Goal: Task Accomplishment & Management: Complete application form

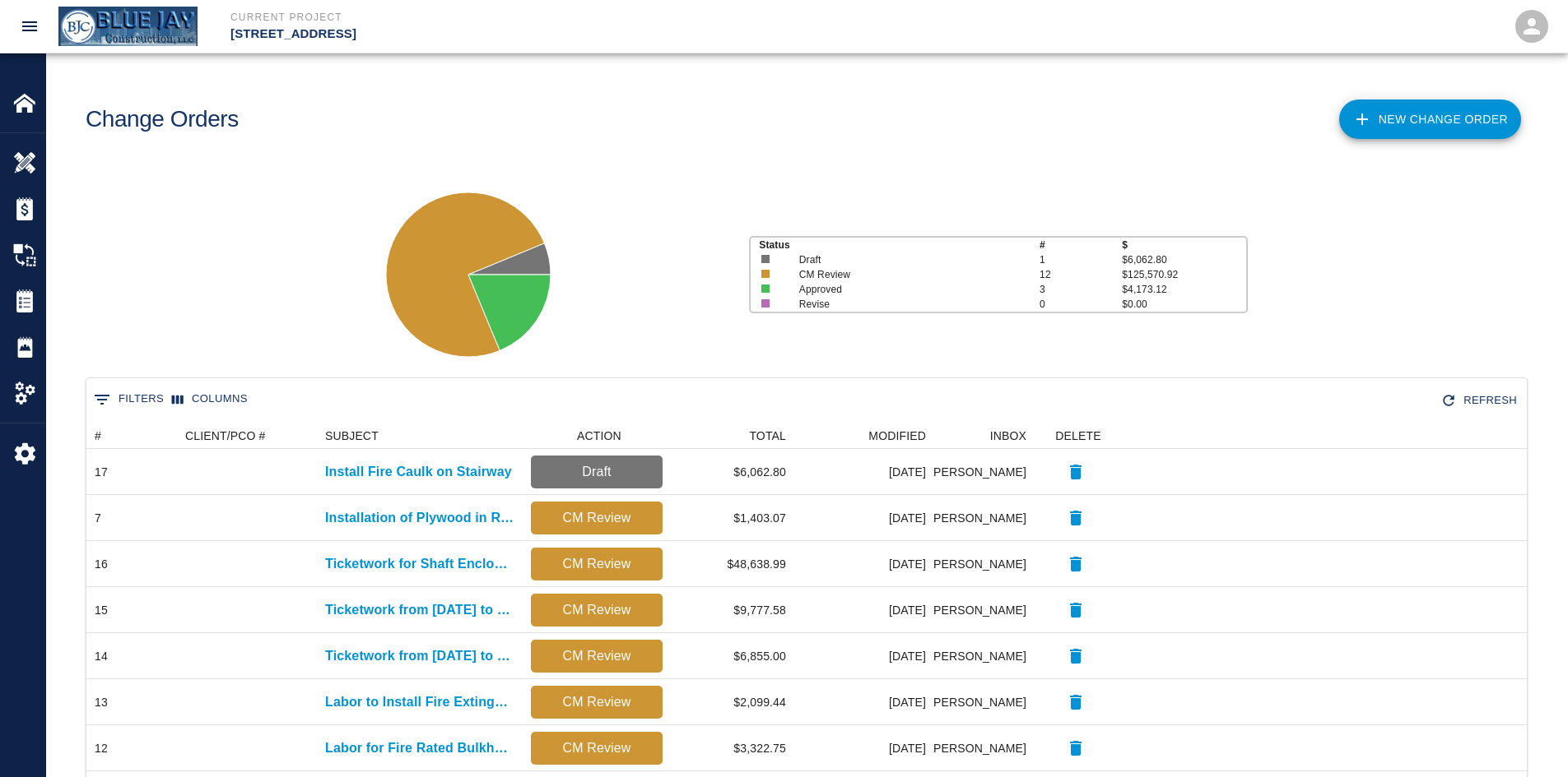
drag, startPoint x: 398, startPoint y: 114, endPoint x: 20, endPoint y: 26, distance: 388.1
click at [396, 107] on div "Change Orders" at bounding box center [436, 114] width 727 height 67
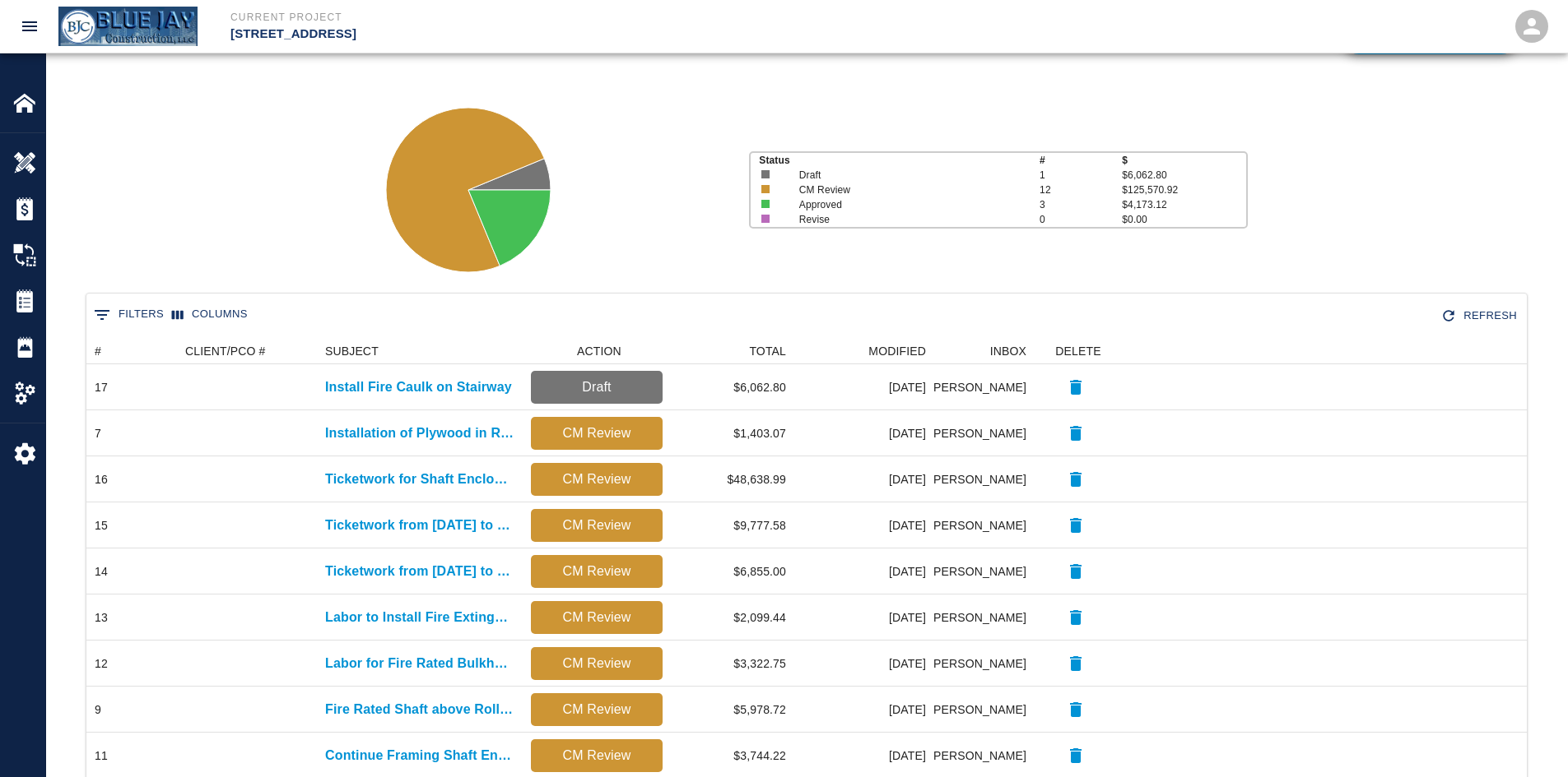
scroll to position [81, 0]
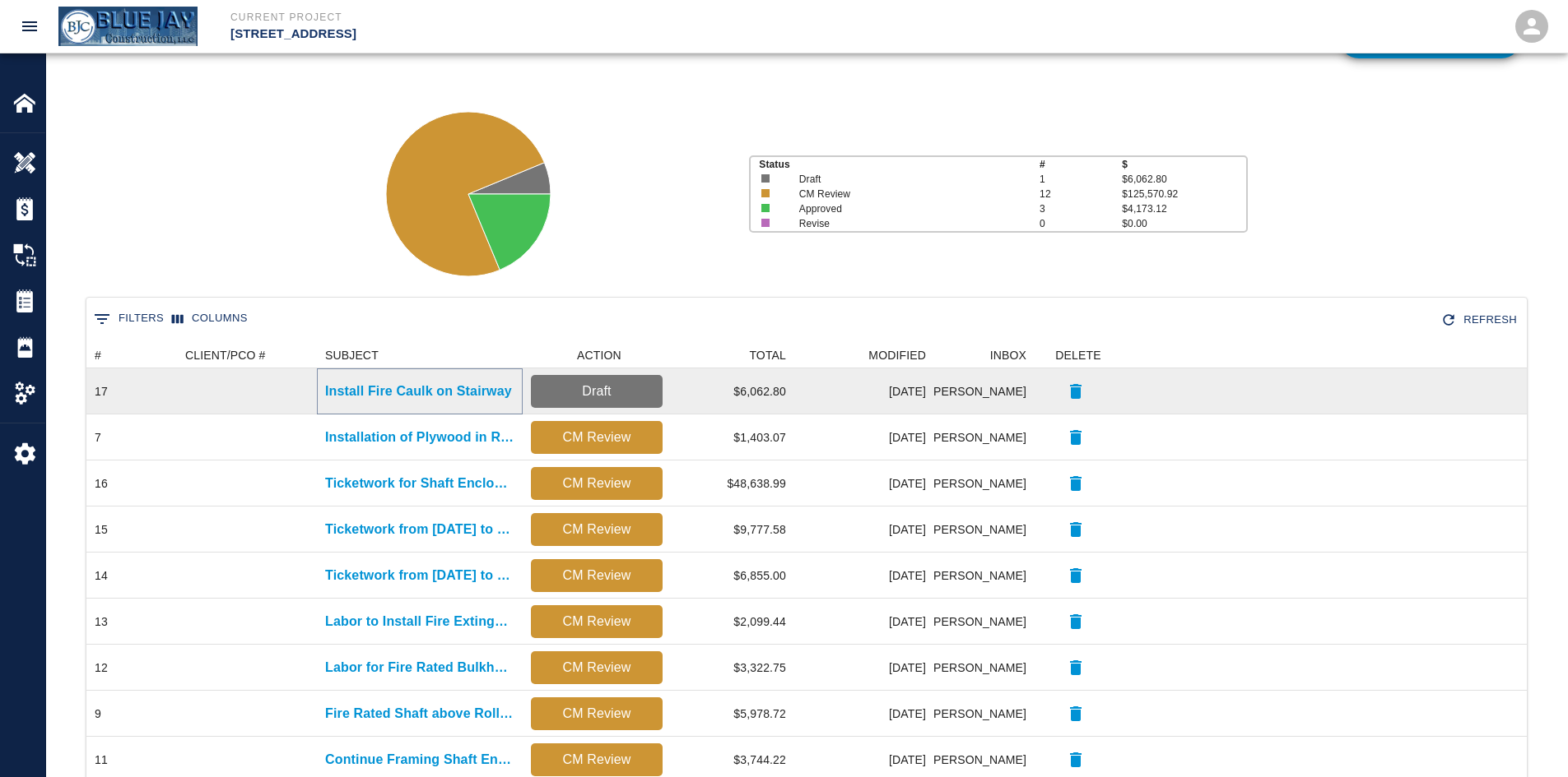
click at [454, 391] on p "Install Fire Caulk on Stairway" at bounding box center [418, 391] width 187 height 20
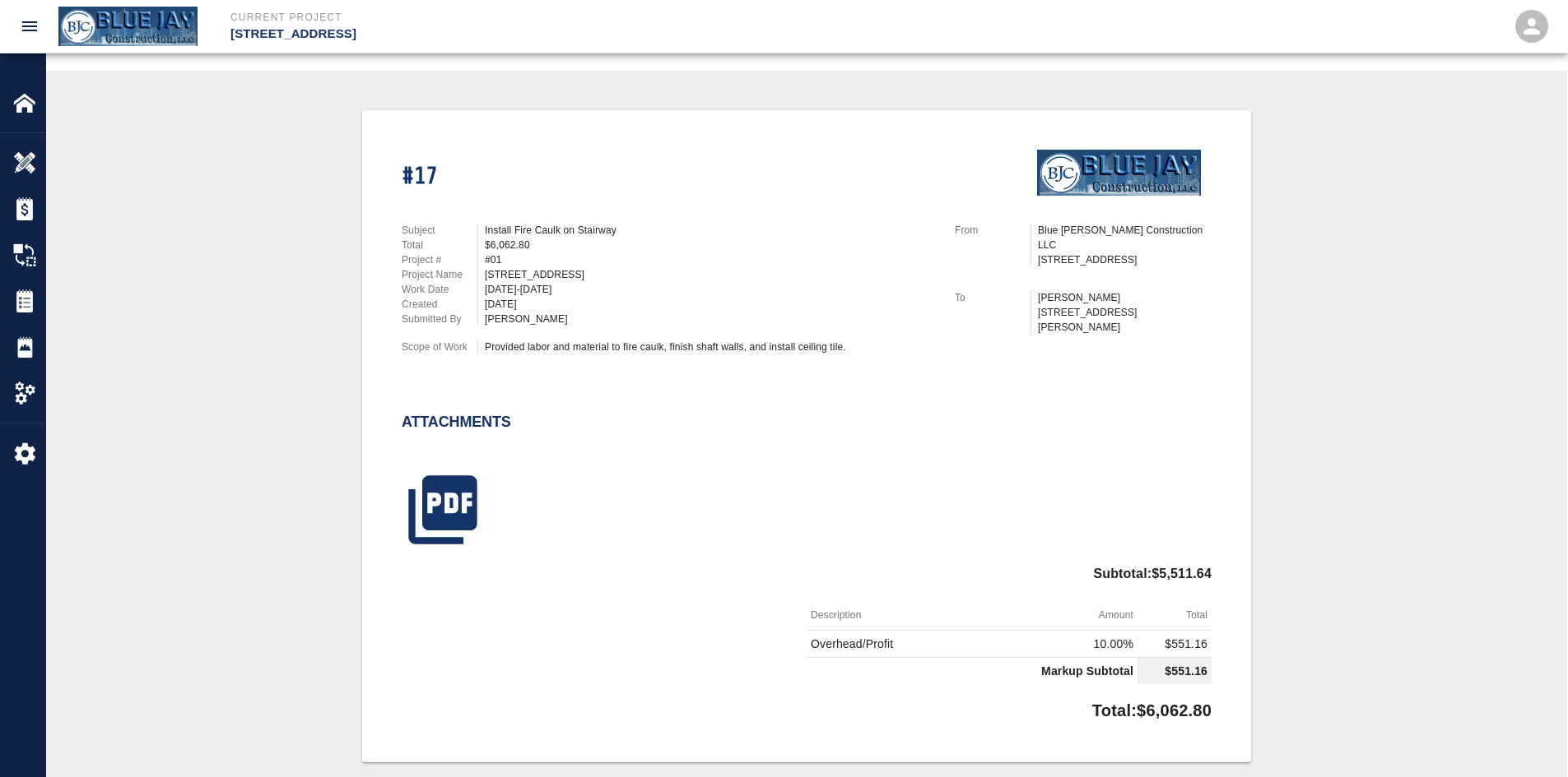
scroll to position [537, 0]
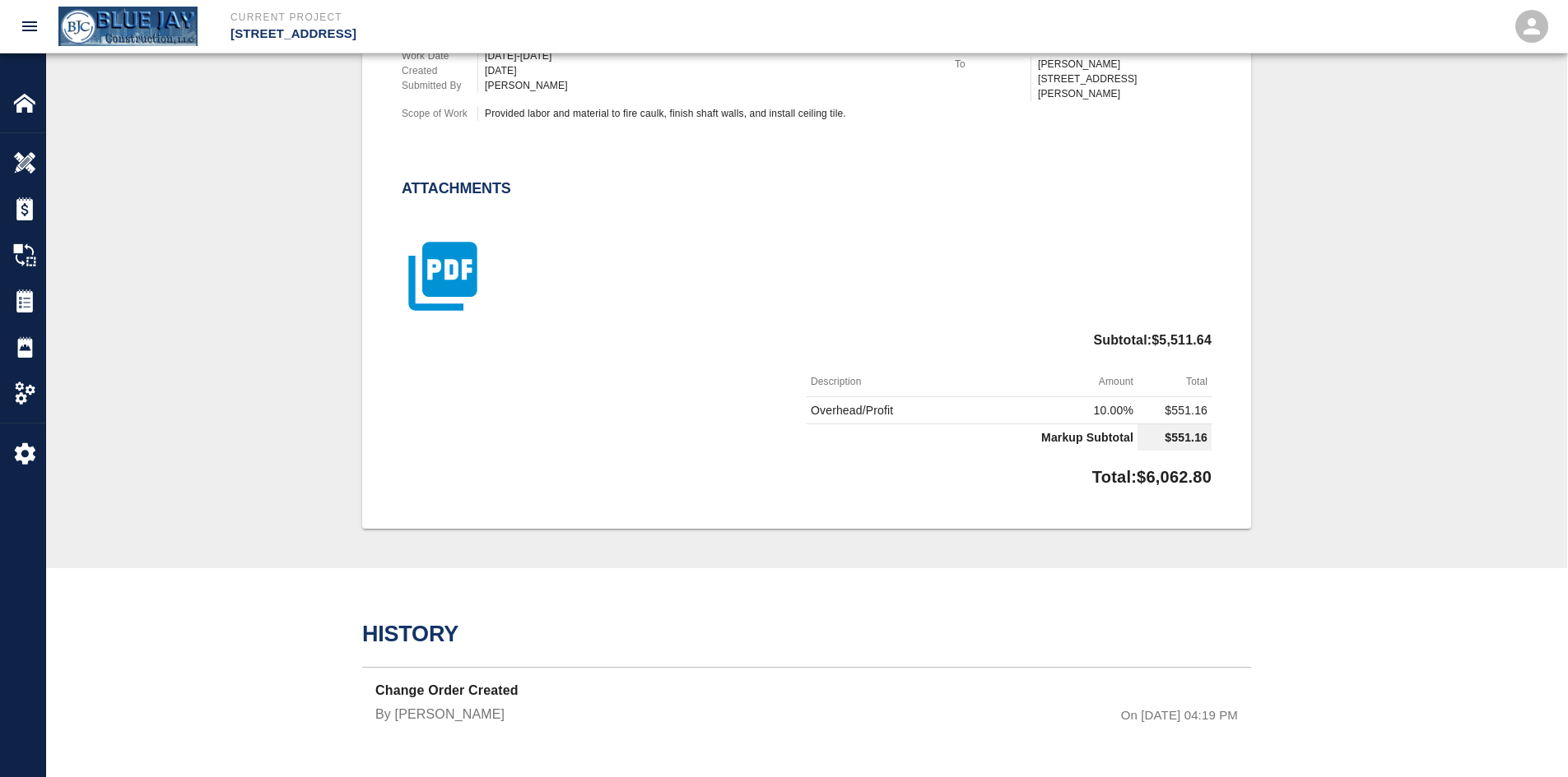
click at [458, 298] on icon "button" at bounding box center [443, 276] width 83 height 83
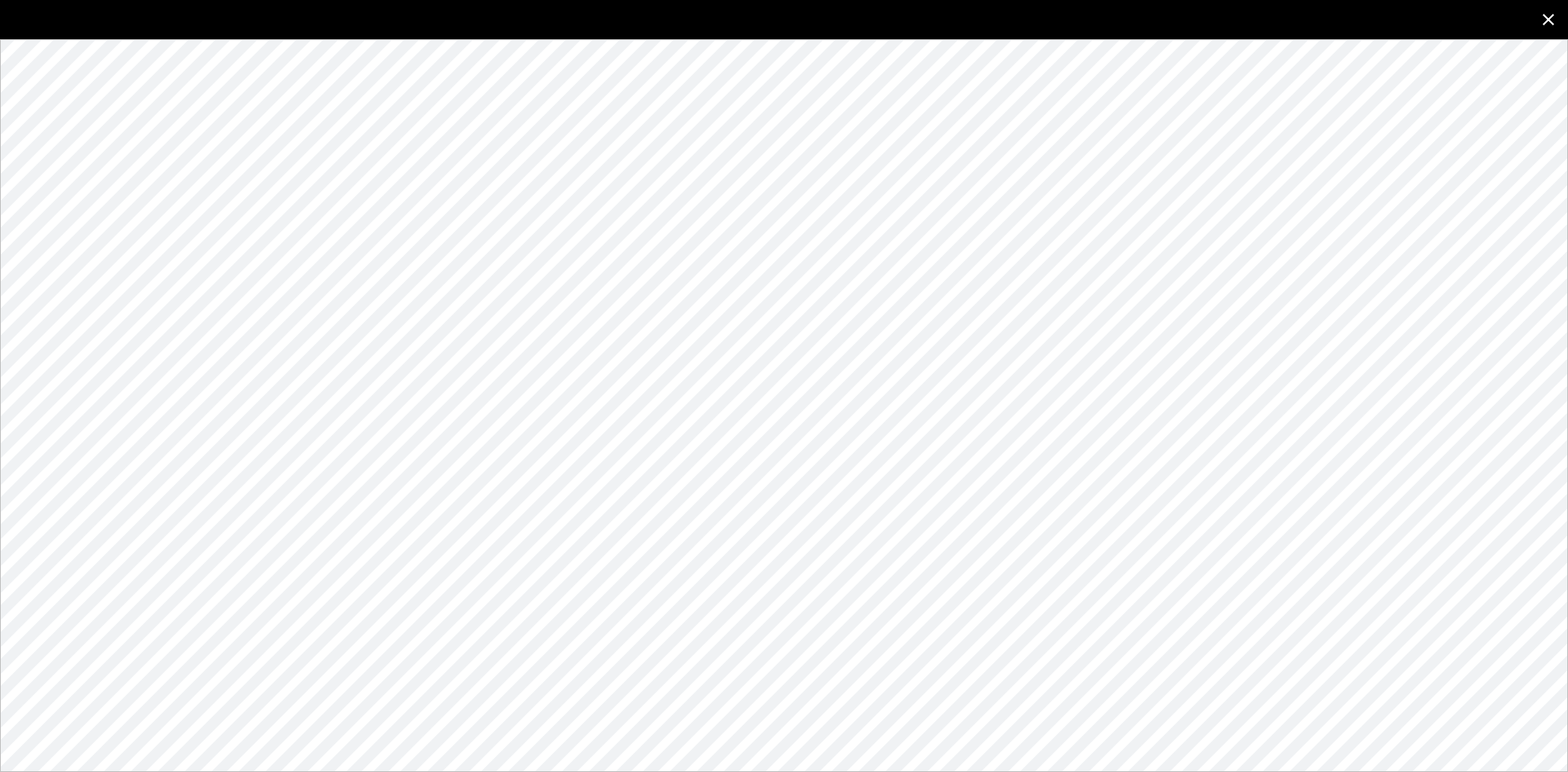
click at [1549, 18] on icon "close" at bounding box center [1549, 20] width 20 height 20
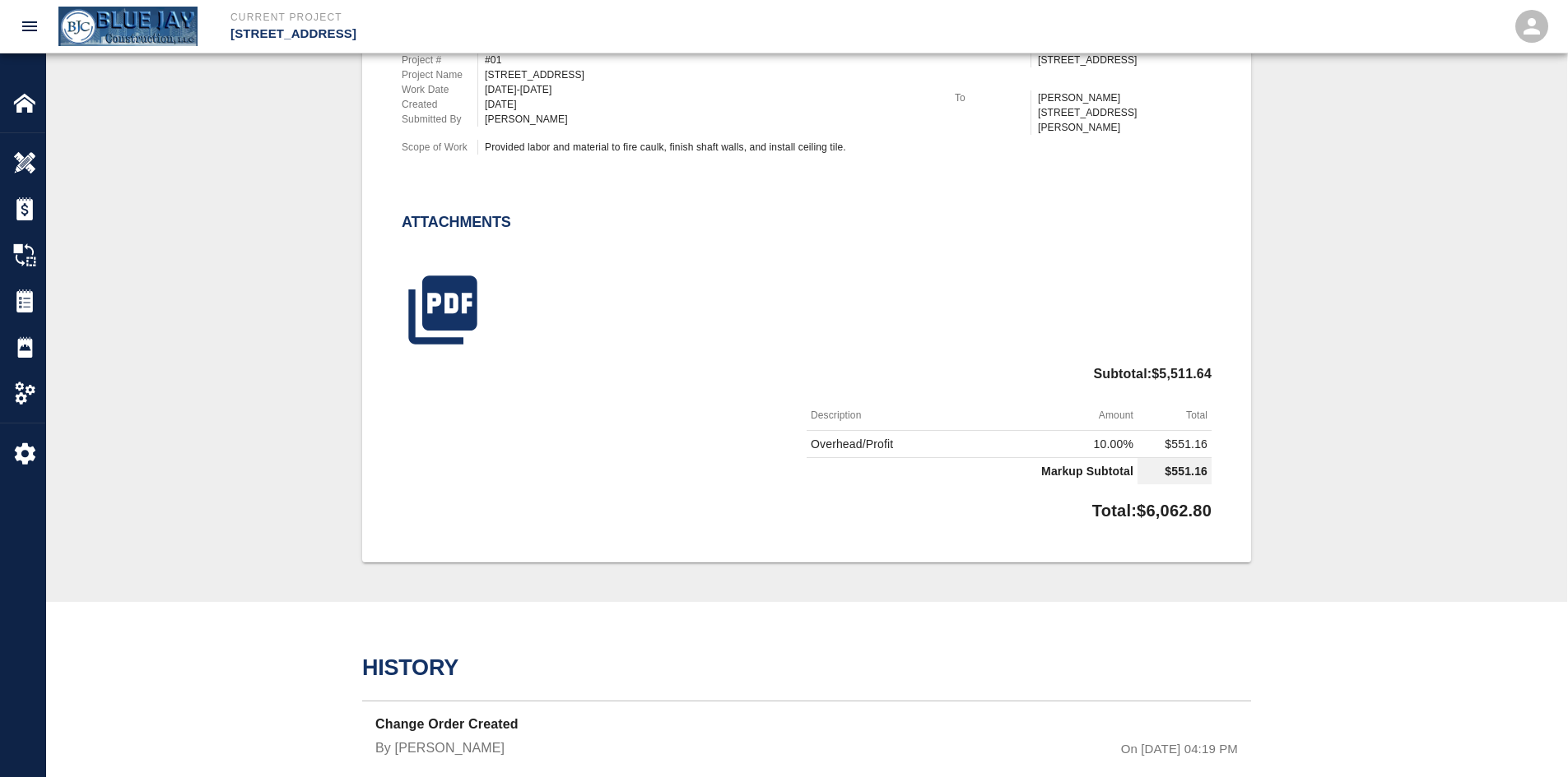
scroll to position [125, 0]
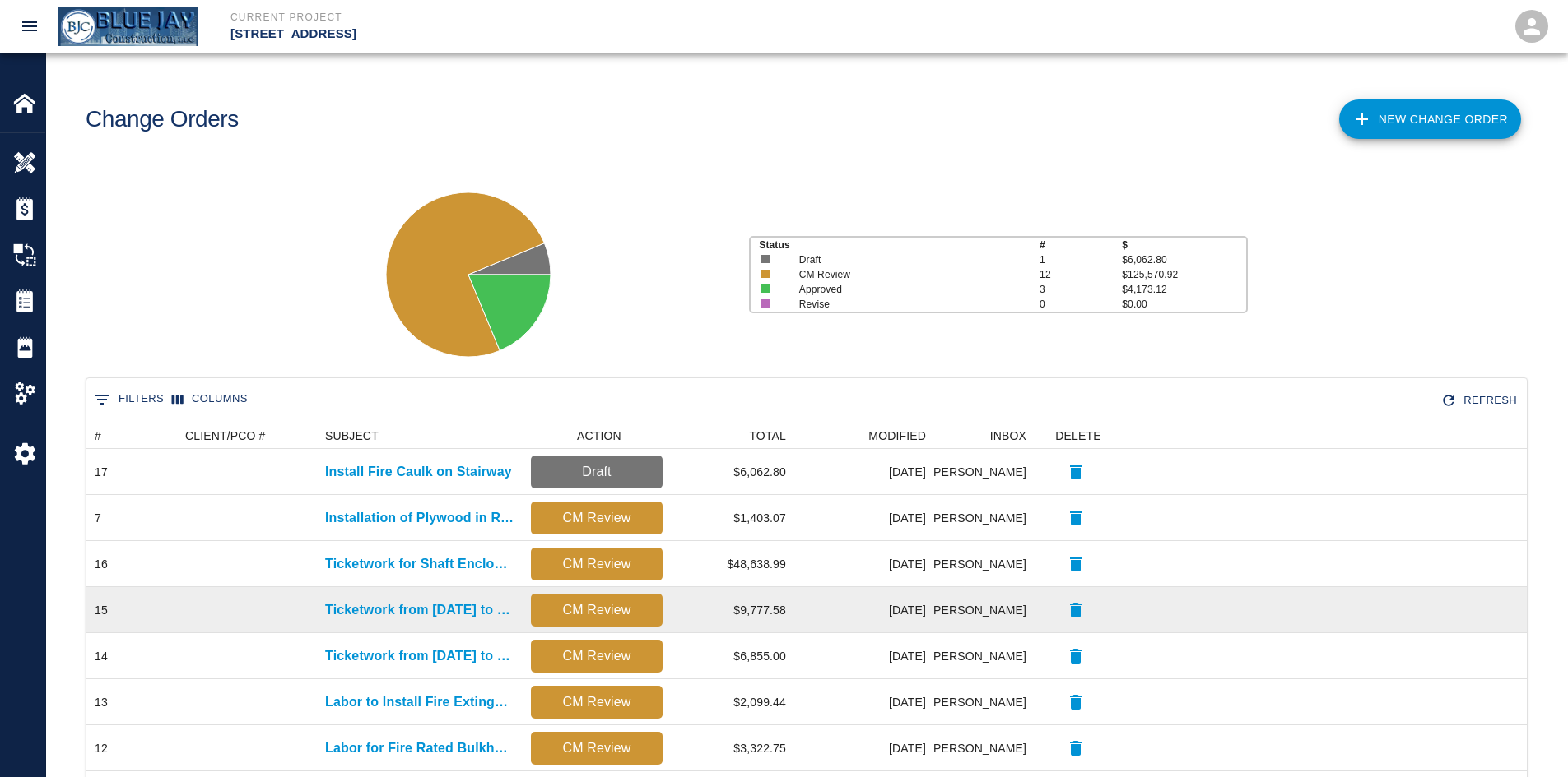
scroll to position [492, 0]
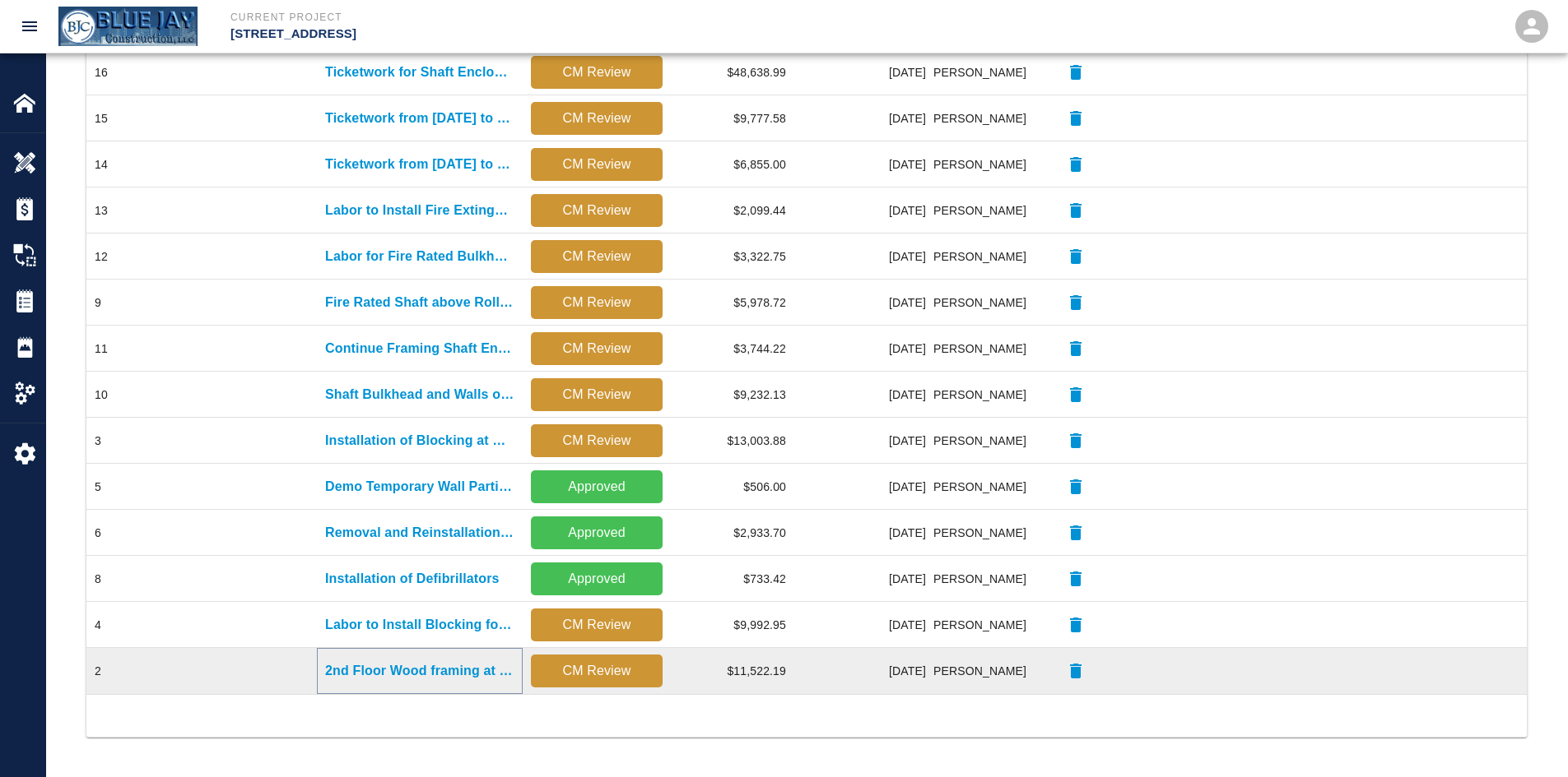
click at [395, 672] on p "2nd Floor Wood framing at demo window openings" at bounding box center [419, 671] width 190 height 20
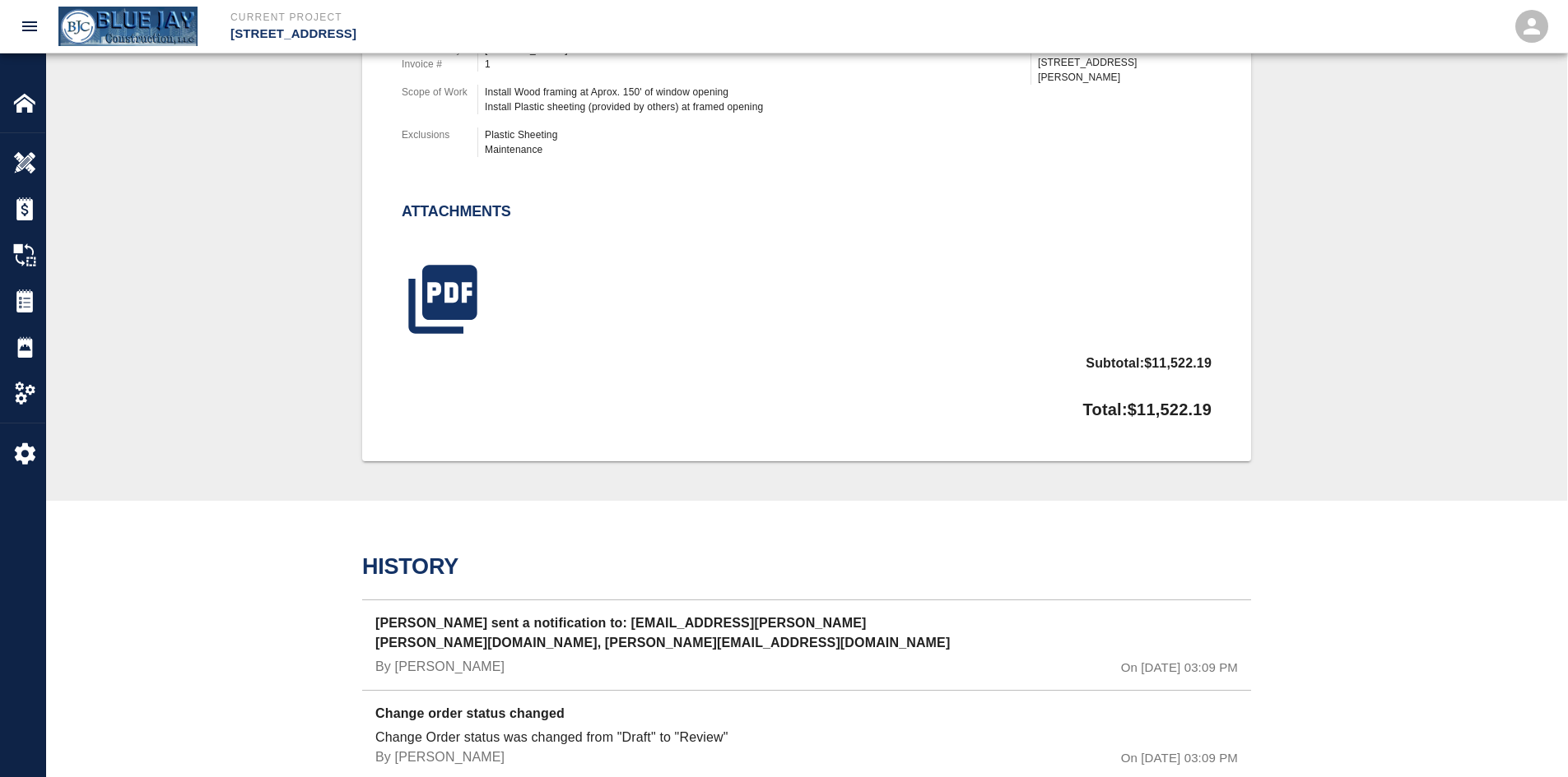
scroll to position [439, 0]
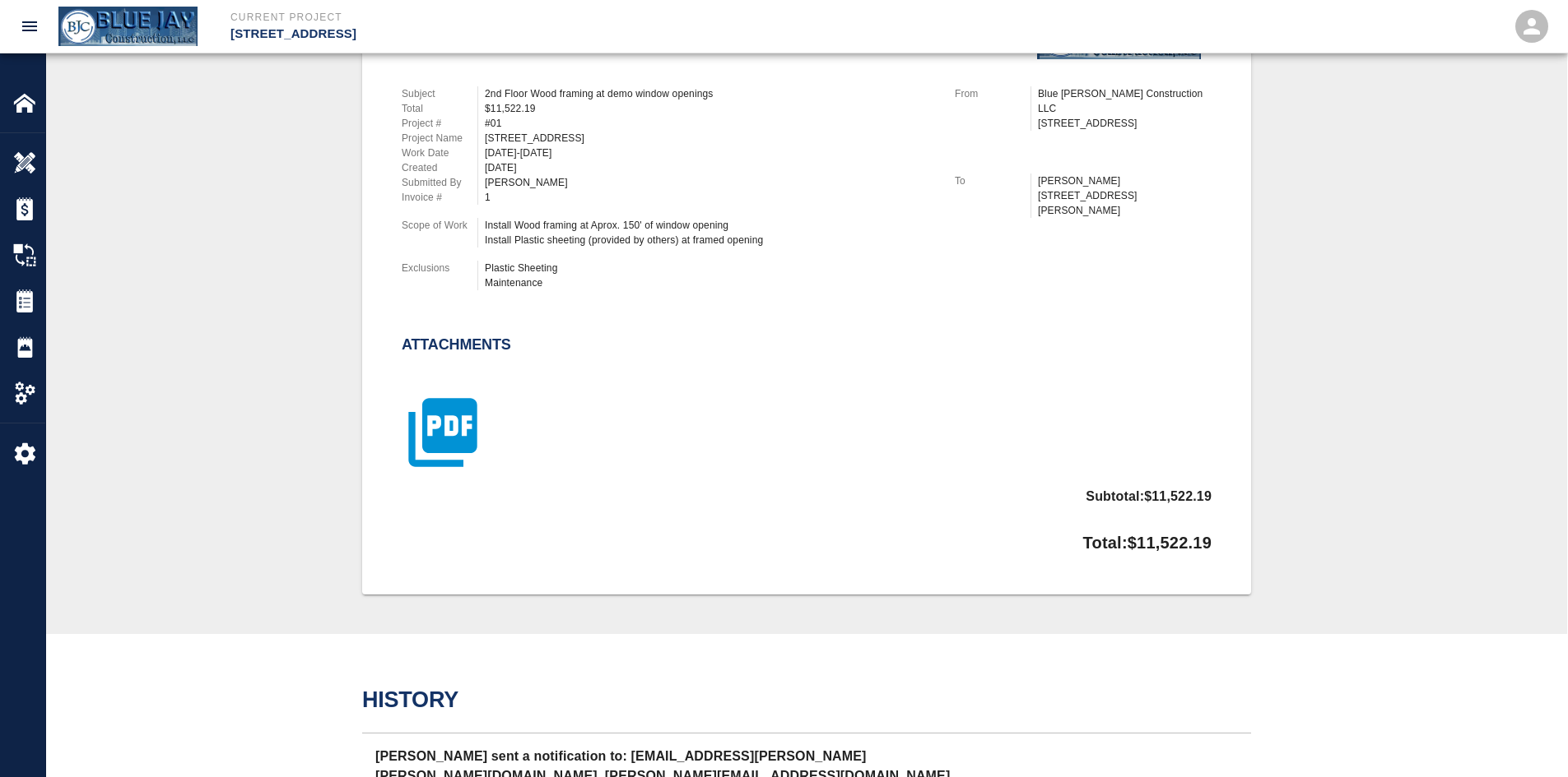
click at [462, 406] on icon "button" at bounding box center [443, 433] width 68 height 68
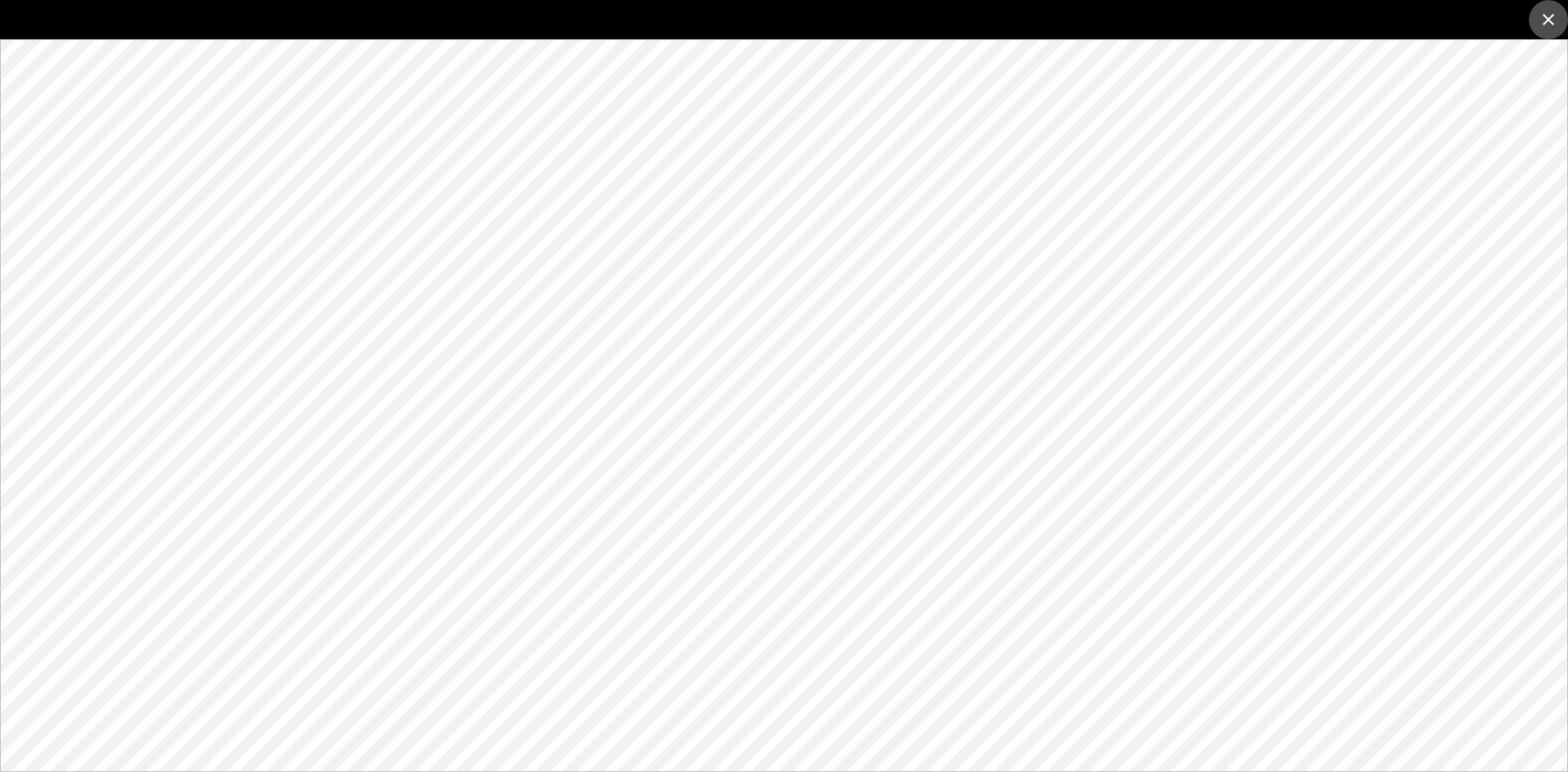
drag, startPoint x: 1561, startPoint y: 12, endPoint x: 1498, endPoint y: 28, distance: 65.0
click at [1561, 12] on button "close" at bounding box center [1548, 19] width 39 height 39
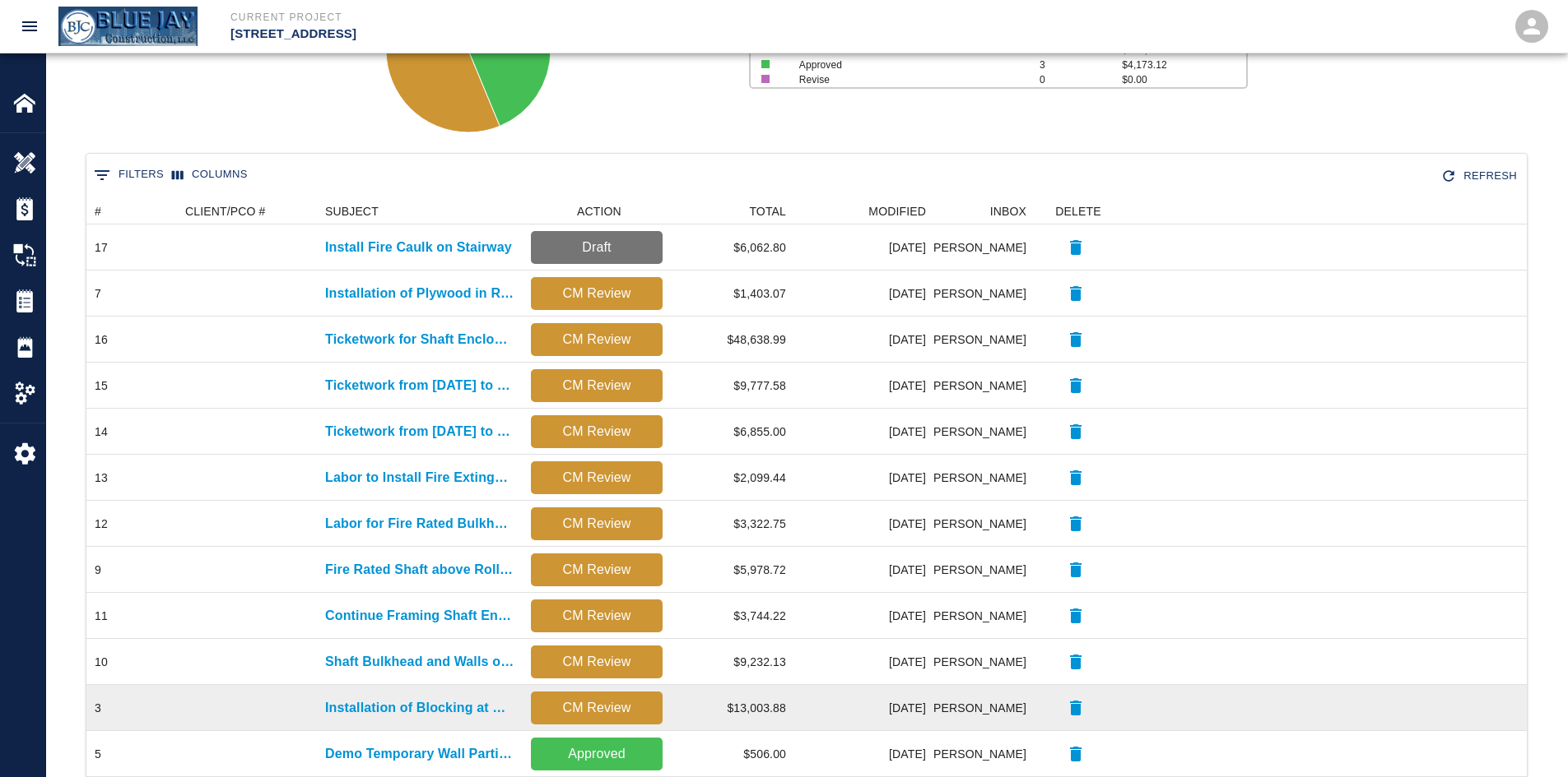
scroll to position [492, 0]
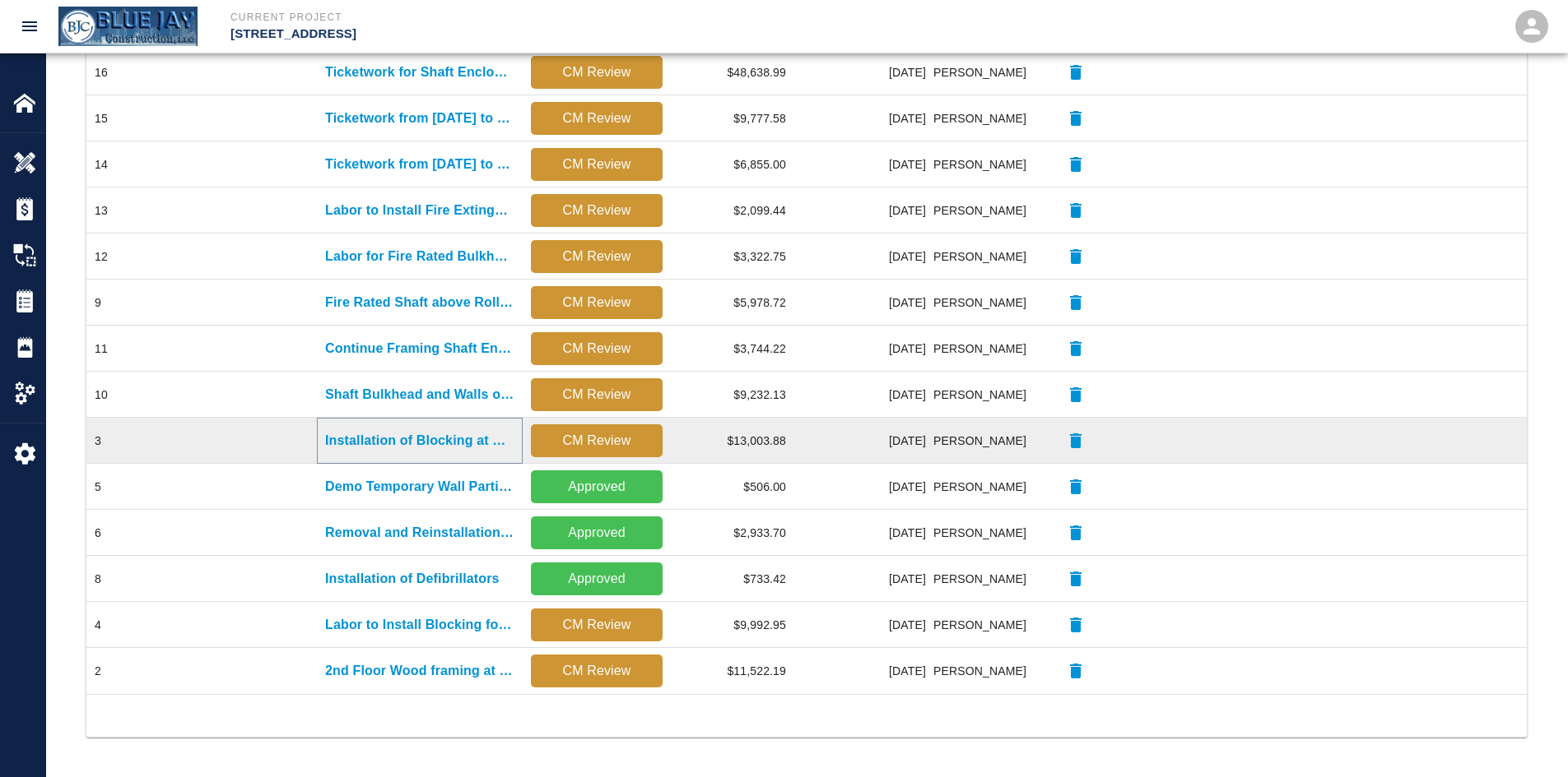
click at [440, 441] on p "Installation of Blocking at Roof and Balcony" at bounding box center [419, 441] width 190 height 20
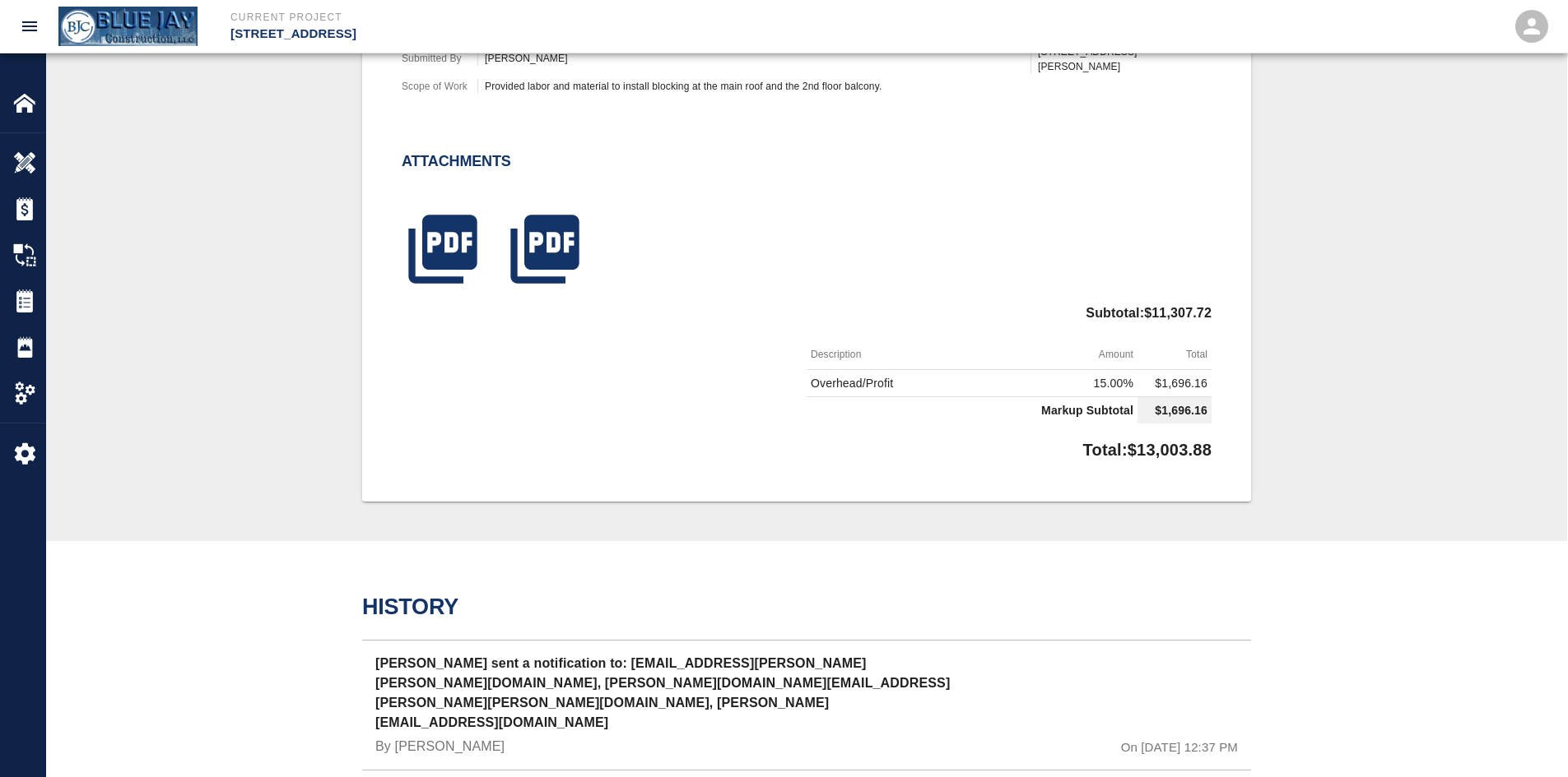
scroll to position [658, 0]
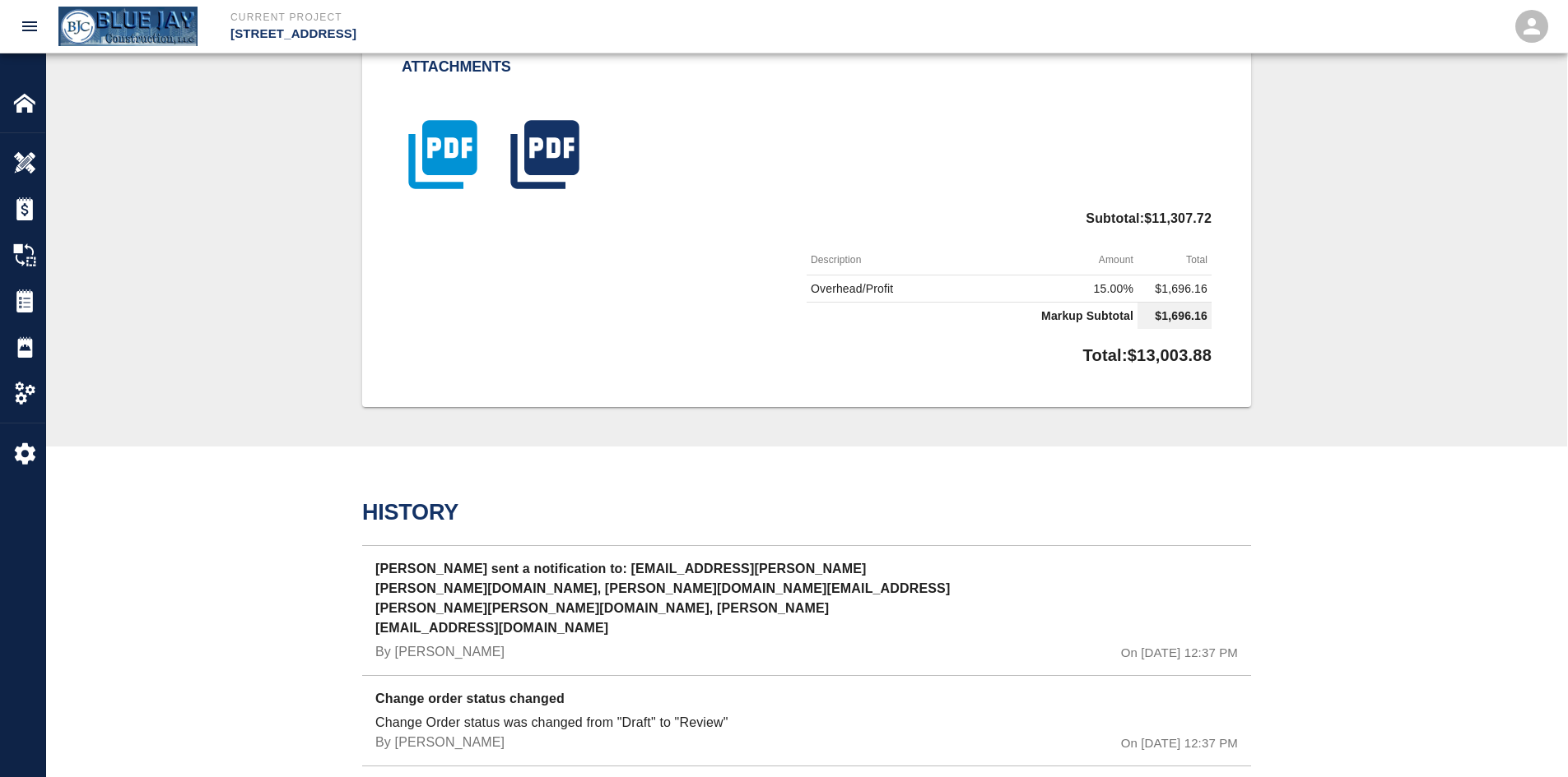
click at [449, 170] on icon "button" at bounding box center [443, 155] width 68 height 68
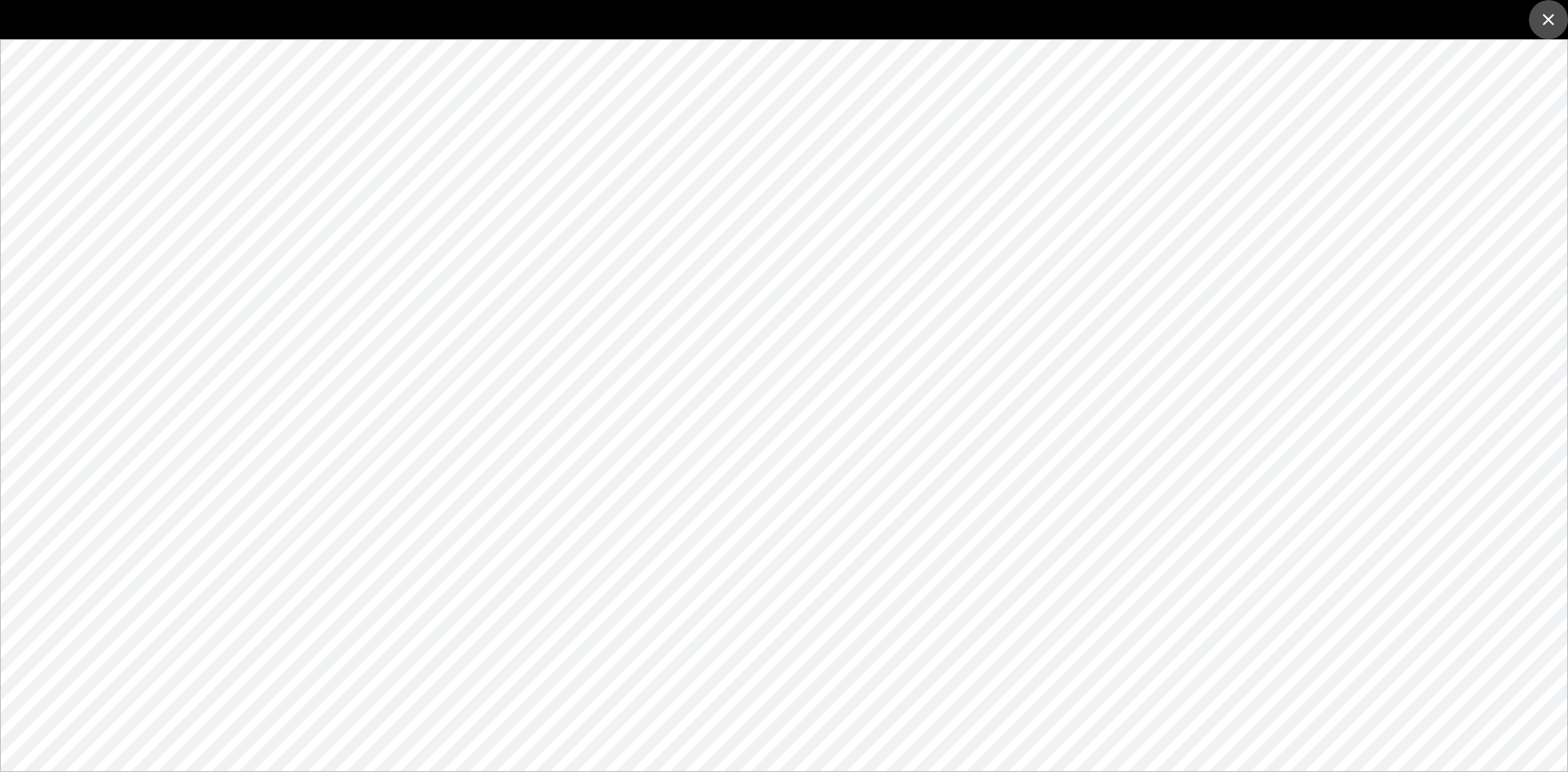
click at [1558, 17] on icon "close" at bounding box center [1549, 20] width 20 height 20
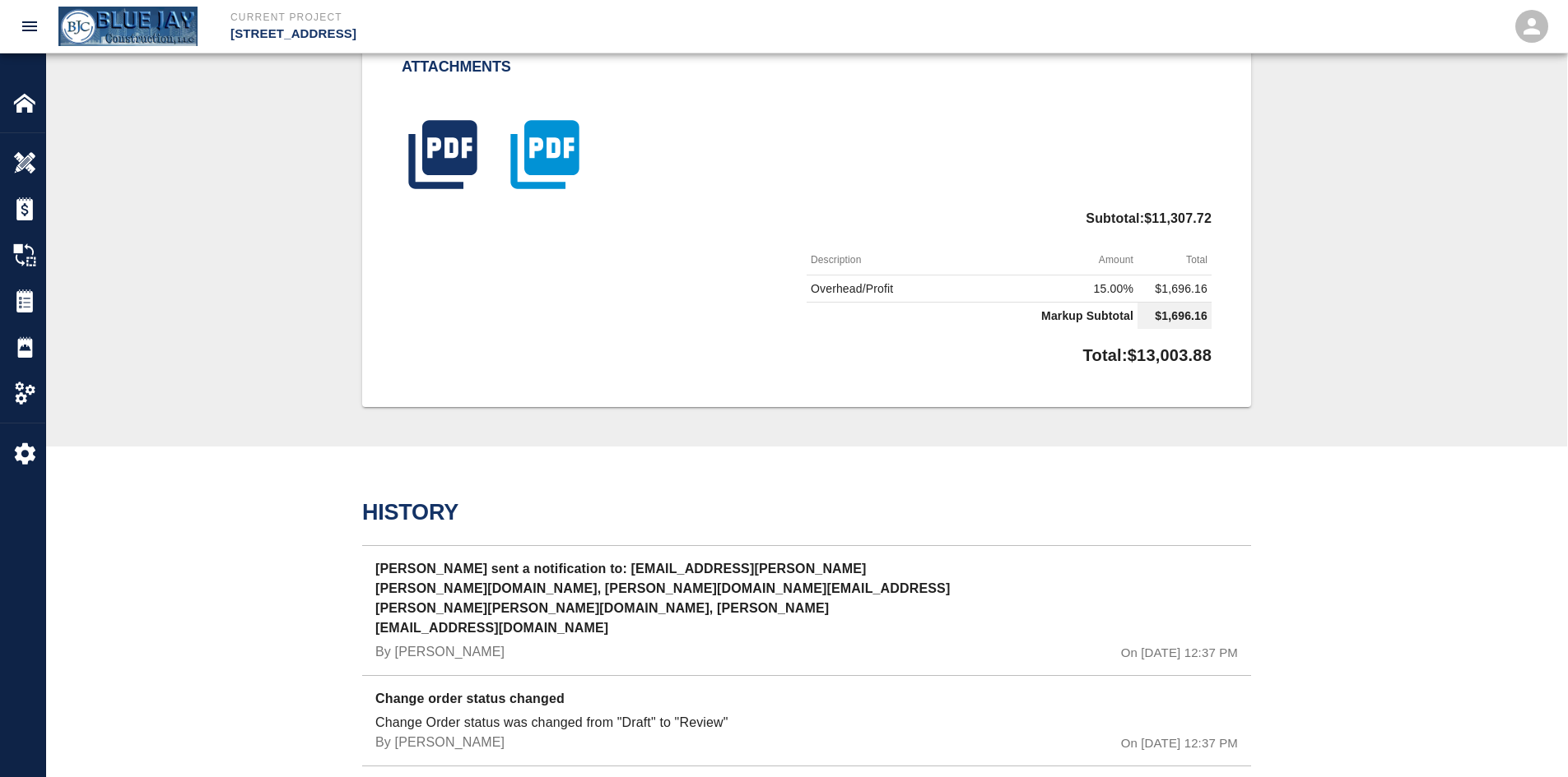
click at [544, 159] on icon "button" at bounding box center [544, 155] width 68 height 68
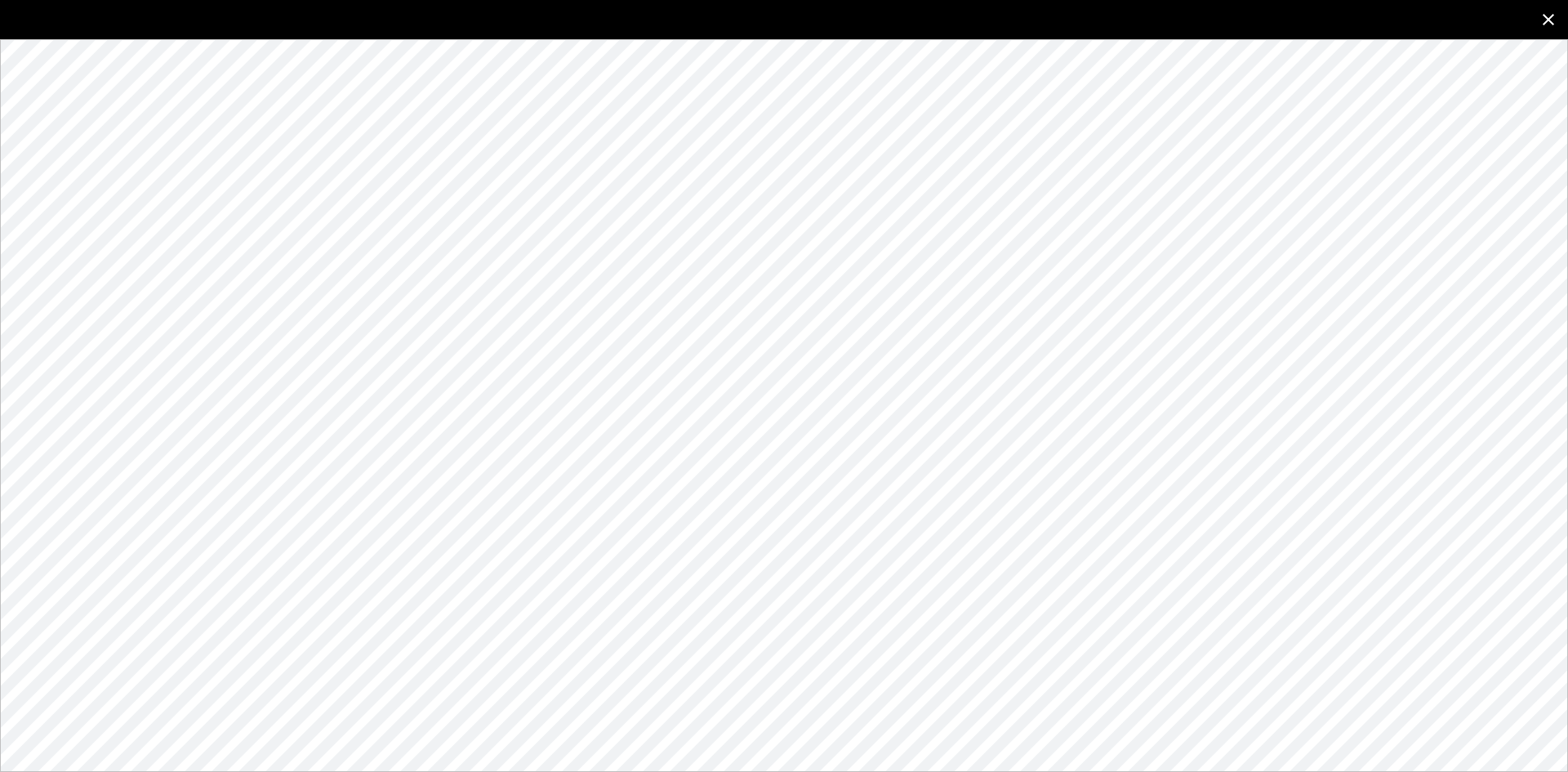
click at [1549, 18] on icon "close" at bounding box center [1549, 20] width 20 height 20
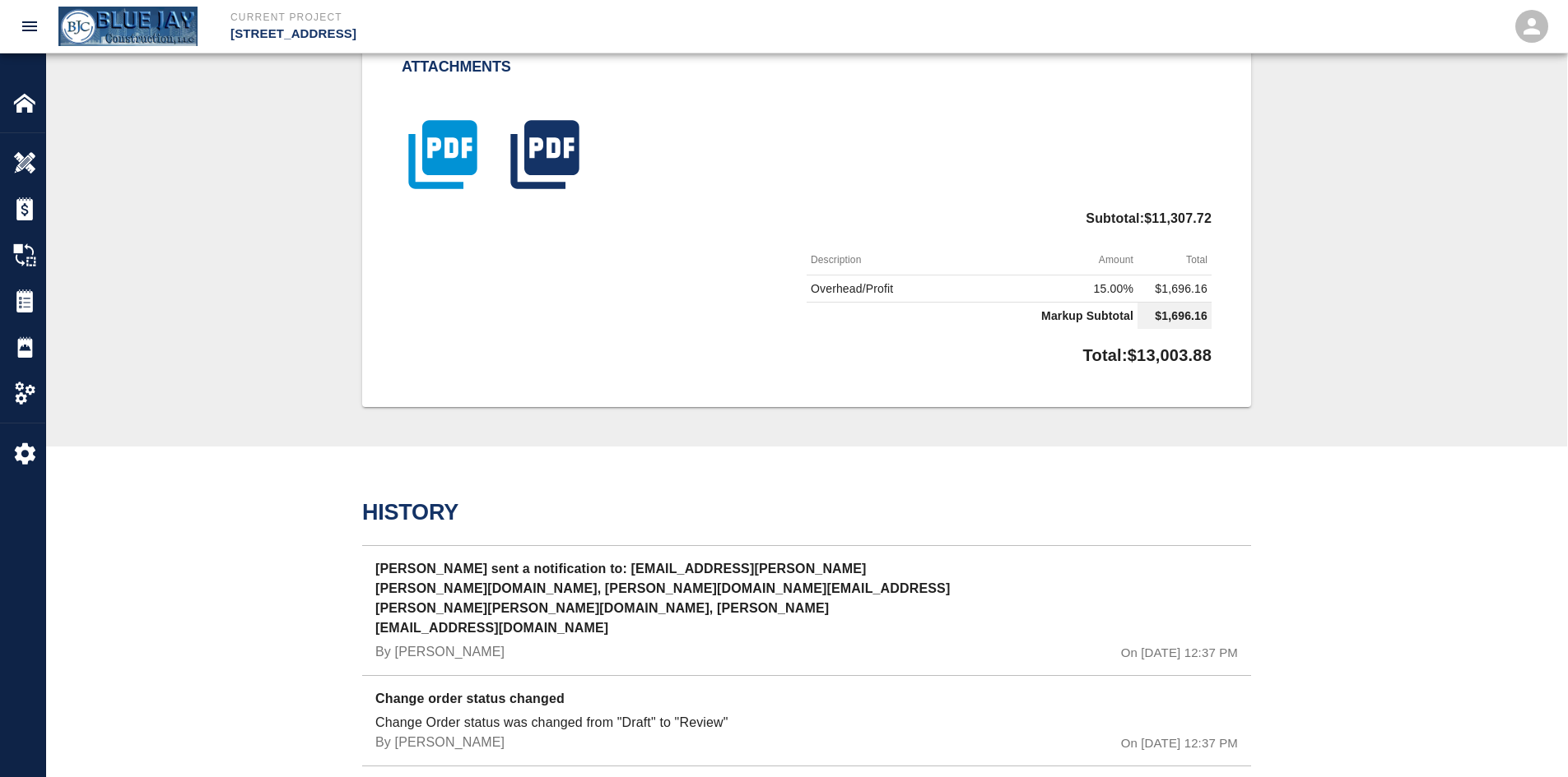
click at [443, 158] on icon "button" at bounding box center [443, 155] width 68 height 68
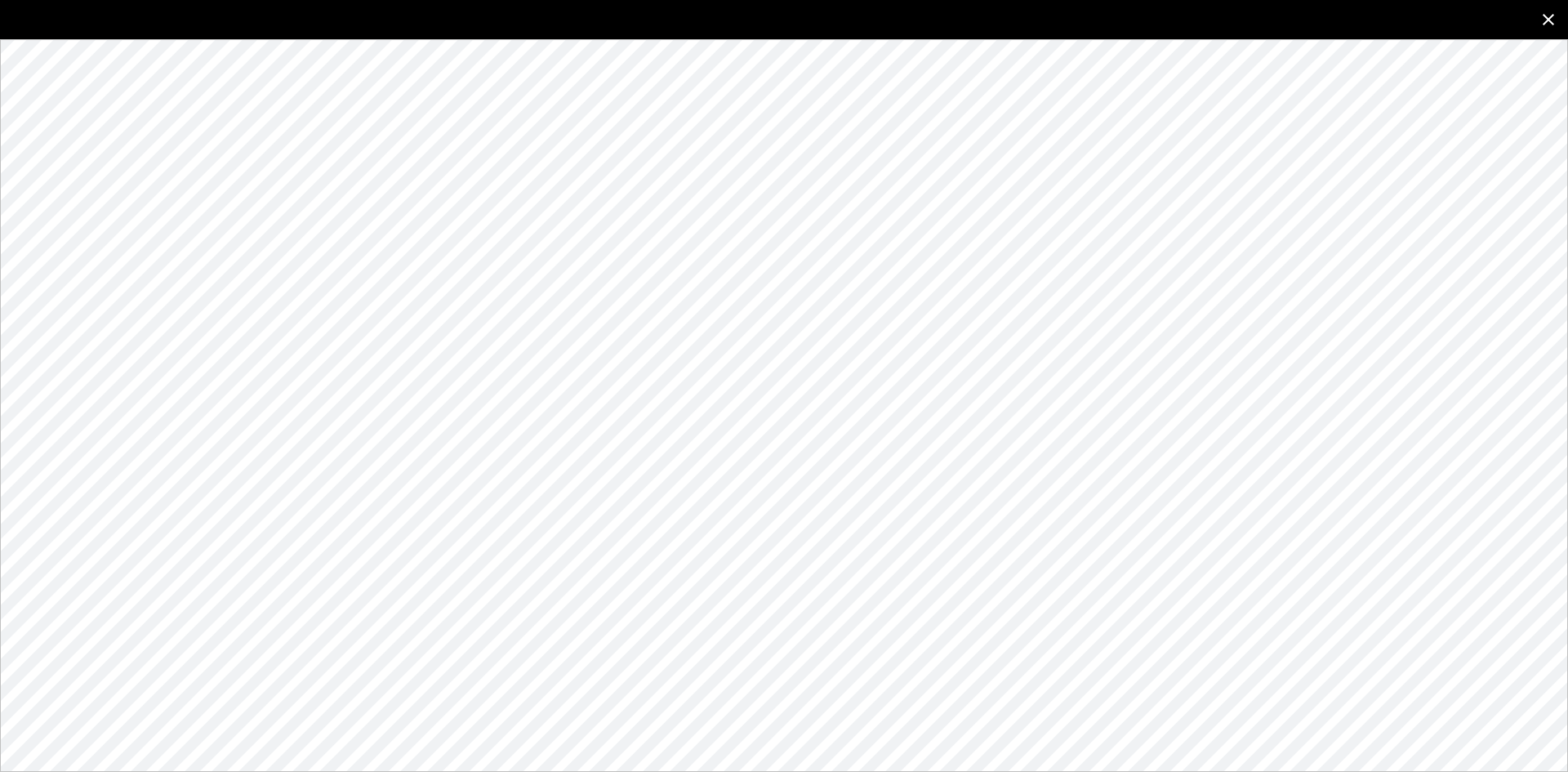
click at [1549, 14] on icon "close" at bounding box center [1549, 20] width 20 height 20
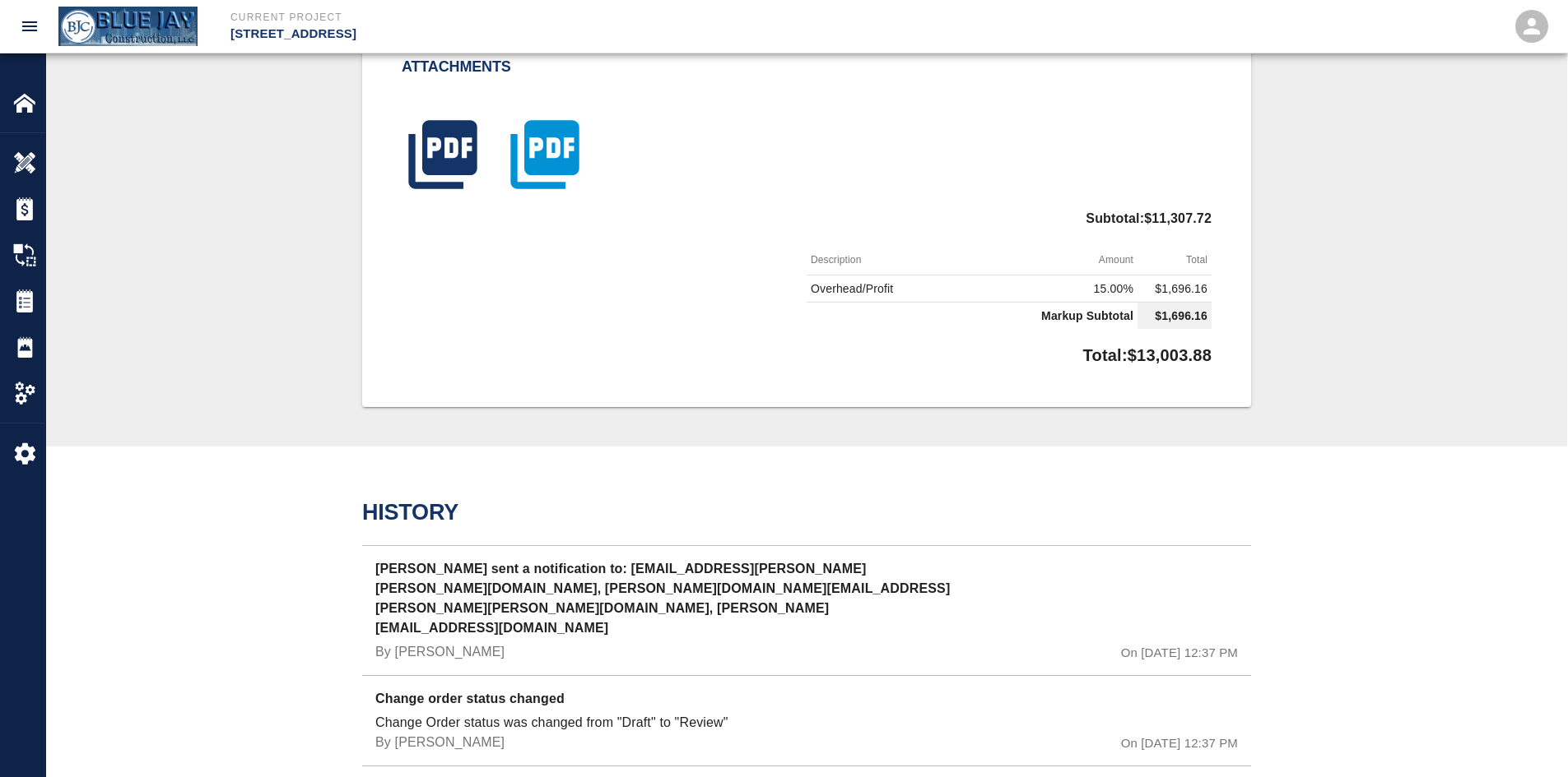
click at [521, 138] on icon "button" at bounding box center [544, 154] width 83 height 83
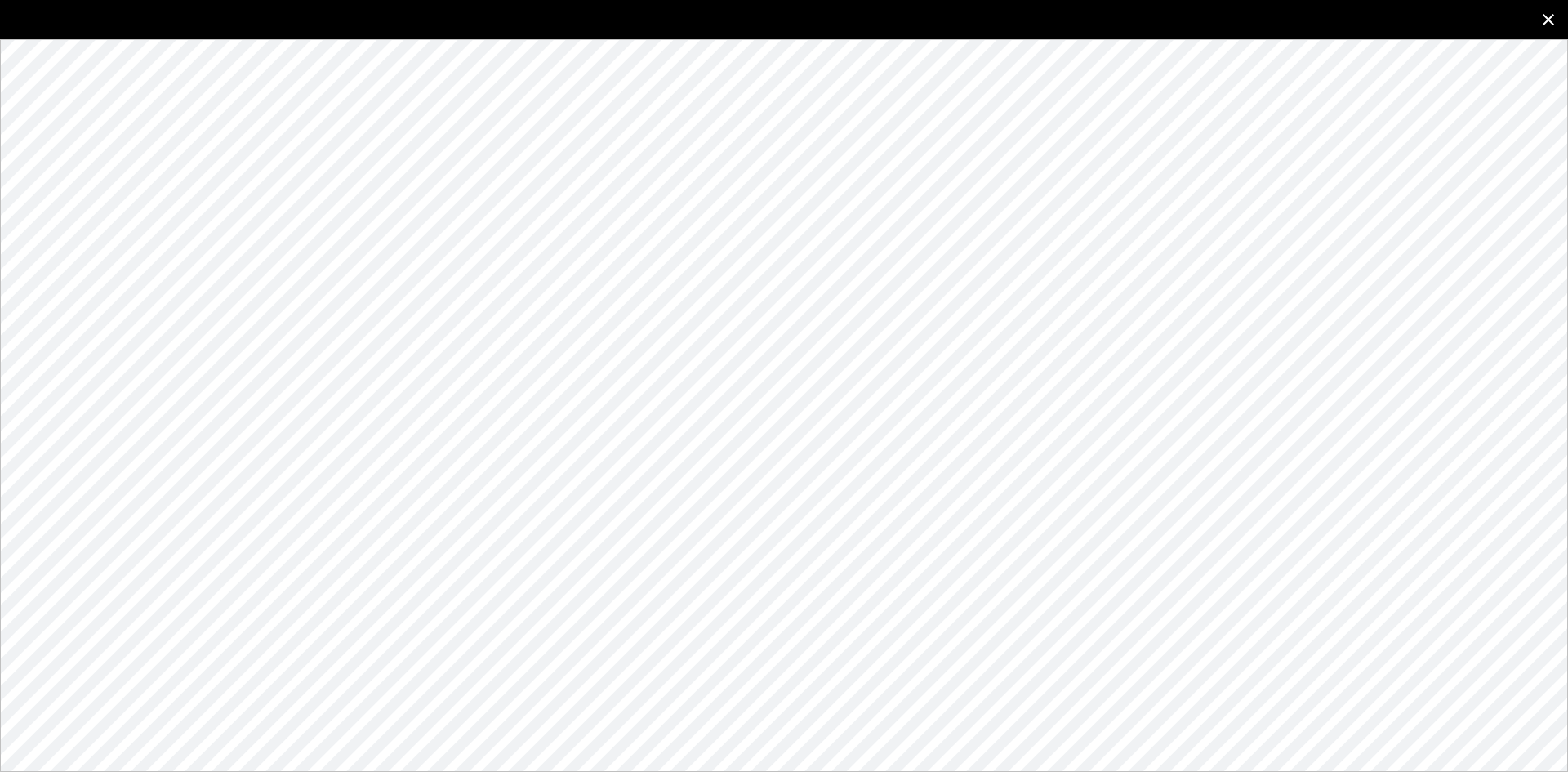
click at [1564, 16] on button "close" at bounding box center [1548, 19] width 39 height 39
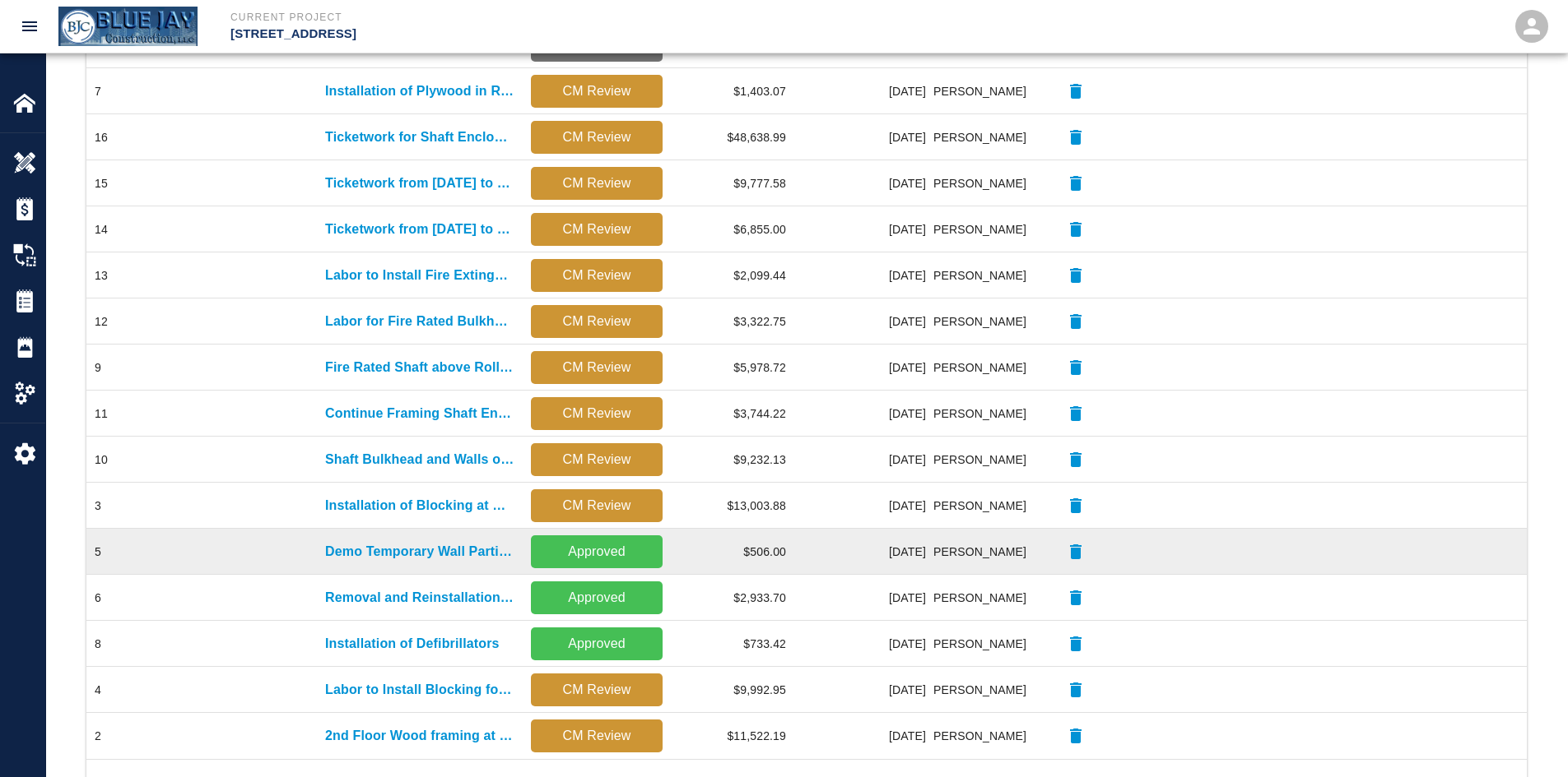
scroll to position [492, 0]
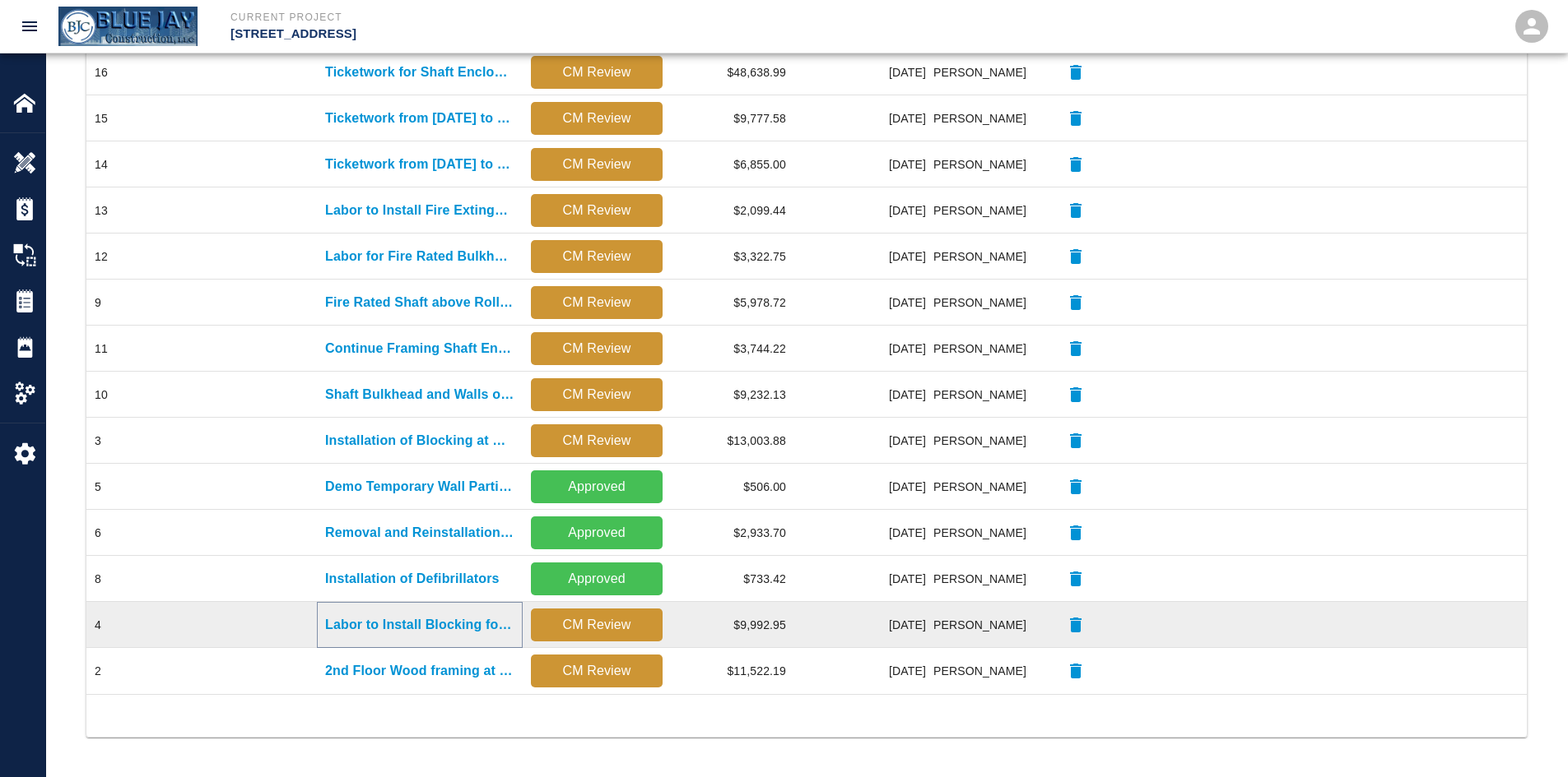
click at [388, 625] on p "Labor to Install Blocking for Window Trim" at bounding box center [419, 625] width 190 height 20
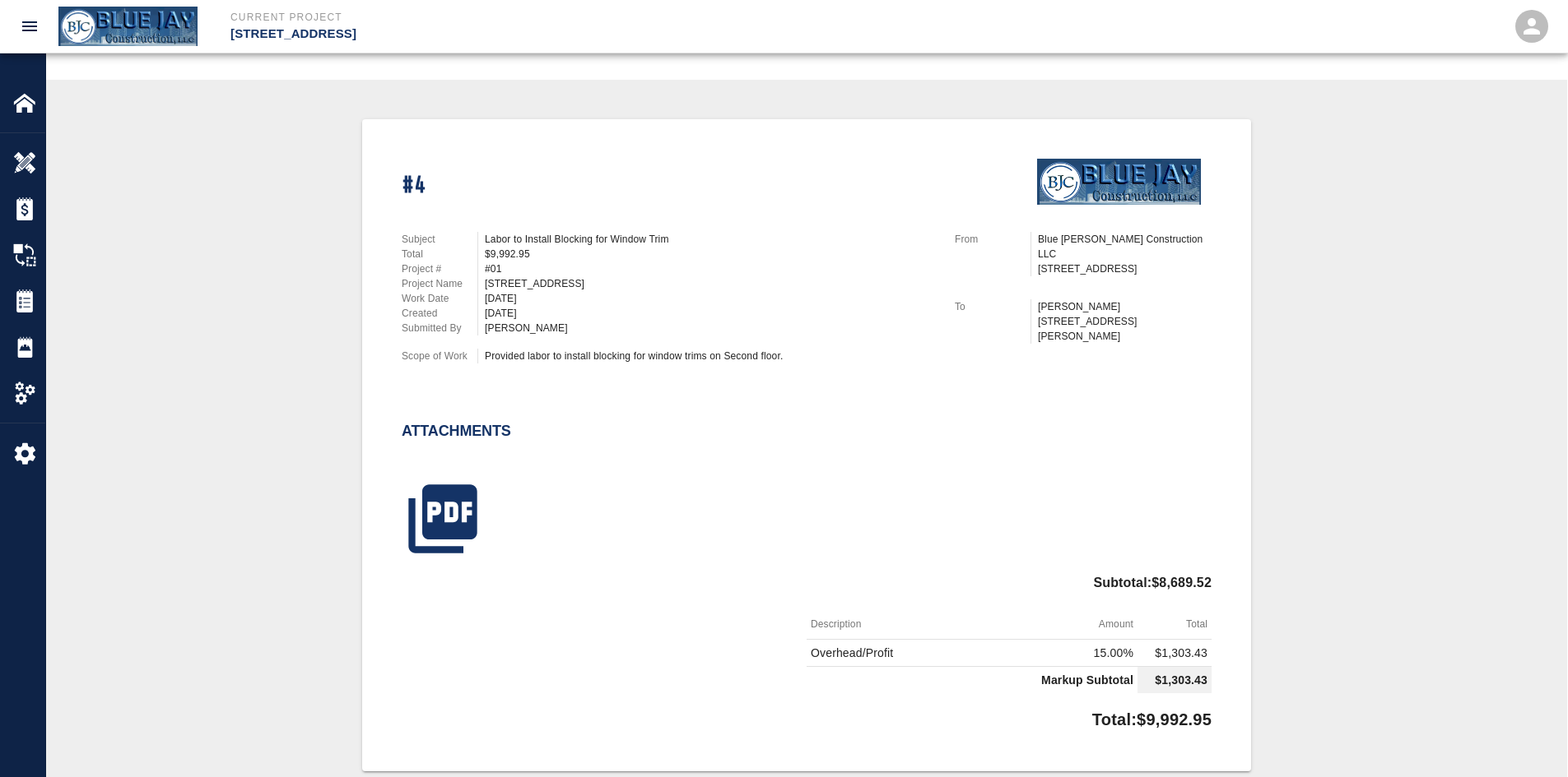
scroll to position [329, 0]
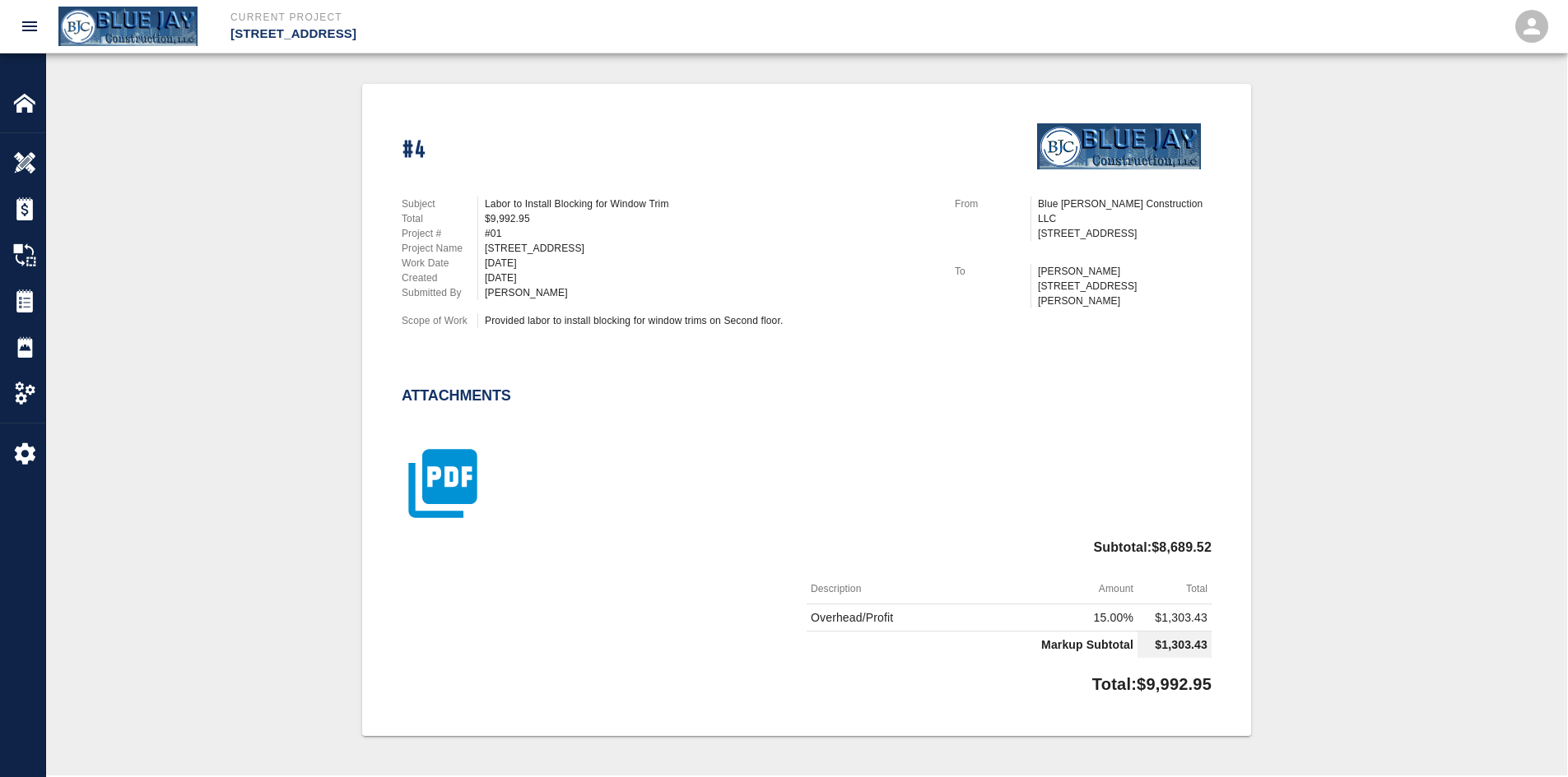
click at [444, 469] on icon "button" at bounding box center [443, 484] width 68 height 68
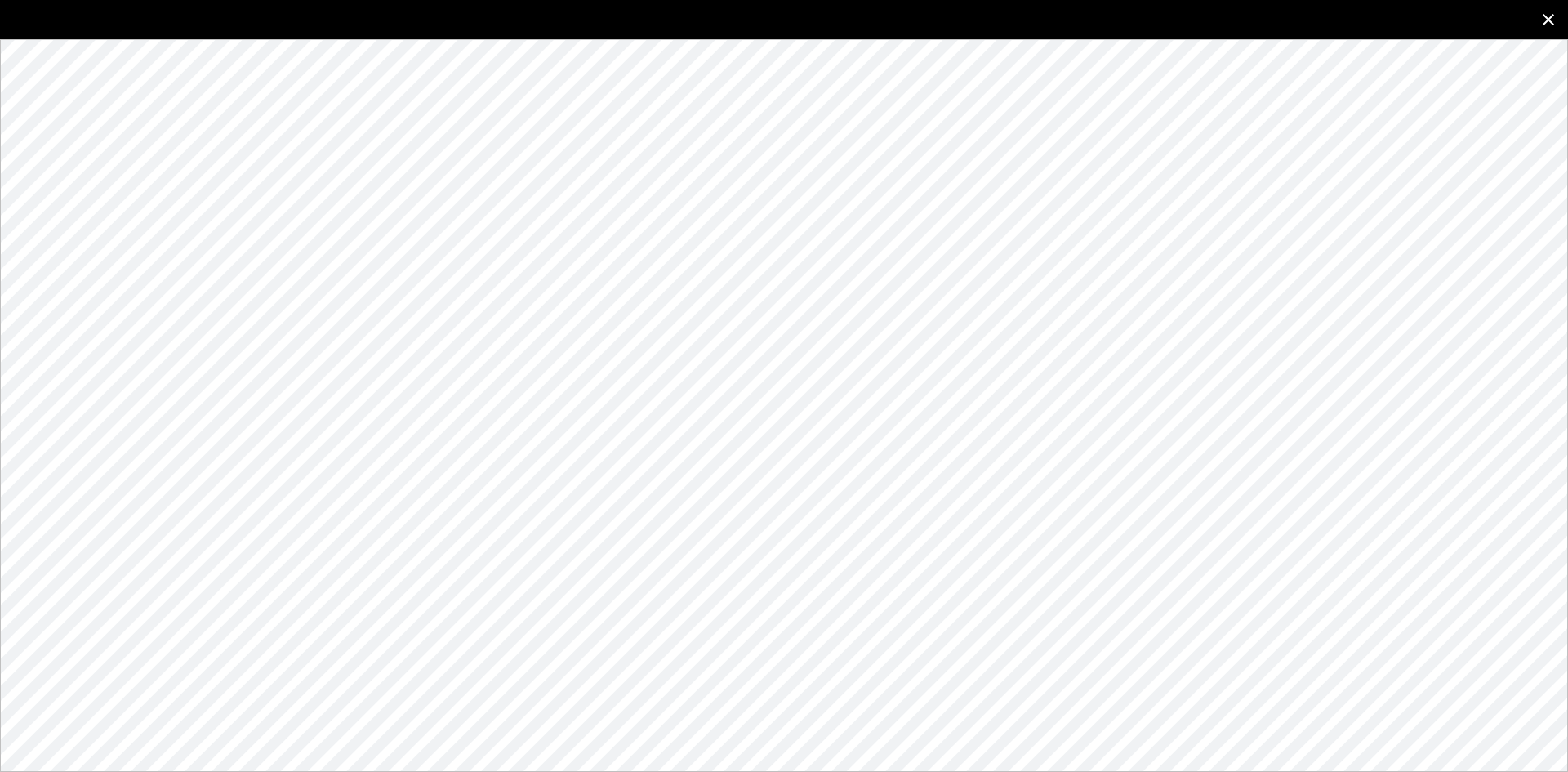
click at [1554, 20] on icon "close" at bounding box center [1549, 20] width 20 height 20
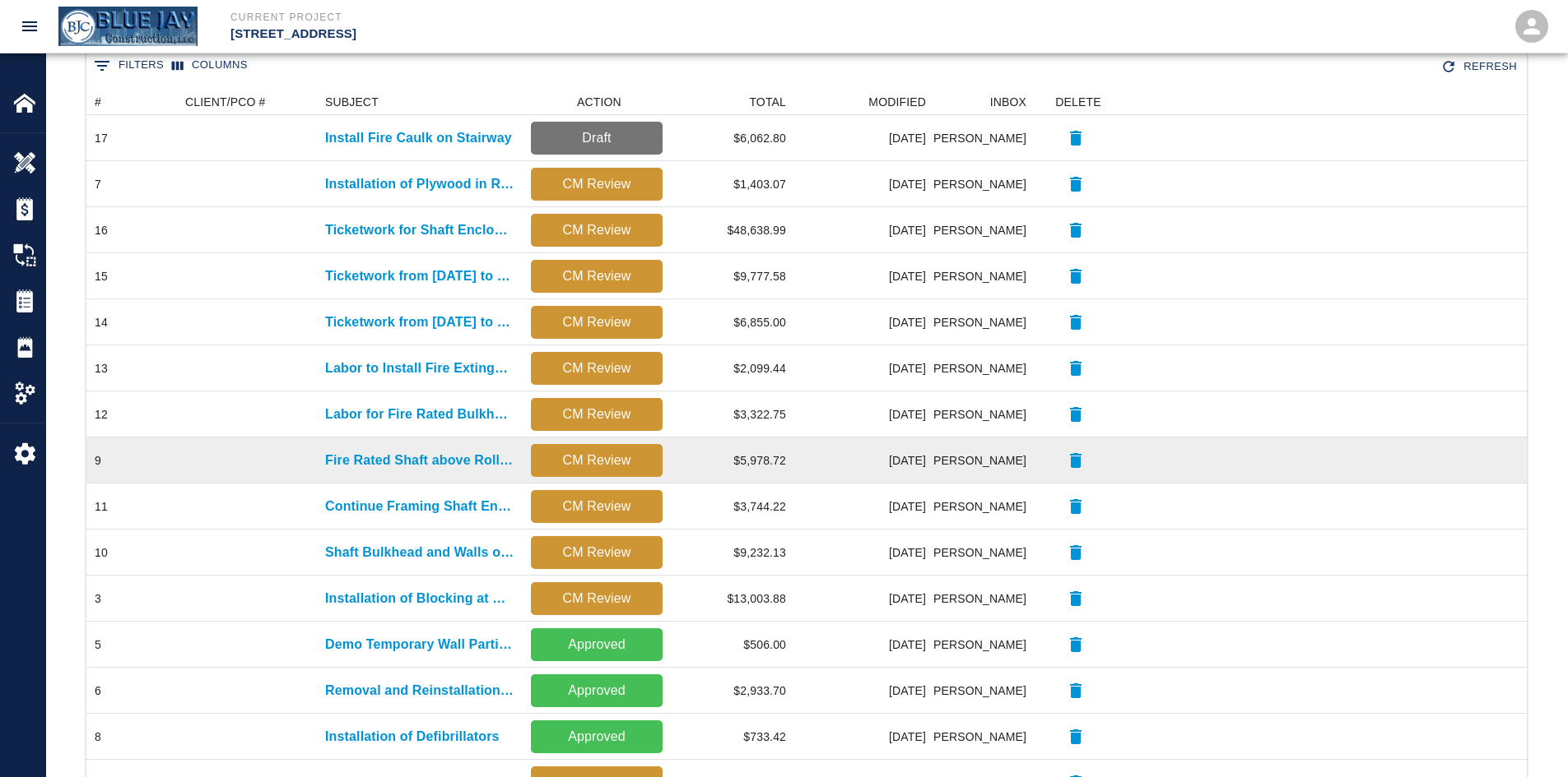
scroll to position [492, 0]
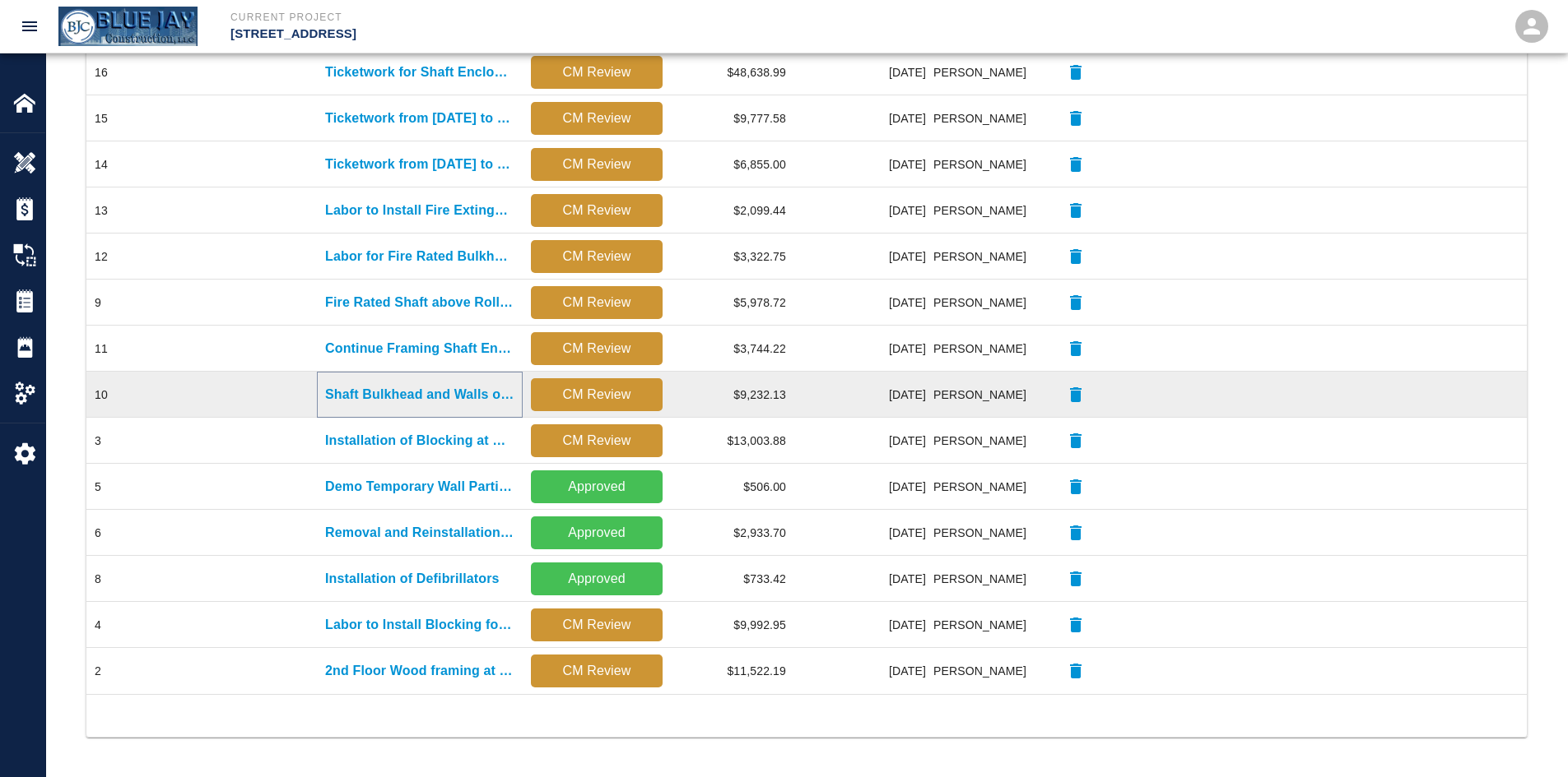
click at [371, 400] on p "Shaft Bulkhead and Walls on G1 and M Floor" at bounding box center [419, 395] width 190 height 20
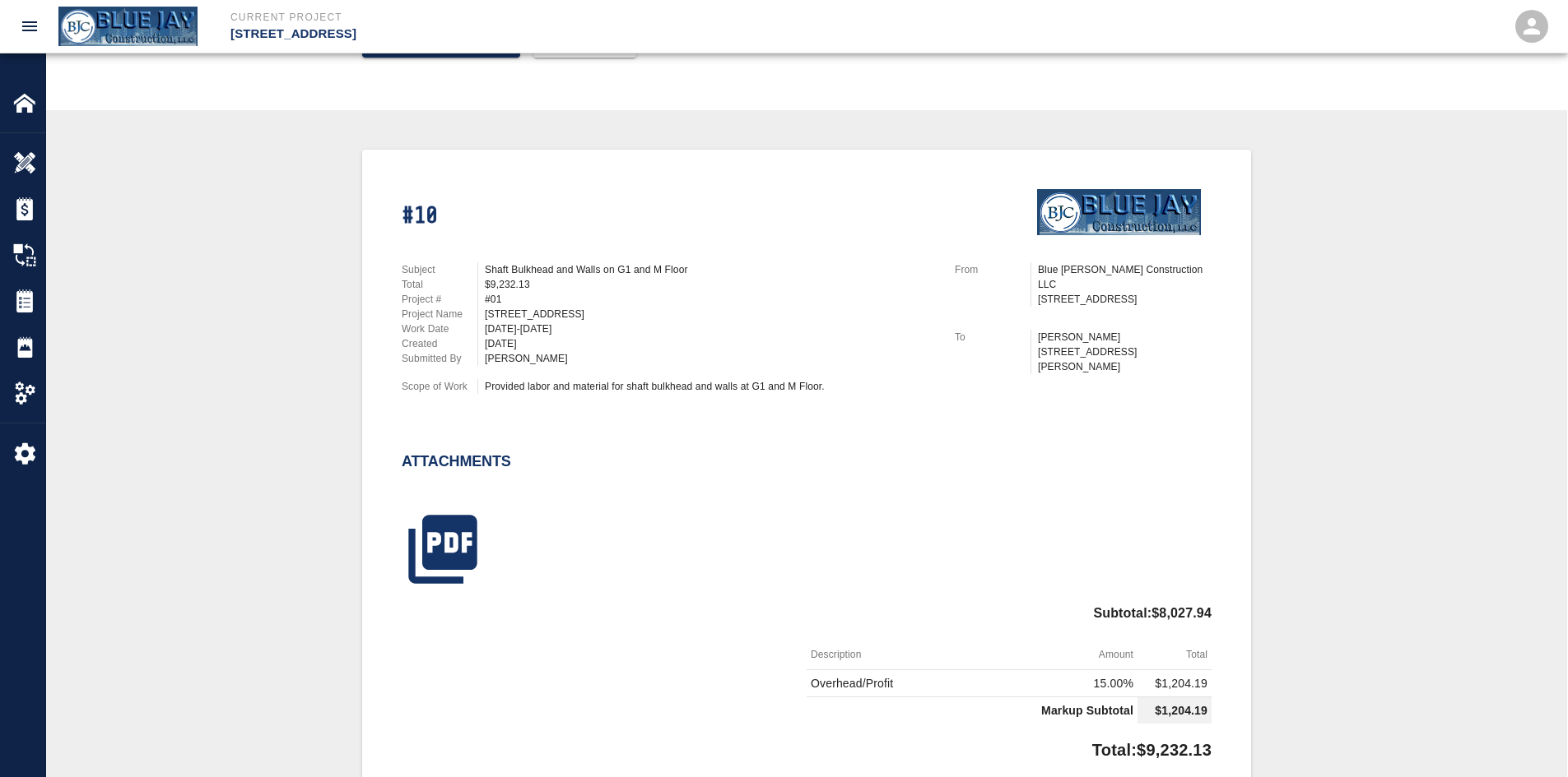
scroll to position [329, 0]
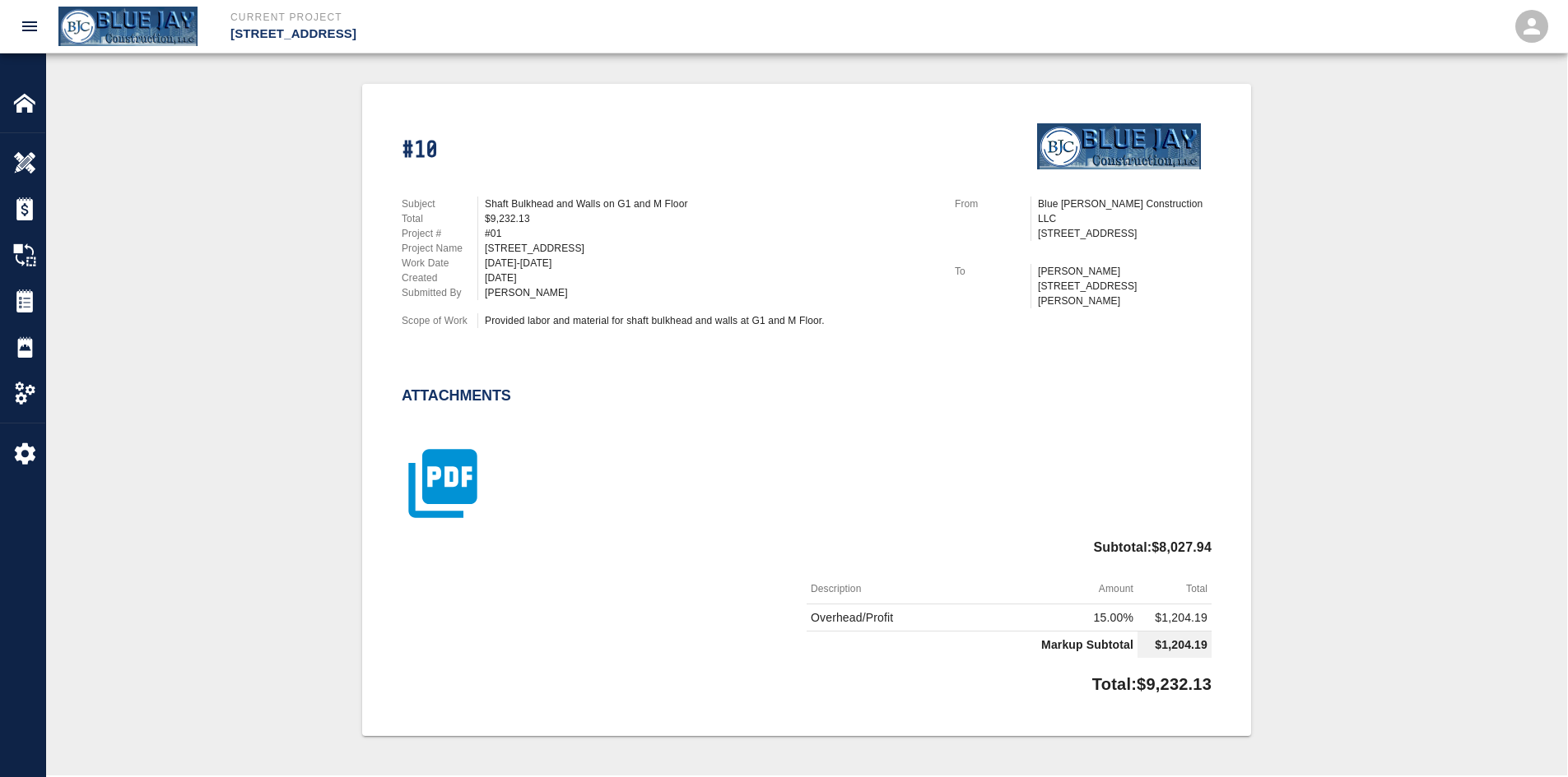
click at [463, 482] on icon "button" at bounding box center [443, 483] width 83 height 83
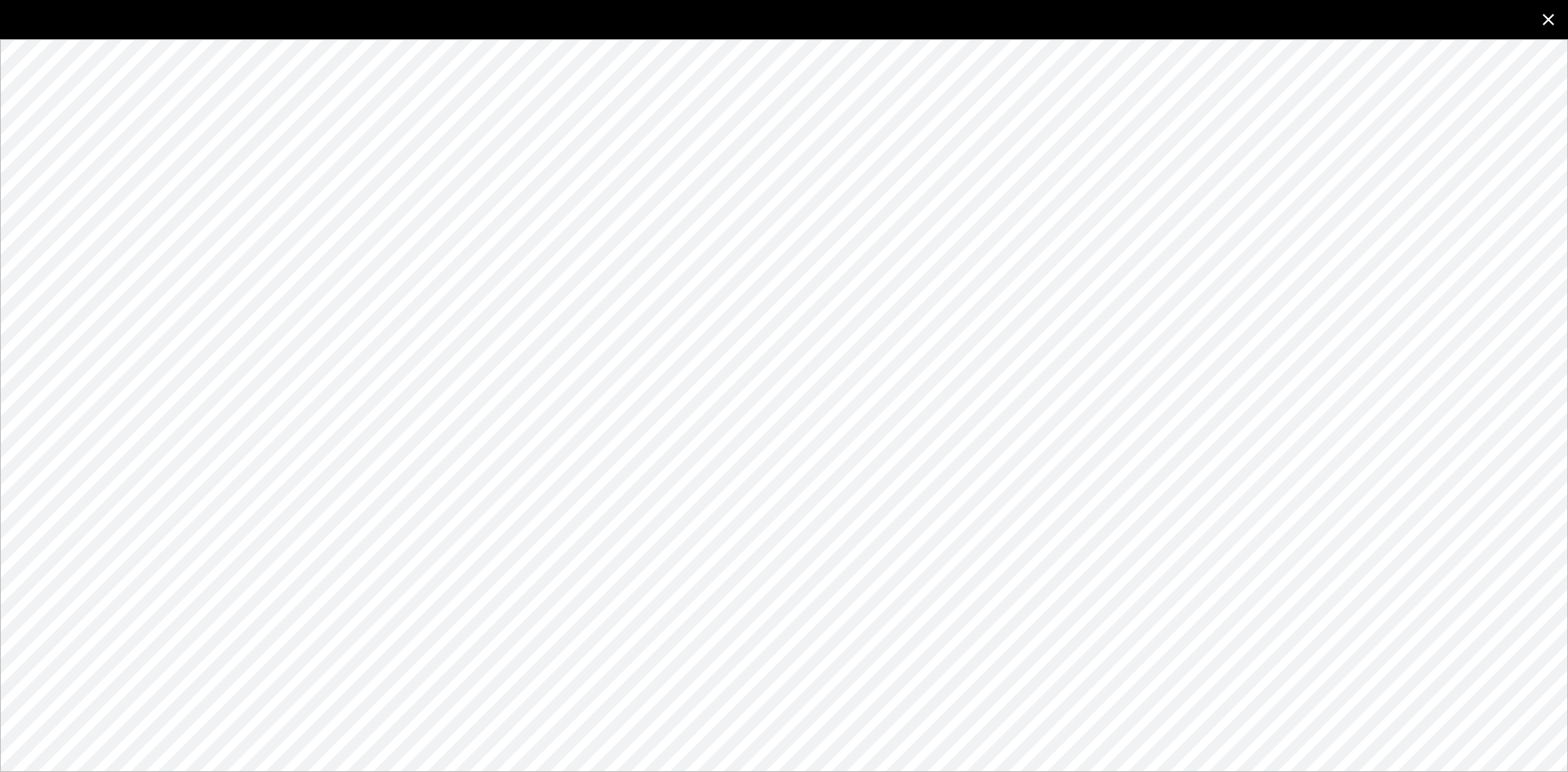
click at [1532, 24] on button "close" at bounding box center [1548, 19] width 39 height 39
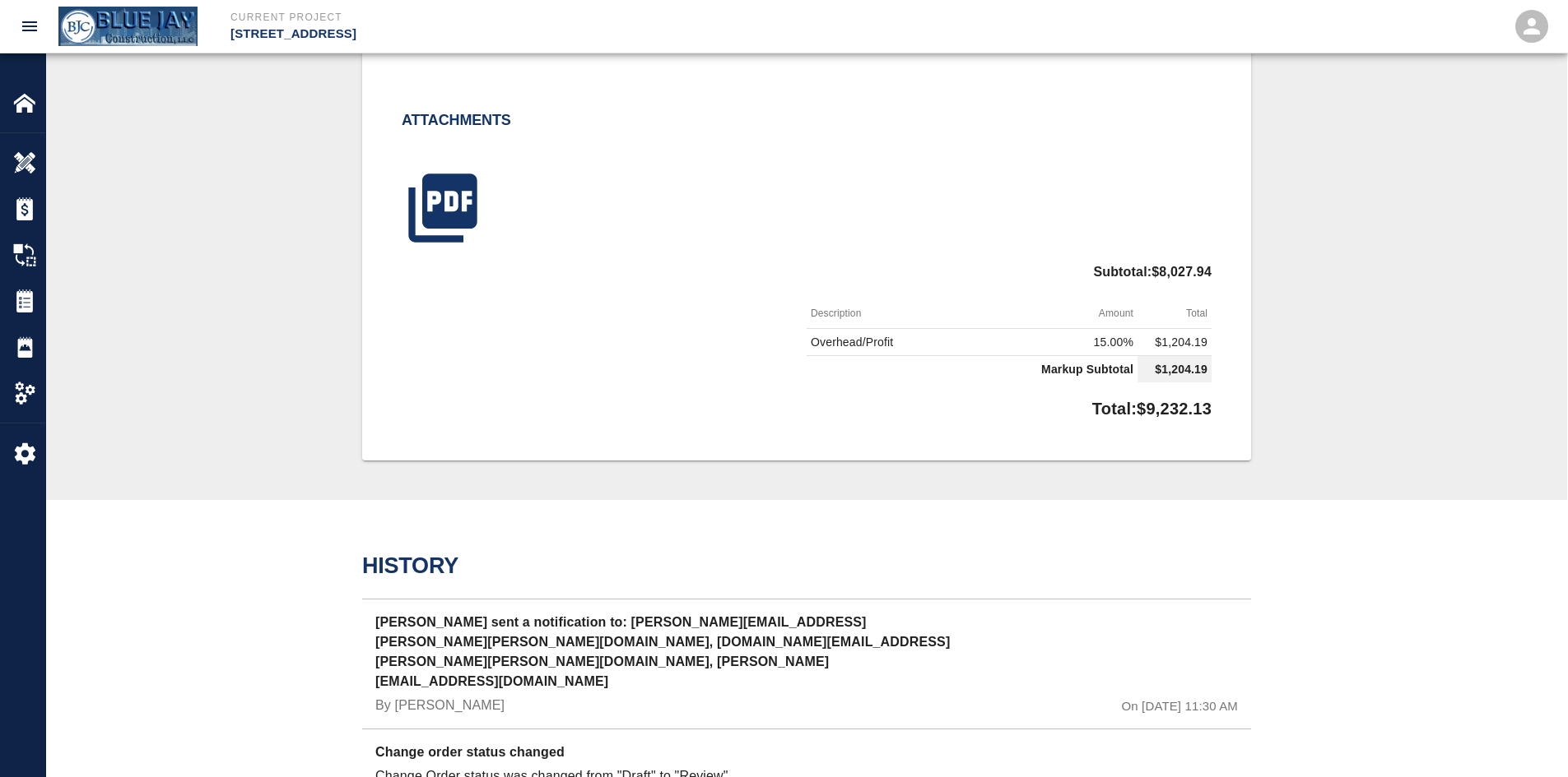
scroll to position [740, 0]
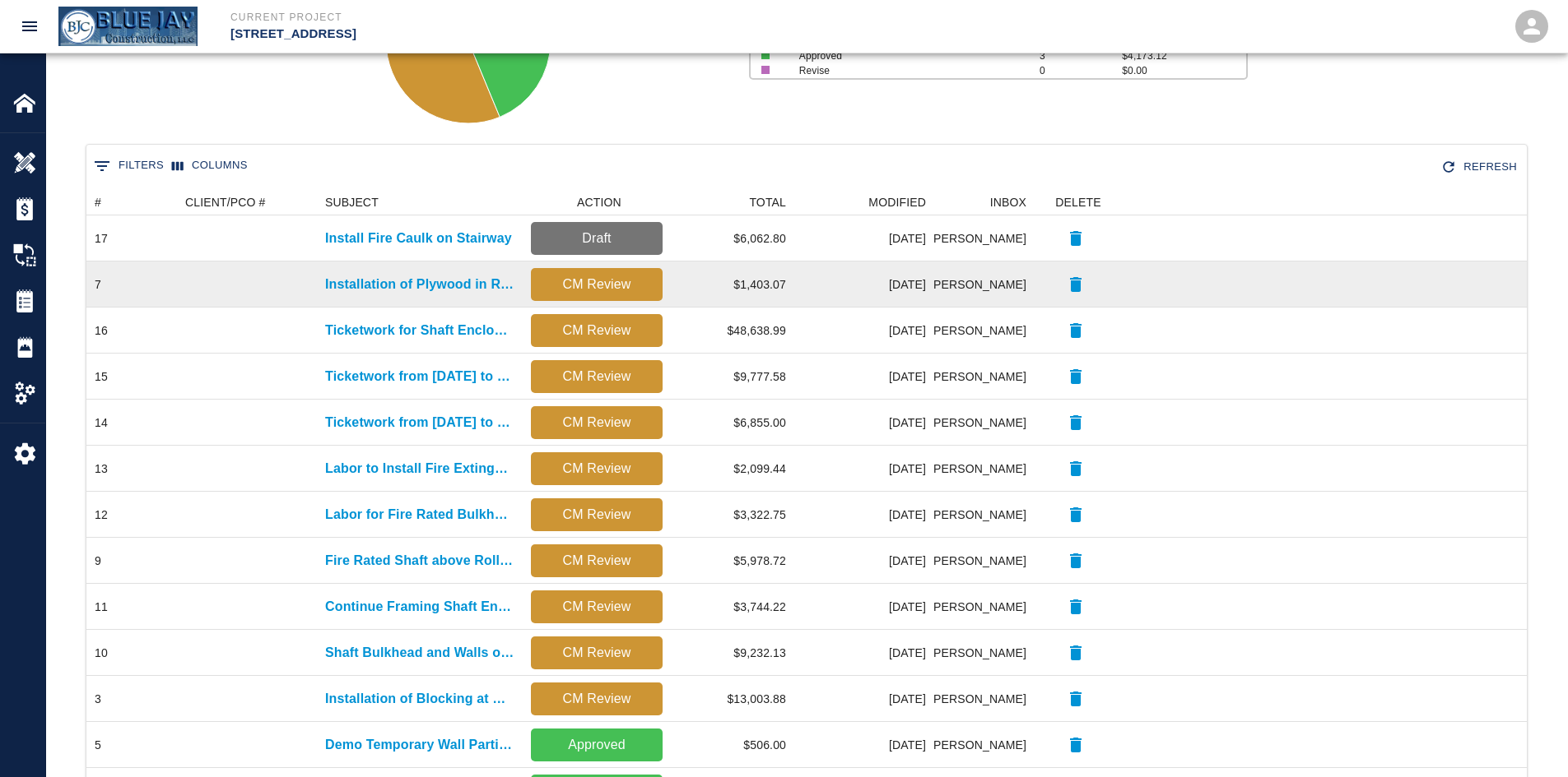
scroll to position [329, 0]
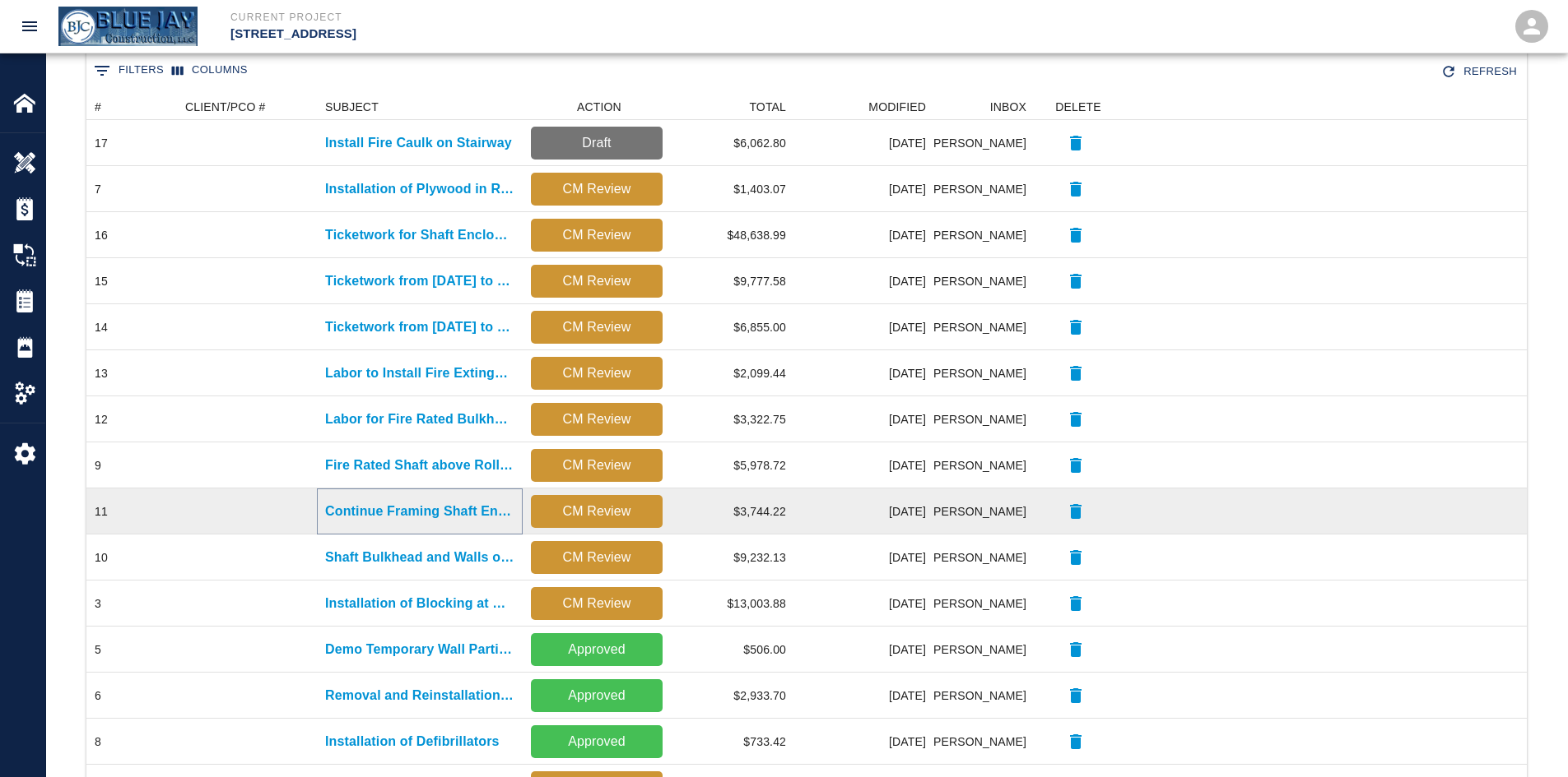
click at [387, 506] on p "Continue Framing Shaft Enclosure for Gas Pipe" at bounding box center [419, 512] width 190 height 20
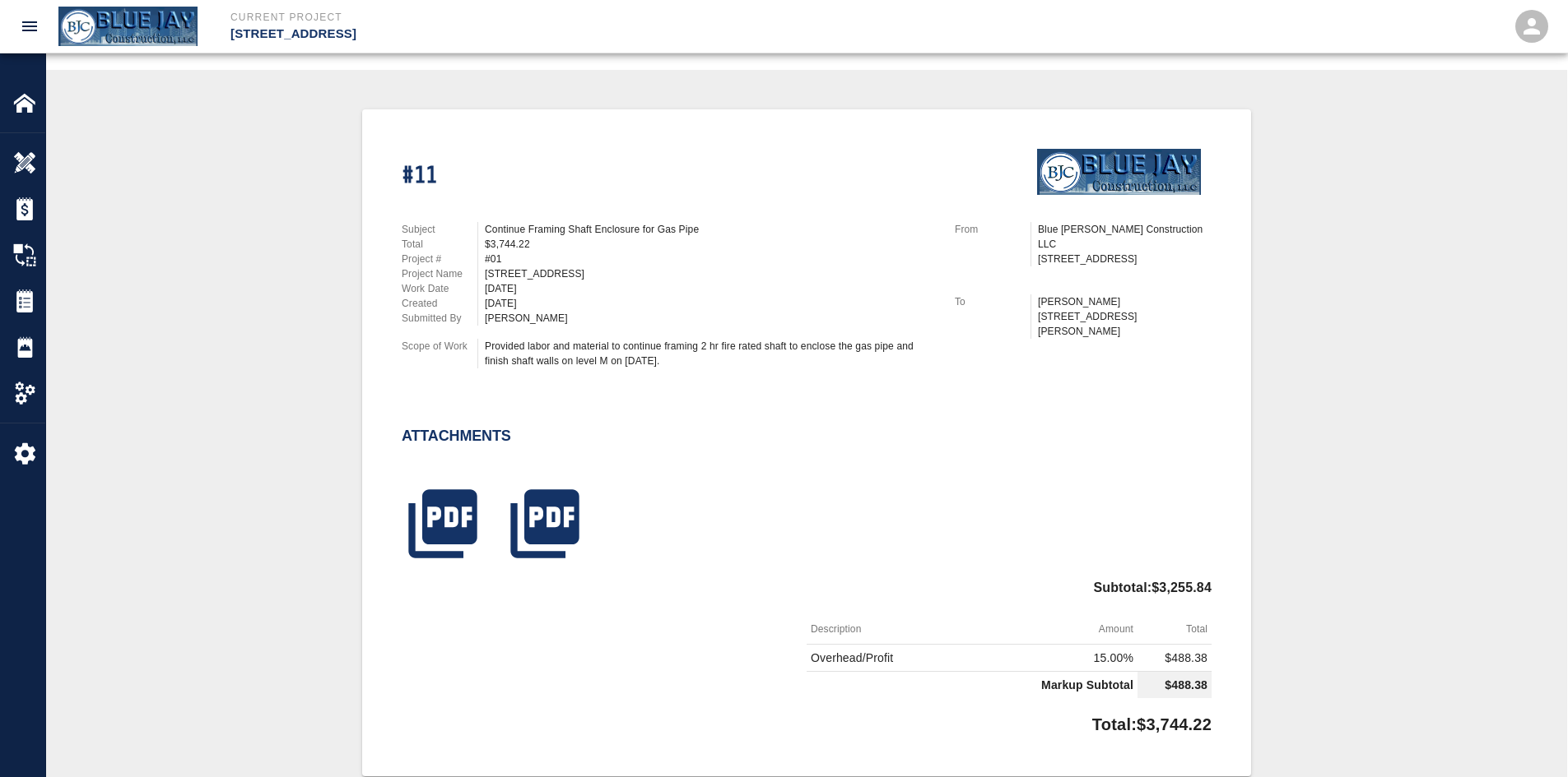
scroll to position [329, 0]
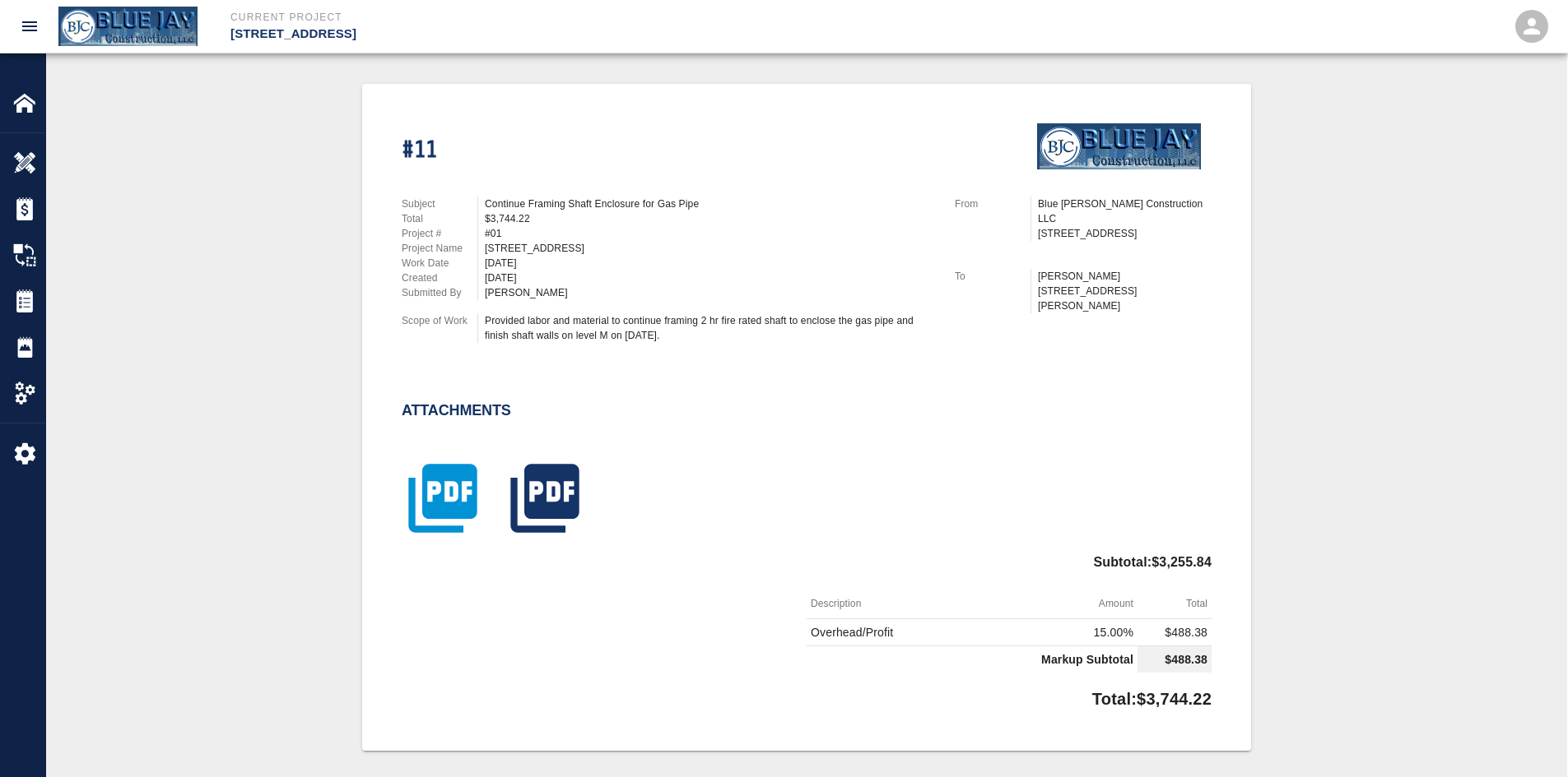
drag, startPoint x: 470, startPoint y: 456, endPoint x: 472, endPoint y: 472, distance: 16.1
click at [470, 460] on div at bounding box center [432, 491] width 102 height 108
click at [473, 477] on icon "button" at bounding box center [443, 499] width 68 height 68
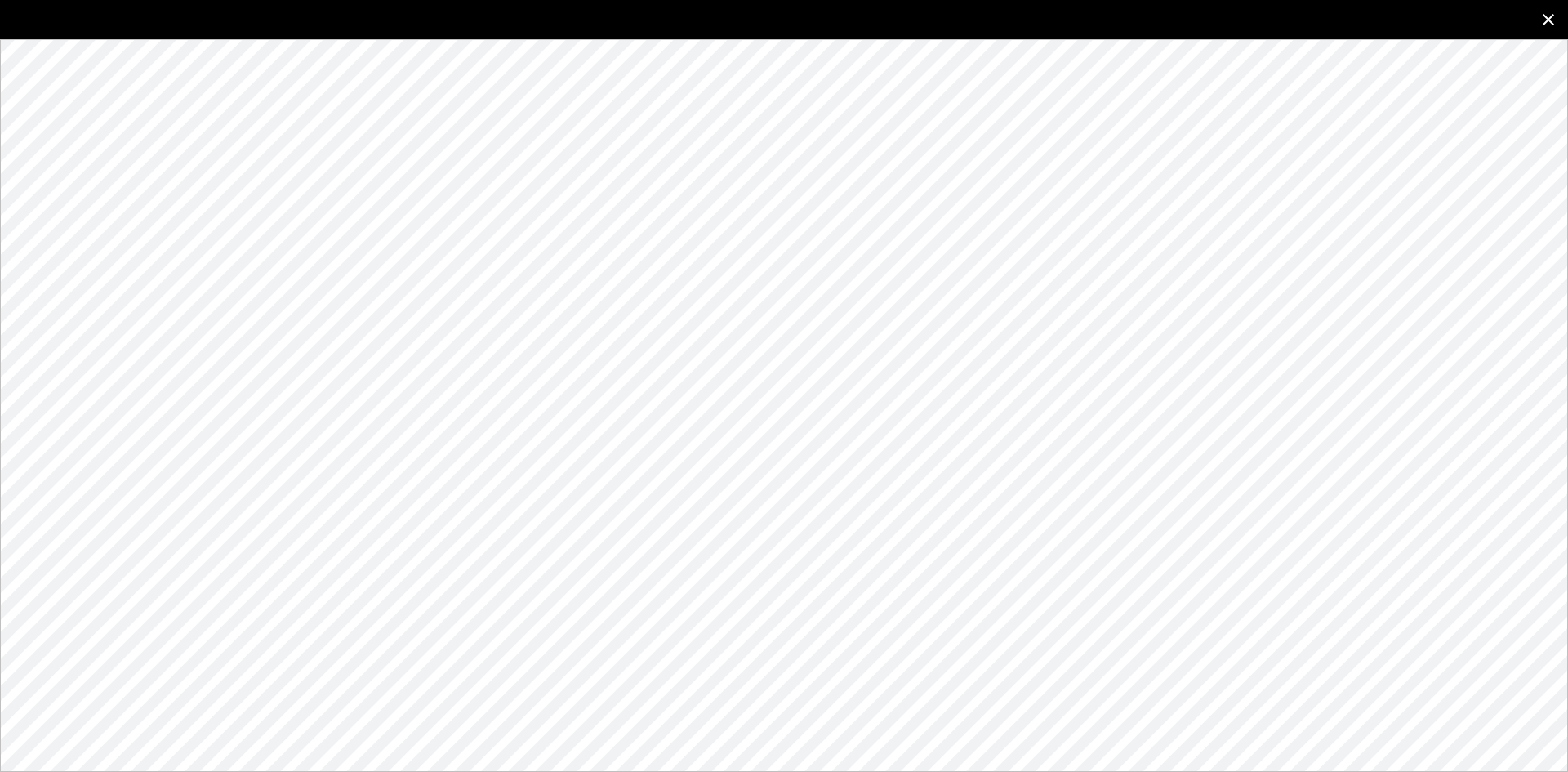
click at [1549, 22] on icon "close" at bounding box center [1549, 20] width 20 height 20
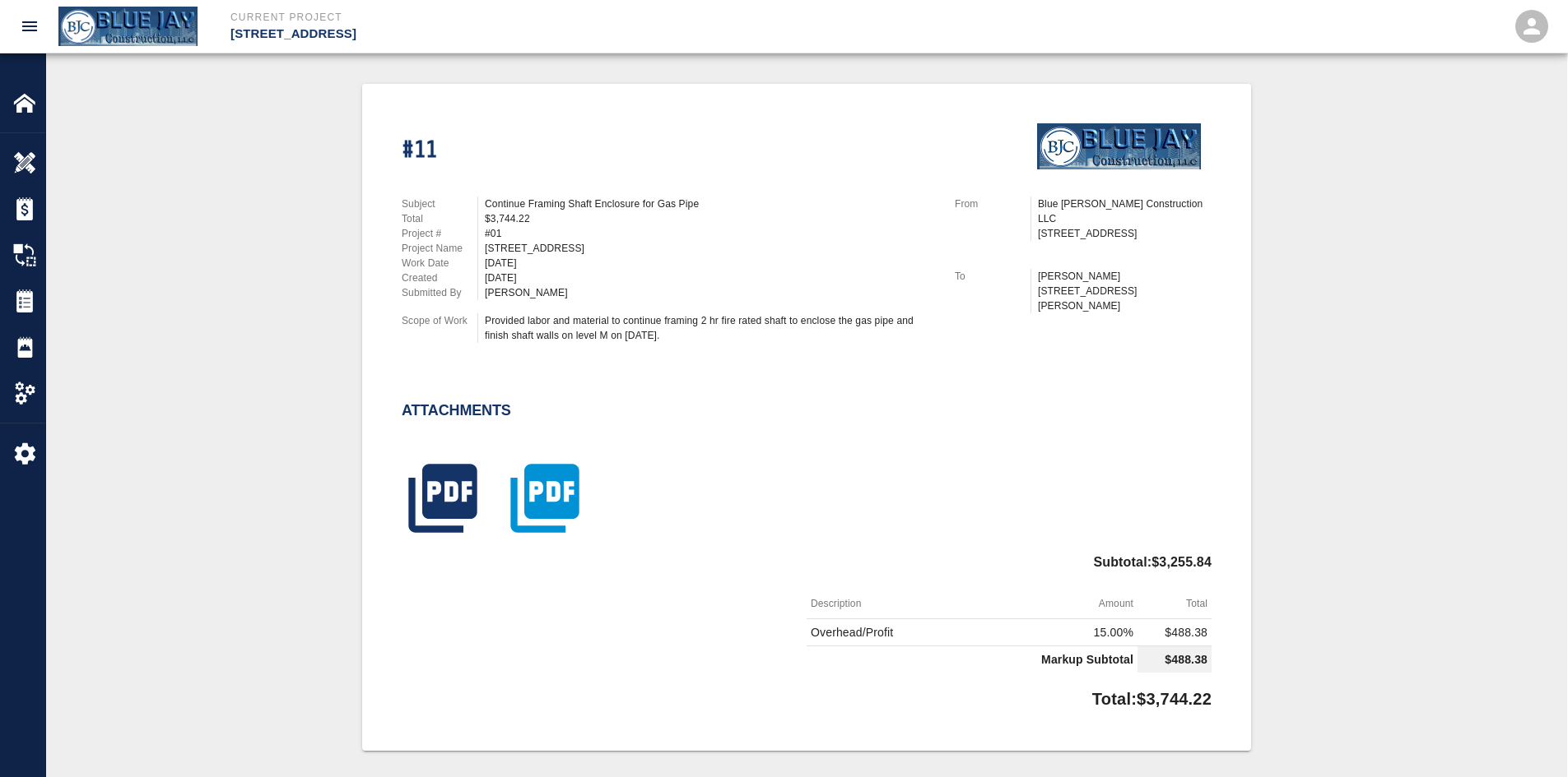
click at [573, 513] on icon "button" at bounding box center [544, 499] width 68 height 68
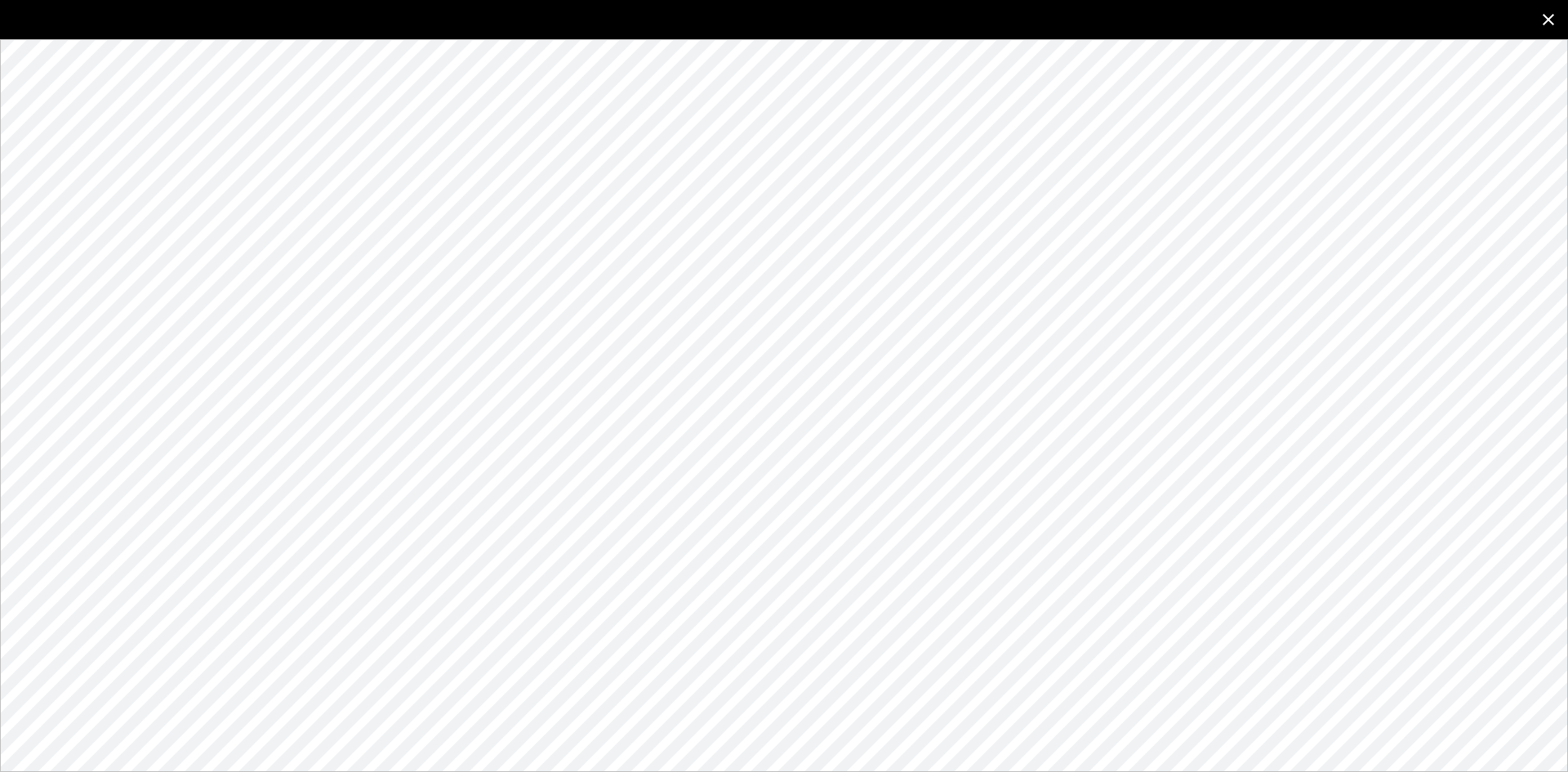
click at [1562, 19] on button "close" at bounding box center [1548, 19] width 39 height 39
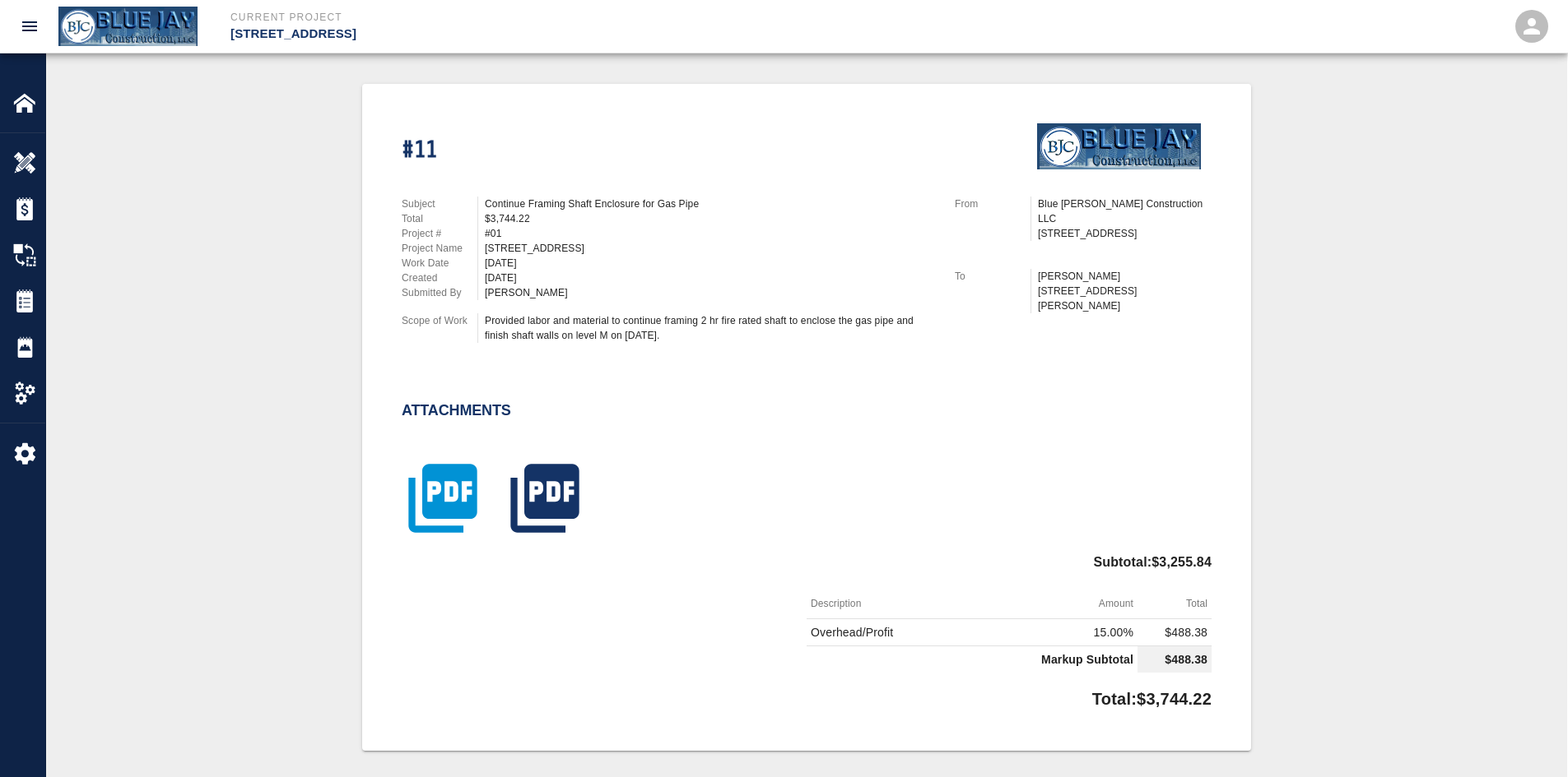
click at [451, 492] on icon "button" at bounding box center [443, 499] width 68 height 68
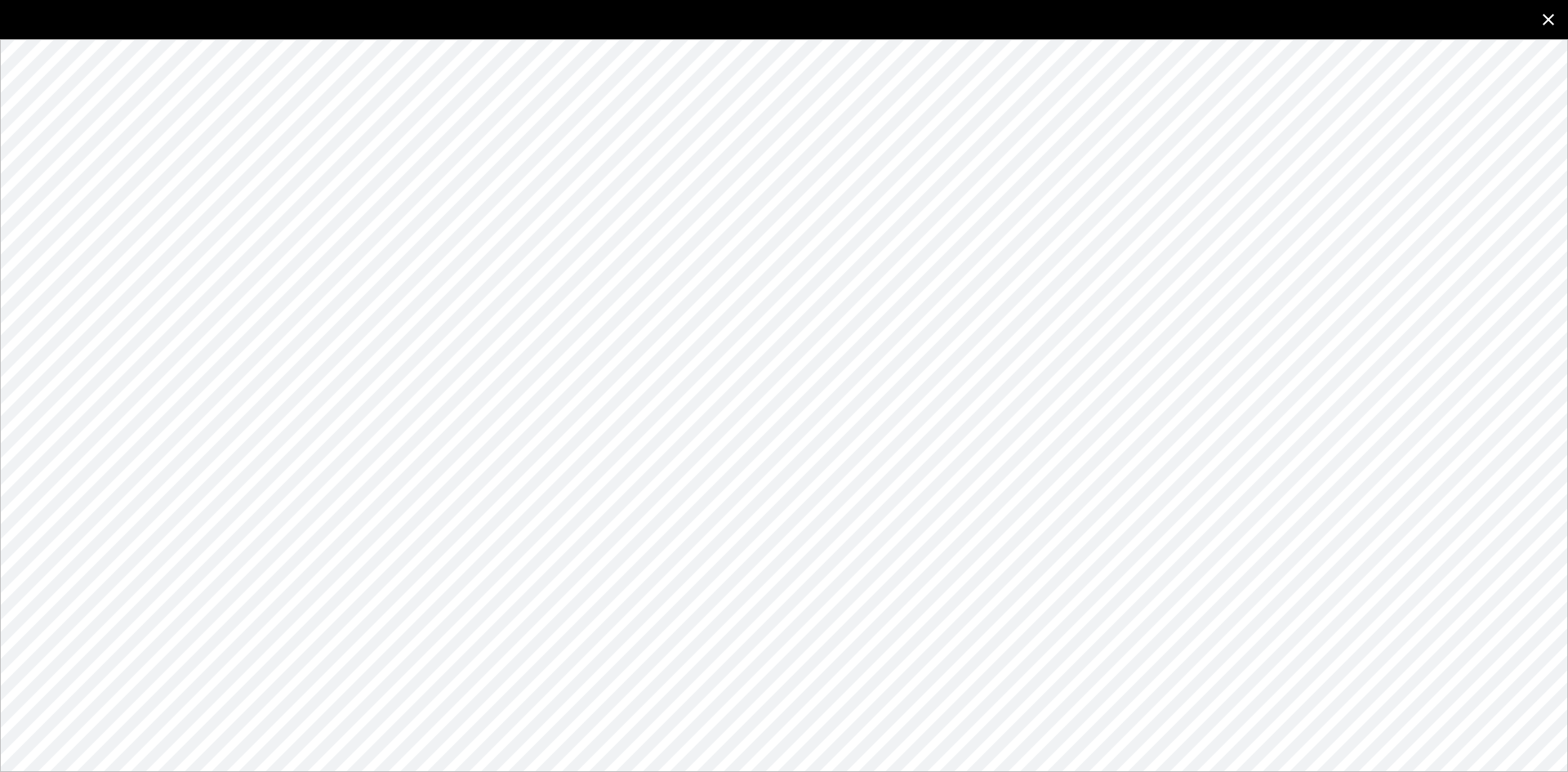
click at [1533, 16] on button "close" at bounding box center [1548, 19] width 39 height 39
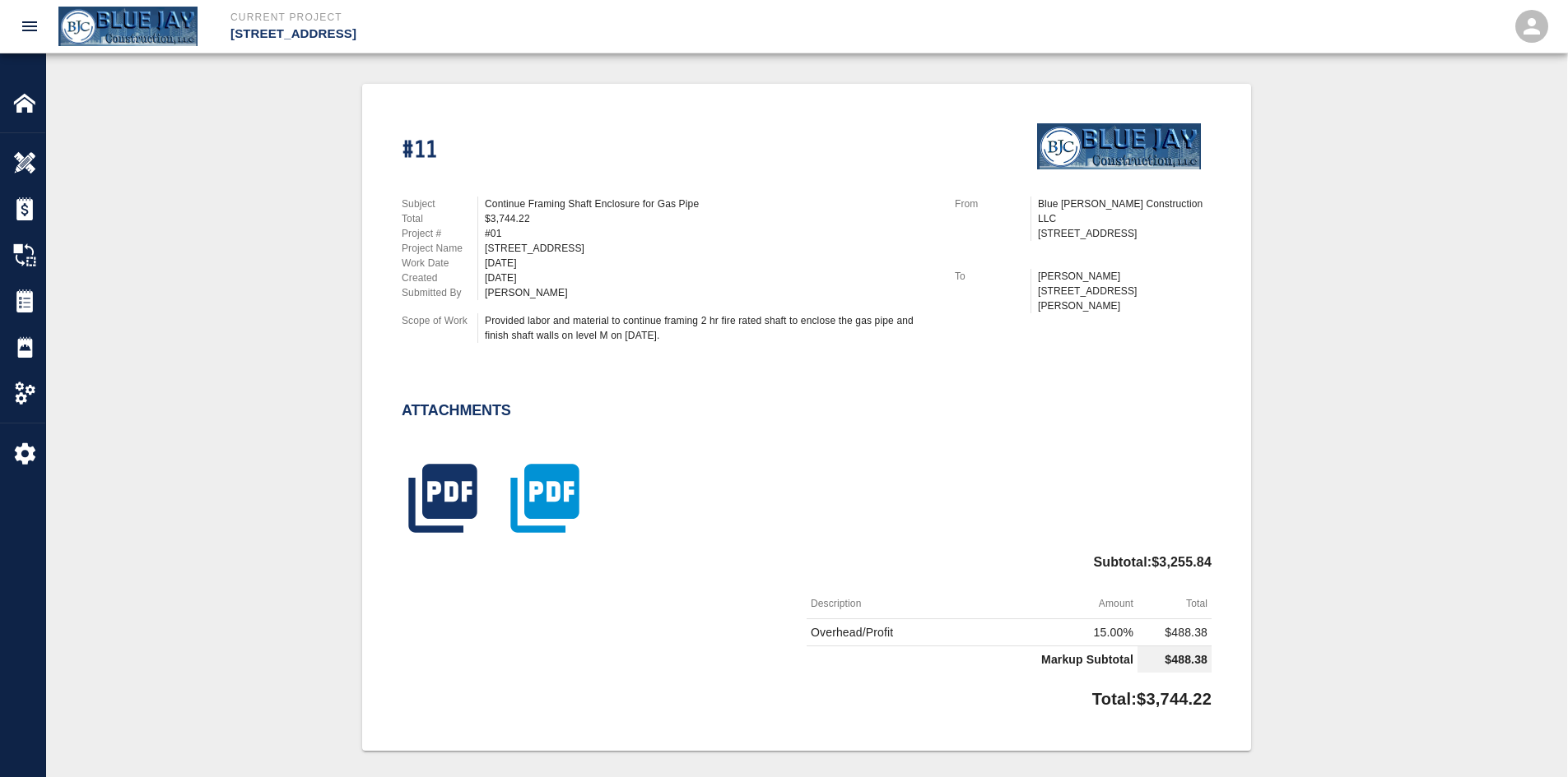
click at [566, 501] on icon "button" at bounding box center [544, 498] width 83 height 83
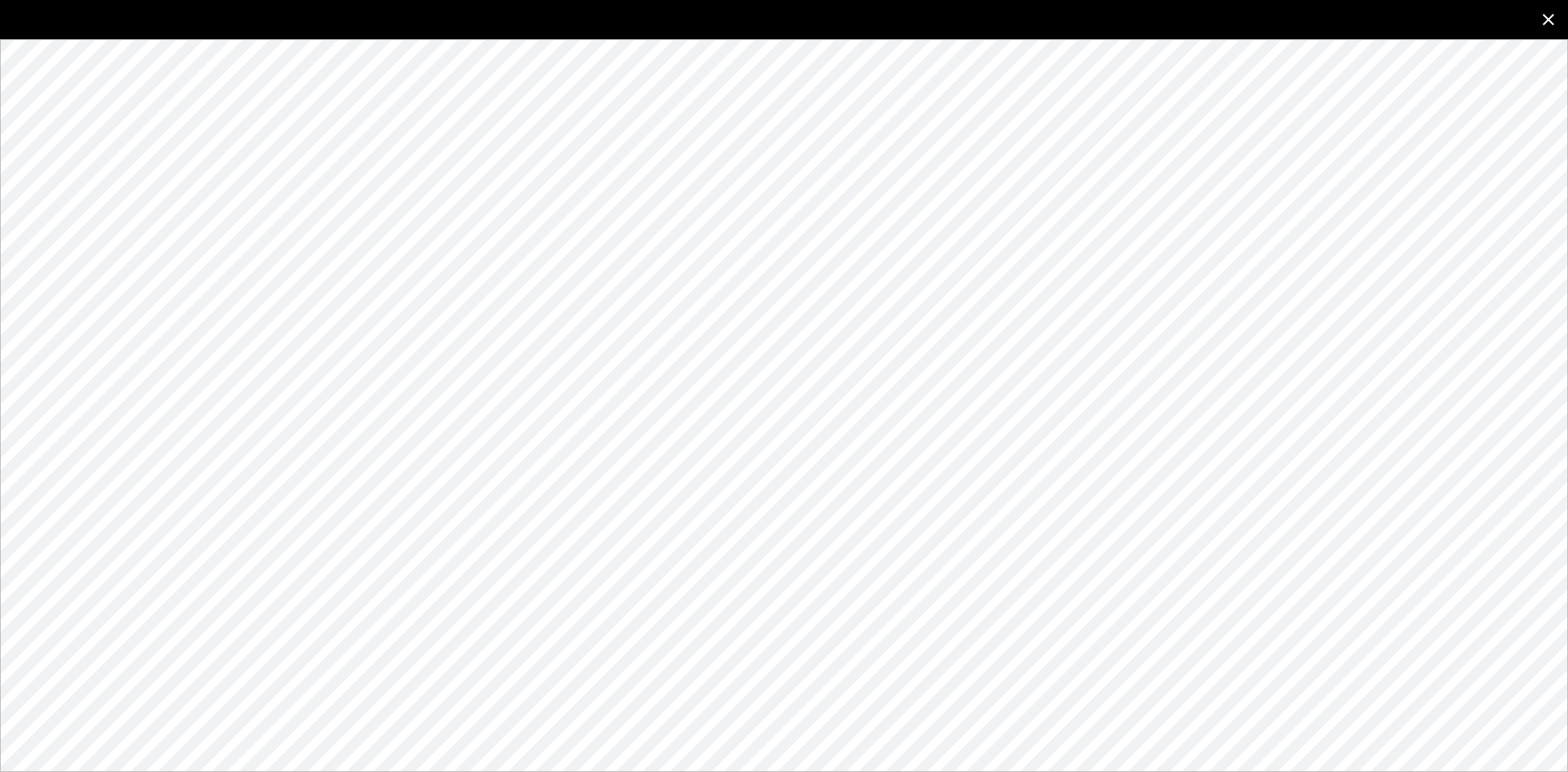
click at [1551, 19] on icon "close" at bounding box center [1549, 20] width 20 height 20
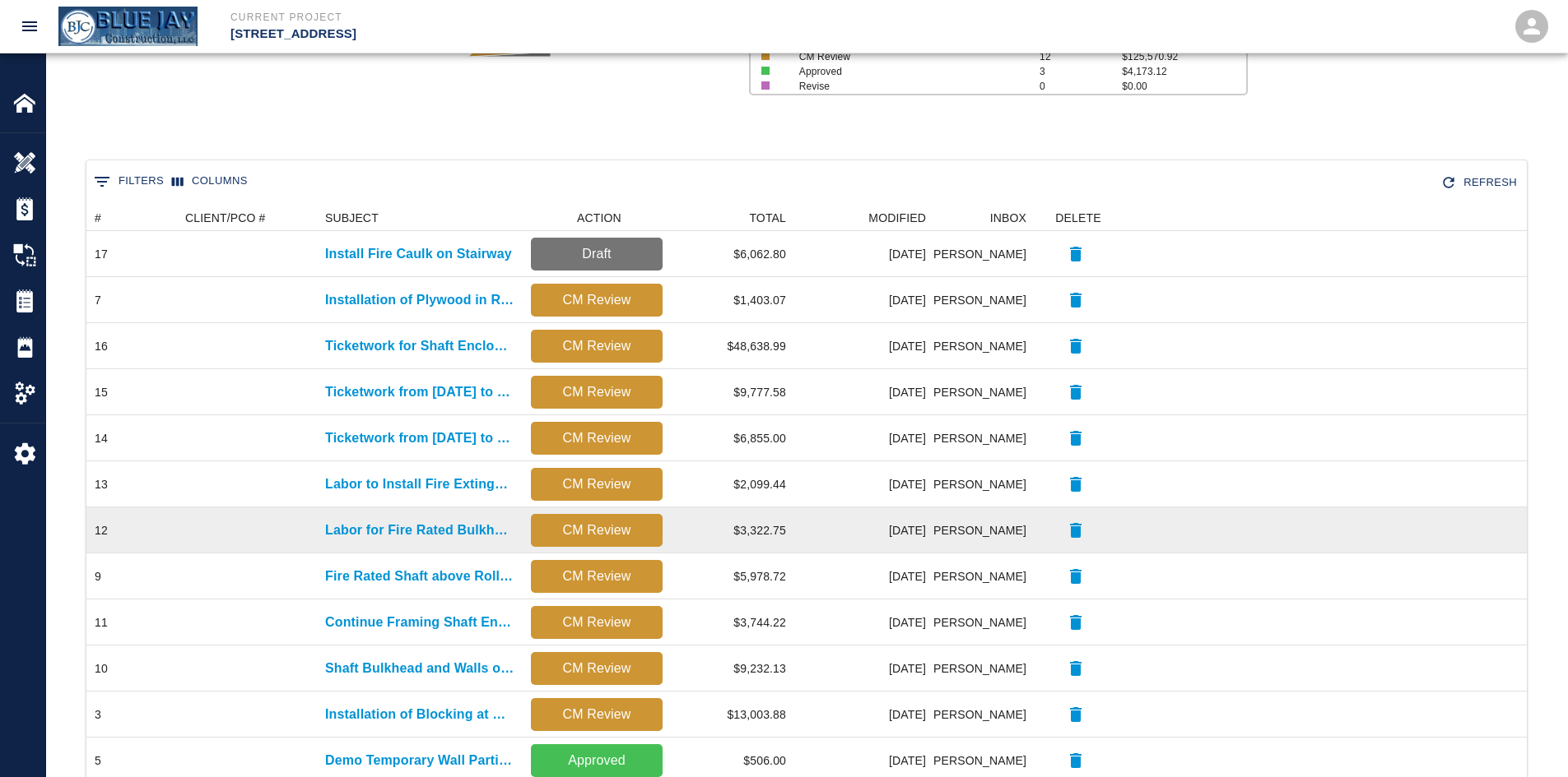
scroll to position [329, 0]
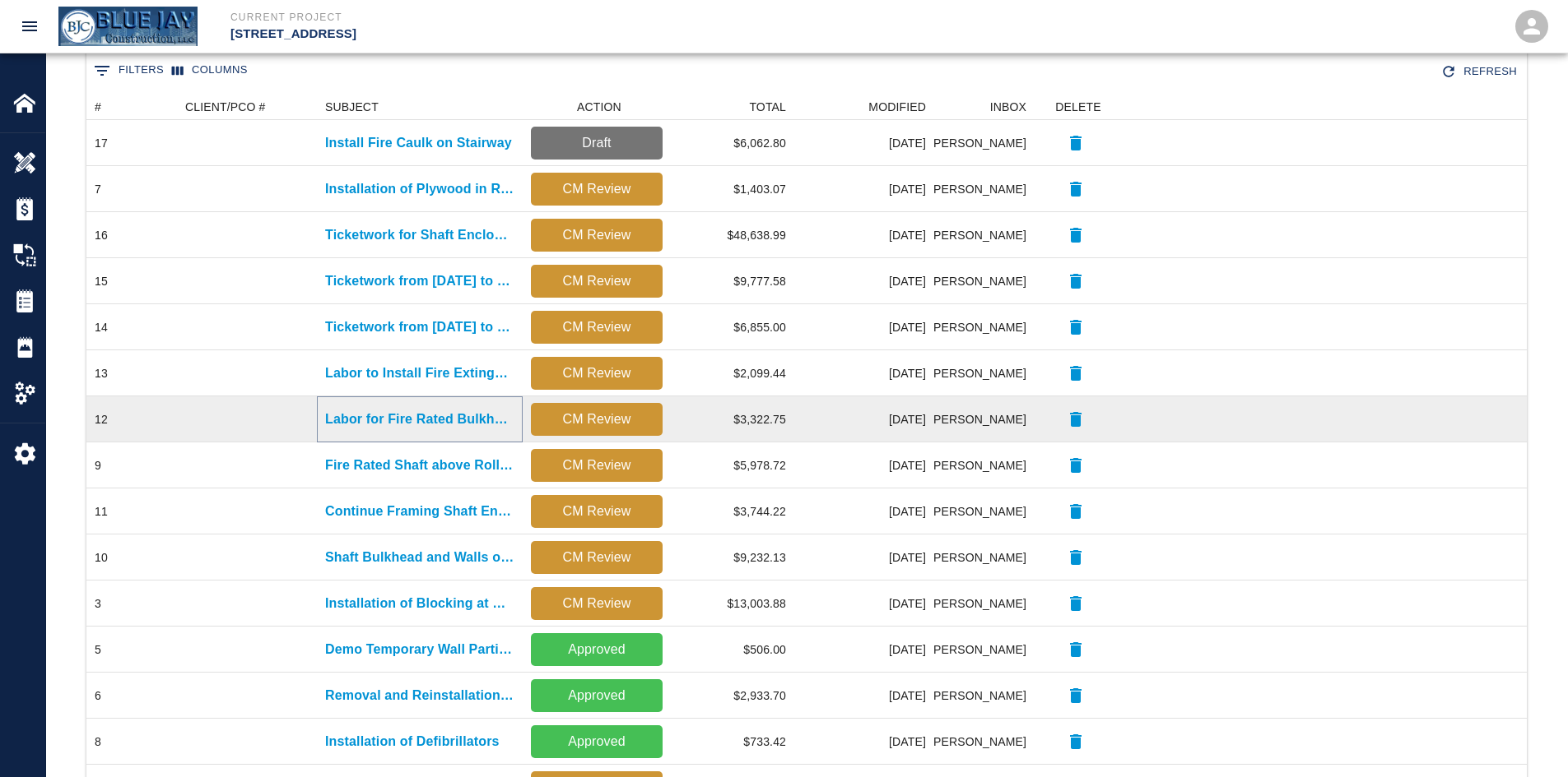
click at [404, 424] on p "Labor for Fire Rated Bulkhead in G1" at bounding box center [419, 420] width 190 height 20
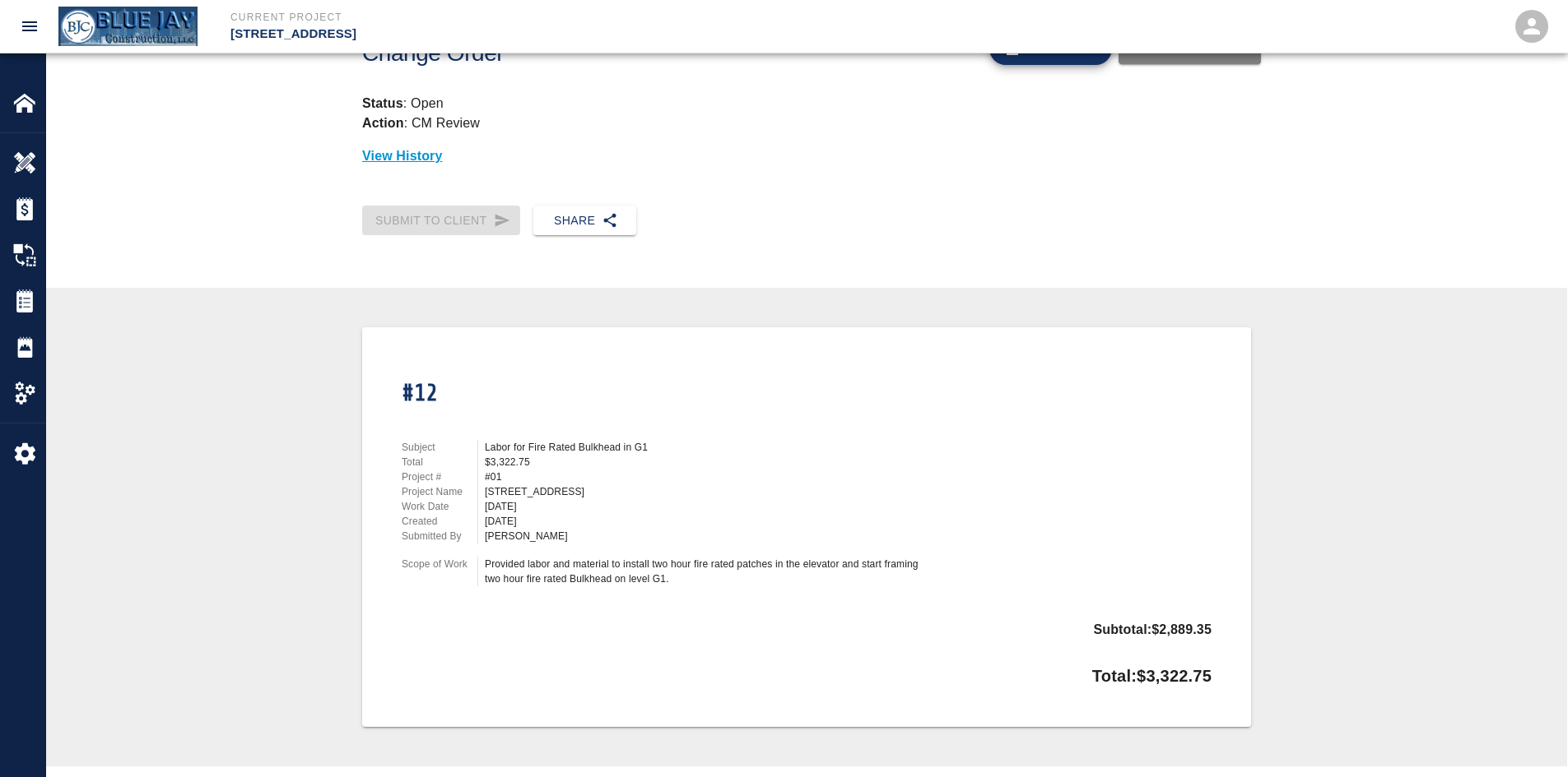
scroll to position [134, 0]
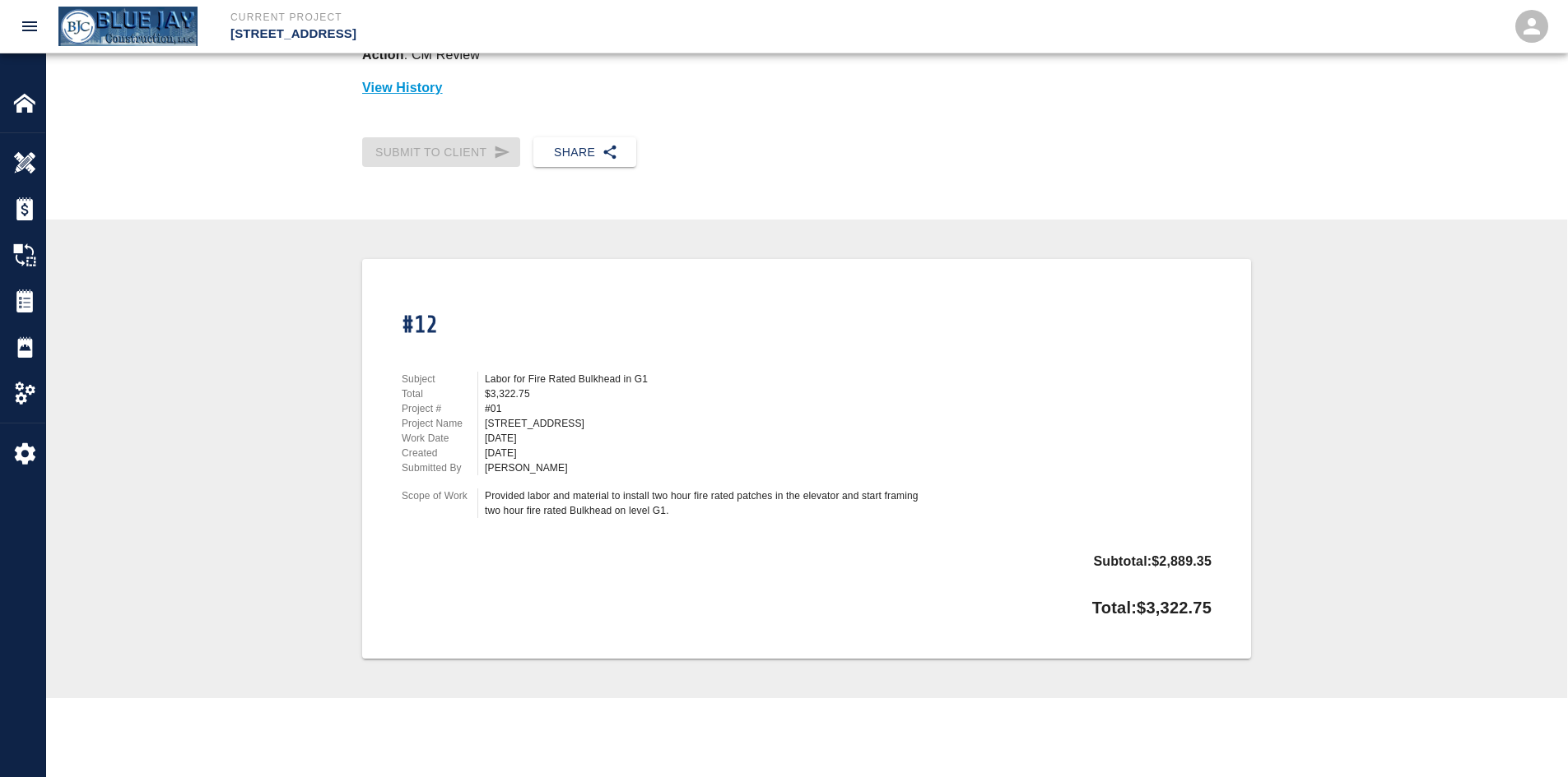
click at [658, 447] on div "[DATE]" at bounding box center [710, 453] width 450 height 15
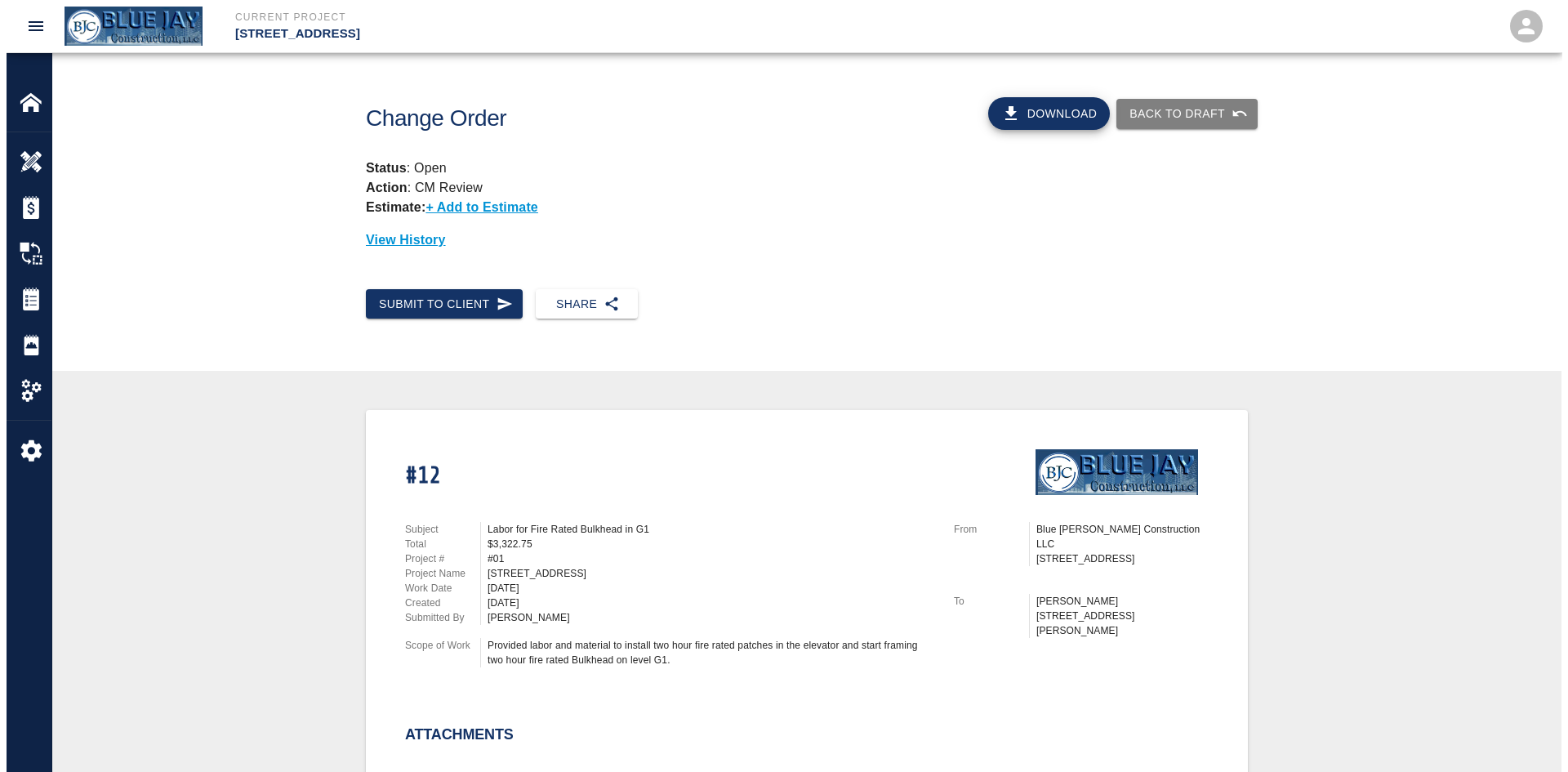
scroll to position [490, 0]
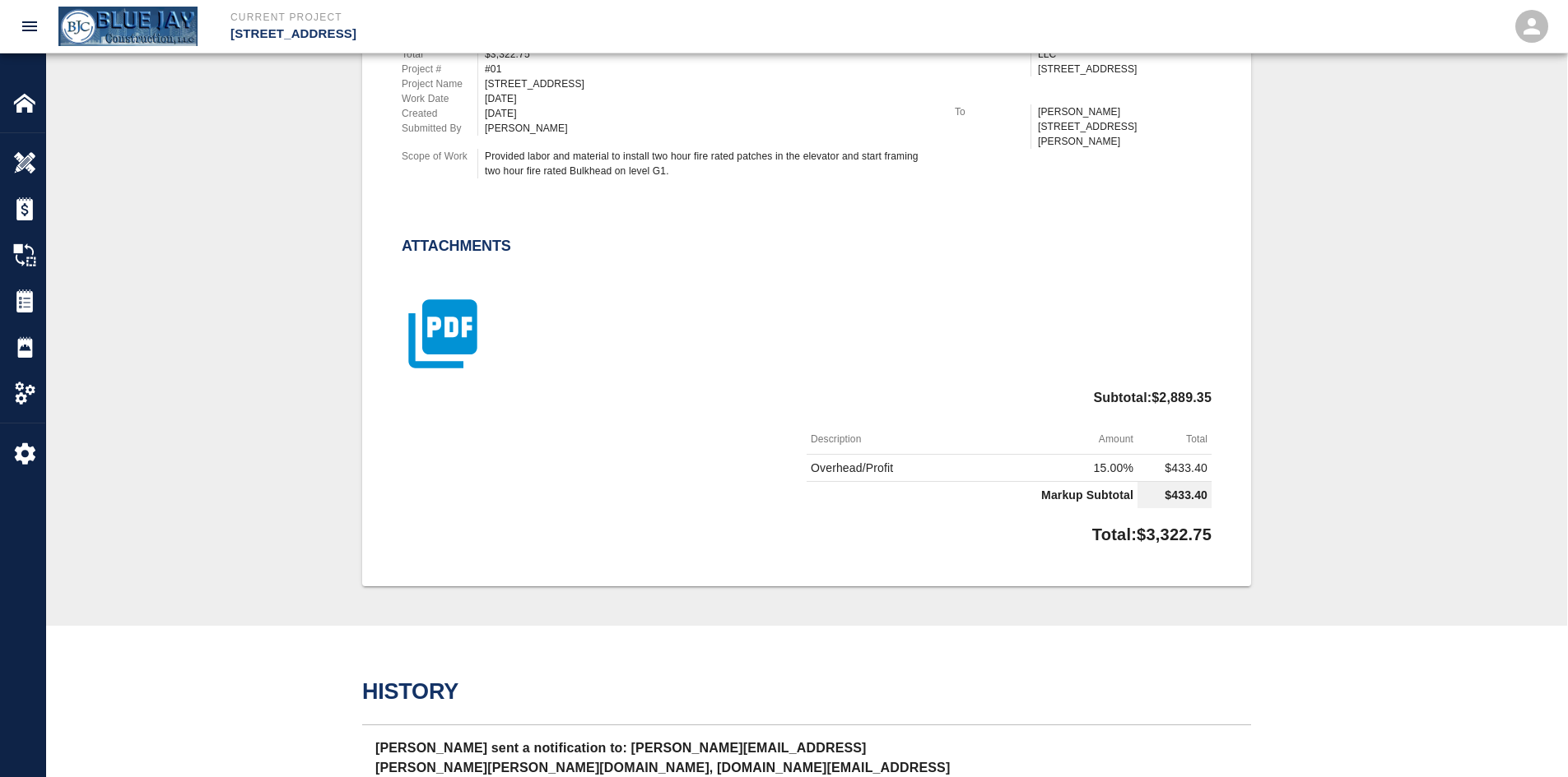
click at [453, 327] on icon "button" at bounding box center [443, 335] width 68 height 68
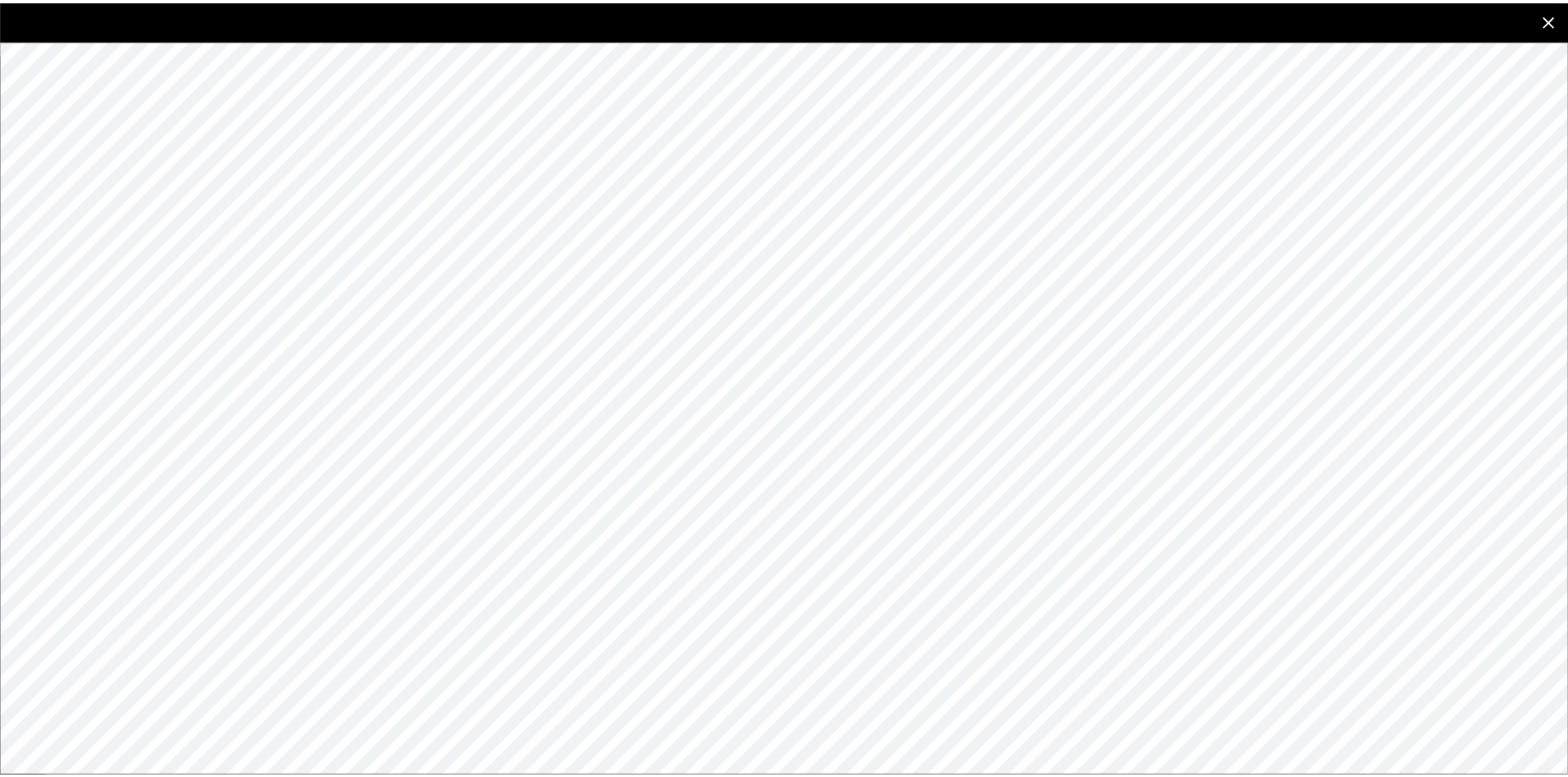
scroll to position [493, 0]
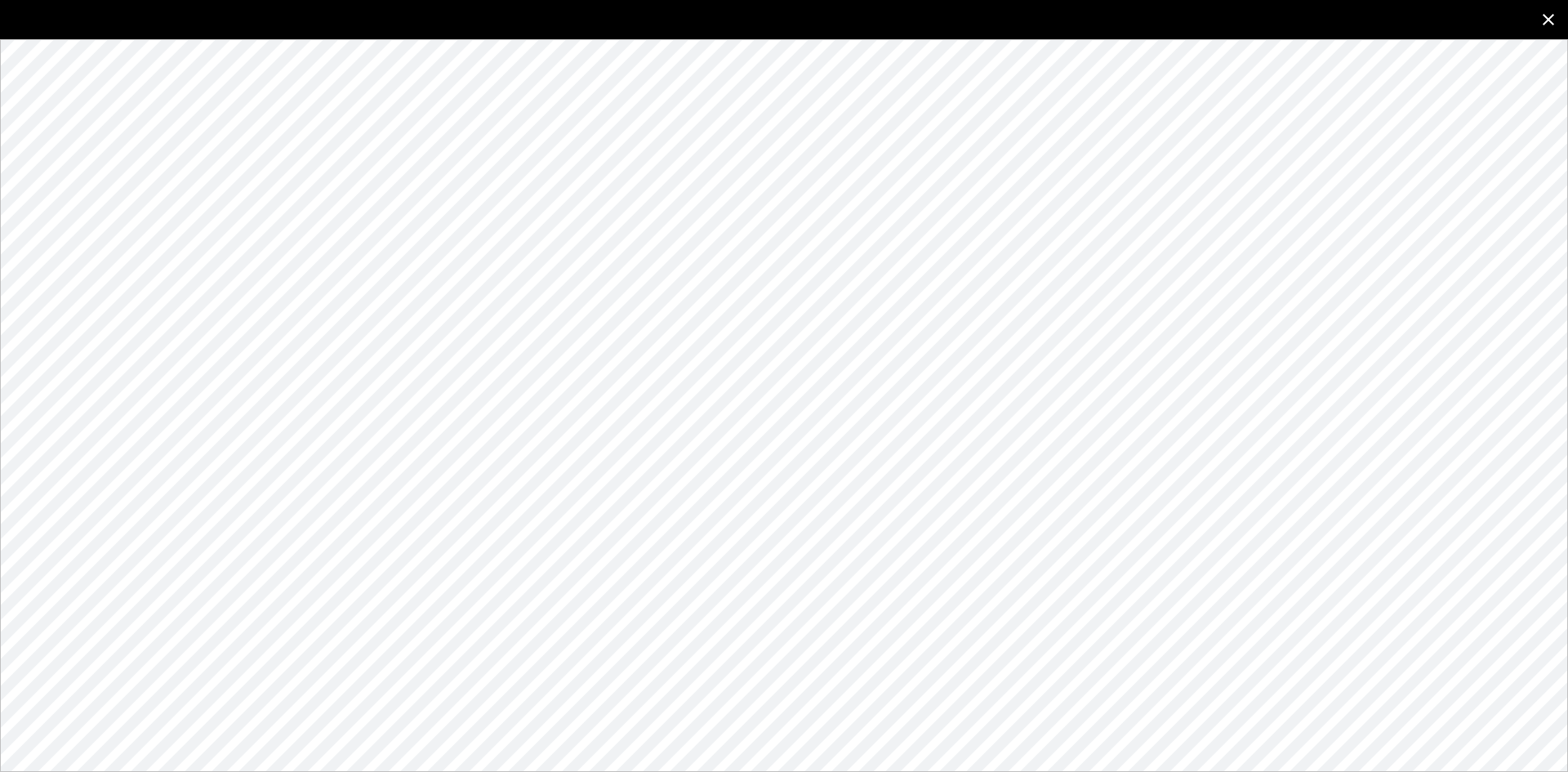
click at [1544, 14] on icon "close" at bounding box center [1549, 20] width 20 height 20
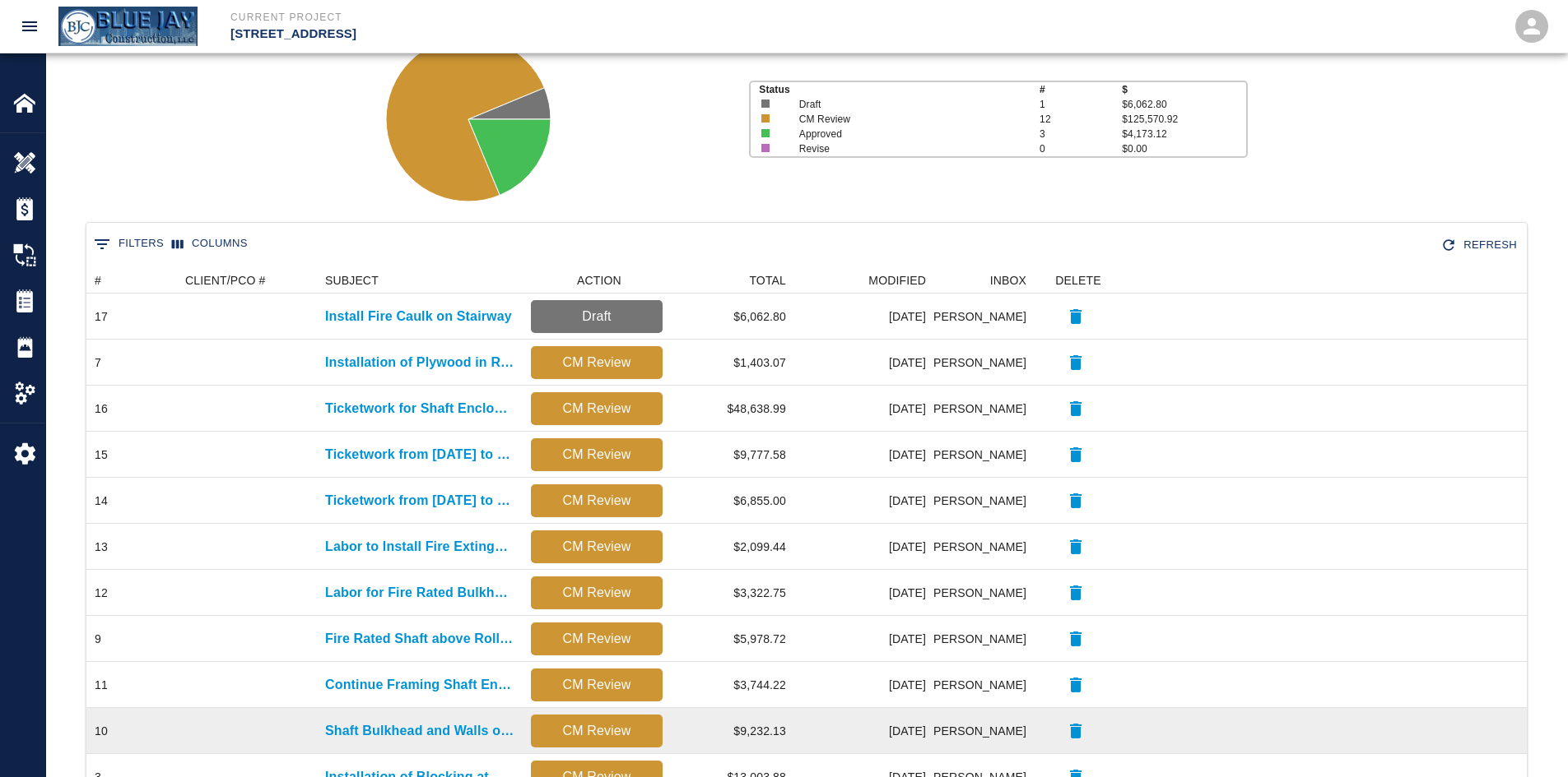
scroll to position [247, 0]
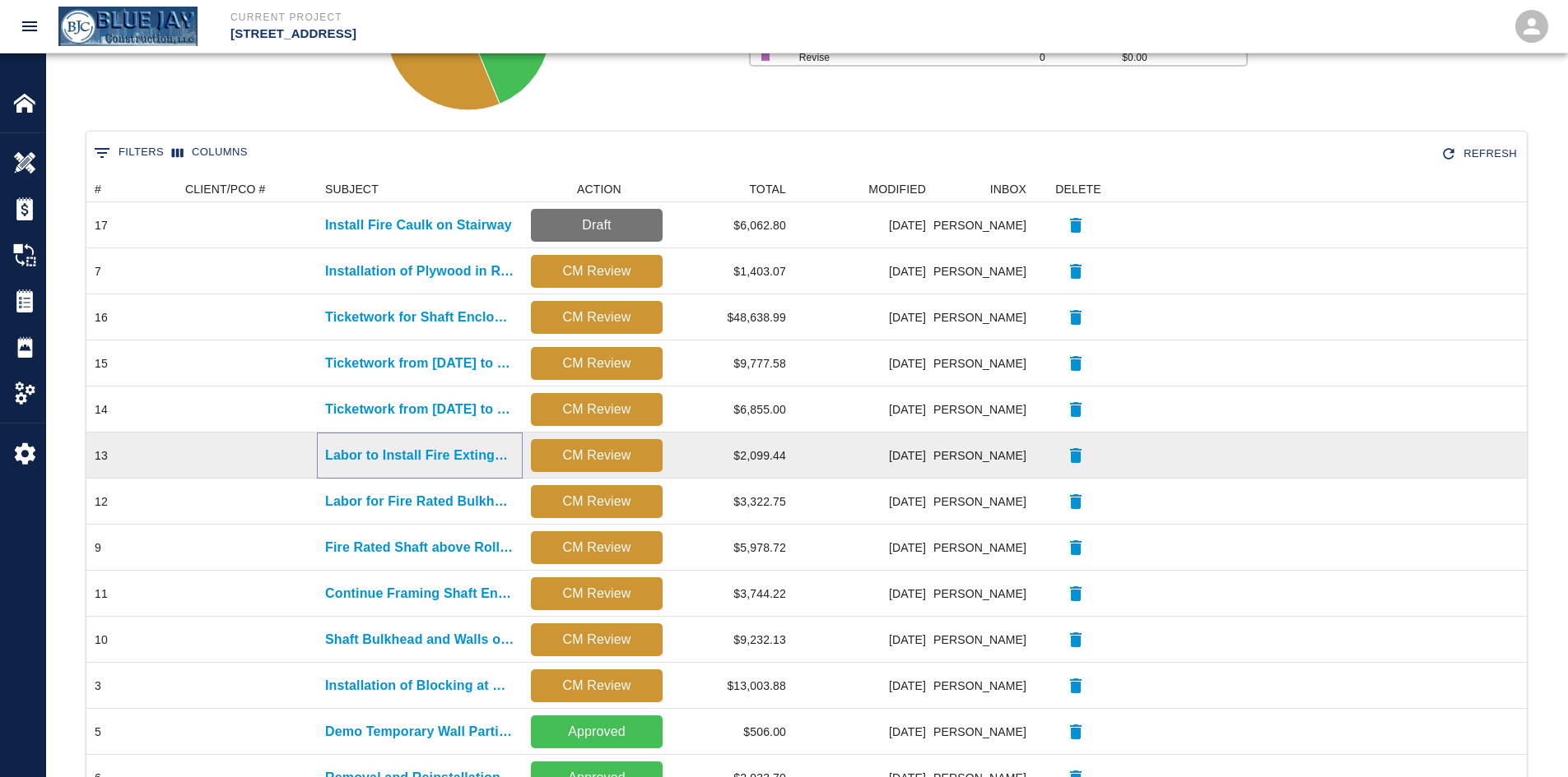
click at [421, 455] on p "Labor to Install Fire Extinguishers and Patching at [GEOGRAPHIC_DATA]" at bounding box center [419, 456] width 190 height 20
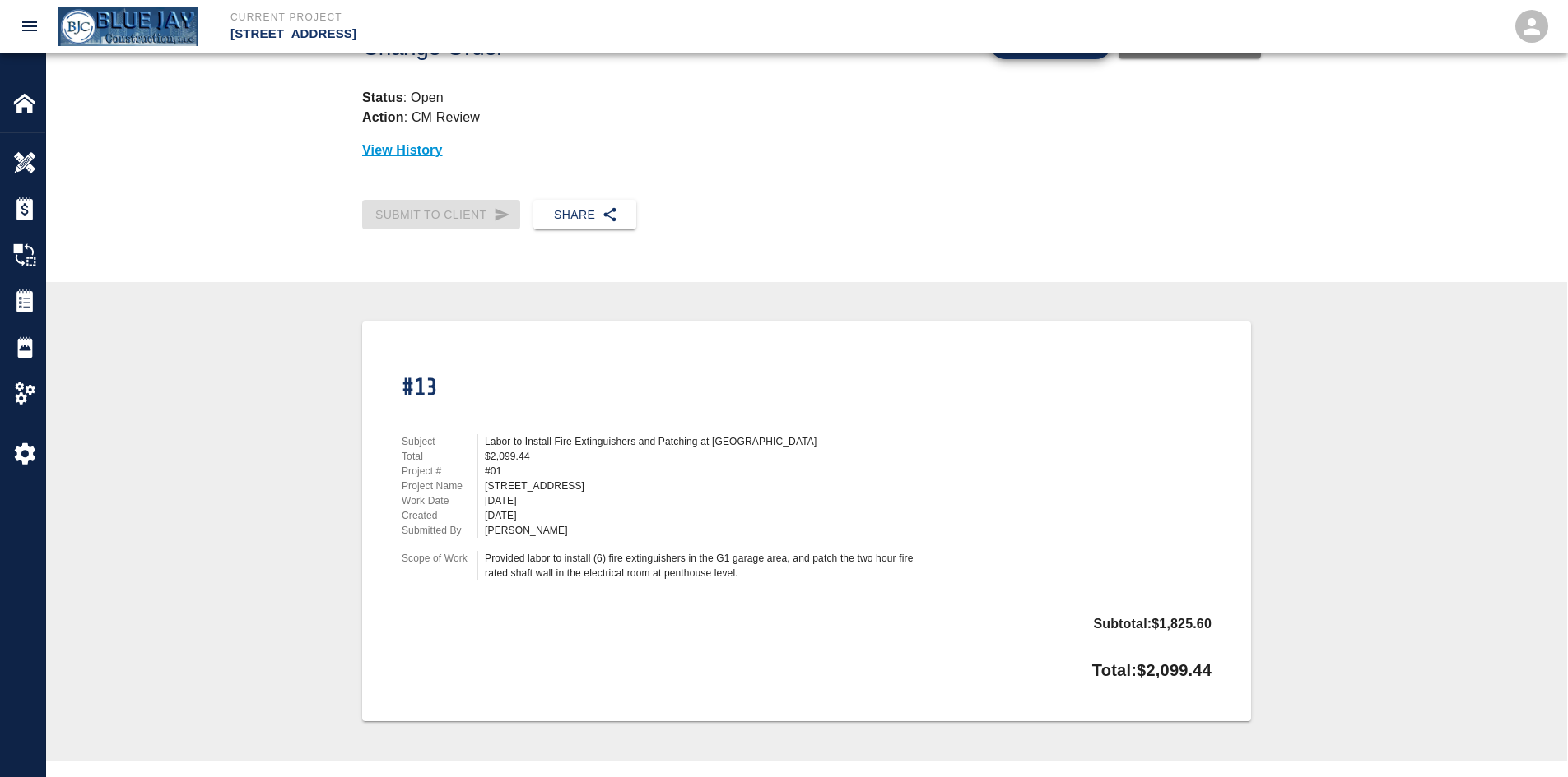
scroll to position [134, 0]
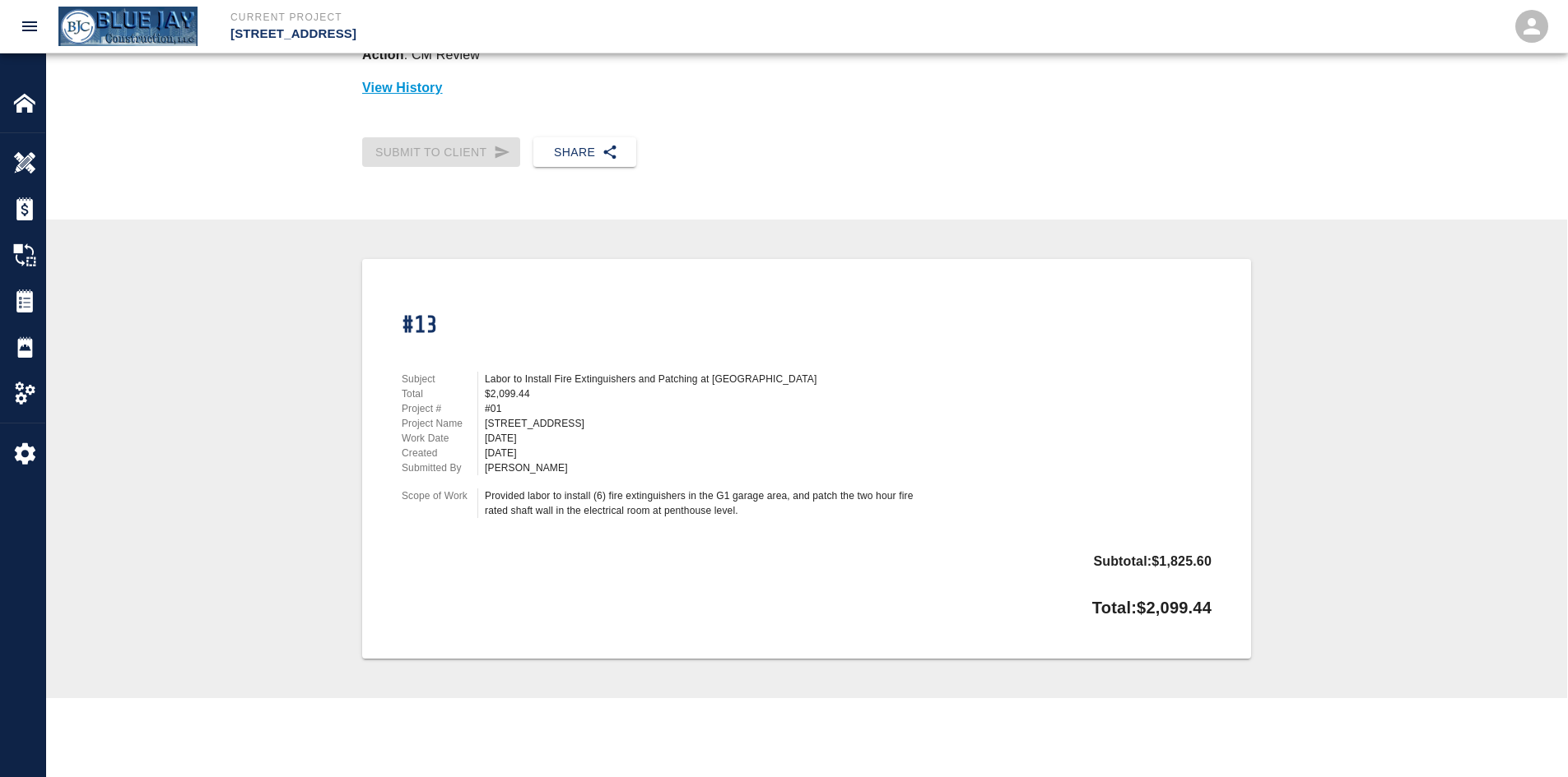
click at [960, 307] on div "#13 Subject Labor to Install Fire Extinguishers and Patching at Penthouse Total…" at bounding box center [797, 411] width 830 height 265
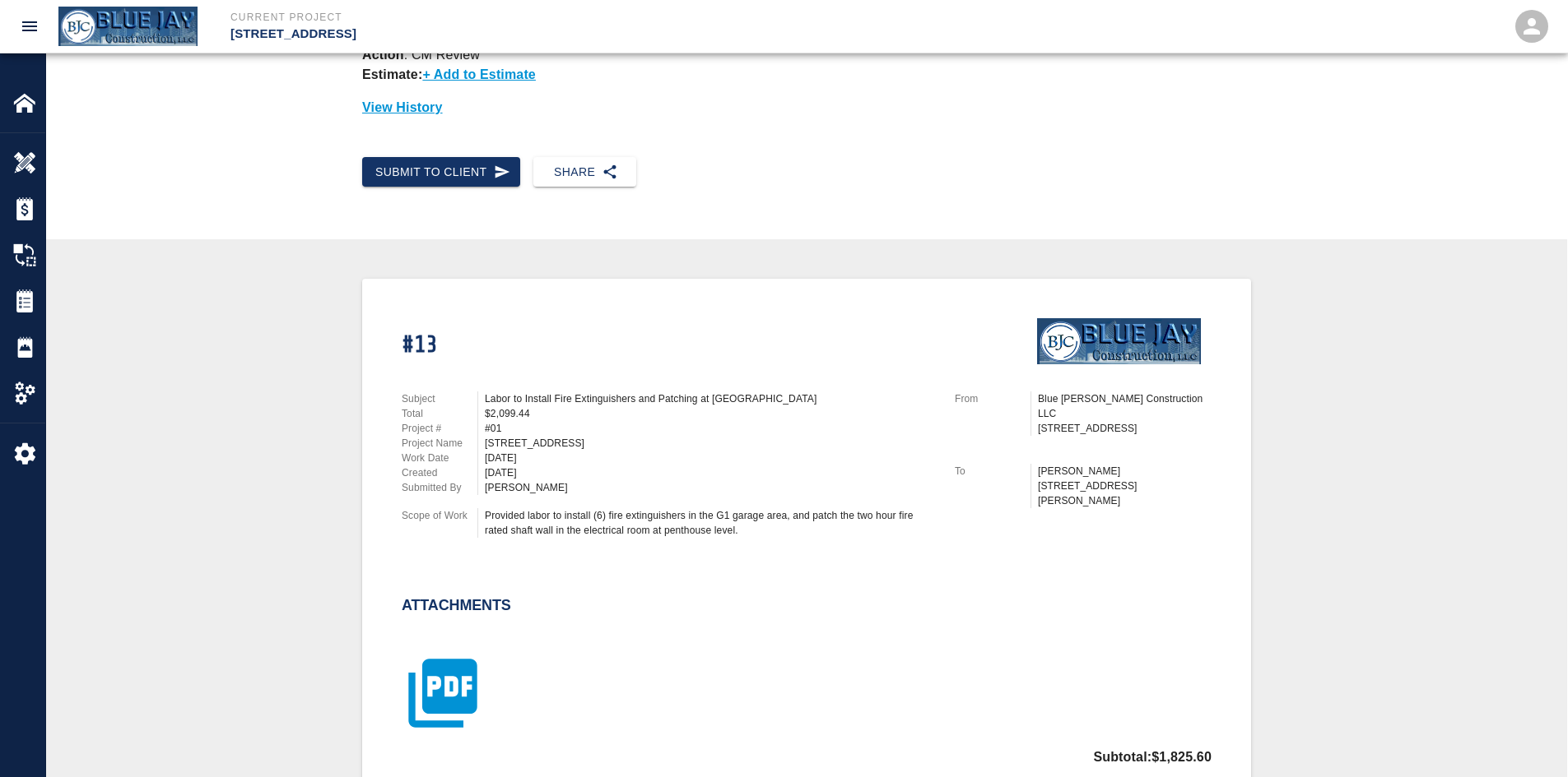
click at [467, 684] on icon "button" at bounding box center [443, 694] width 83 height 83
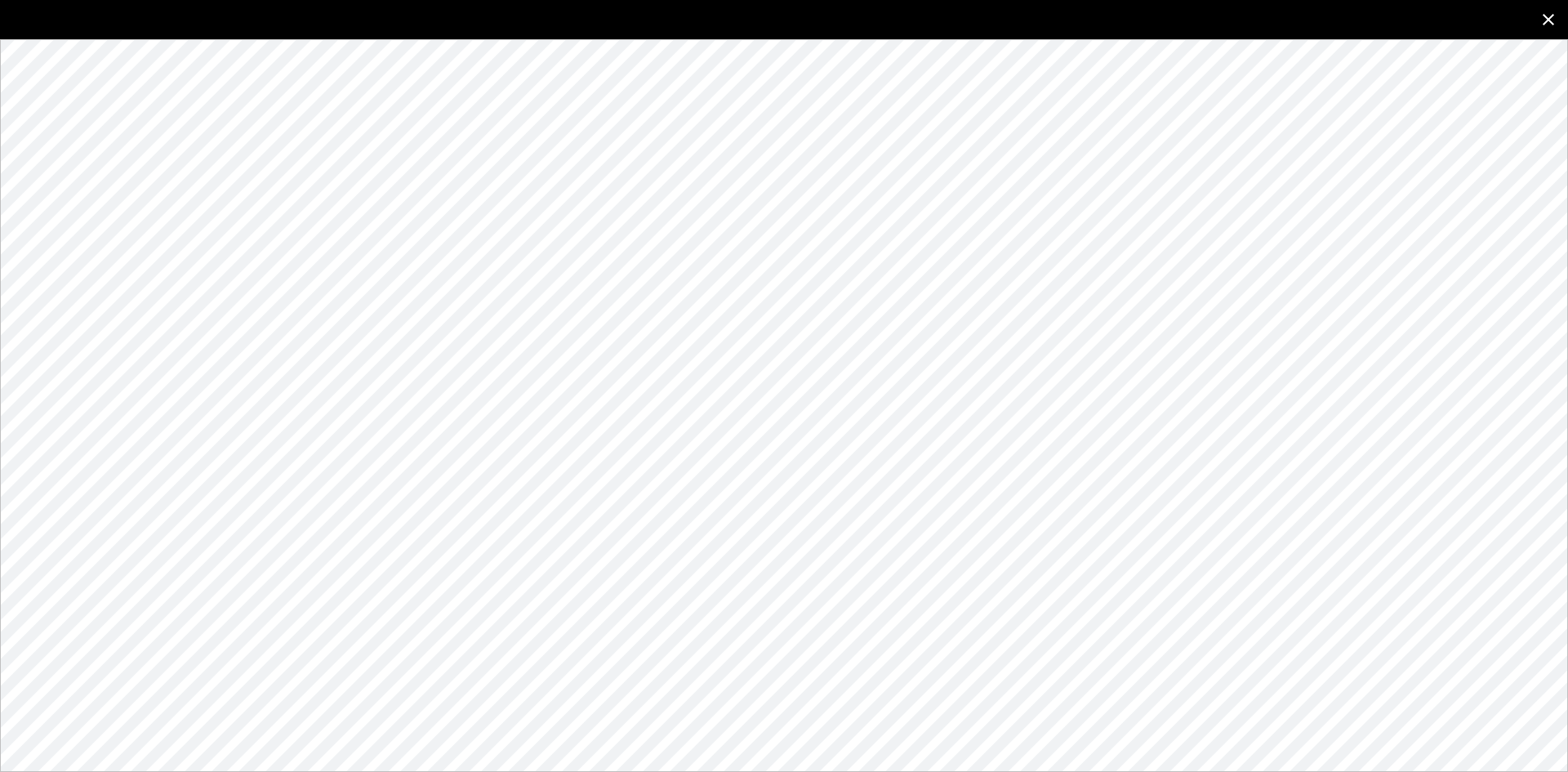
click at [1546, 12] on icon "close" at bounding box center [1549, 20] width 20 height 20
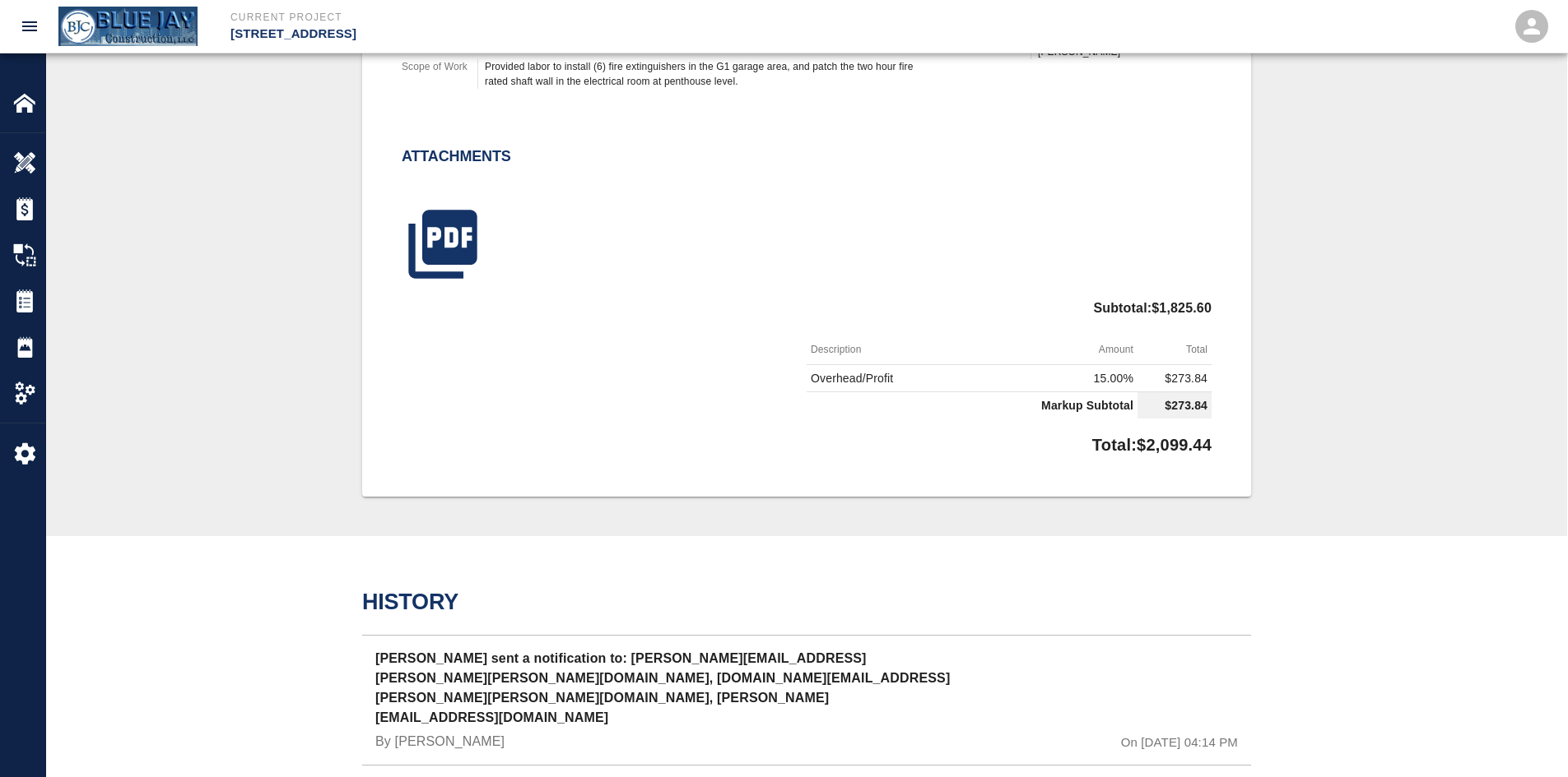
scroll to position [628, 0]
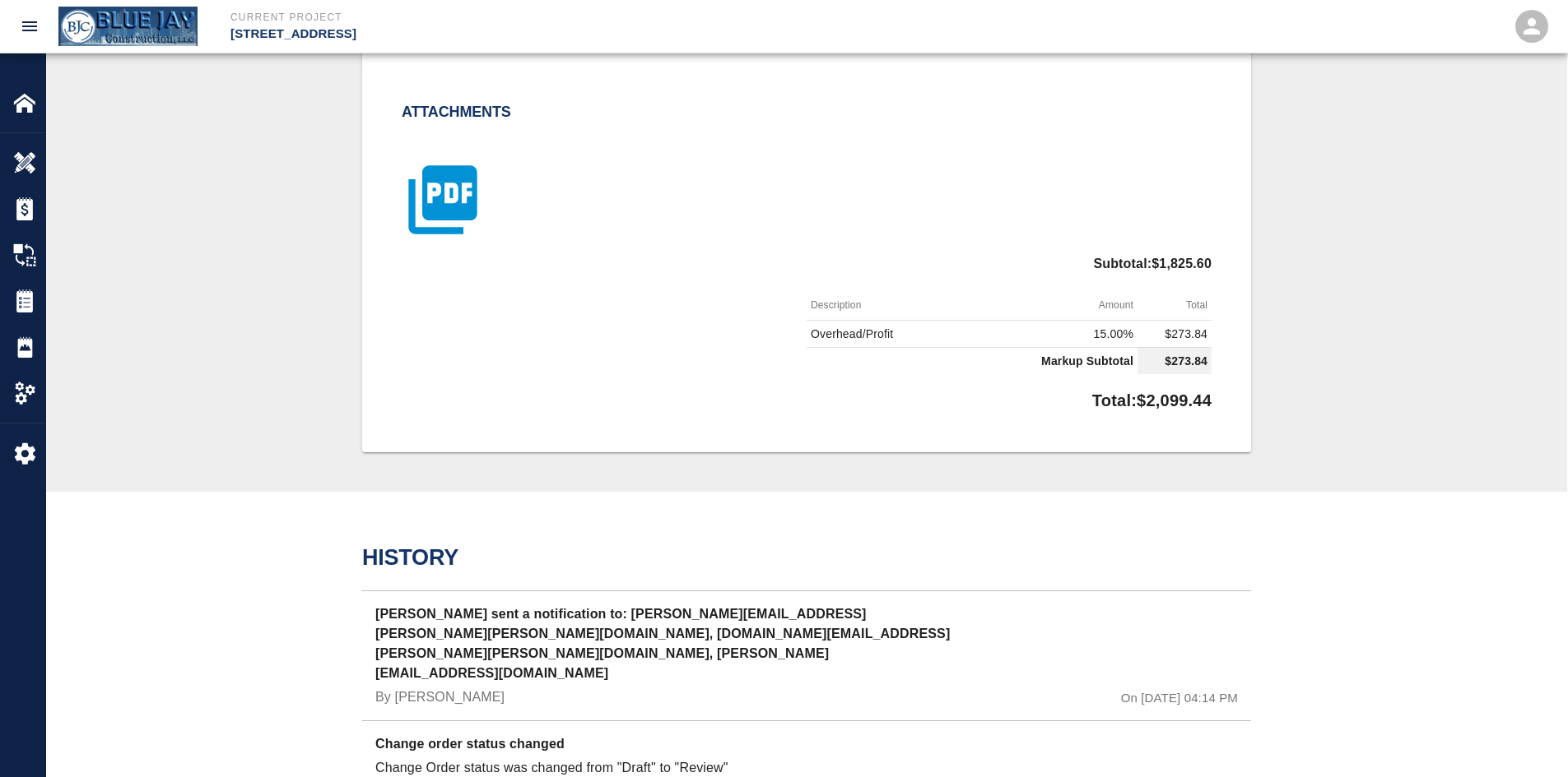
click at [472, 208] on icon "button" at bounding box center [443, 200] width 68 height 68
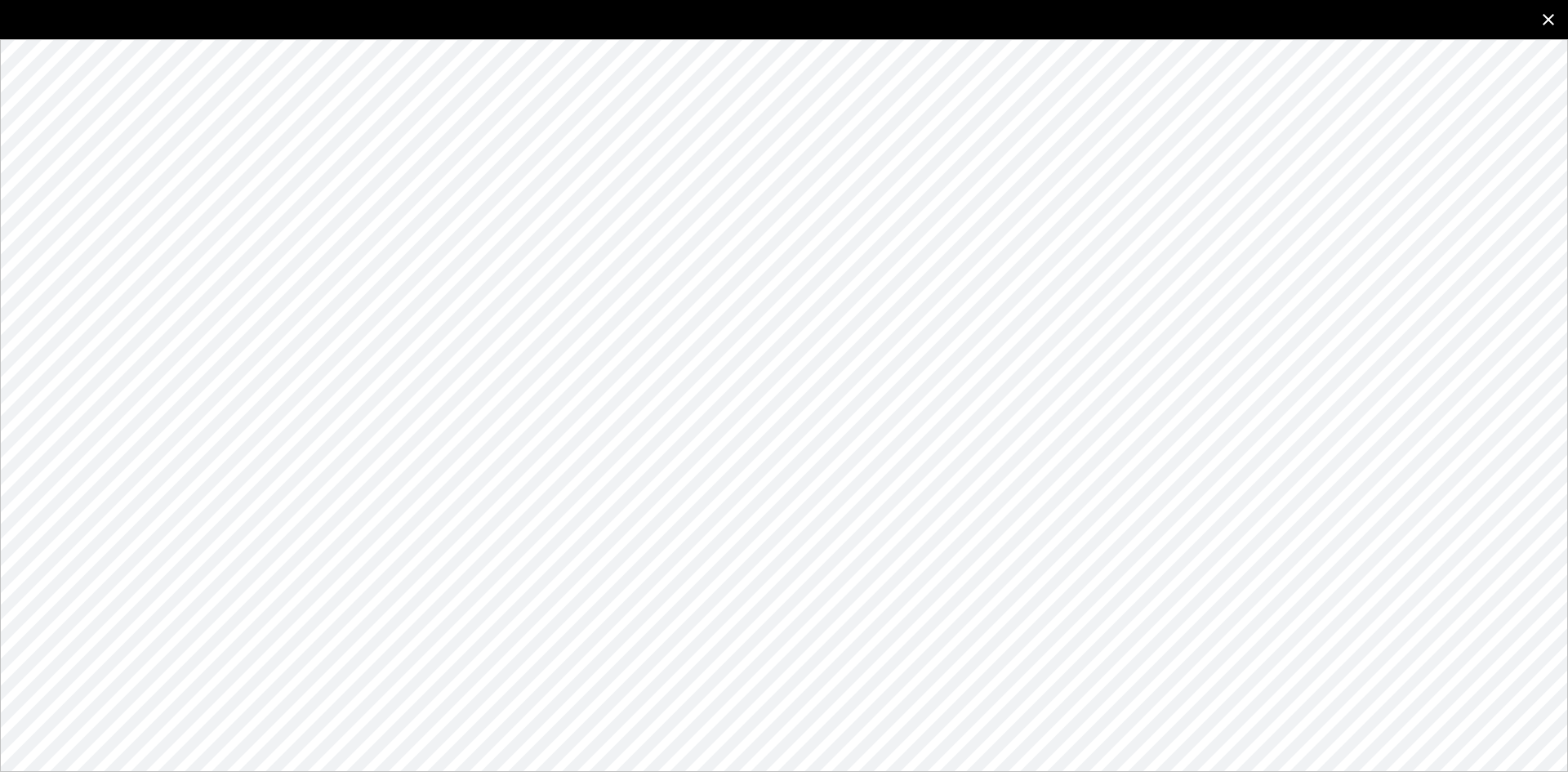
click at [1556, 19] on icon "close" at bounding box center [1549, 20] width 20 height 20
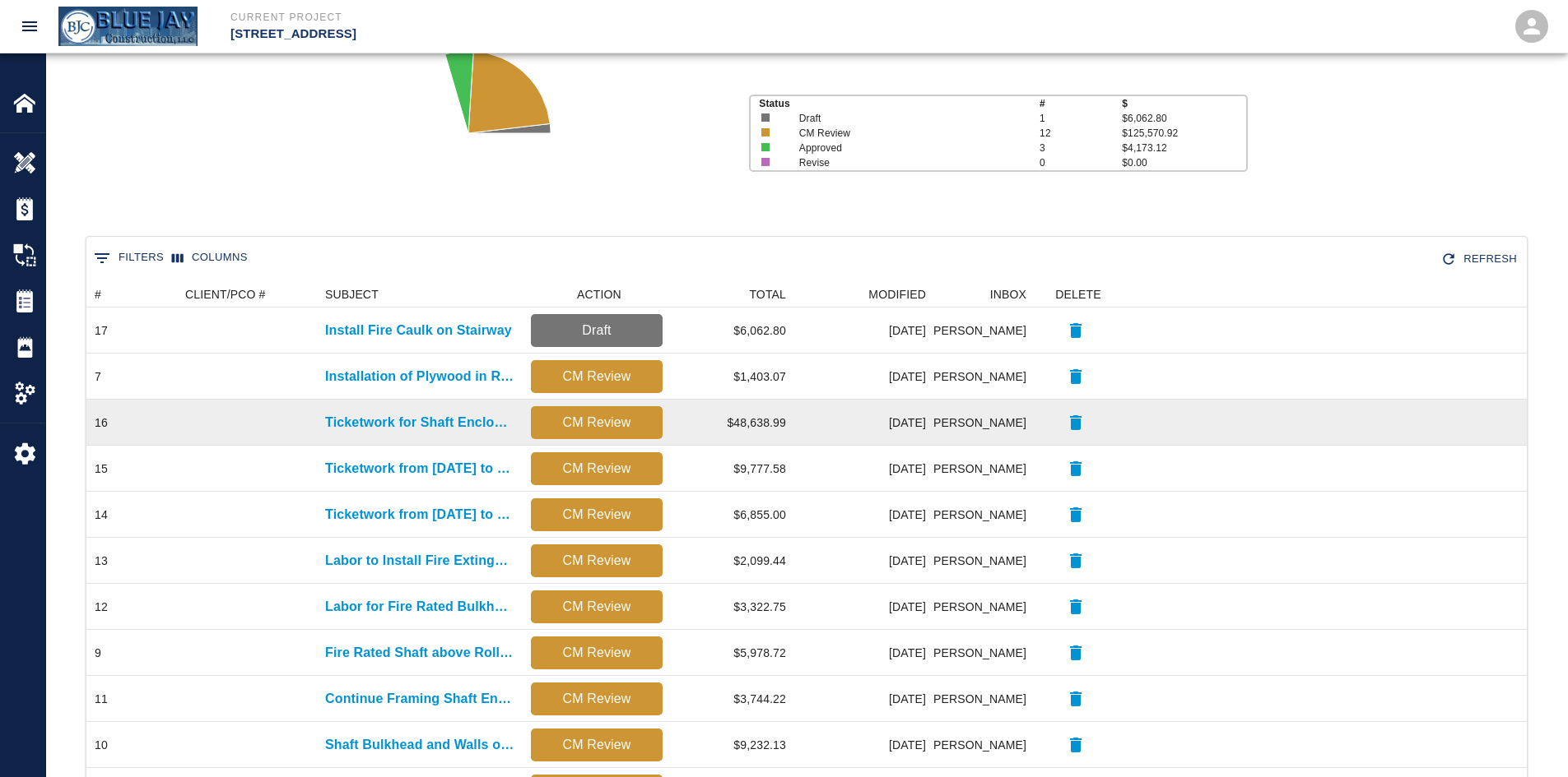
scroll to position [329, 0]
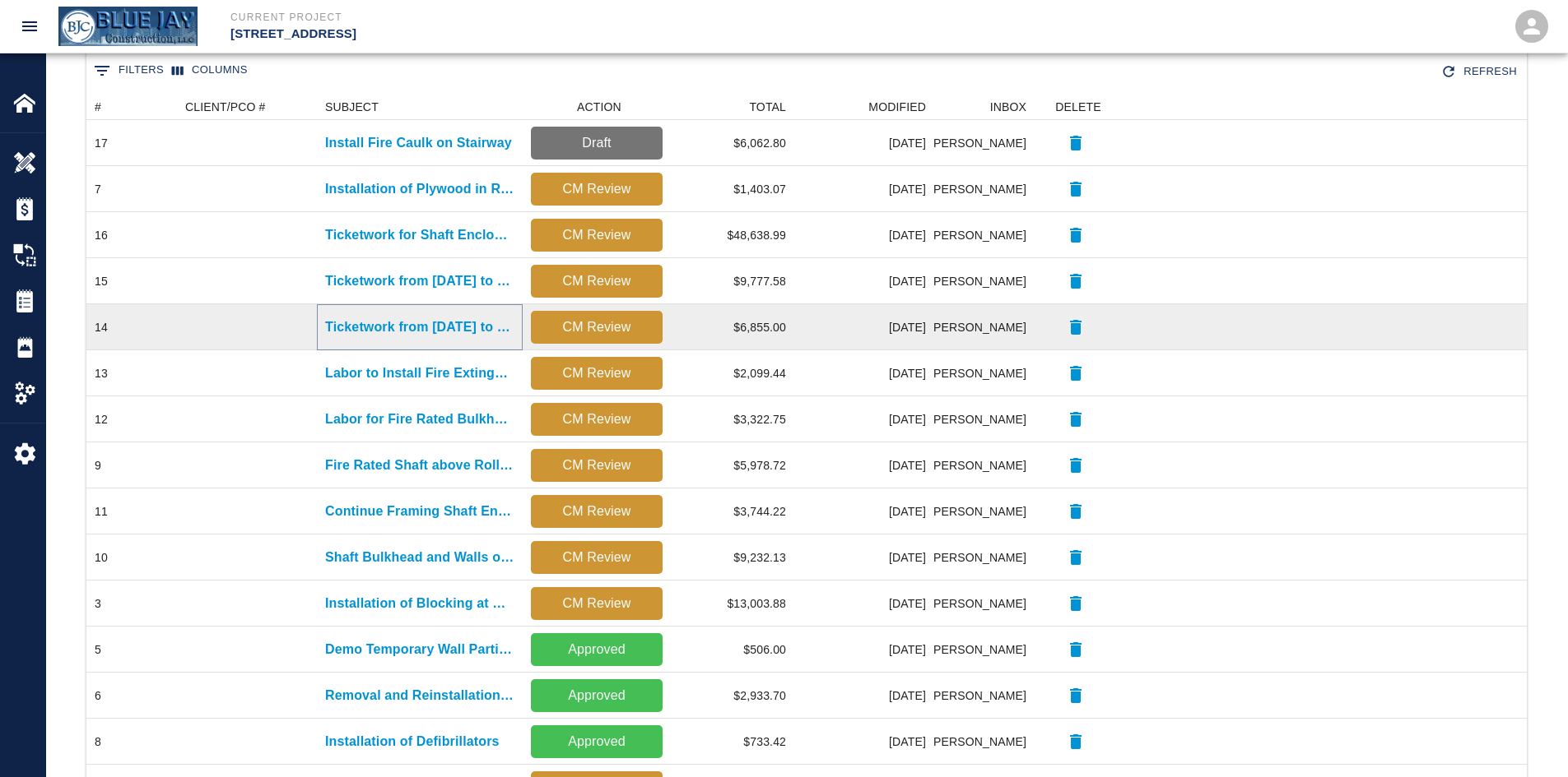
click at [370, 334] on p "Ticketwork from [DATE] to [DATE]" at bounding box center [419, 327] width 190 height 20
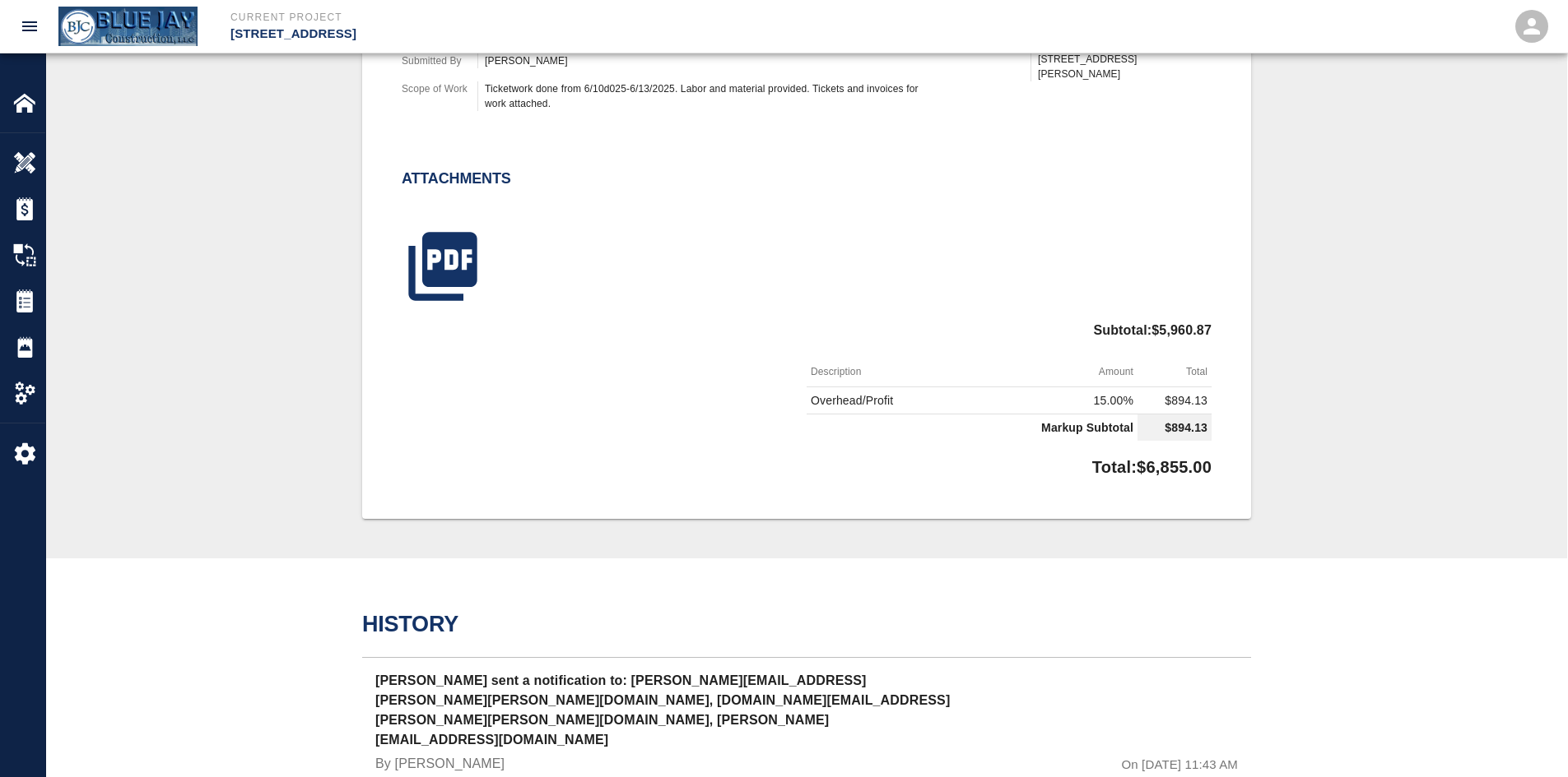
scroll to position [658, 0]
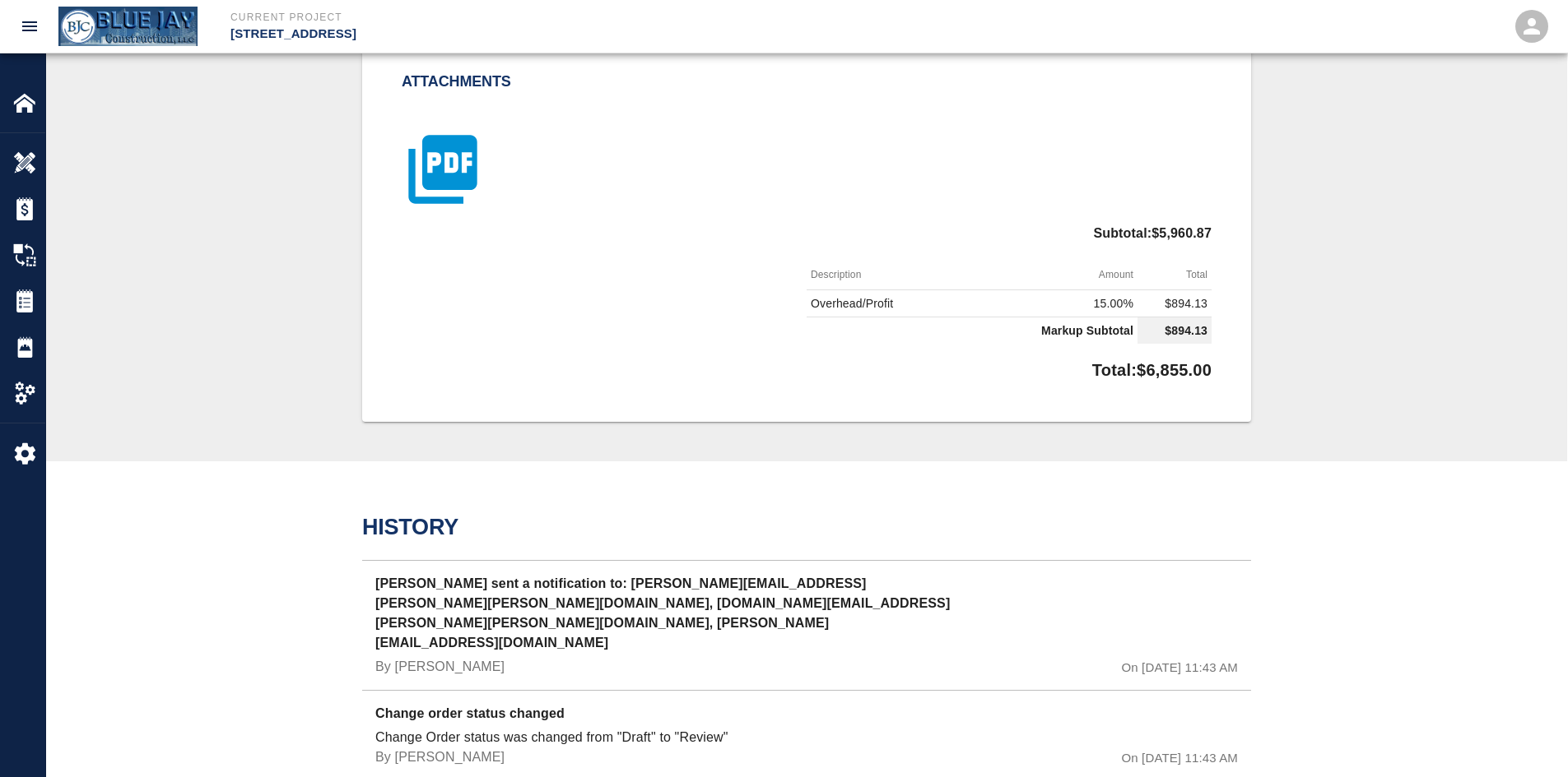
click at [430, 174] on icon "button" at bounding box center [443, 170] width 68 height 68
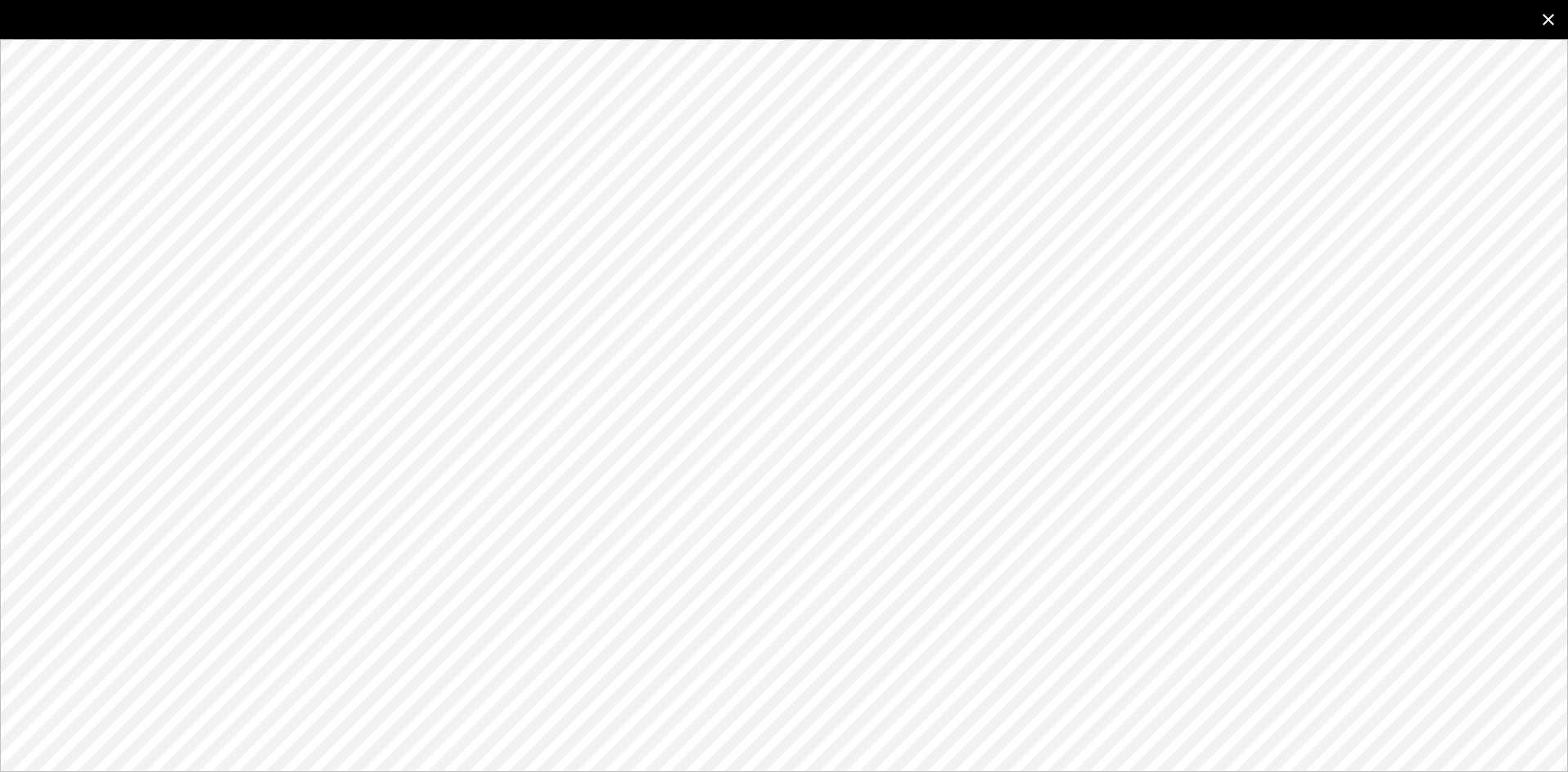
click at [1559, 22] on button "close" at bounding box center [1548, 19] width 39 height 39
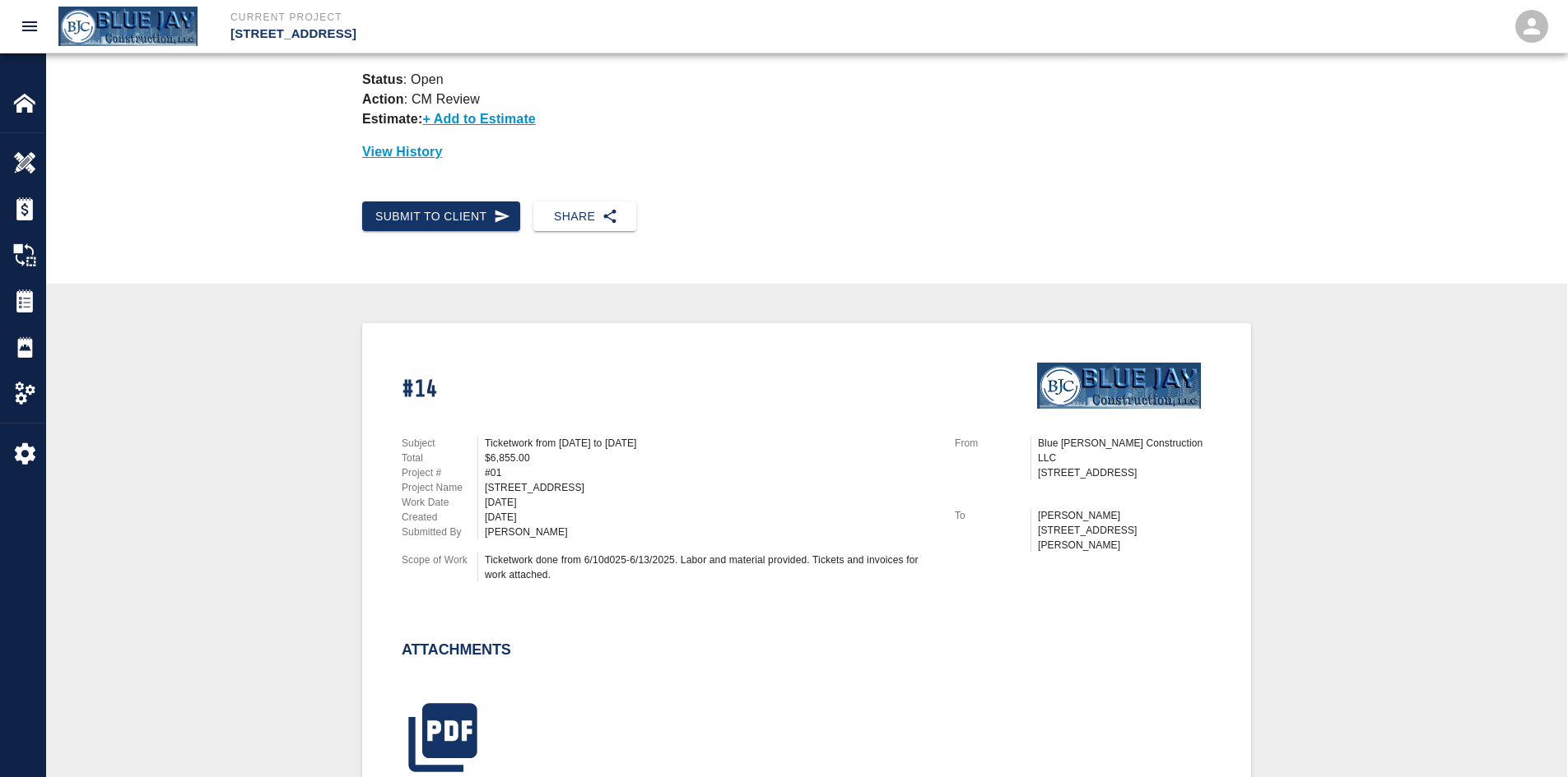
scroll to position [0, 0]
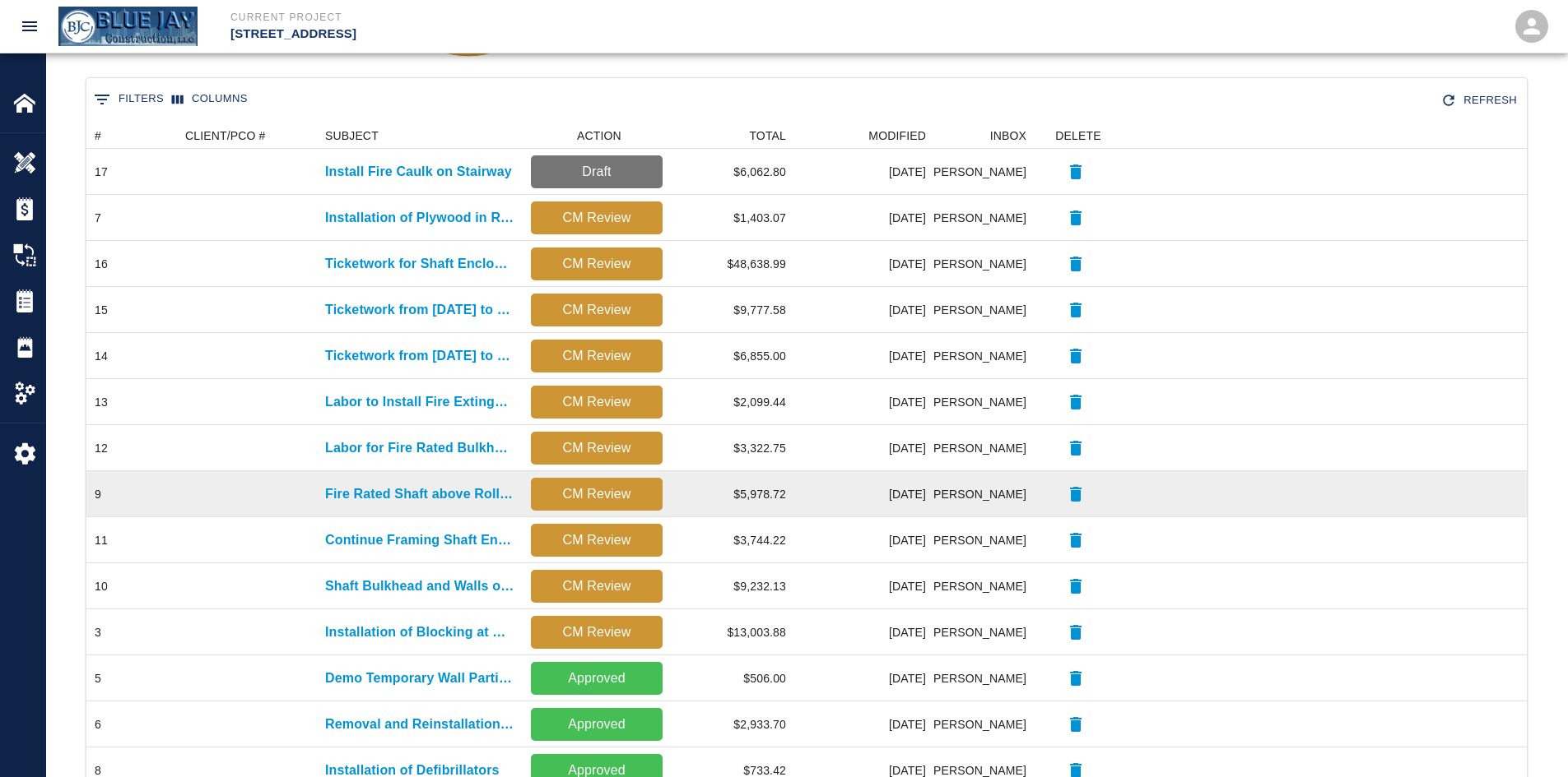
scroll to position [329, 0]
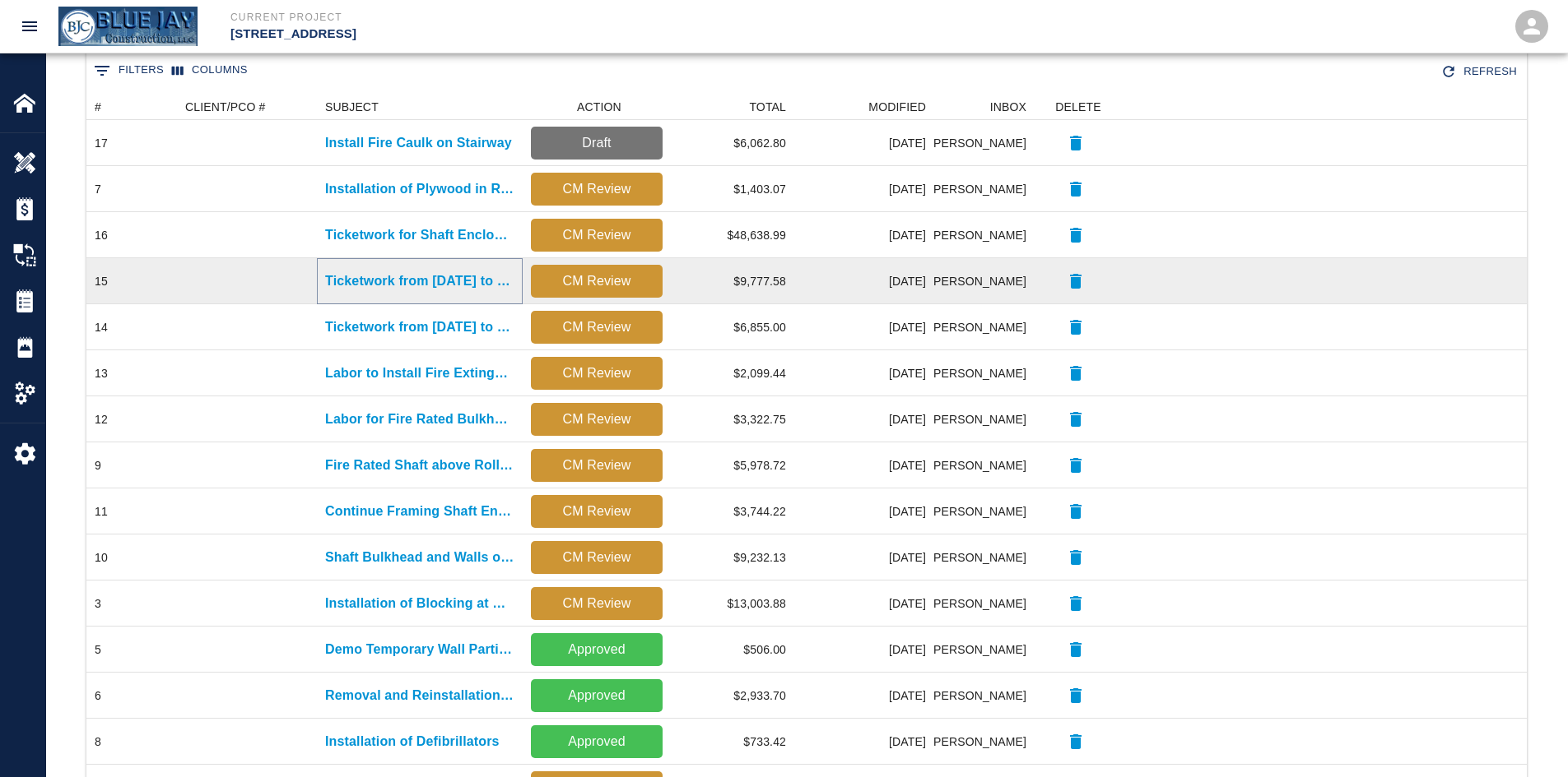
click at [453, 279] on p "Ticketwork from [DATE] to [DATE]" at bounding box center [419, 281] width 190 height 20
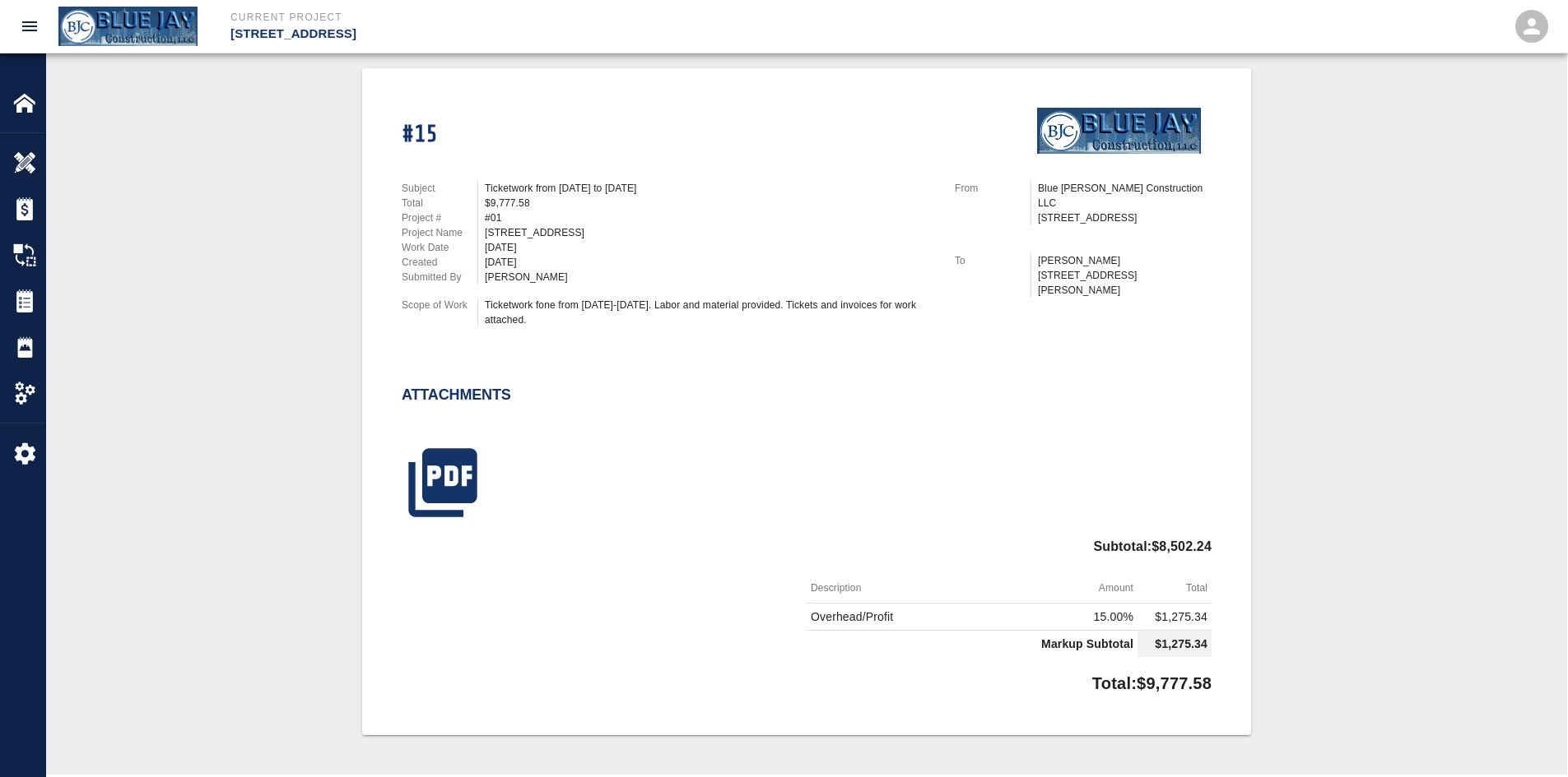
scroll to position [411, 0]
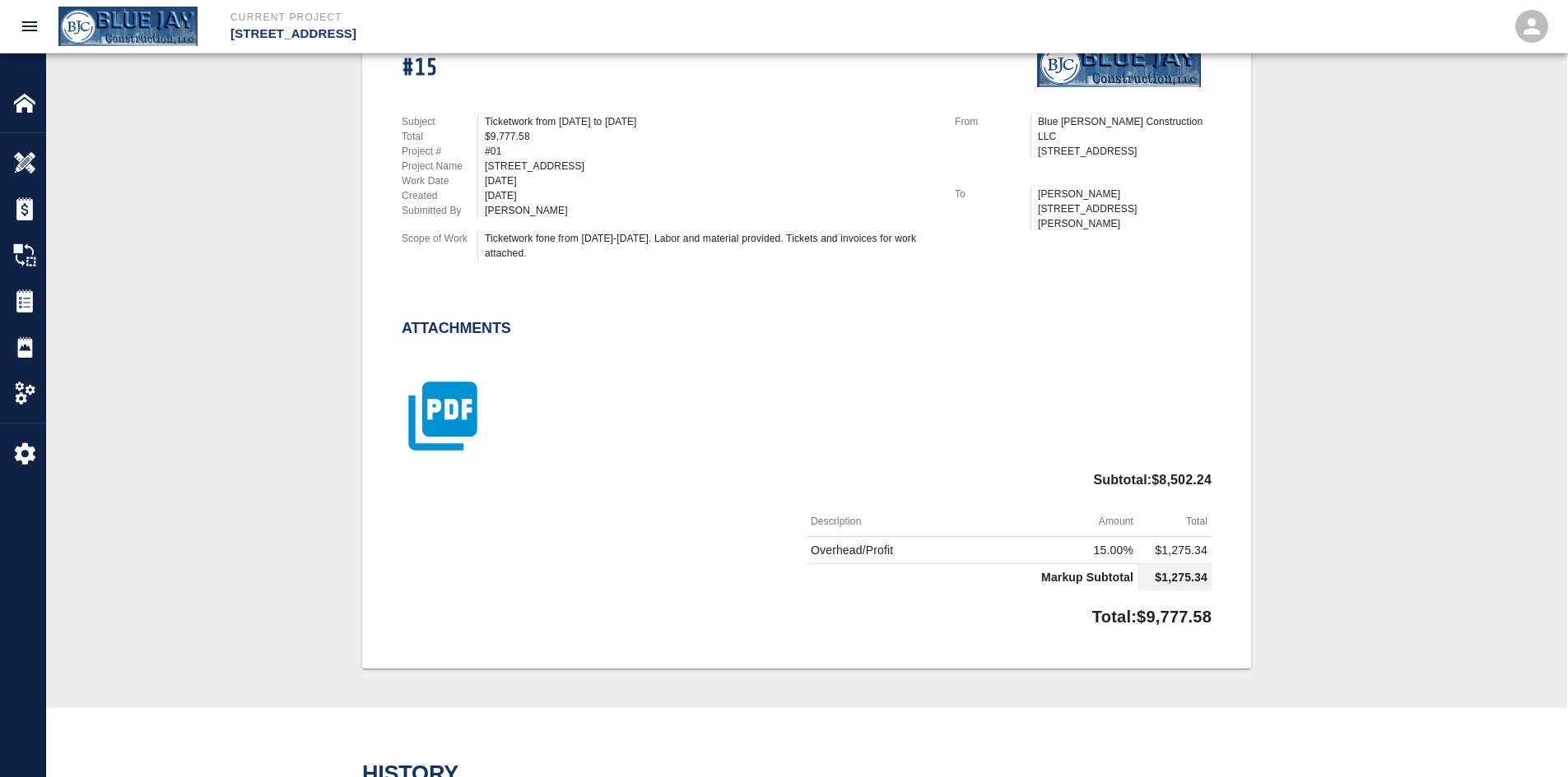
click at [463, 423] on icon "button" at bounding box center [443, 416] width 68 height 68
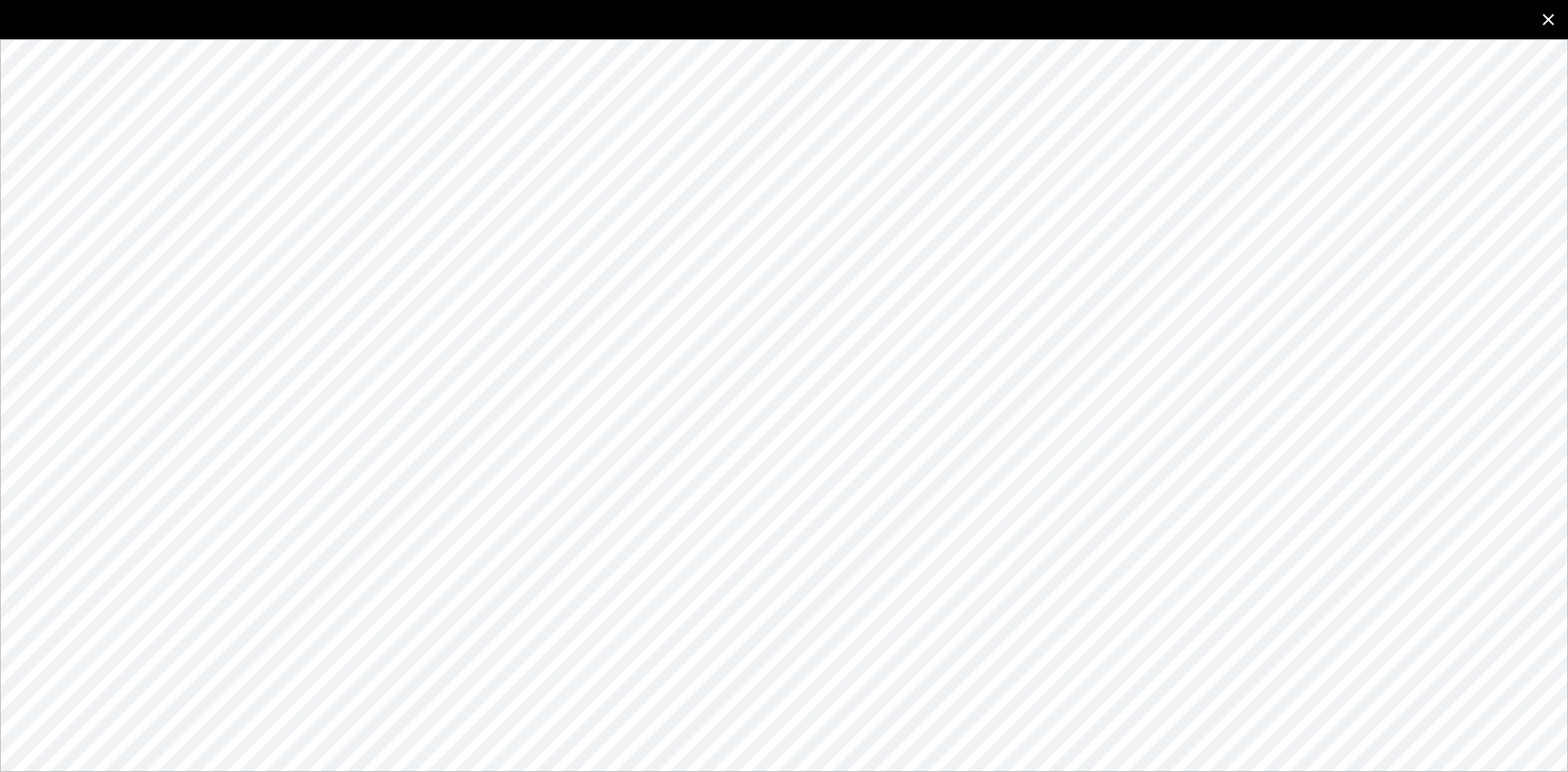
click at [1555, 15] on icon "close" at bounding box center [1549, 20] width 20 height 20
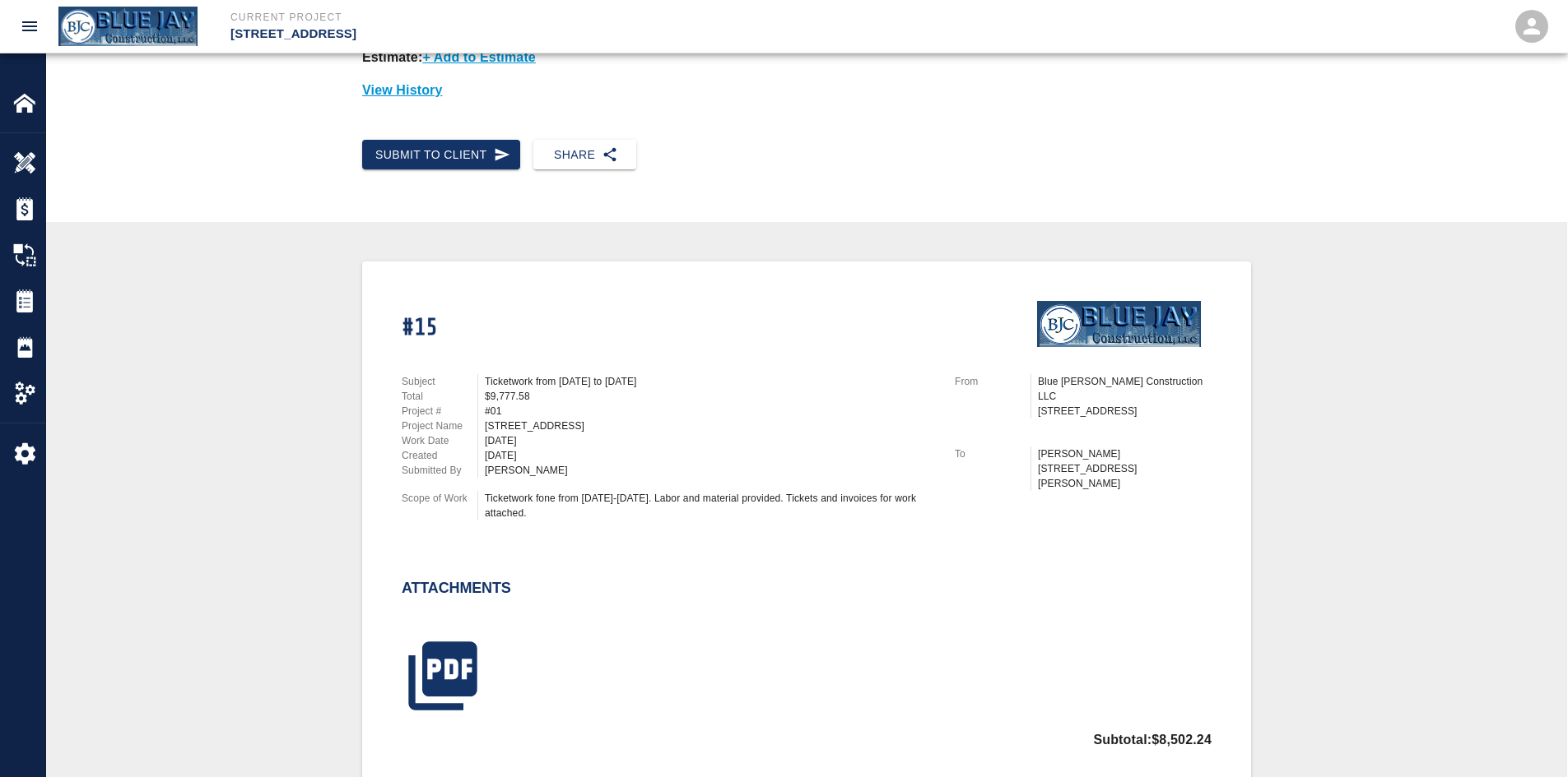
scroll to position [0, 0]
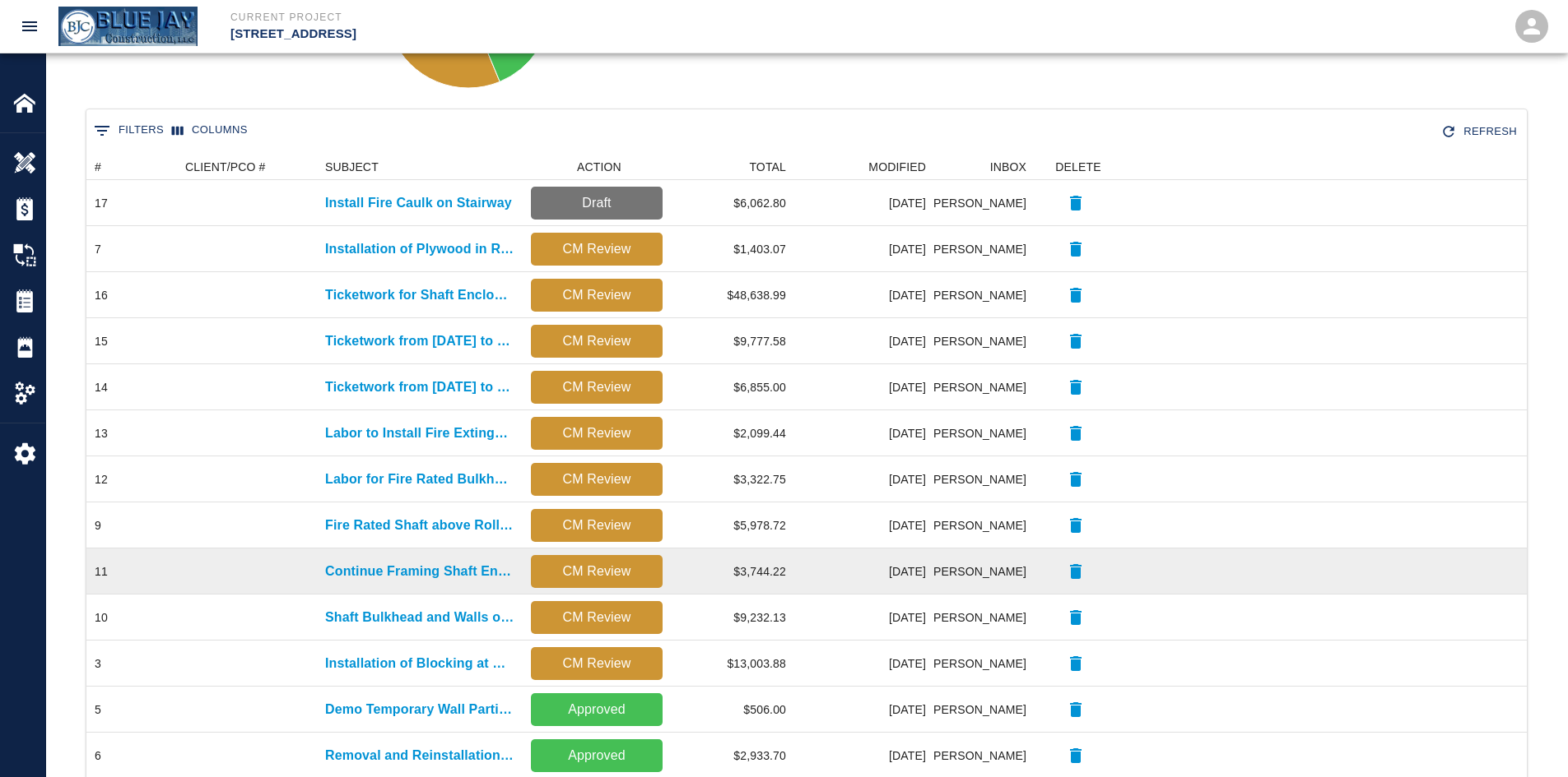
scroll to position [245, 0]
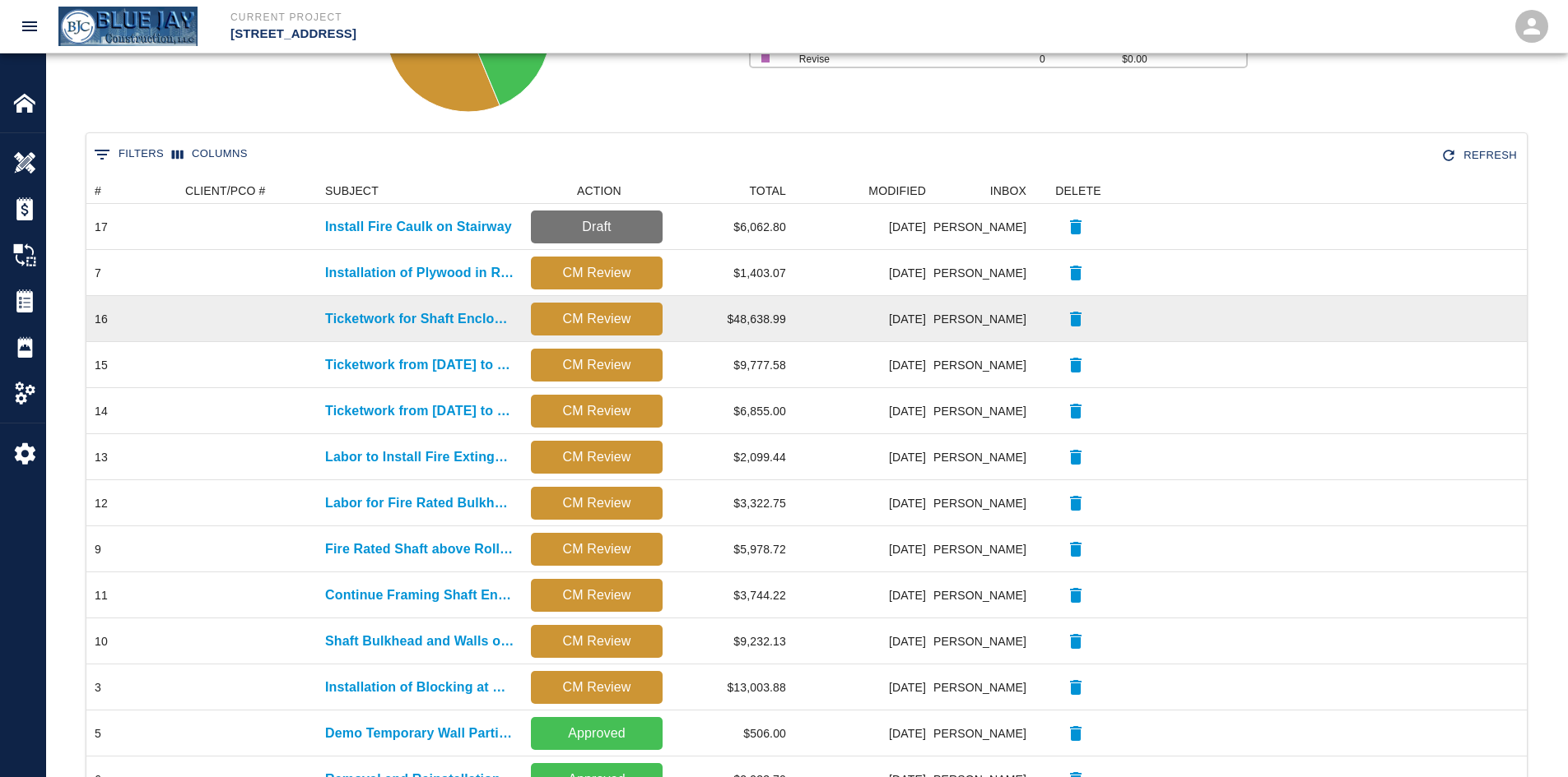
click at [414, 330] on div "Ticketwork for Shaft Enclosure for Gas Pipe" at bounding box center [419, 319] width 205 height 46
click at [412, 322] on p "Ticketwork for Shaft Enclosure for Gas Pipe" at bounding box center [419, 320] width 190 height 20
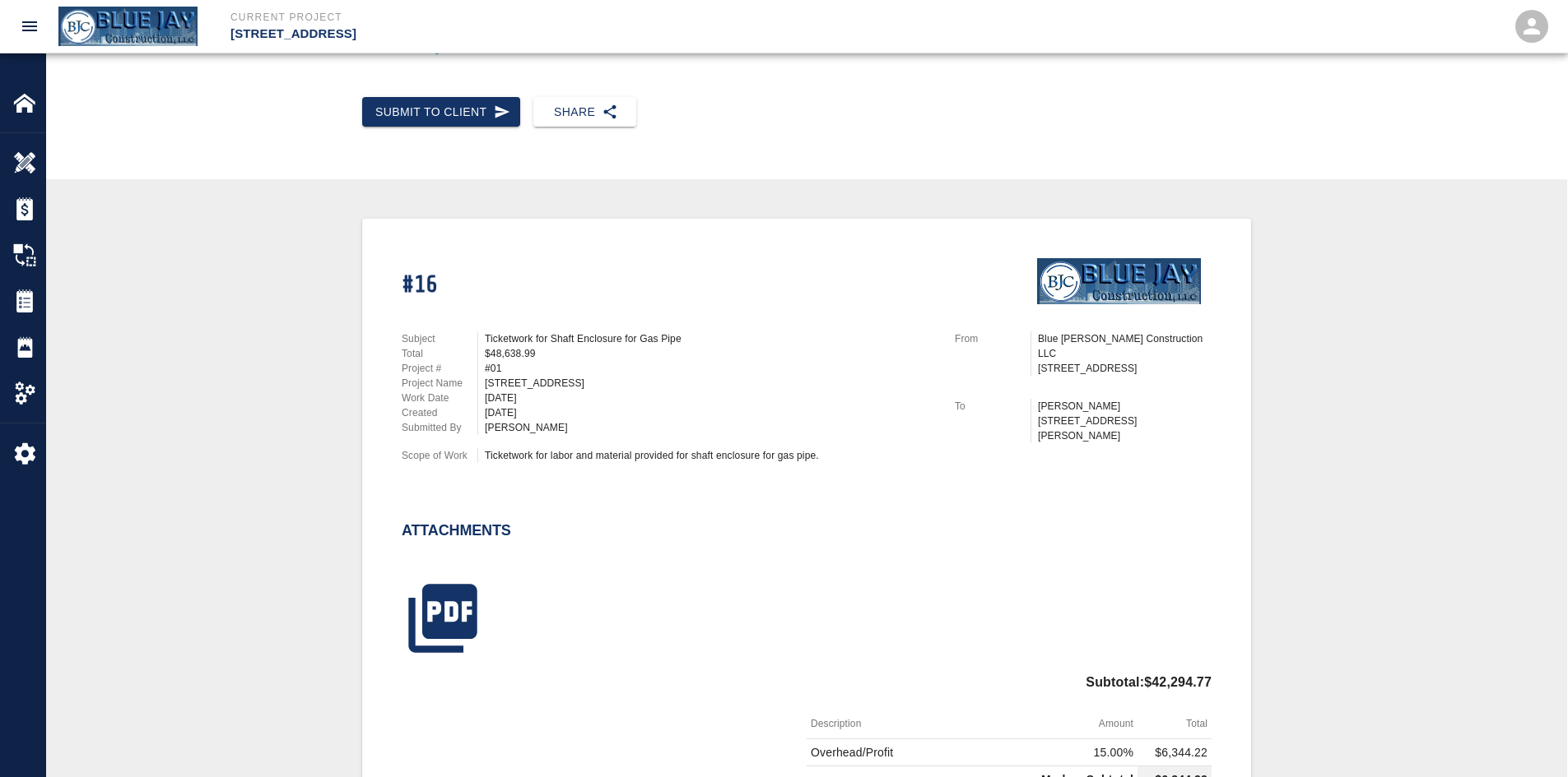
scroll to position [411, 0]
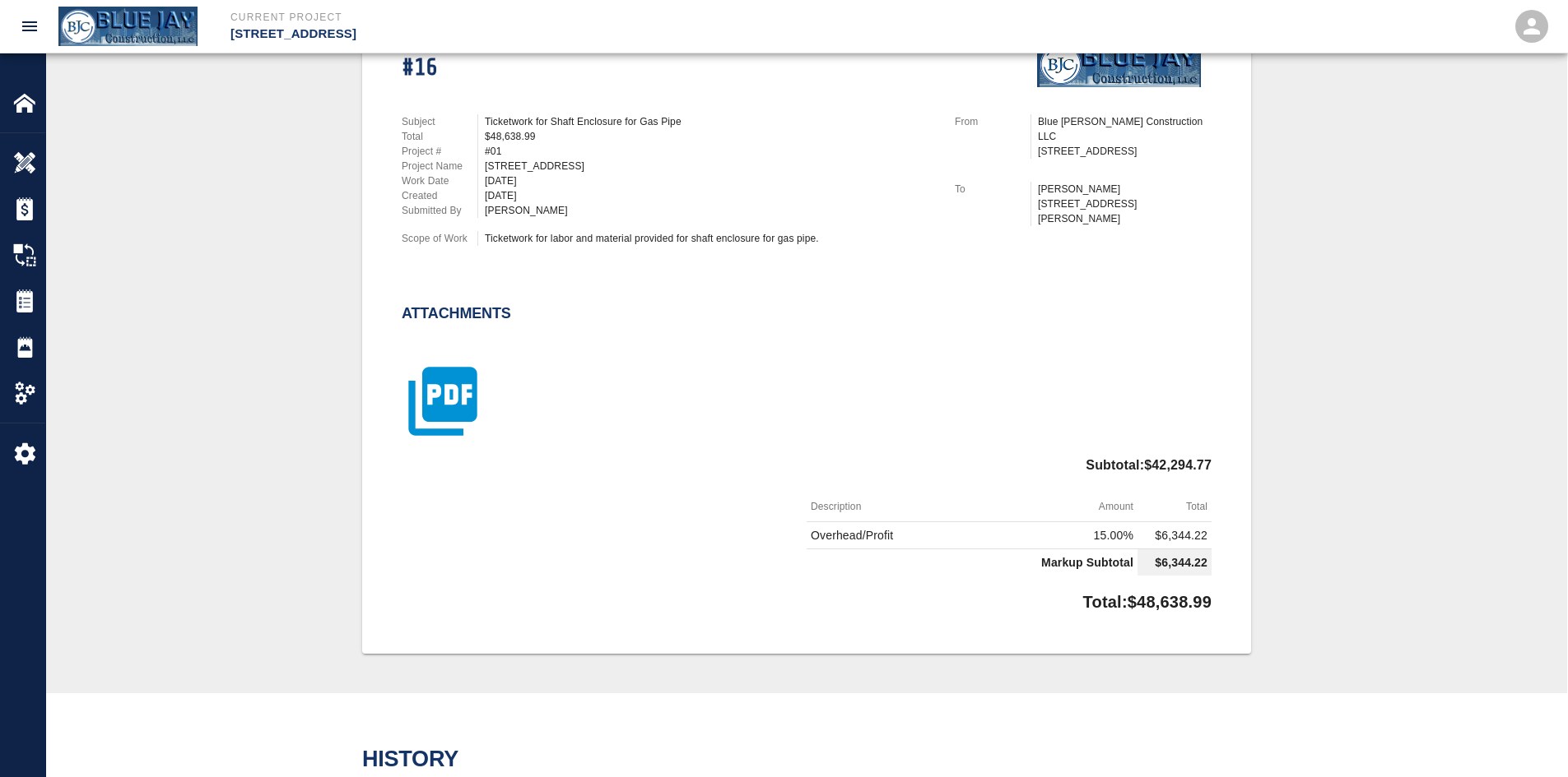
click at [429, 381] on icon "button" at bounding box center [443, 402] width 68 height 68
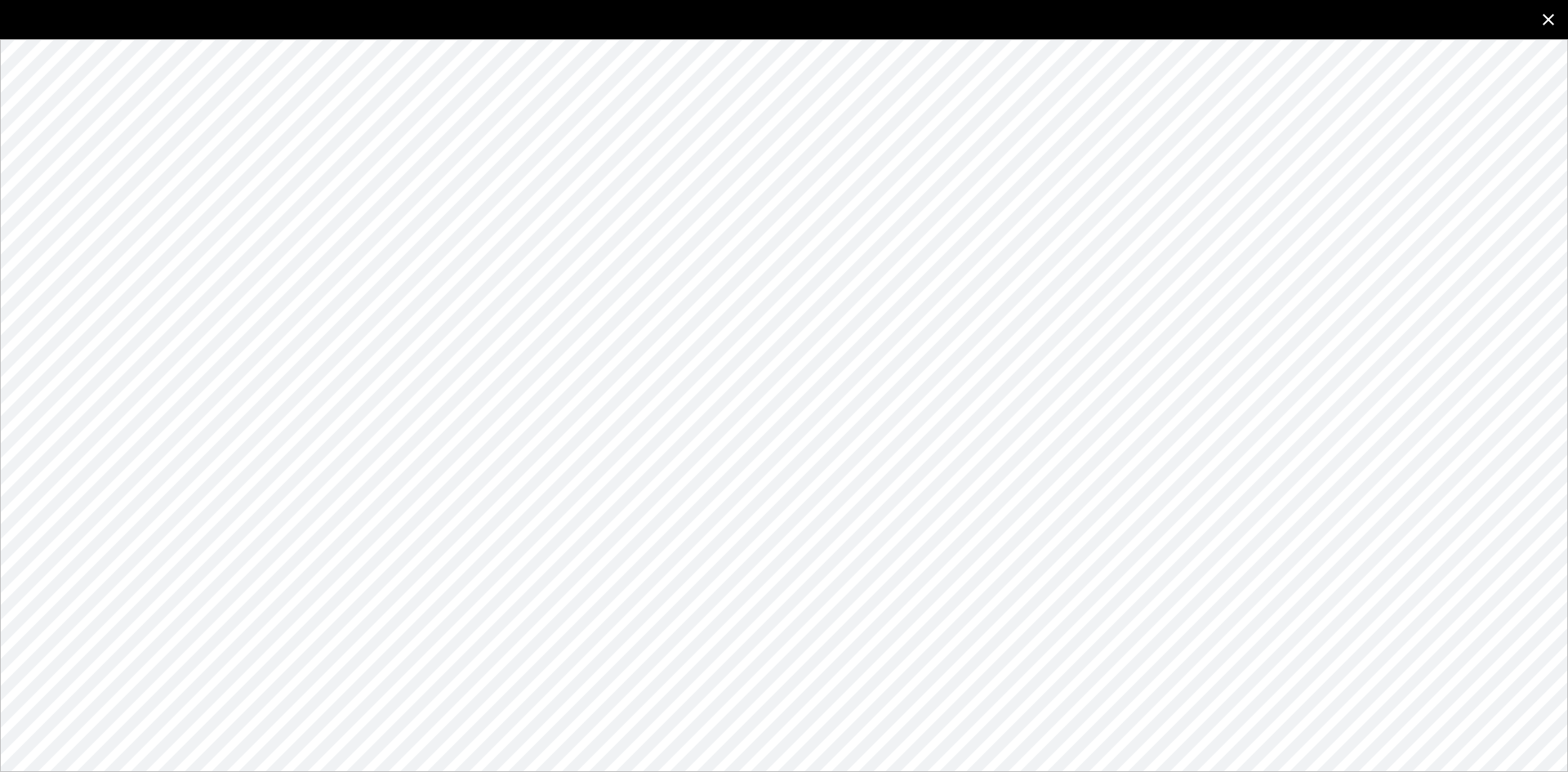
click at [1548, 16] on icon "close" at bounding box center [1549, 20] width 20 height 20
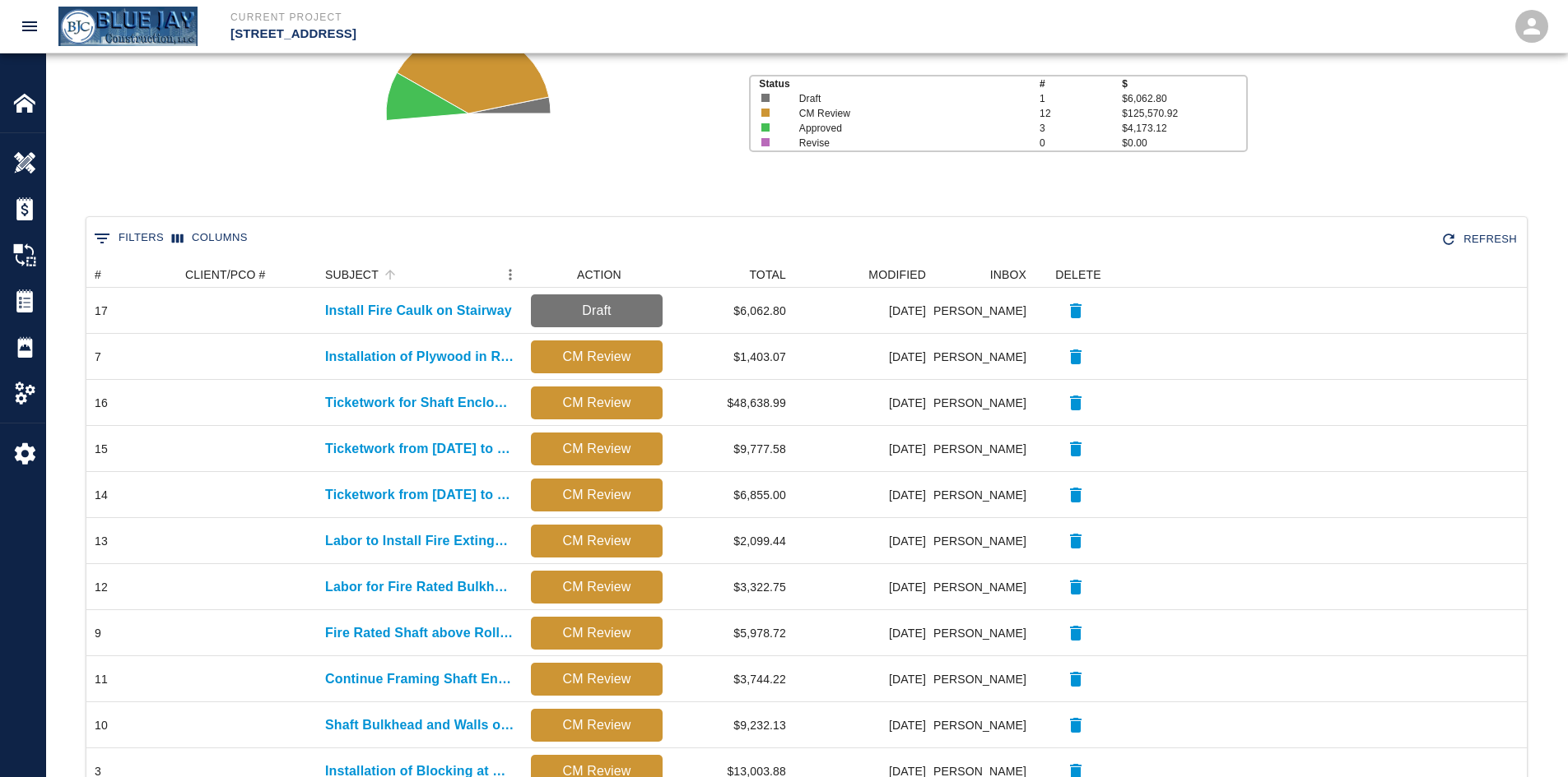
scroll to position [164, 0]
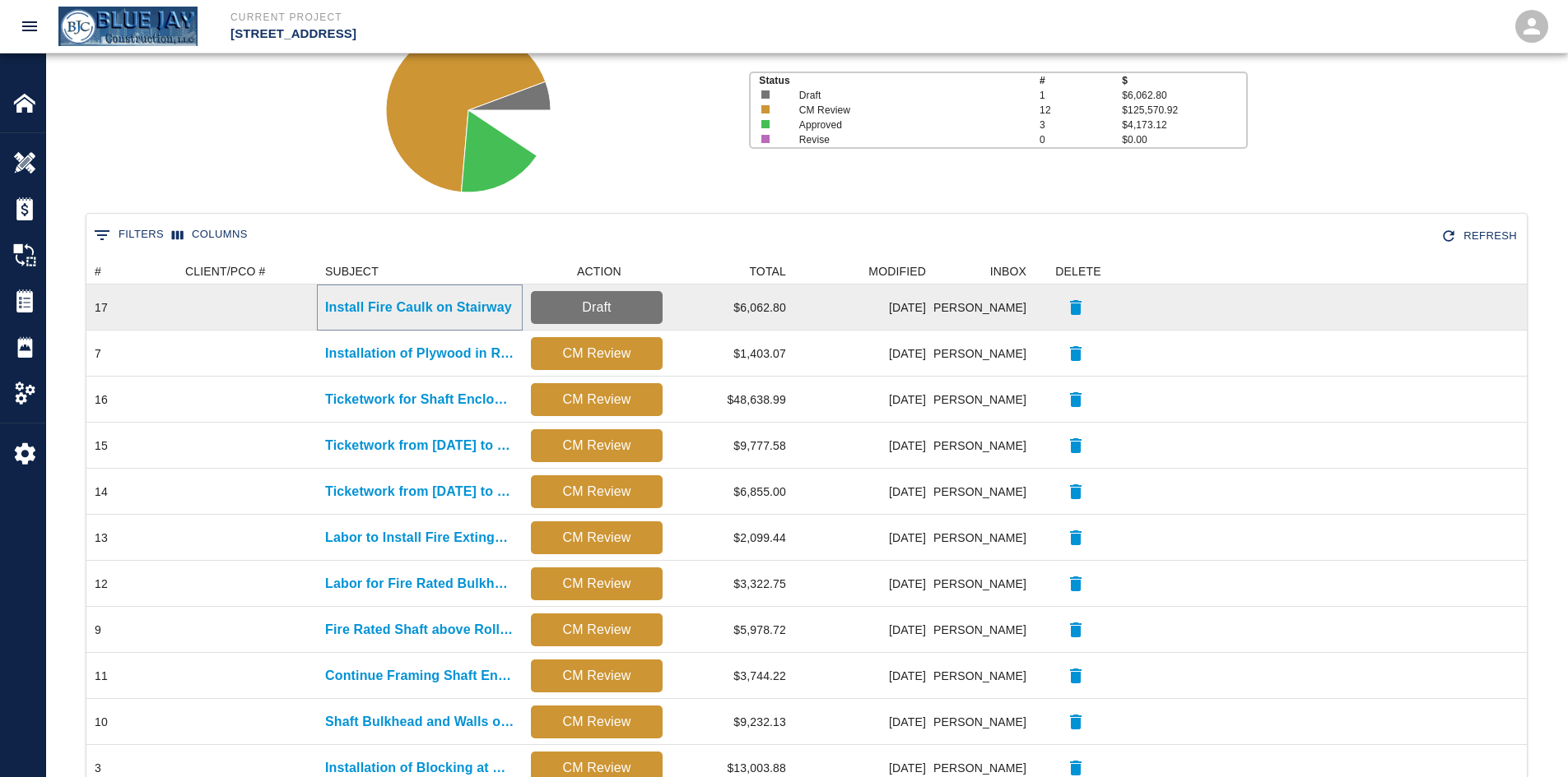
click at [384, 315] on p "Install Fire Caulk on Stairway" at bounding box center [418, 308] width 187 height 20
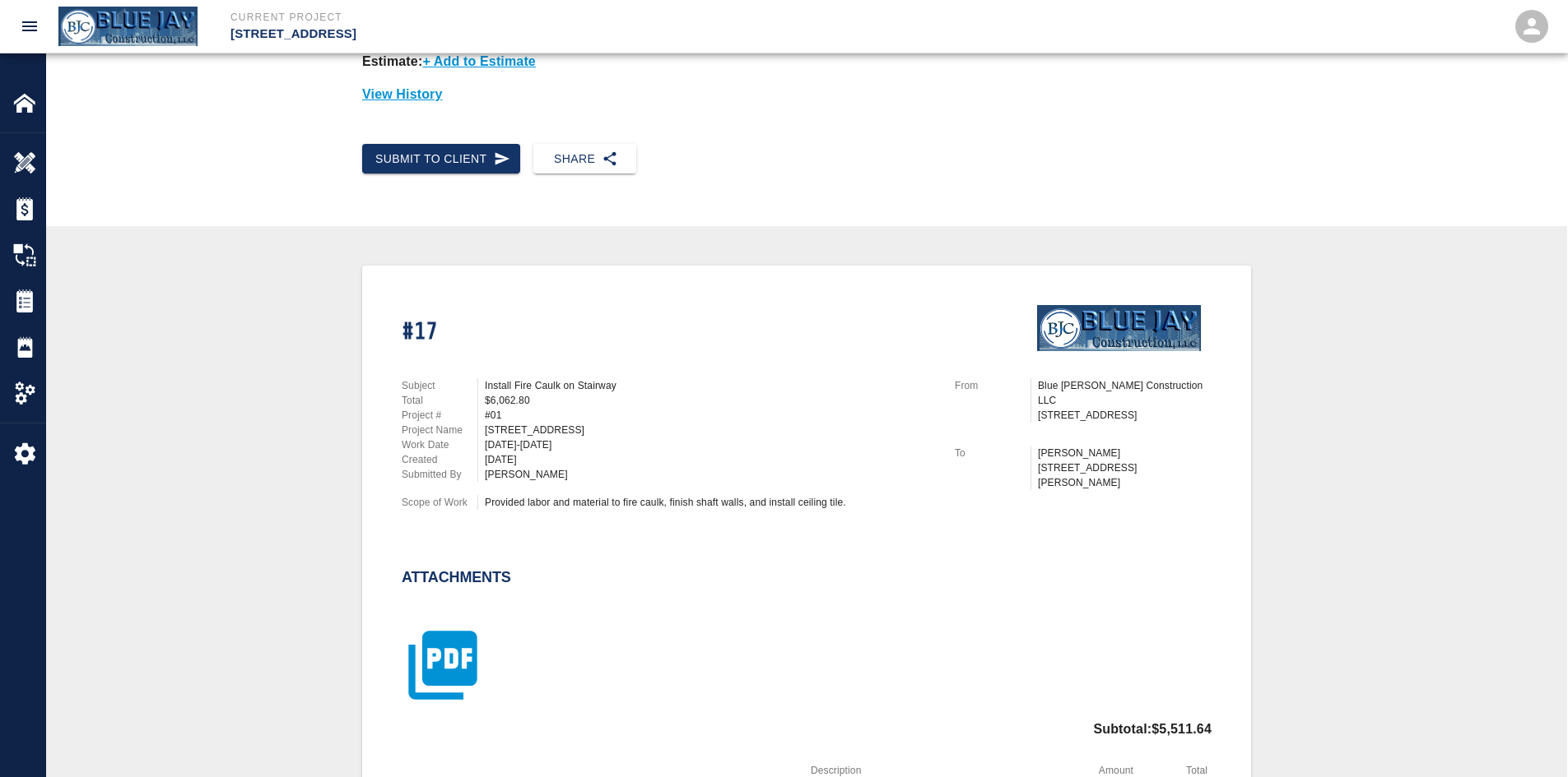
scroll to position [411, 0]
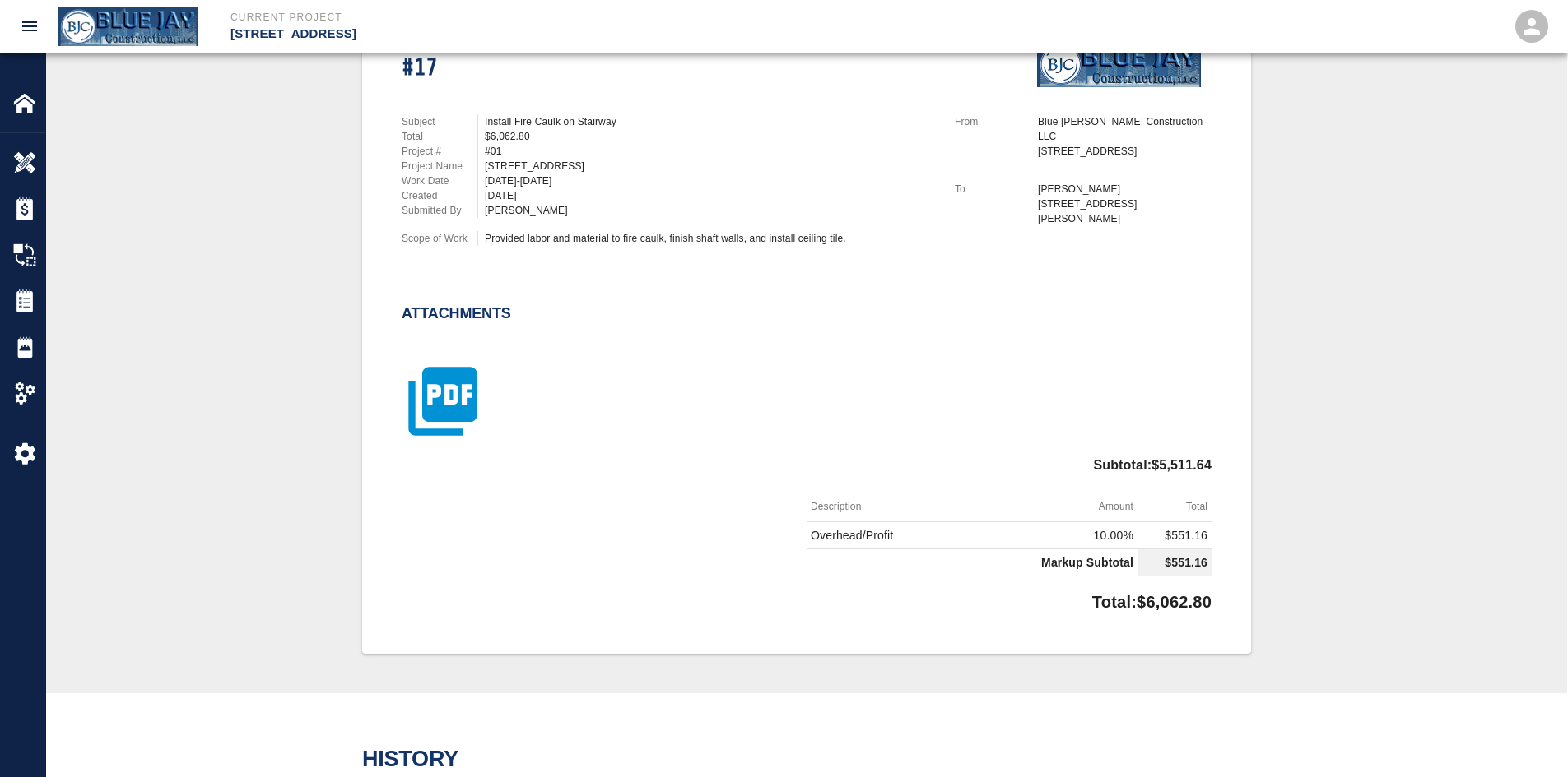
click at [459, 372] on icon "button" at bounding box center [443, 402] width 68 height 68
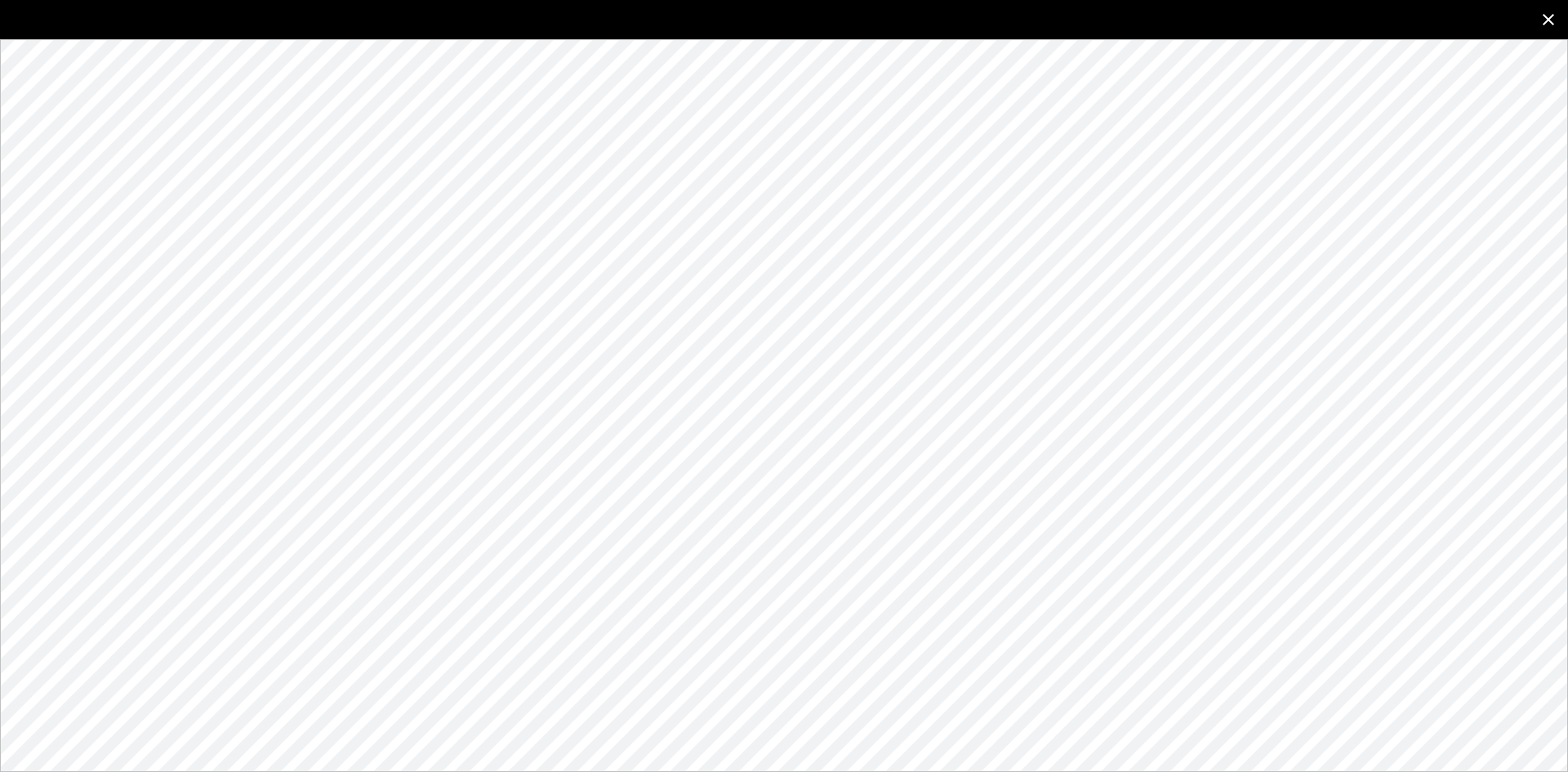
click at [1543, 26] on icon "close" at bounding box center [1549, 20] width 20 height 20
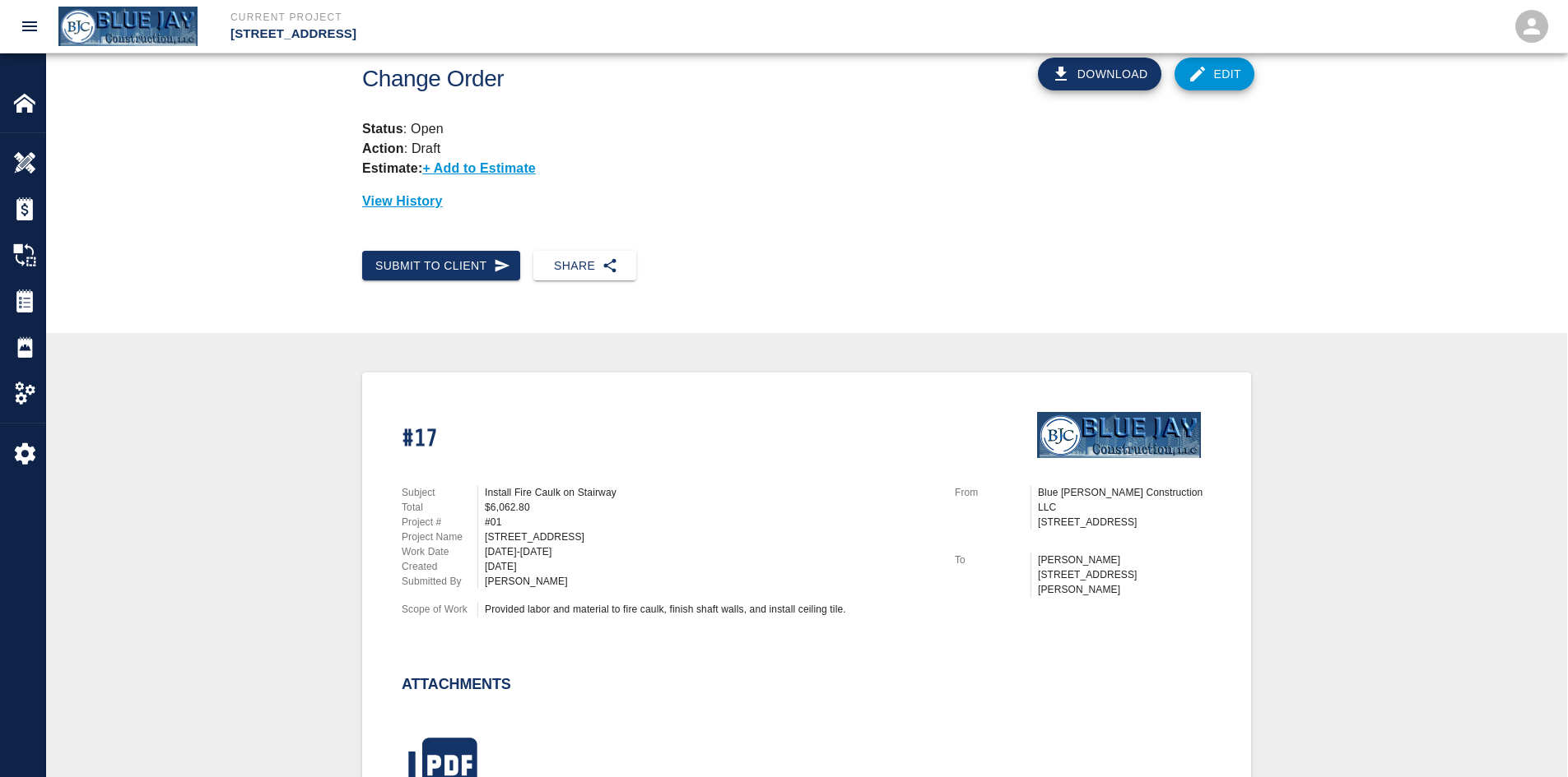
scroll to position [0, 0]
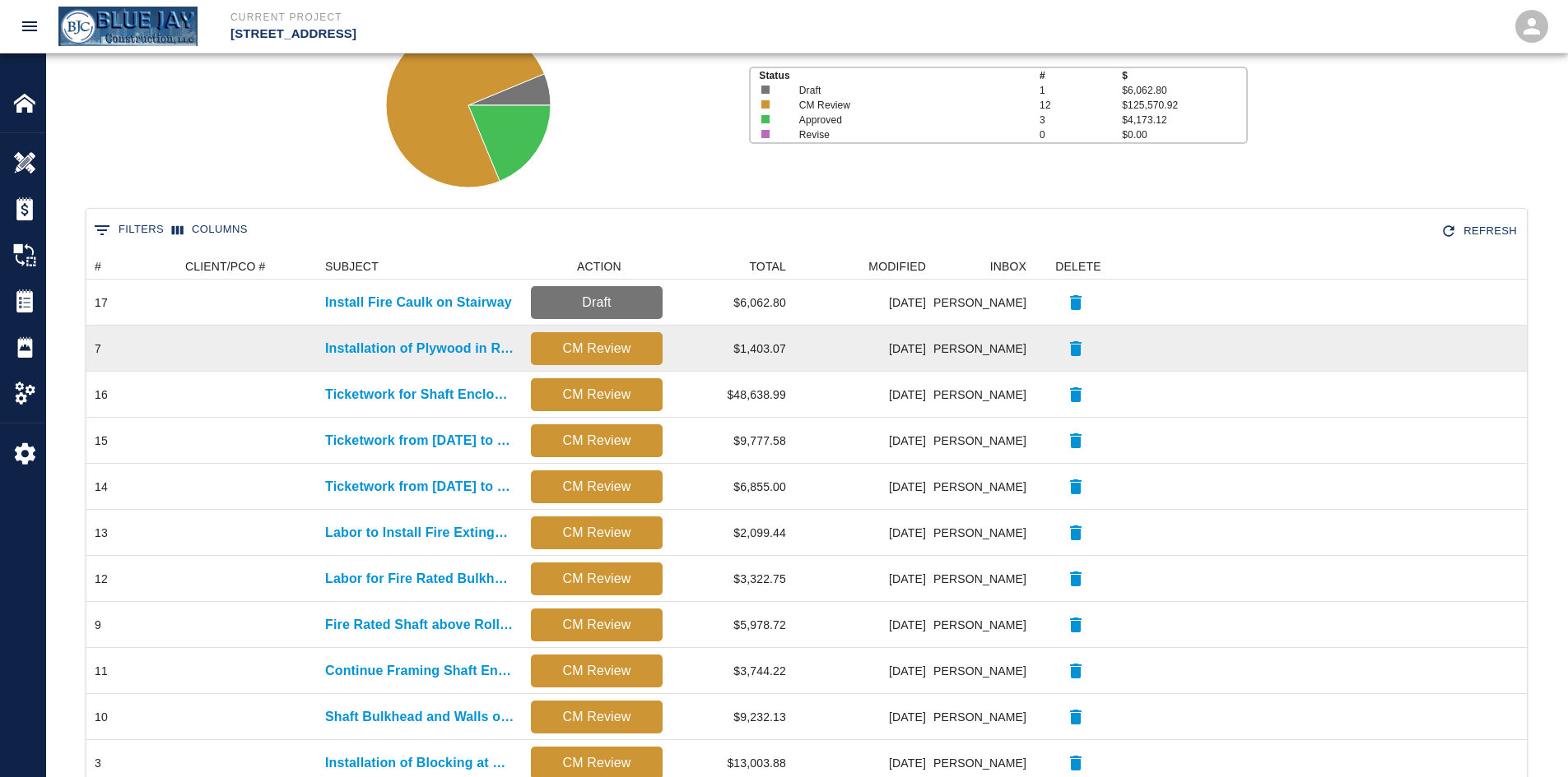
scroll to position [247, 0]
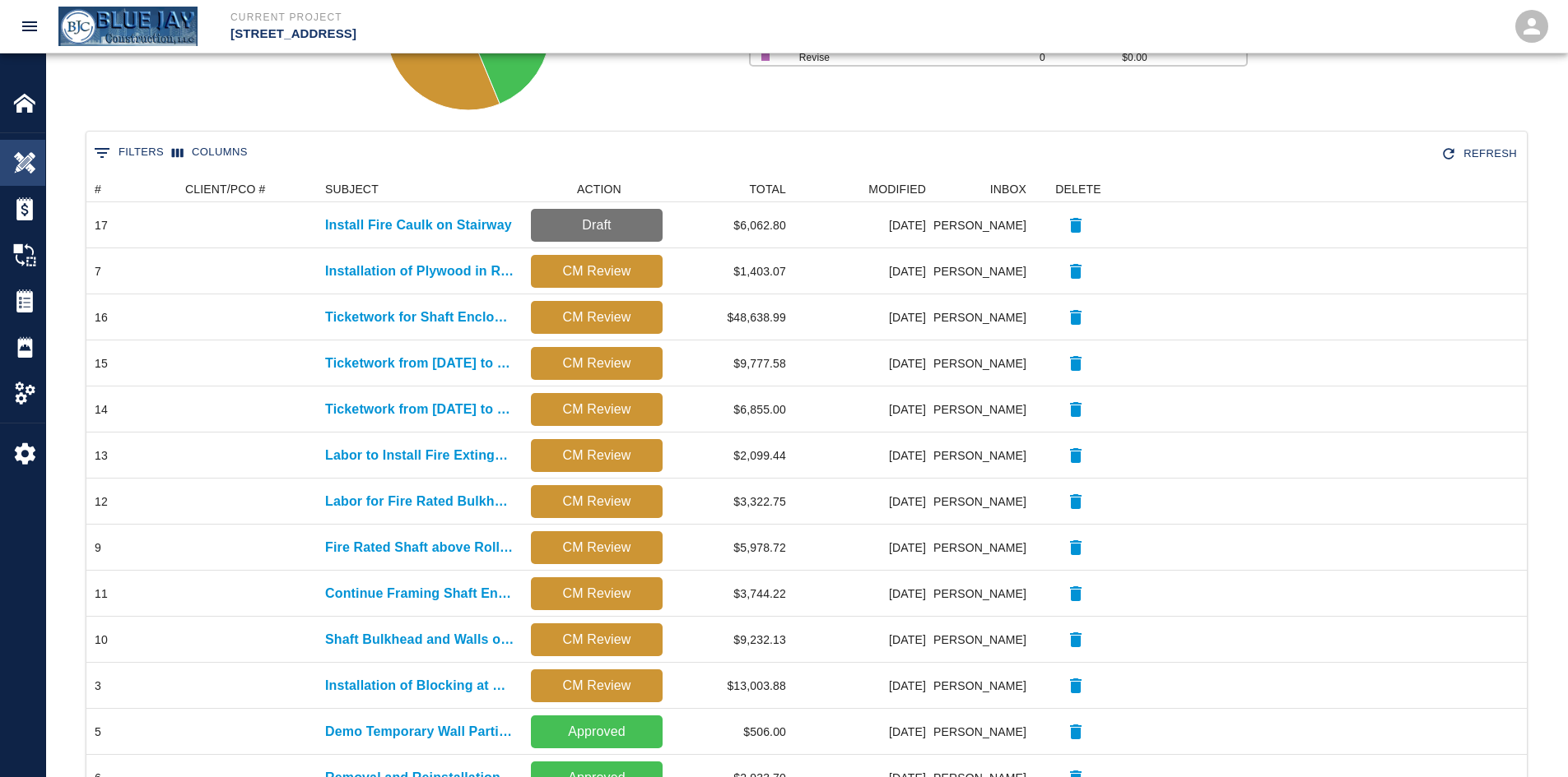
click at [28, 154] on img at bounding box center [25, 163] width 23 height 23
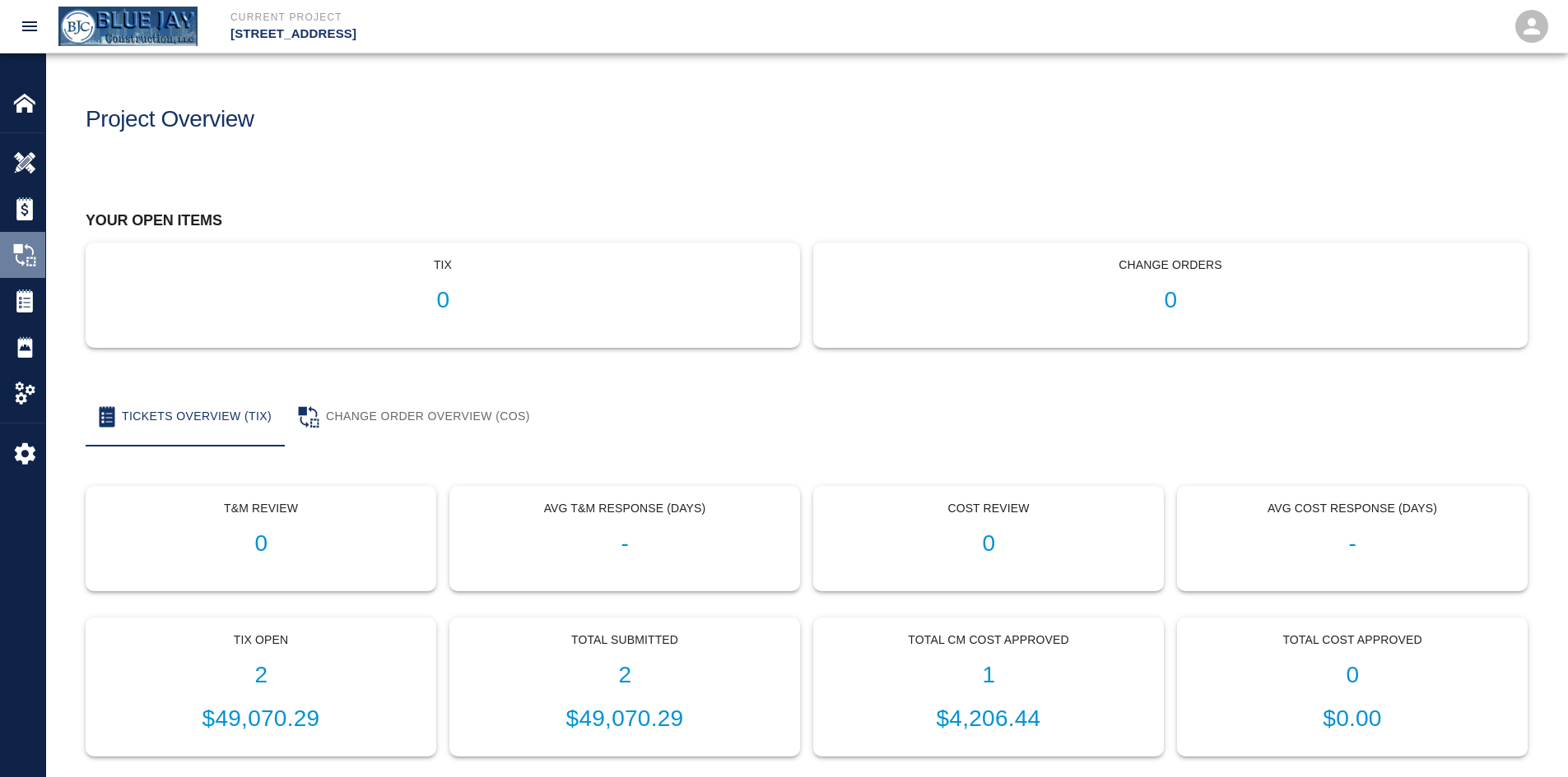
click at [44, 241] on div "Change Orders" at bounding box center [23, 255] width 45 height 46
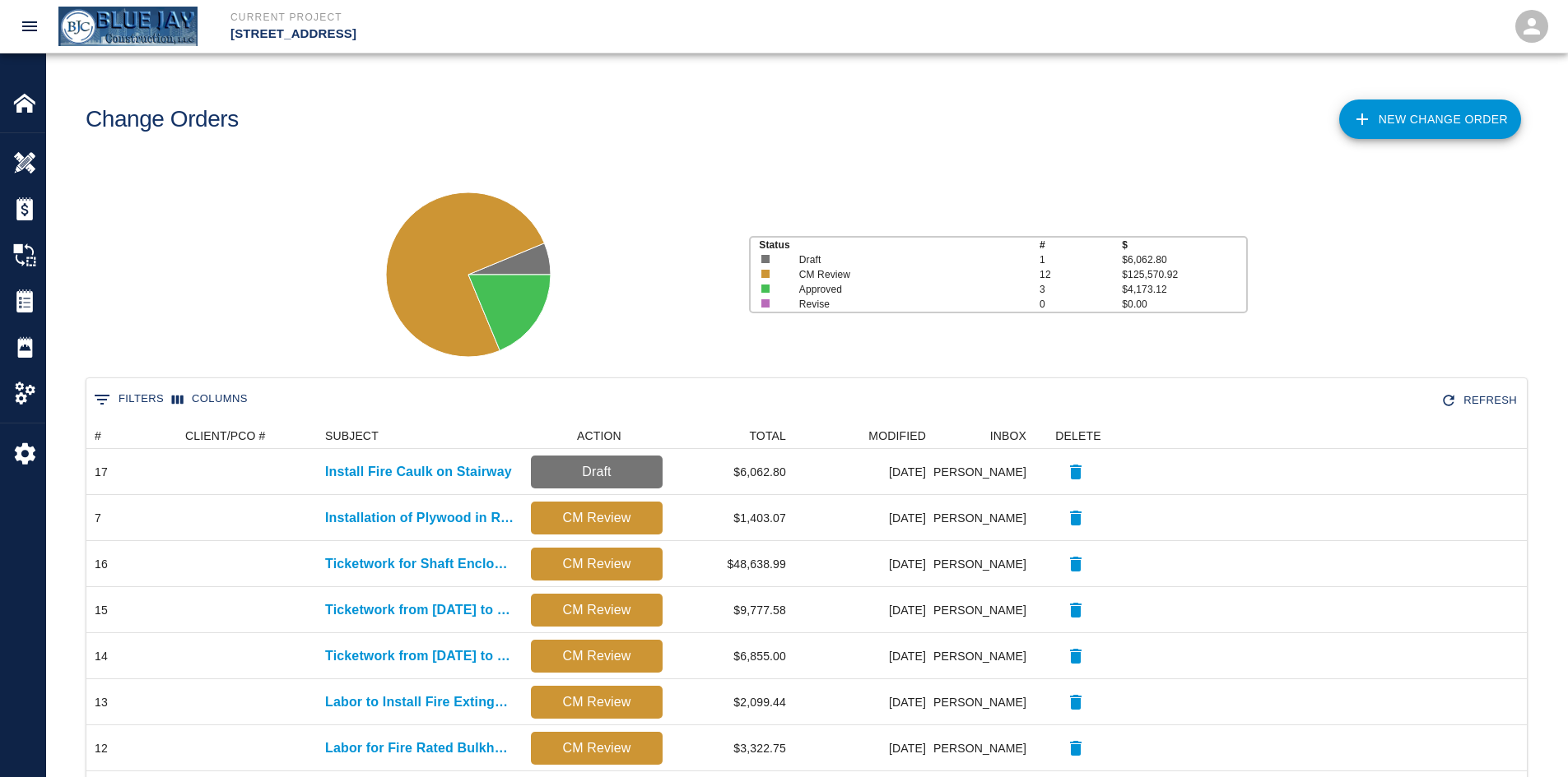
scroll to position [751, 1428]
click at [1462, 124] on link "New Change Order" at bounding box center [1430, 119] width 182 height 39
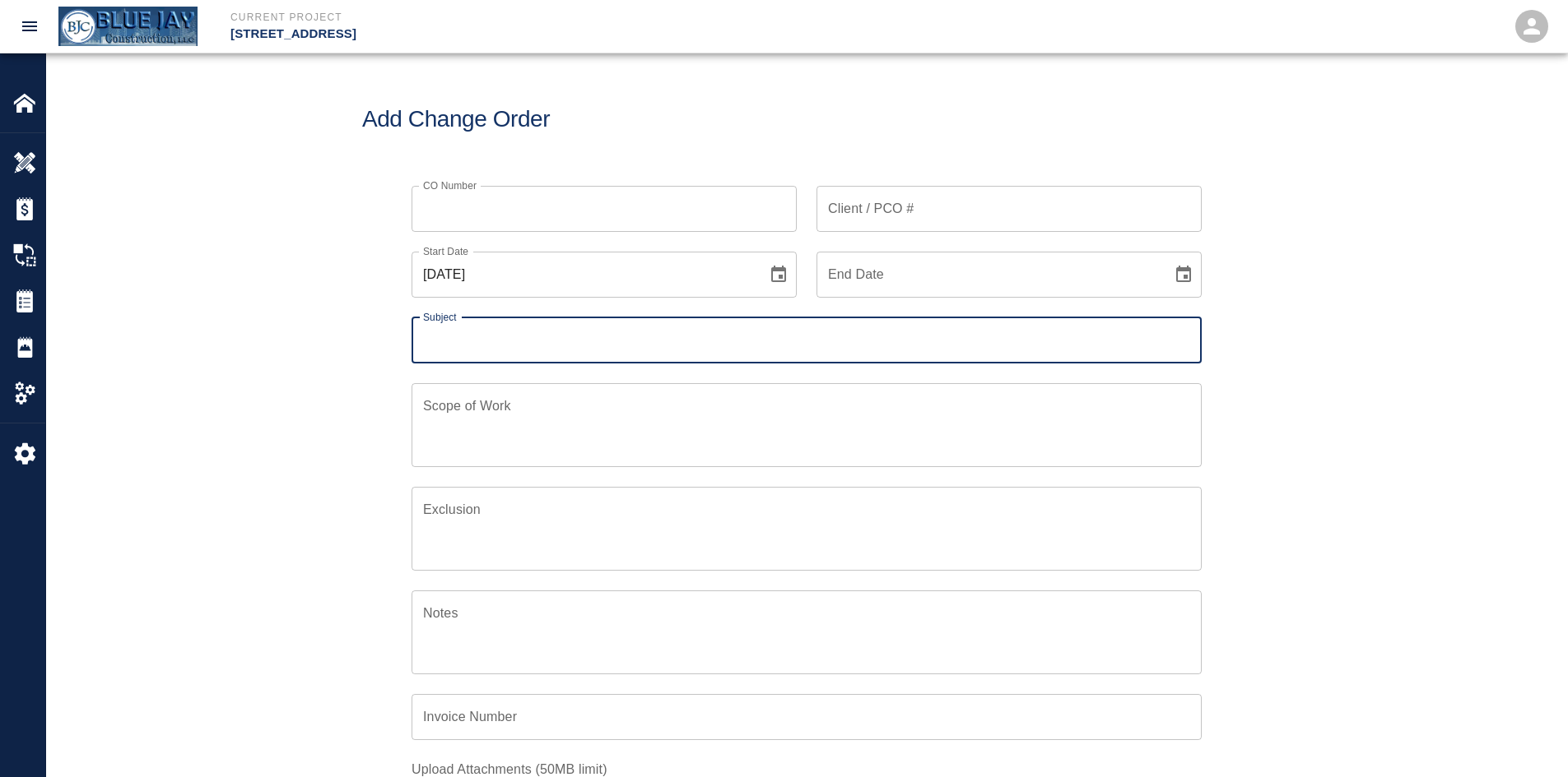
scroll to position [106, 796]
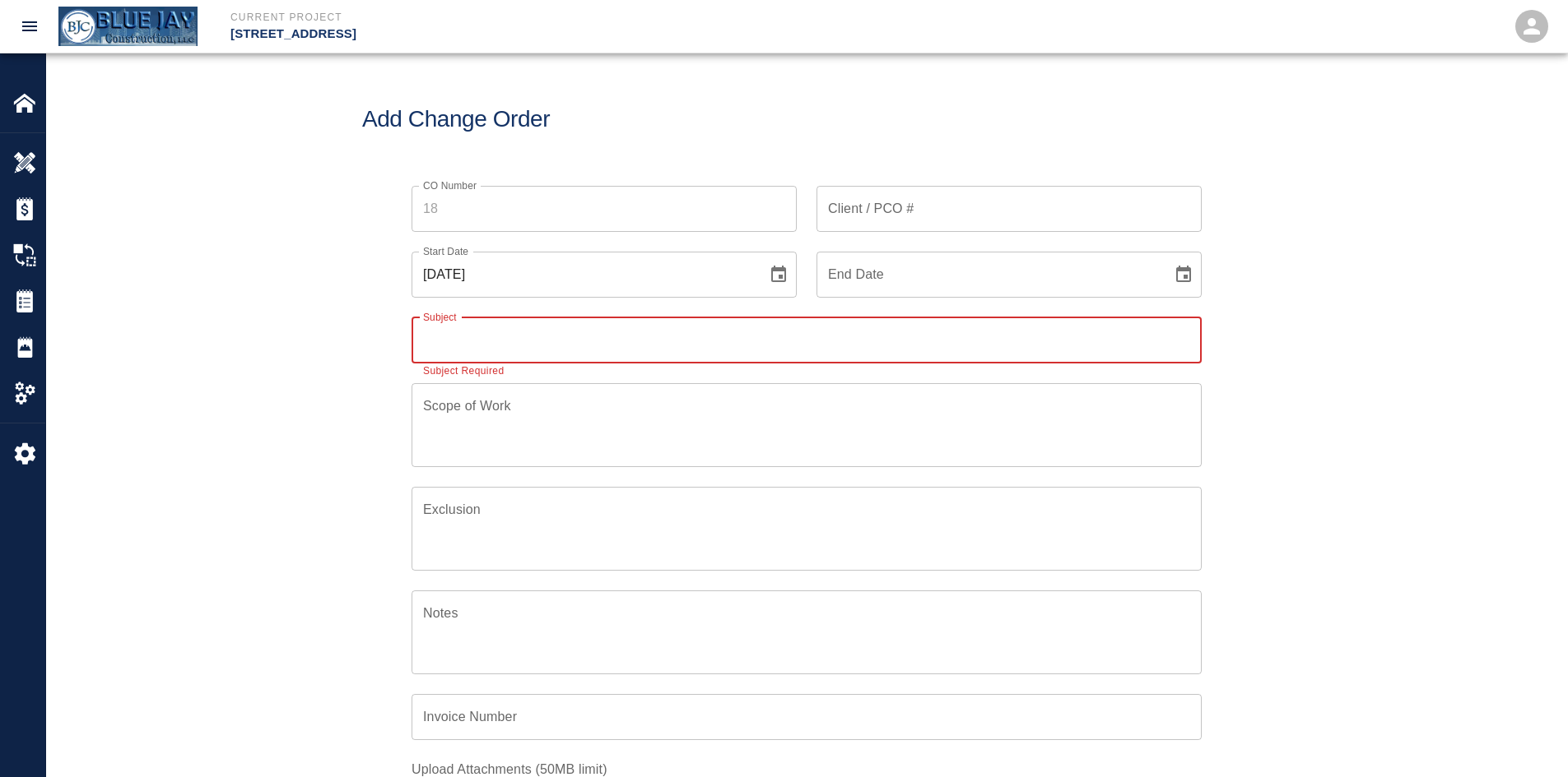
click at [563, 224] on input "CO Number" at bounding box center [604, 209] width 385 height 46
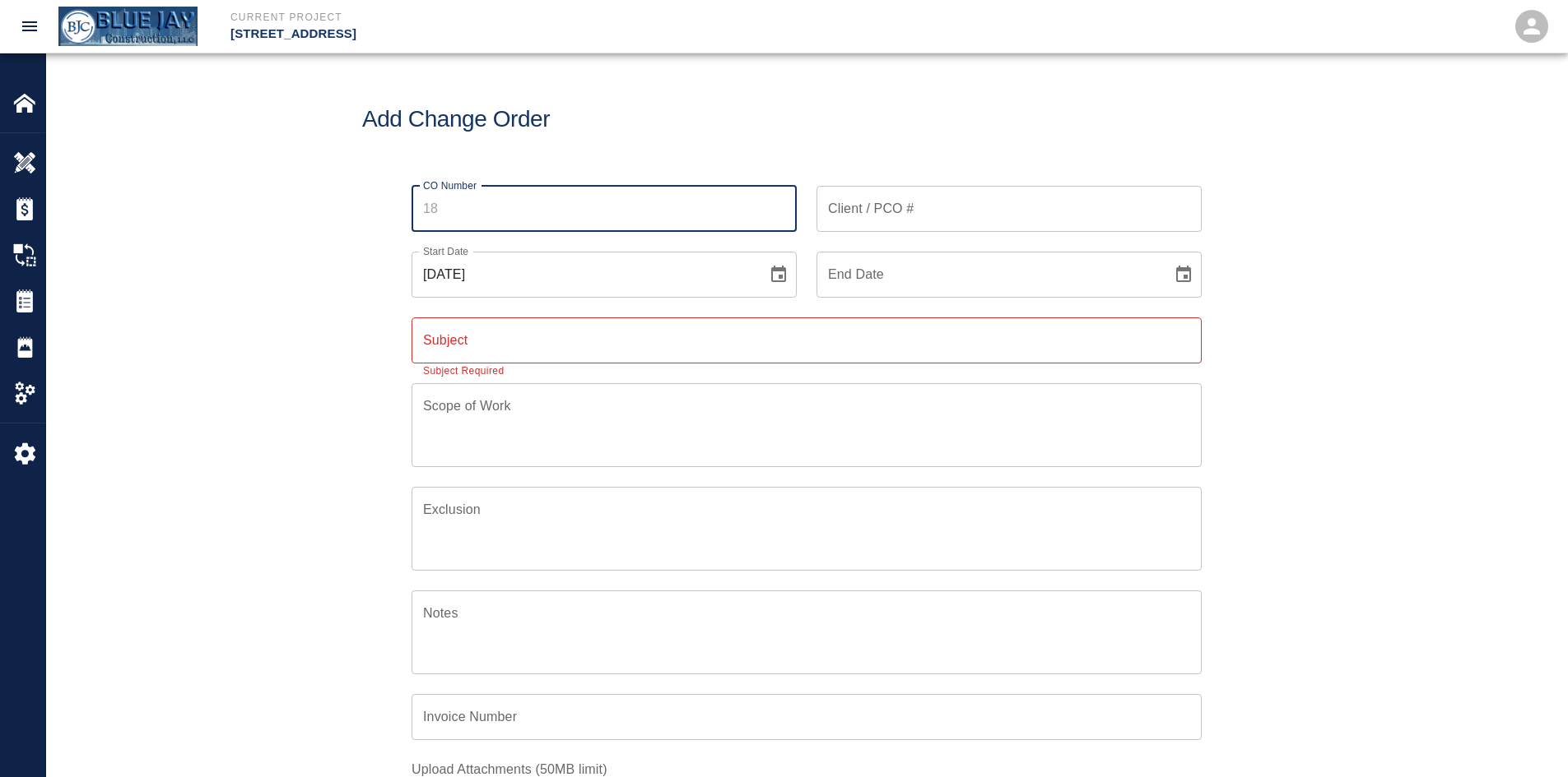
click at [969, 220] on input "Client / PCO #" at bounding box center [1009, 209] width 385 height 46
click at [981, 209] on input "Client / PCO #" at bounding box center [1009, 209] width 385 height 46
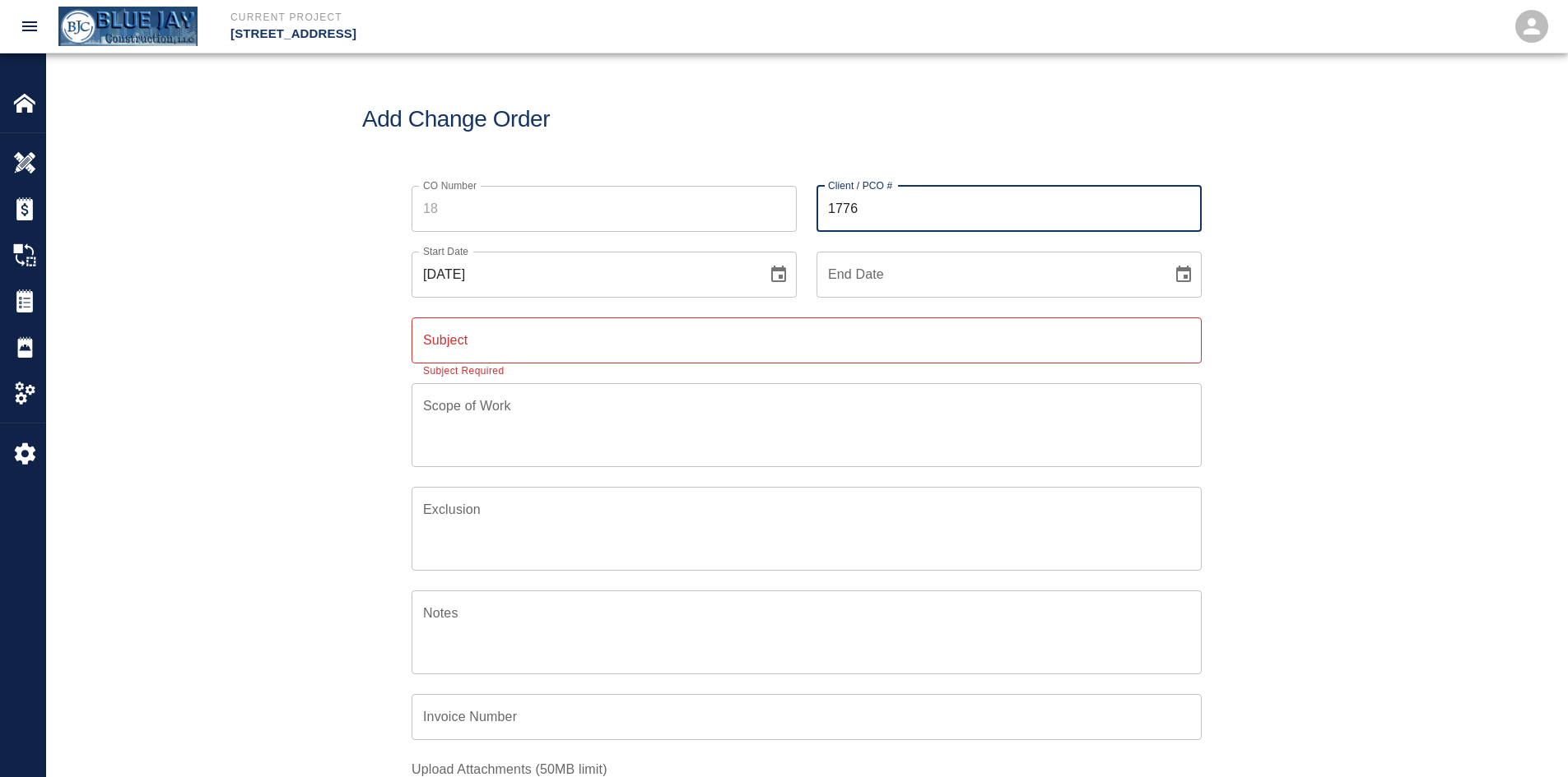
type input "1776"
click at [847, 353] on input "Subject" at bounding box center [807, 340] width 790 height 46
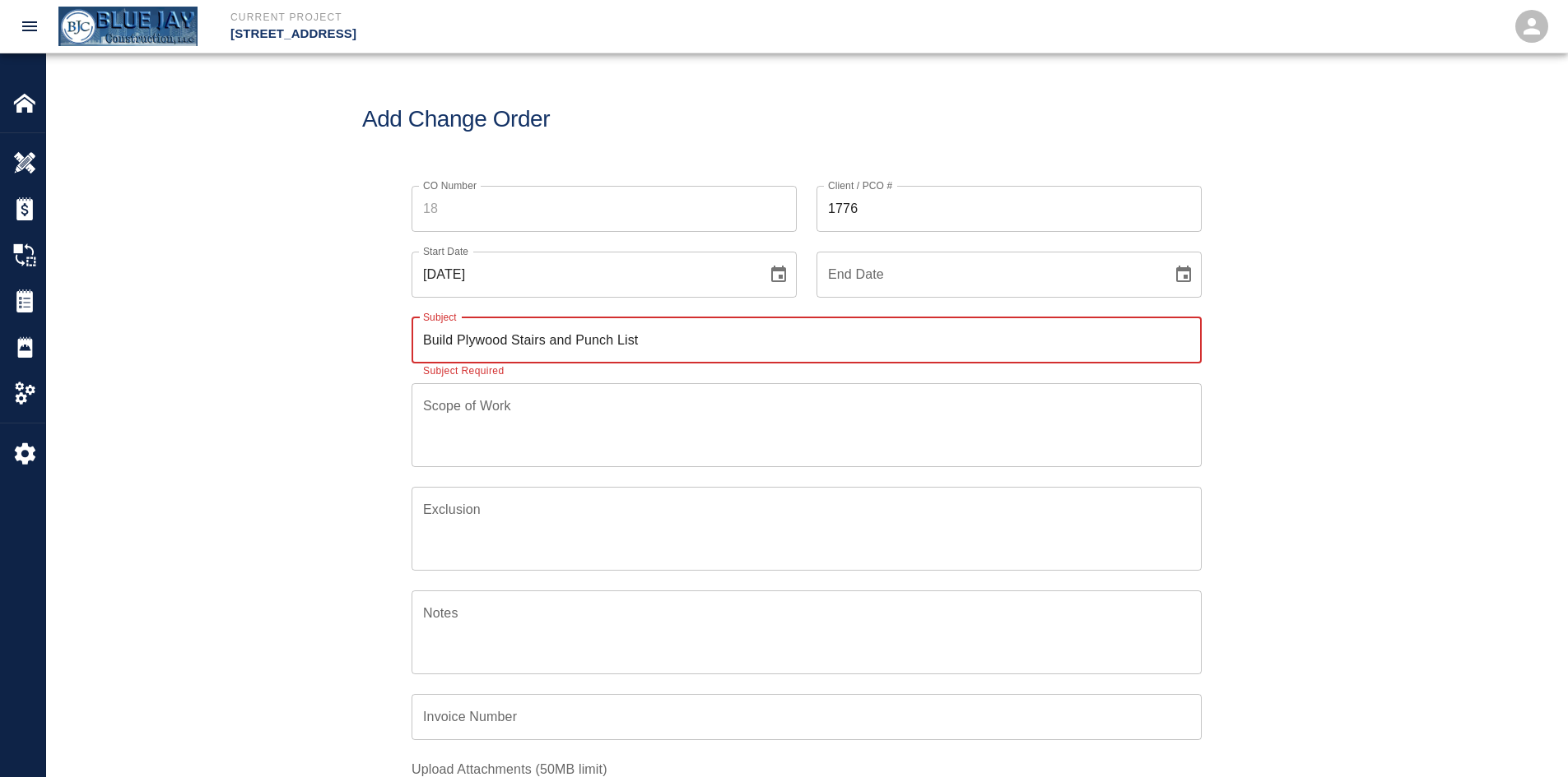
type input "Build Plywood Stairs and Punch List"
click at [599, 425] on textarea "Scope of Work" at bounding box center [807, 425] width 767 height 57
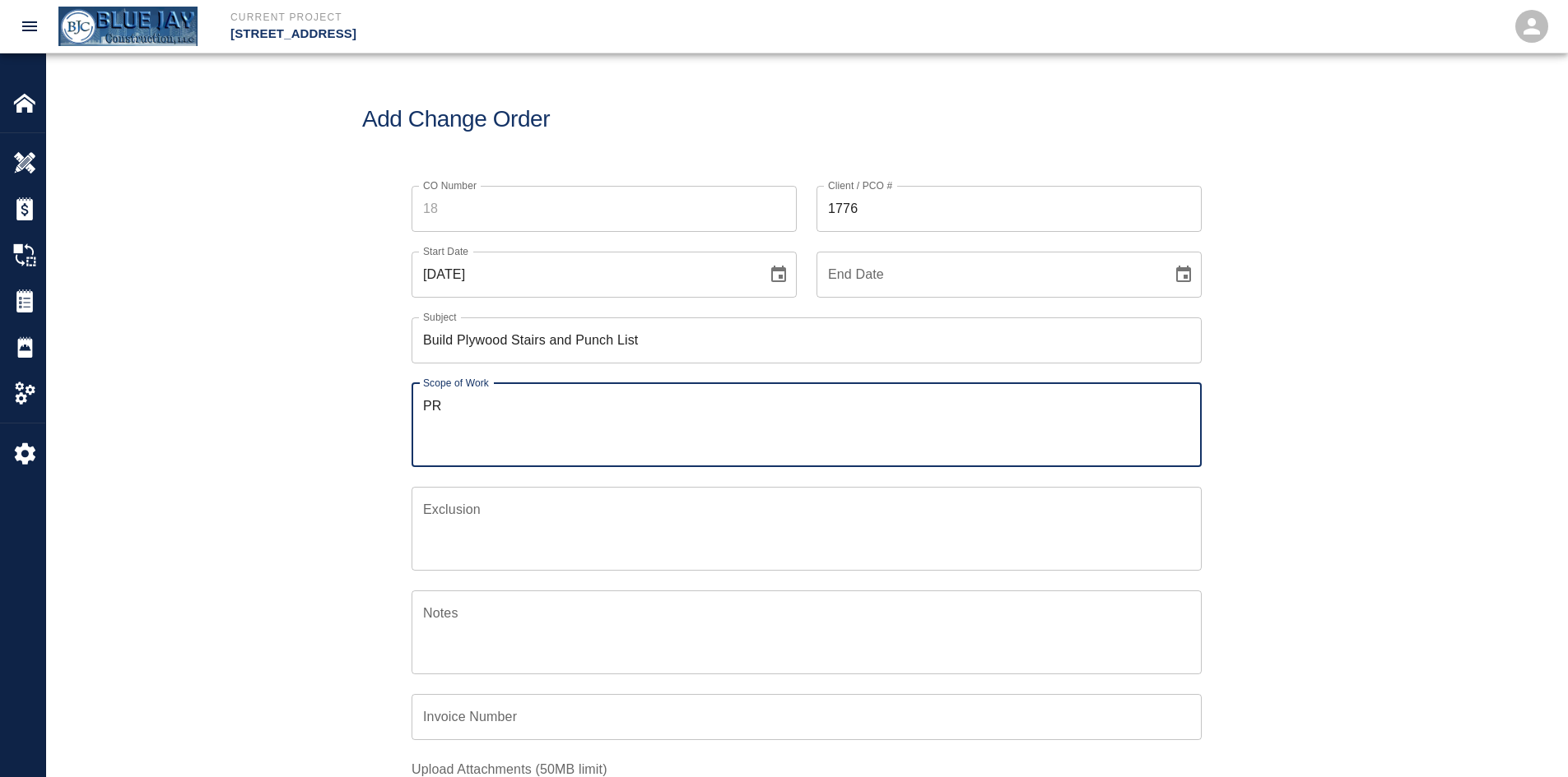
type textarea "P"
type textarea "r"
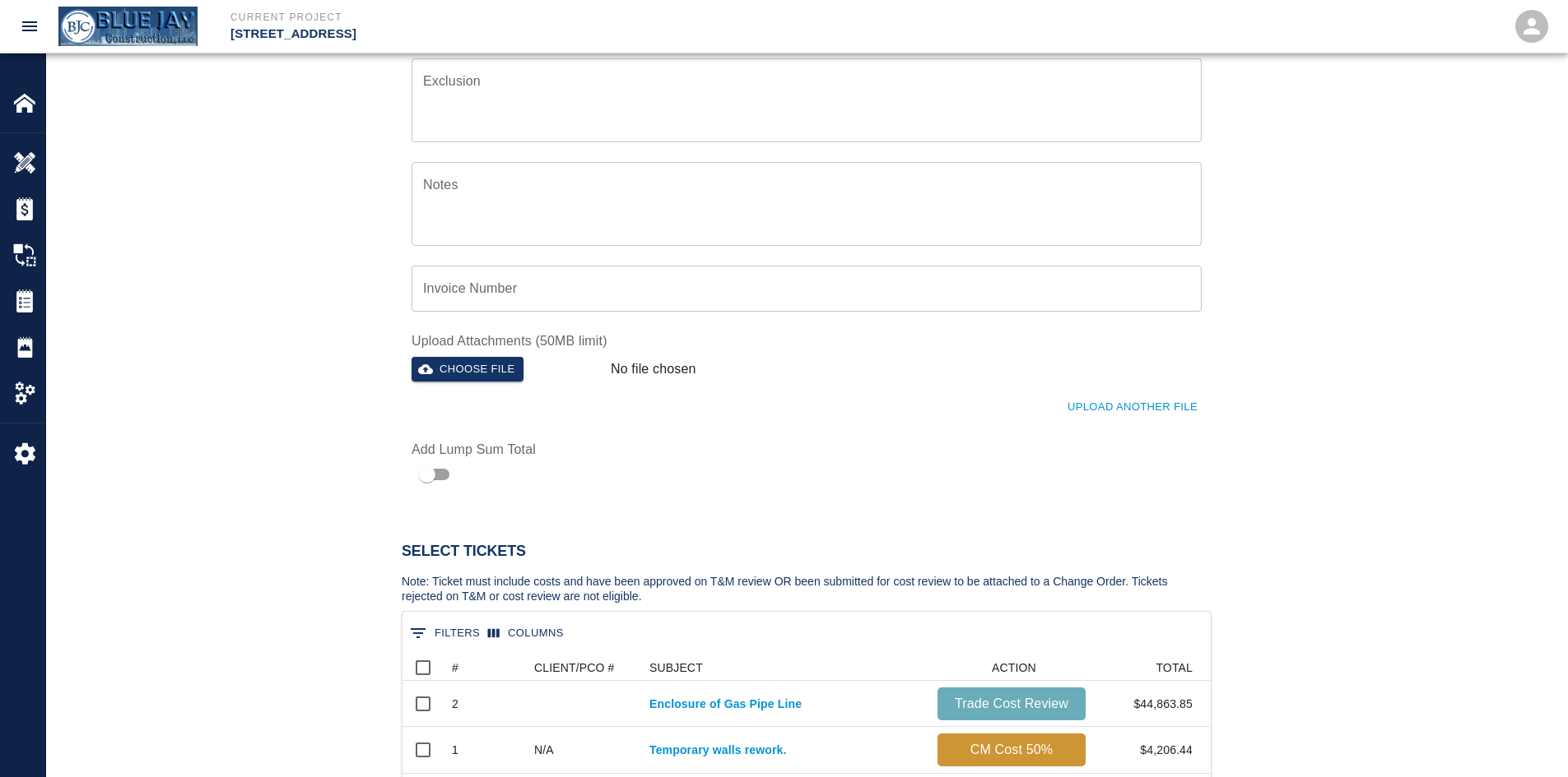
scroll to position [576, 0]
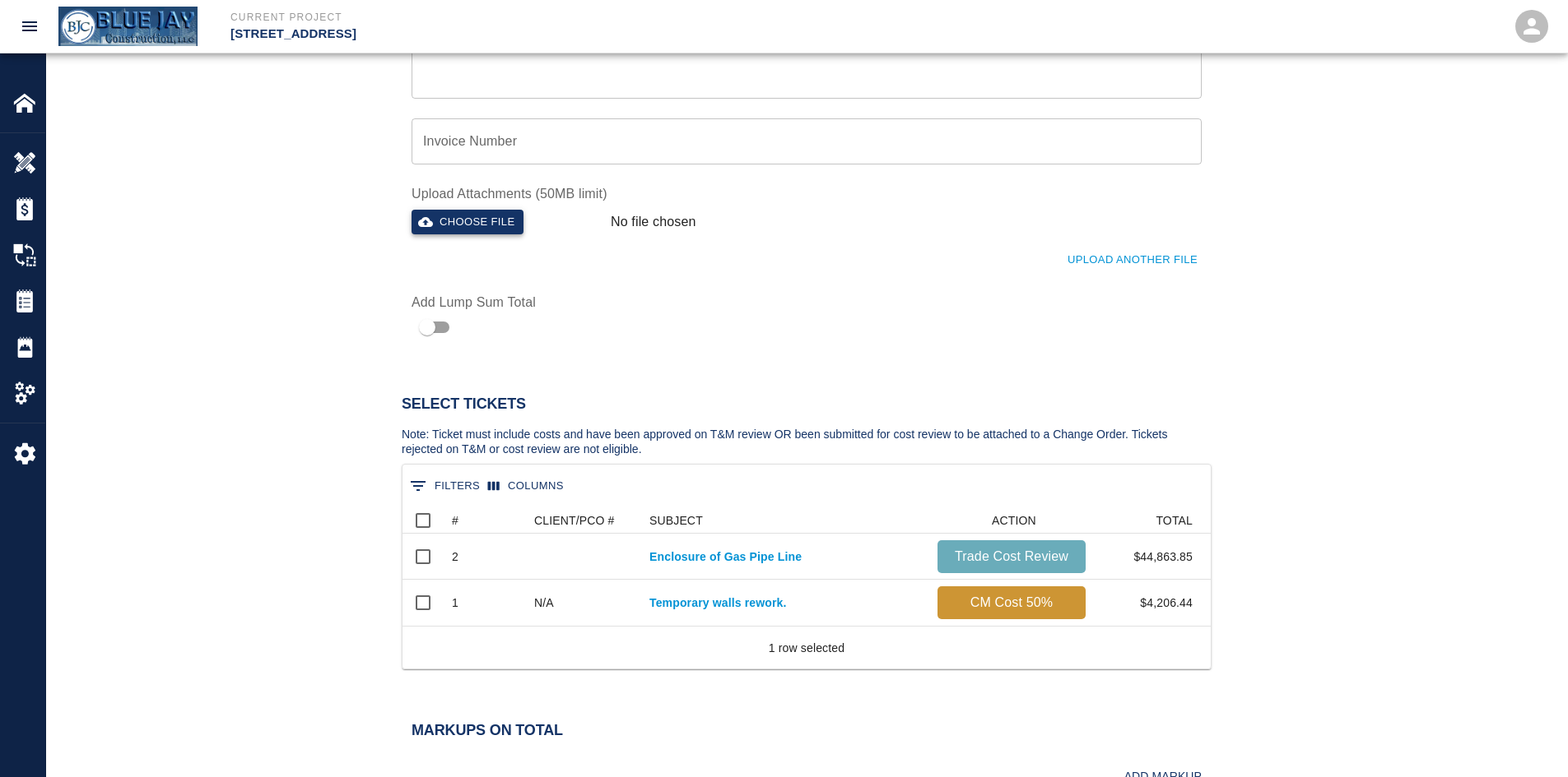
type textarea "Provided labor to build plywood stairs for case room and complete punch list it…"
click at [501, 217] on button "Choose file" at bounding box center [468, 222] width 112 height 26
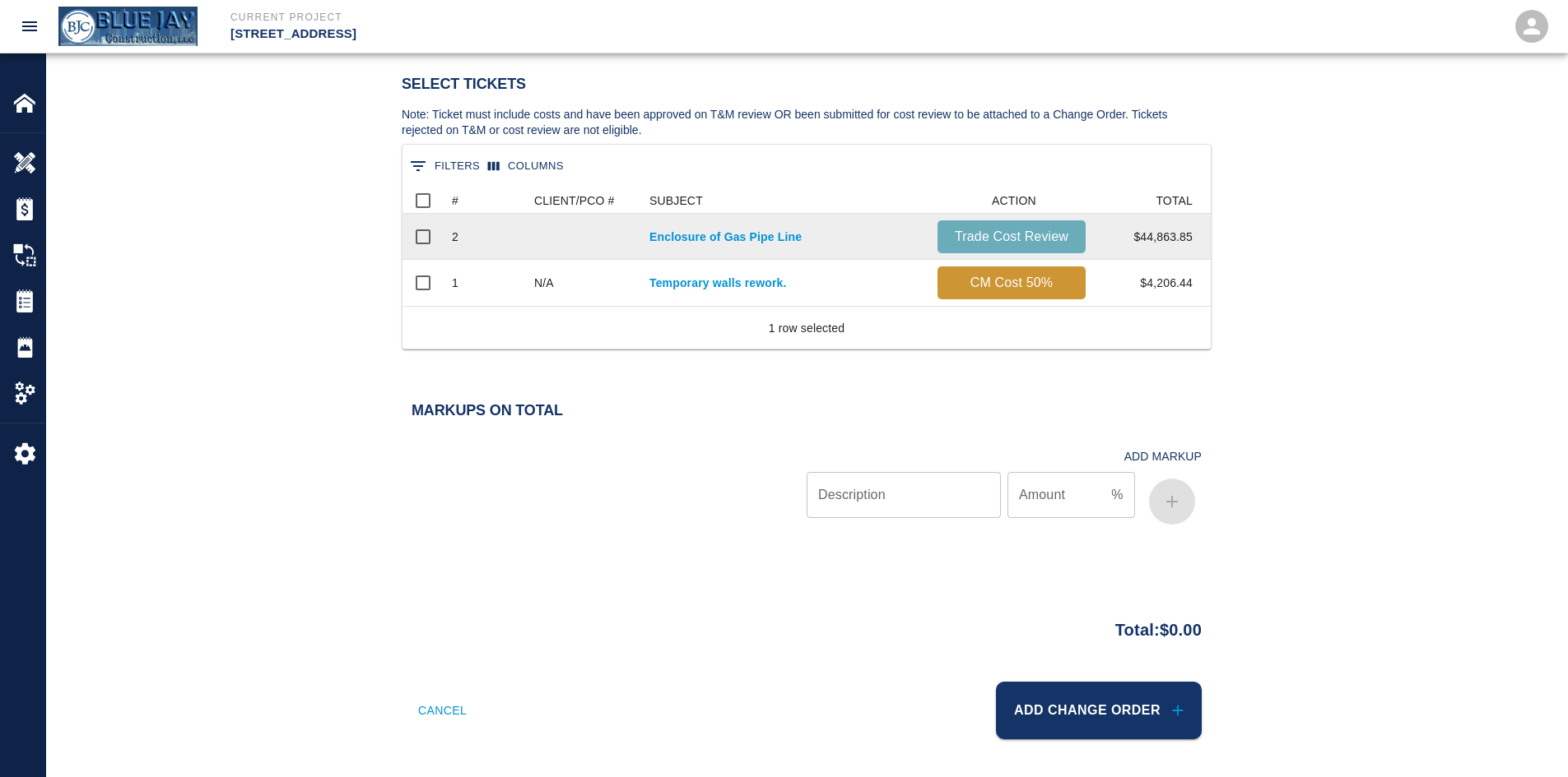
scroll to position [898, 0]
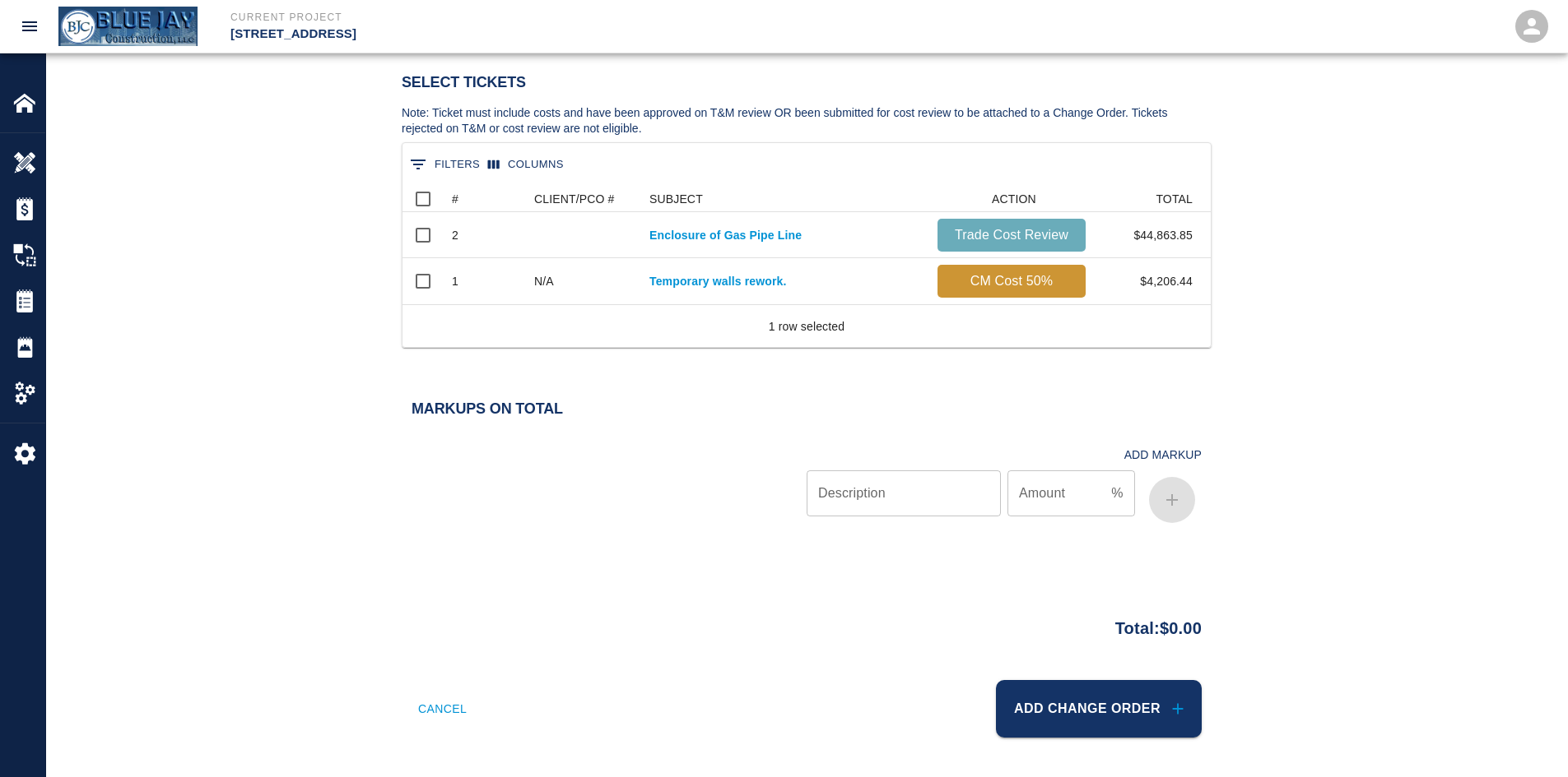
click at [901, 502] on input "Description" at bounding box center [903, 493] width 195 height 46
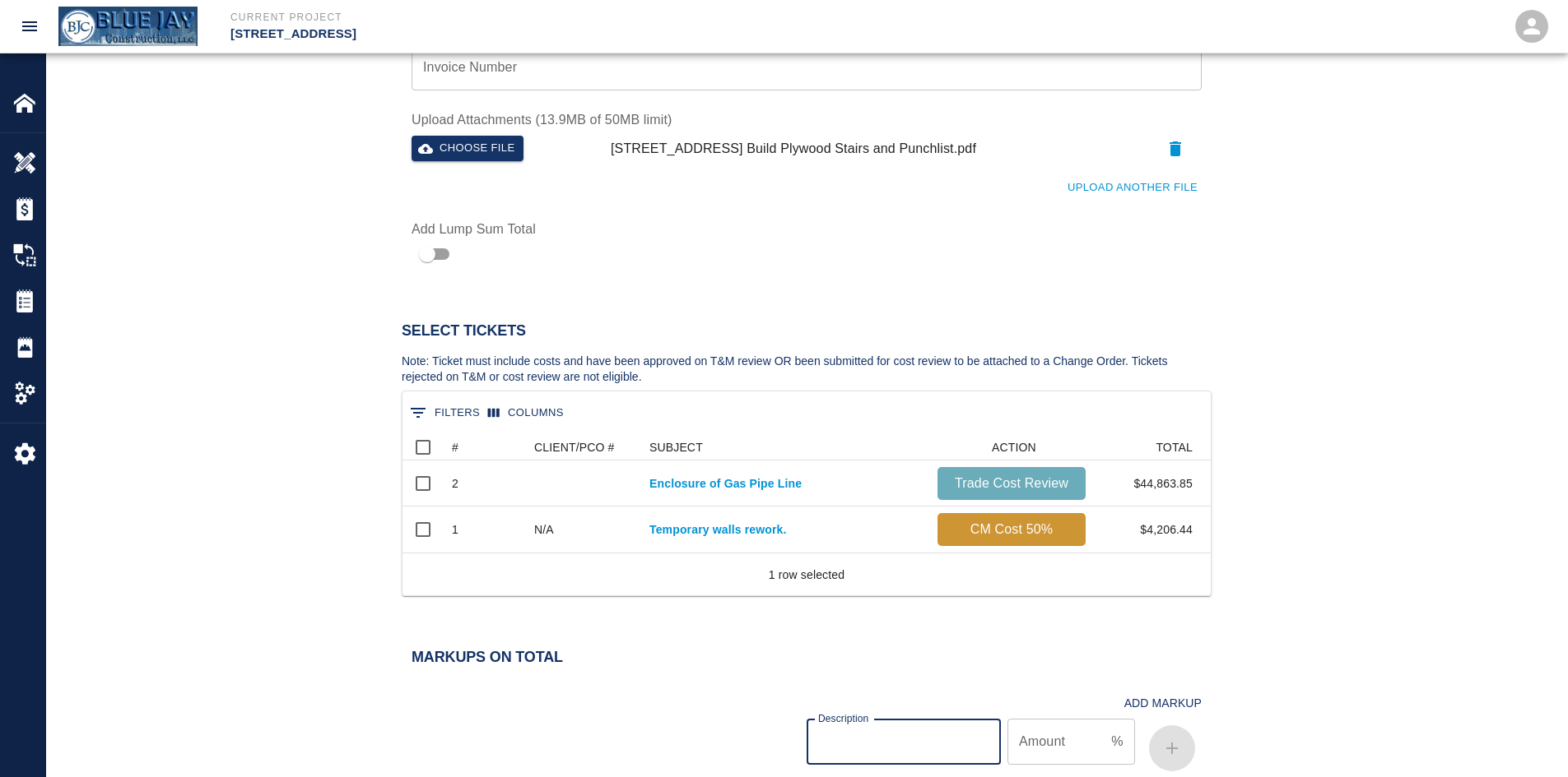
scroll to position [652, 0]
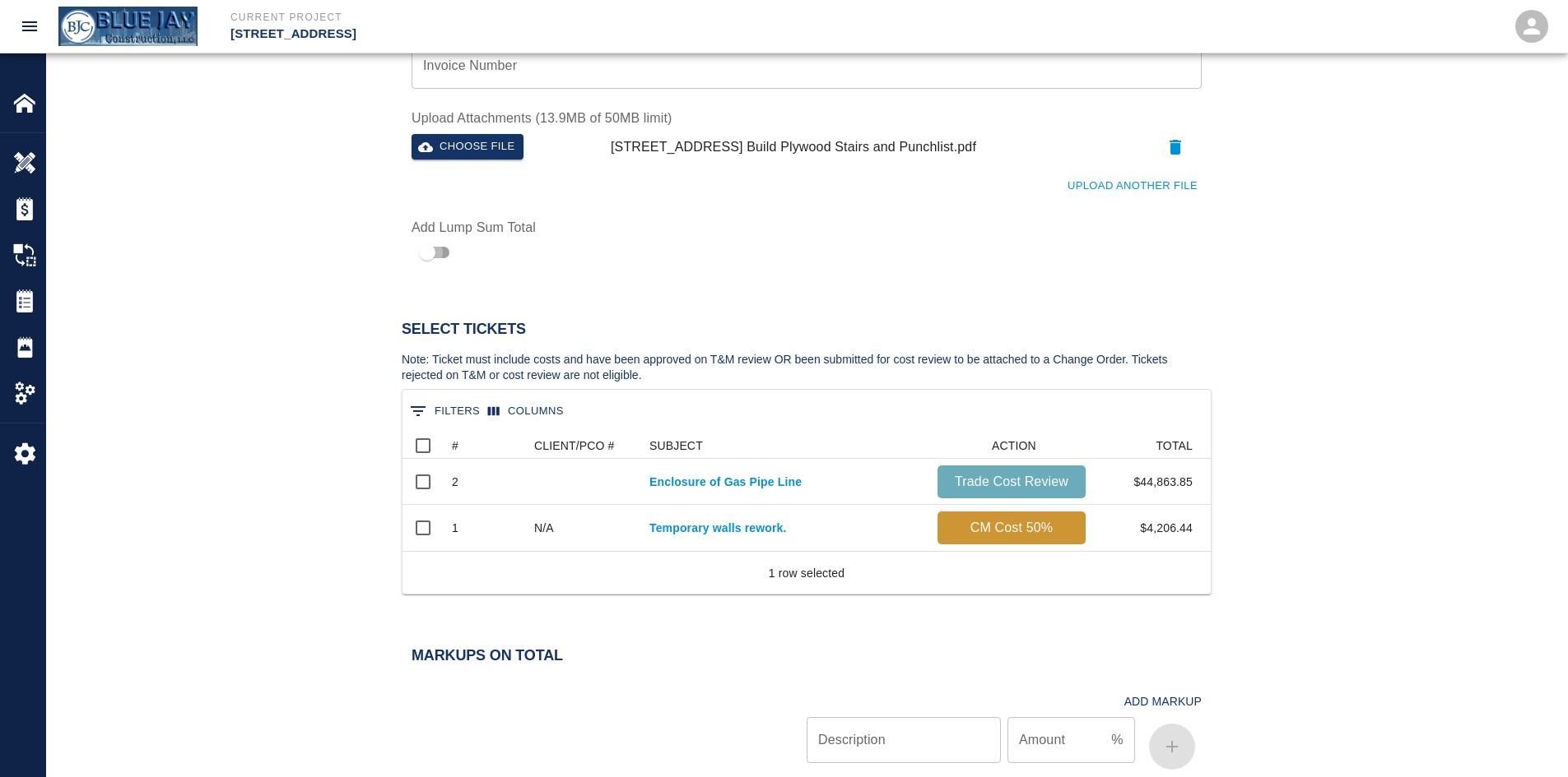
click at [420, 247] on input "checkbox" at bounding box center [427, 252] width 94 height 31
checkbox input "true"
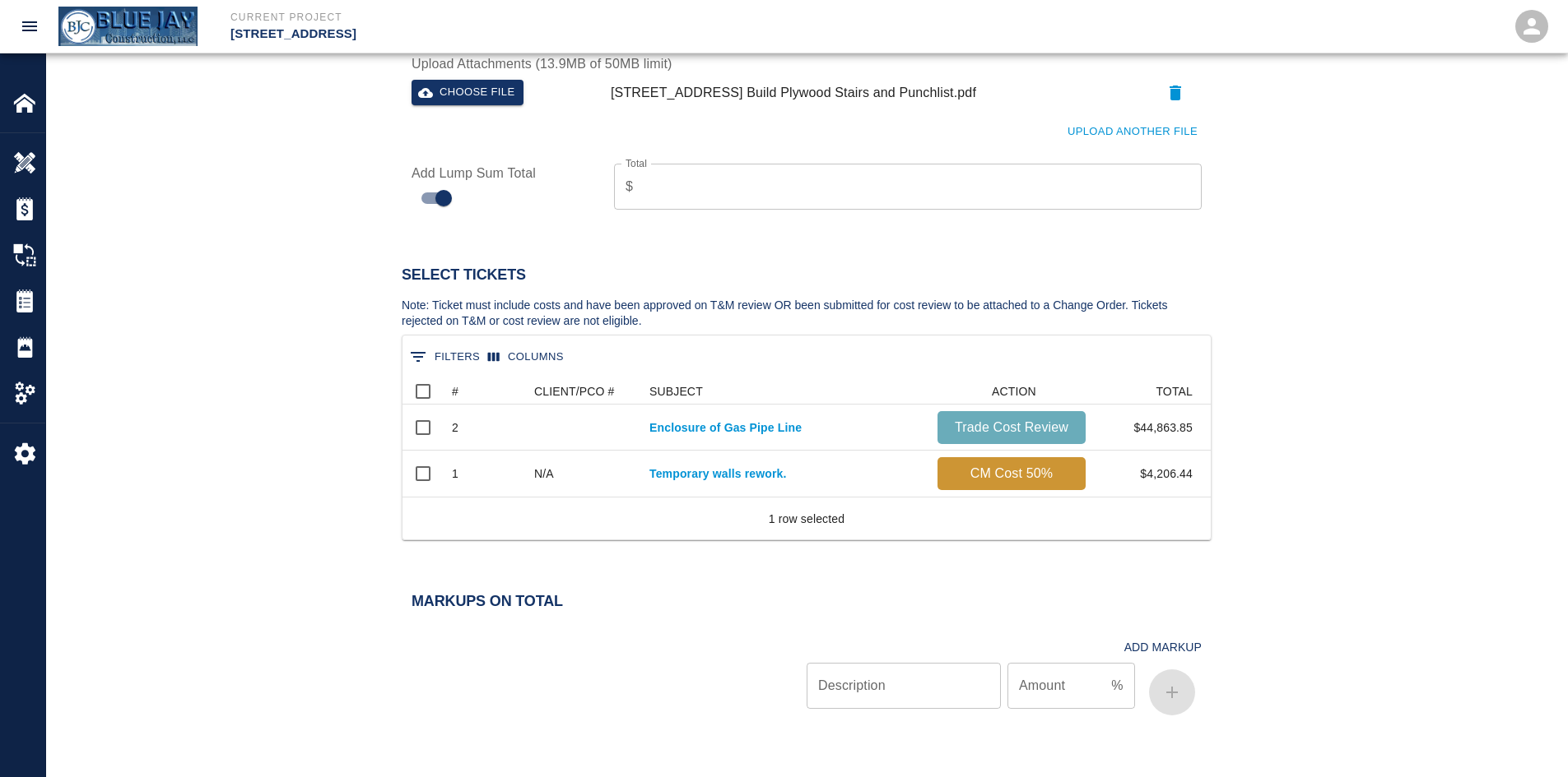
scroll to position [487, 0]
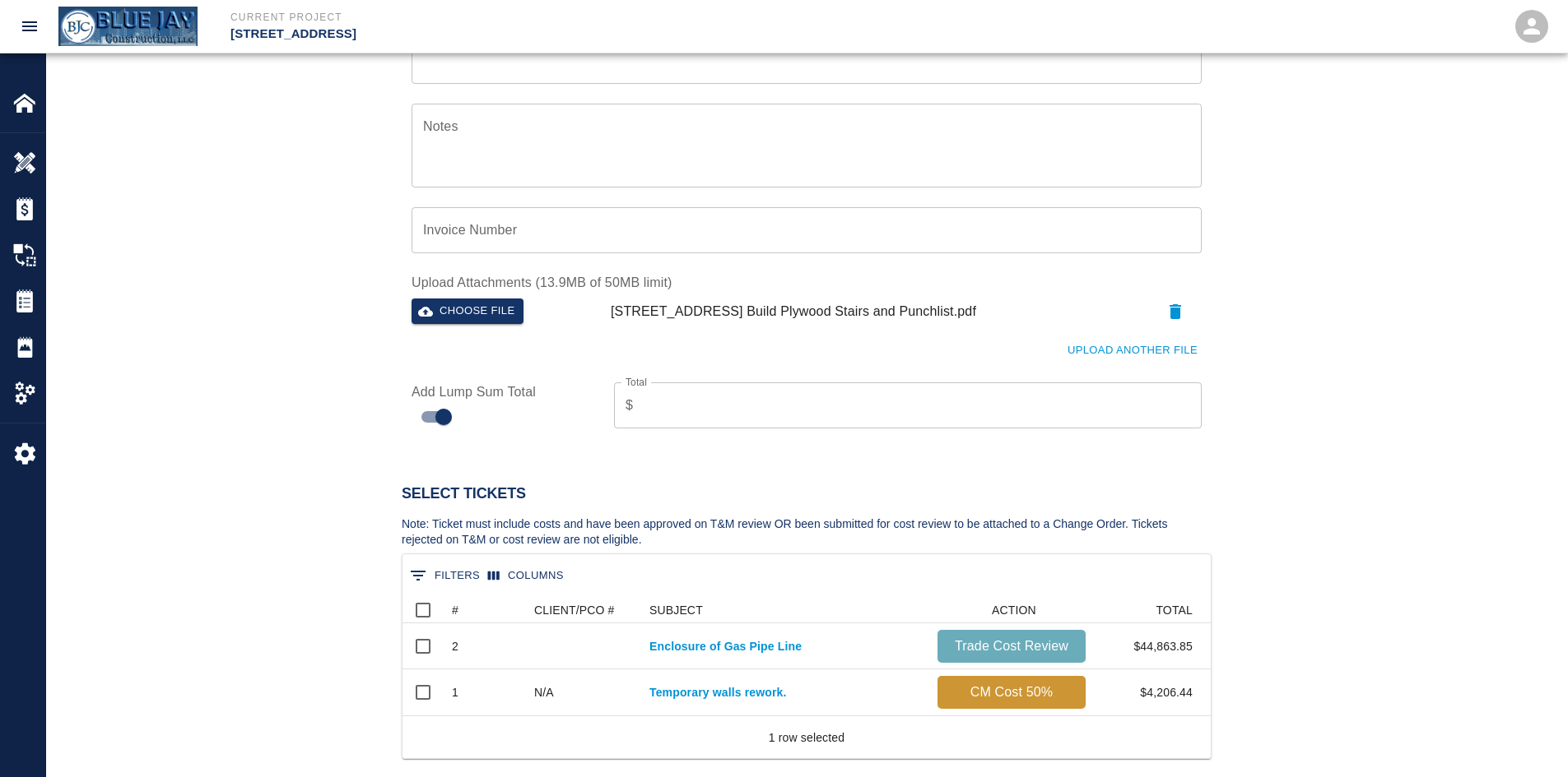
click at [686, 410] on input "Total" at bounding box center [920, 405] width 562 height 46
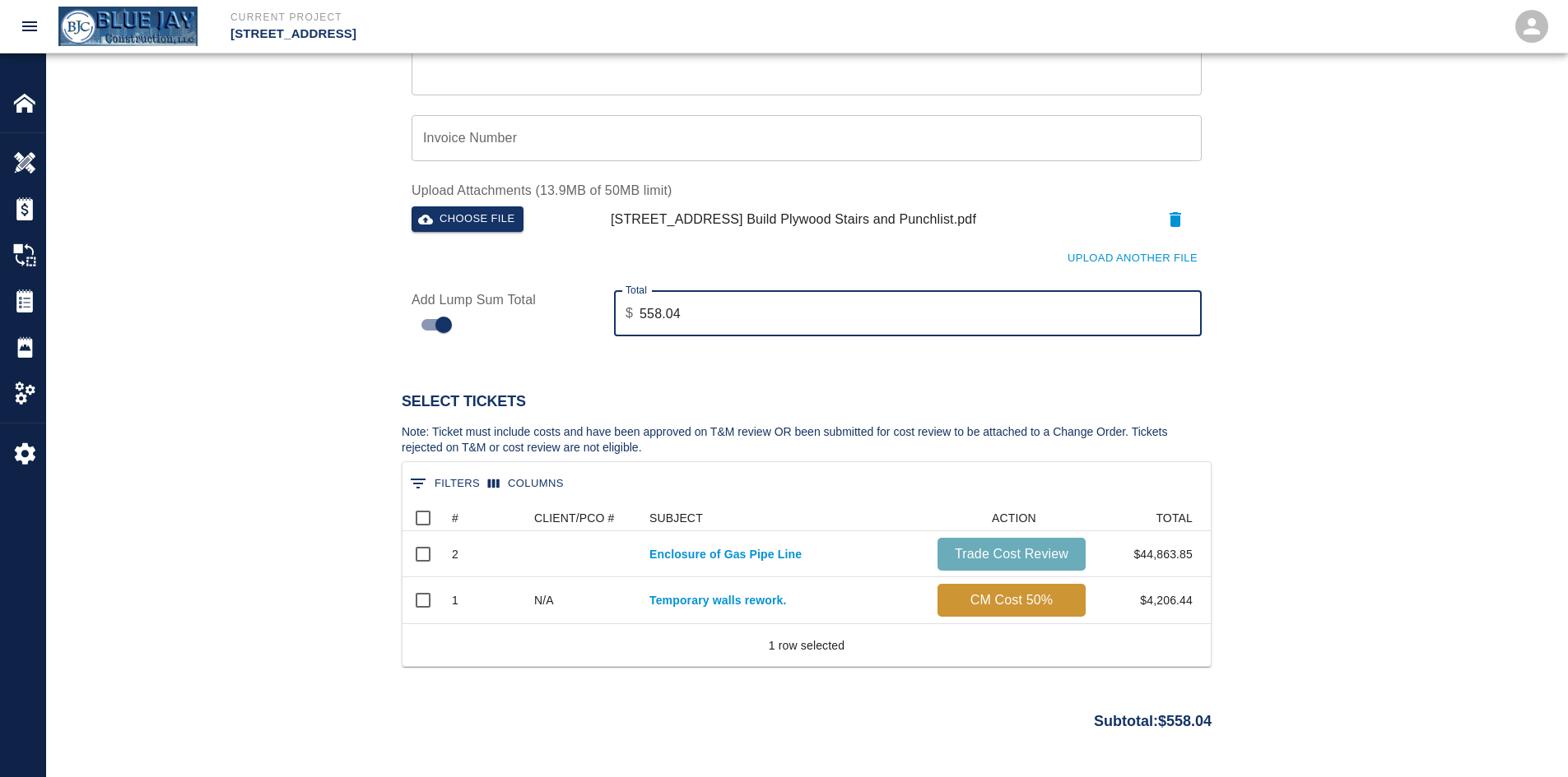
scroll to position [816, 0]
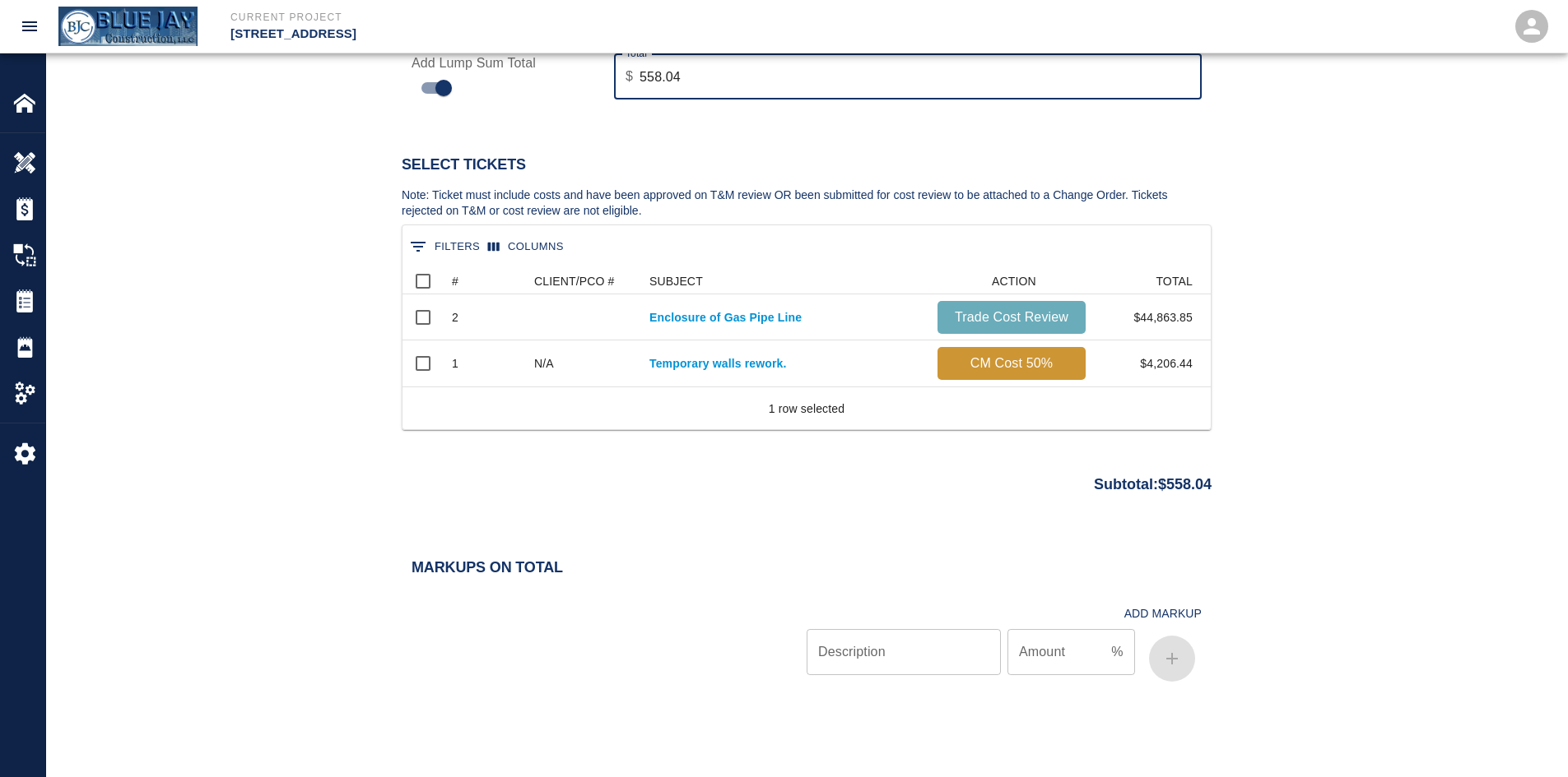
type input "558.04"
drag, startPoint x: 1326, startPoint y: 402, endPoint x: 1286, endPoint y: 440, distance: 55.2
click at [1331, 400] on div "Select Tickets Note: Ticket must include costs and have been approved on T&M re…" at bounding box center [806, 325] width 1520 height 442
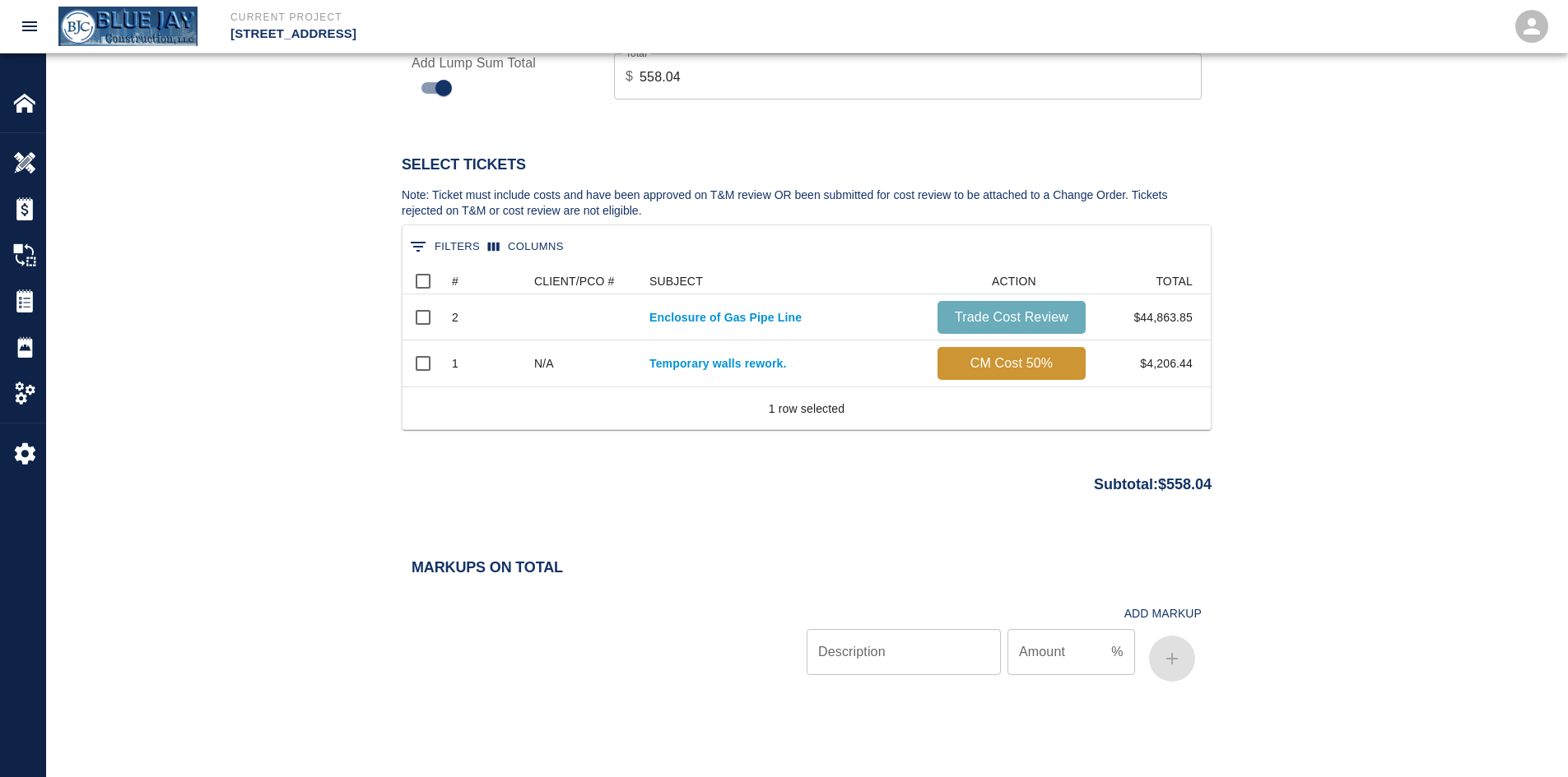
click at [837, 648] on input "Description" at bounding box center [903, 652] width 195 height 46
type input "Overhead/Profit"
click at [1086, 669] on input "Amount" at bounding box center [1055, 652] width 97 height 46
type input "10"
click at [1320, 603] on div "Markups on Total Add Markup Description Overhead/Profit Description Amount 10 %…" at bounding box center [806, 643] width 1520 height 169
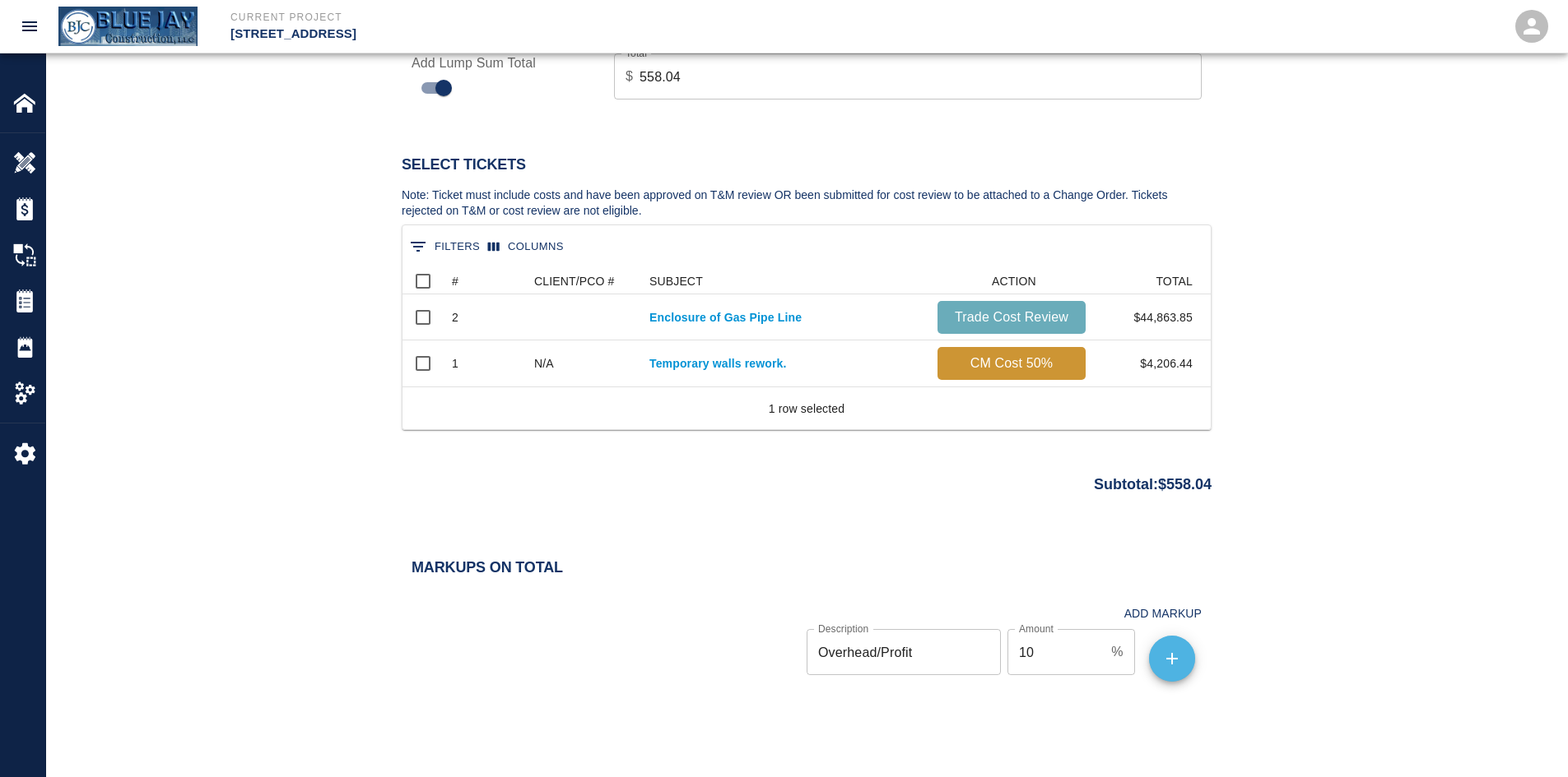
click at [1166, 659] on icon "button" at bounding box center [1172, 659] width 12 height 12
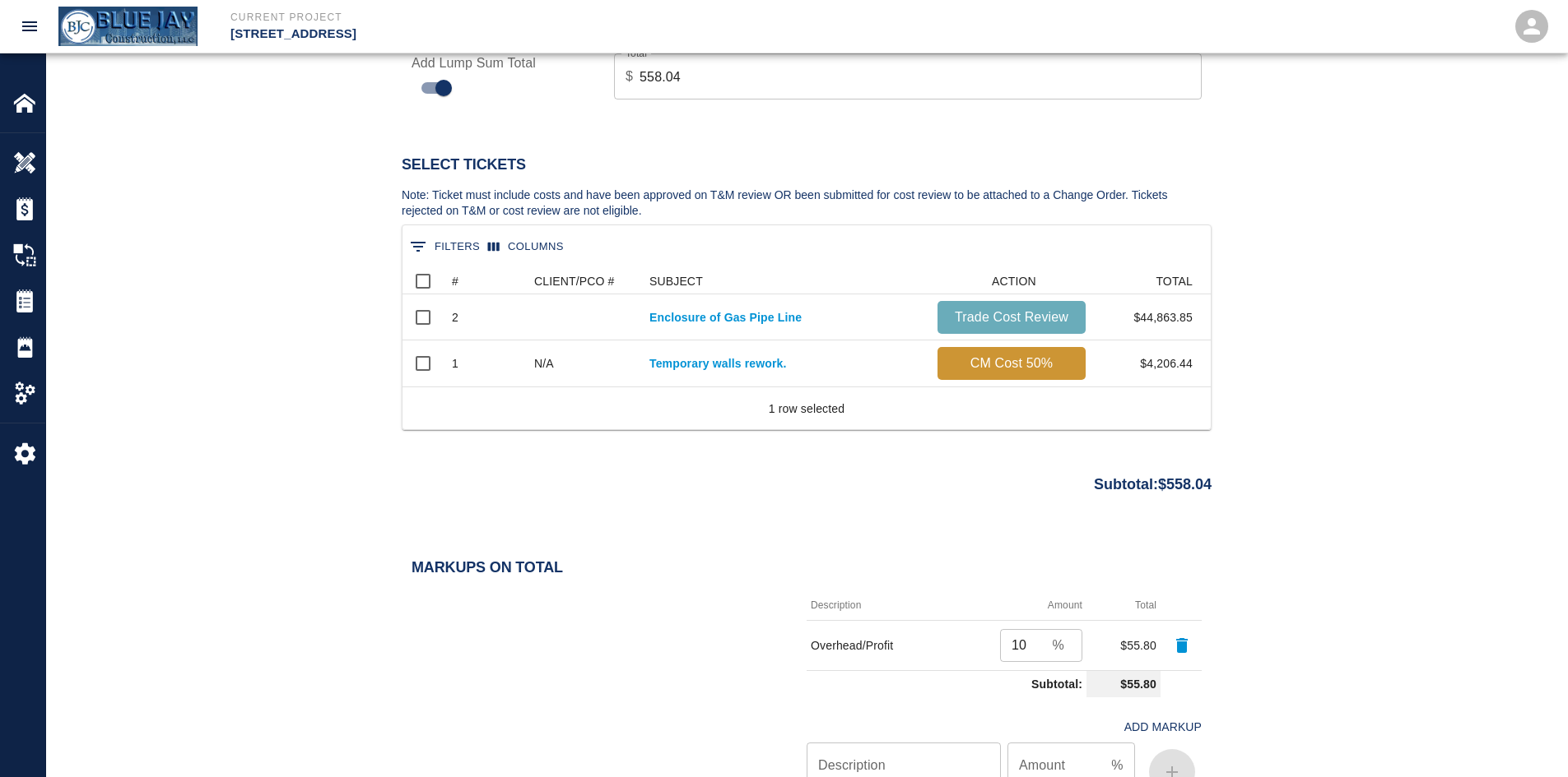
scroll to position [1062, 0]
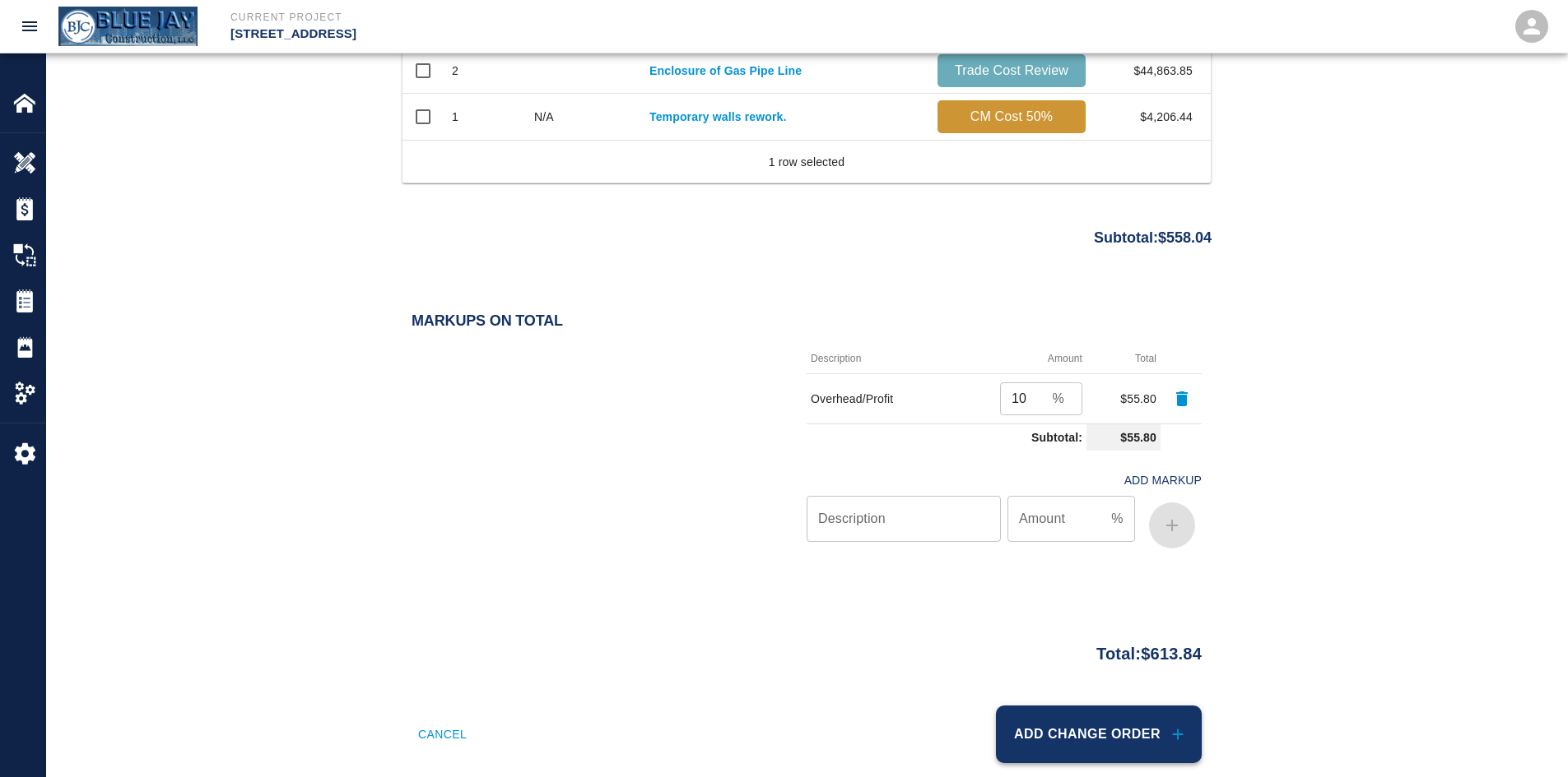
click at [1103, 743] on button "Add Change Order" at bounding box center [1099, 734] width 205 height 58
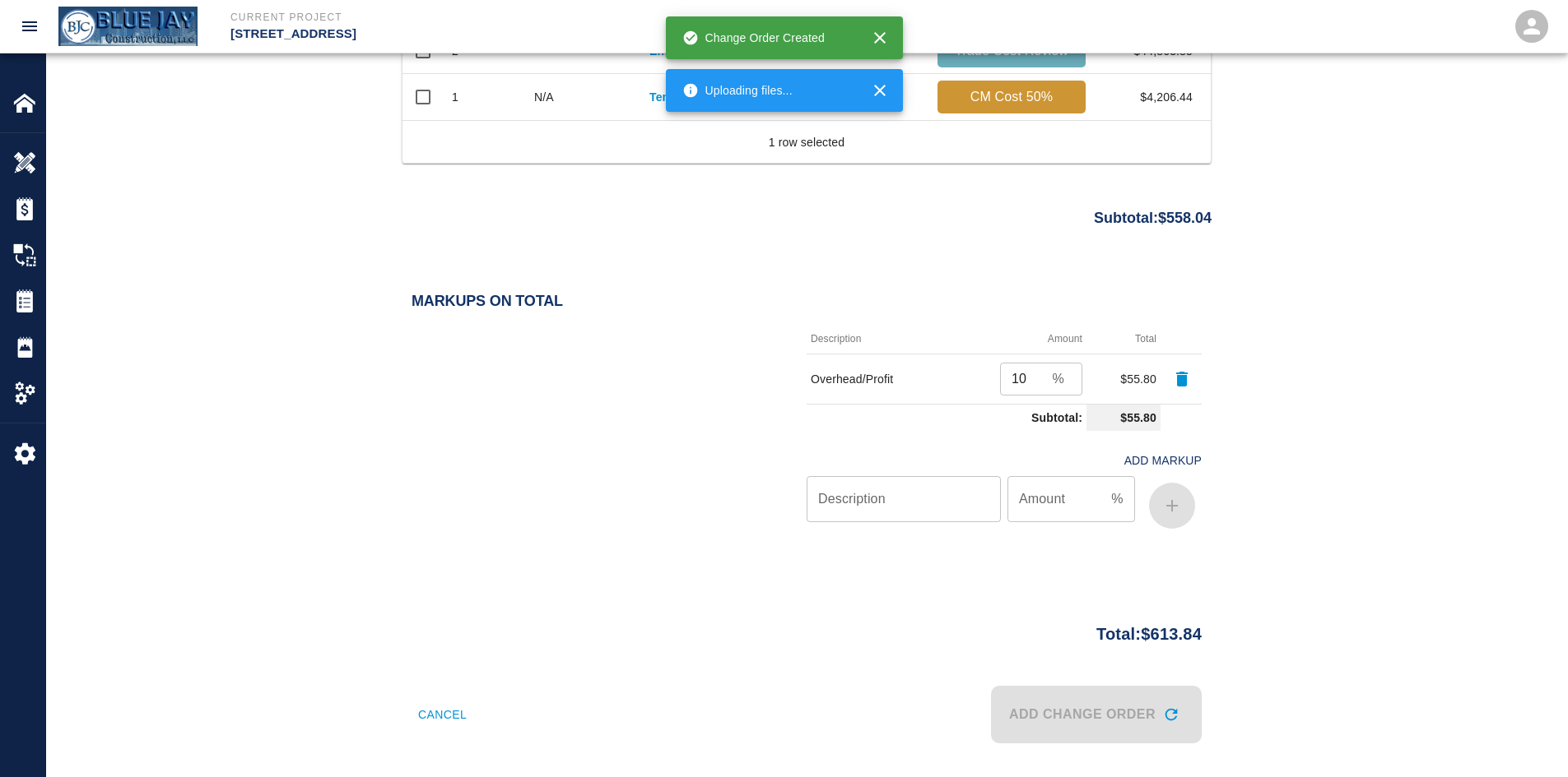
scroll to position [1088, 0]
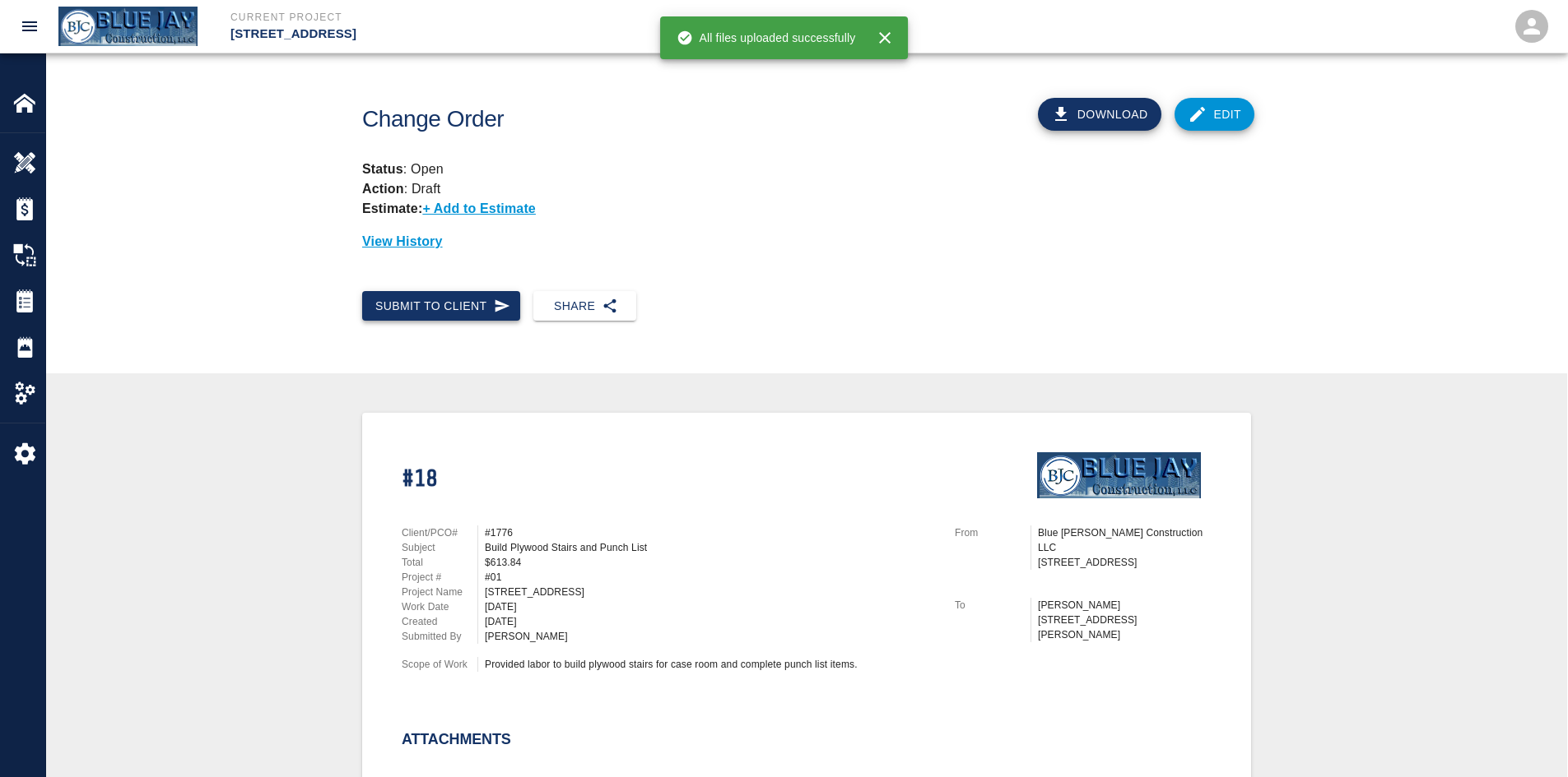
click at [466, 311] on button "Submit to Client" at bounding box center [441, 306] width 158 height 30
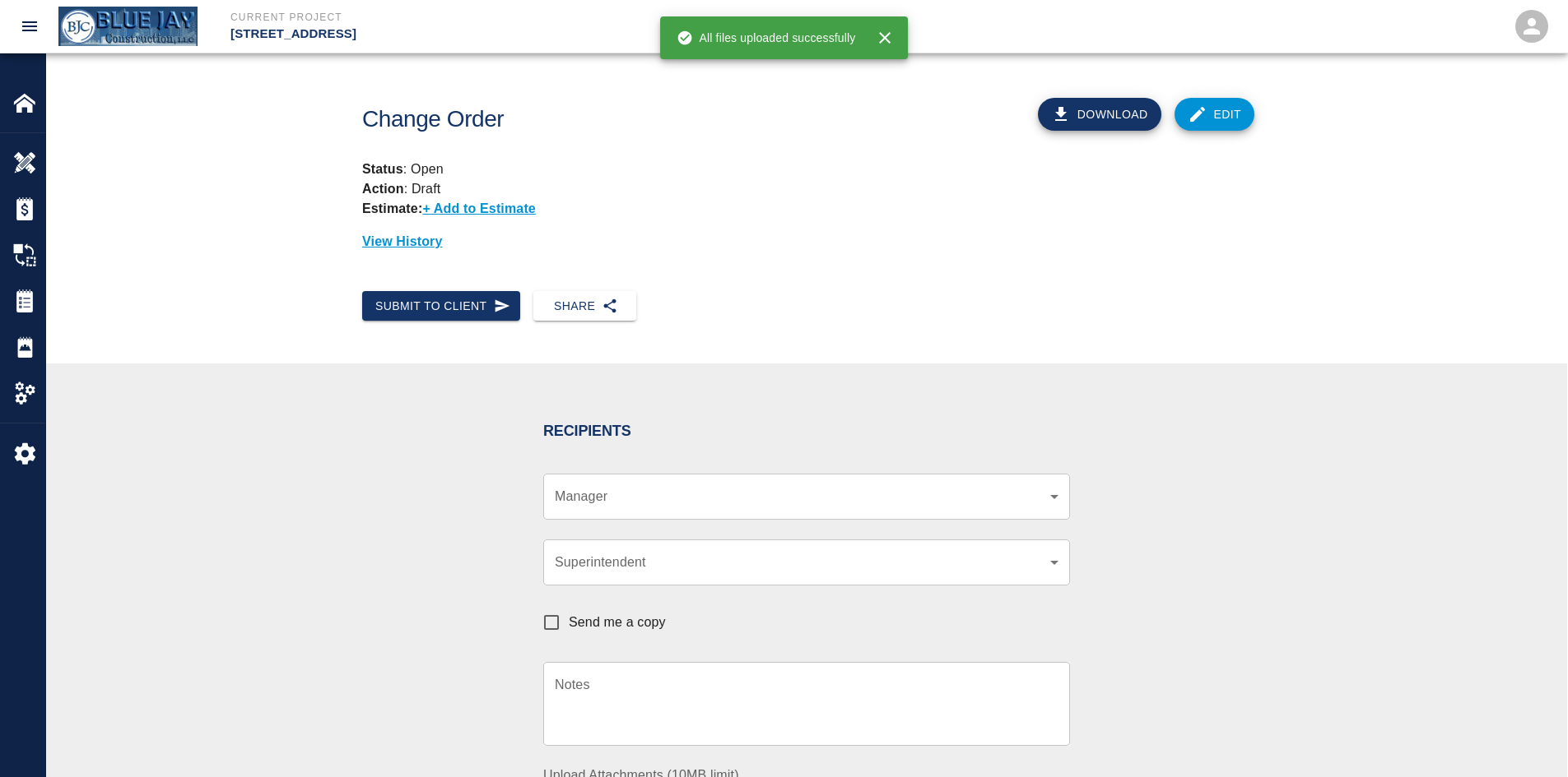
click at [640, 512] on div "​ Manager" at bounding box center [807, 497] width 527 height 46
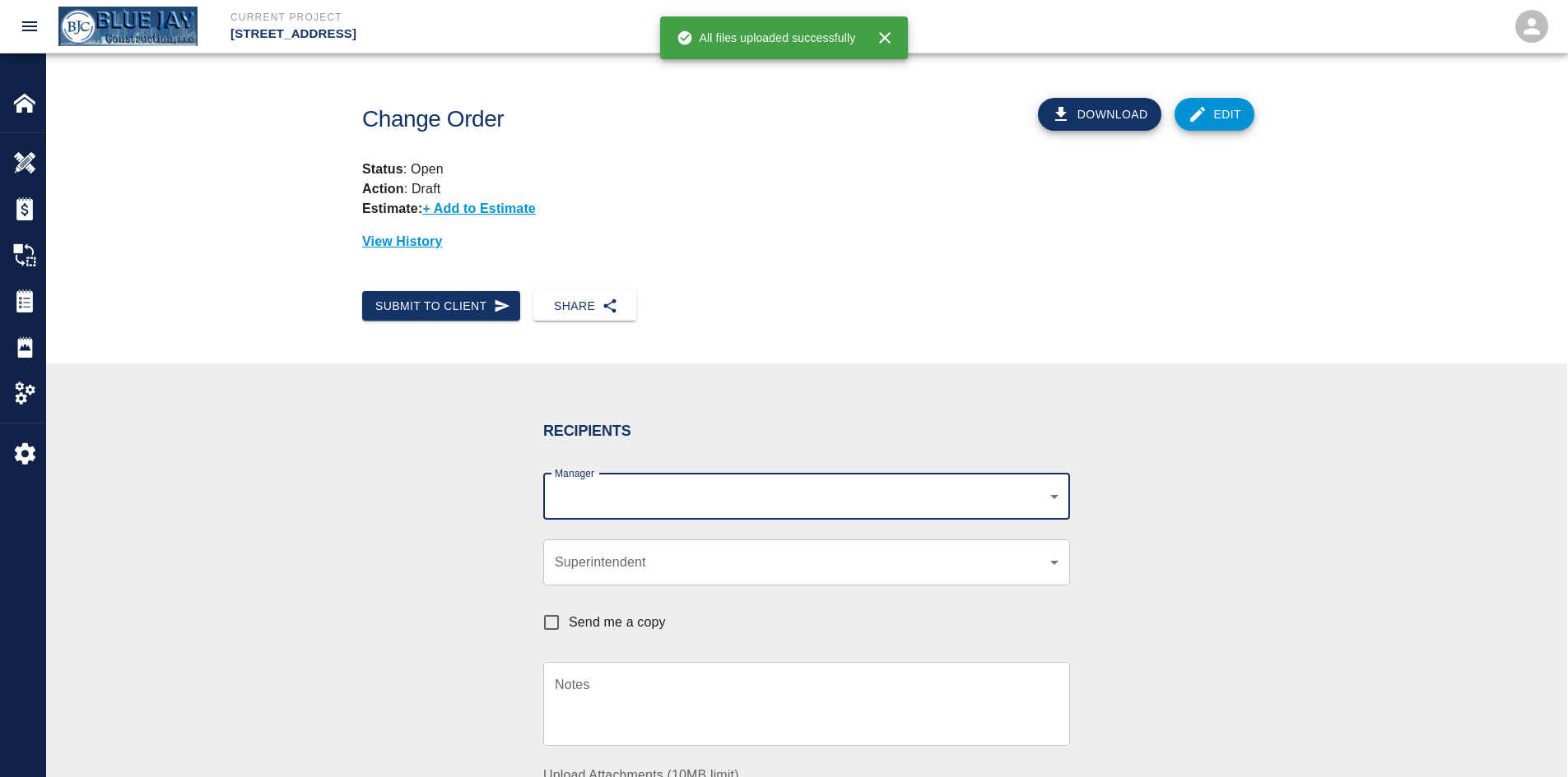
click at [996, 487] on body "Current Project 111 Mass Ave Renovation Home 111 Mass Ave Renovation Overview E…" at bounding box center [784, 388] width 1568 height 777
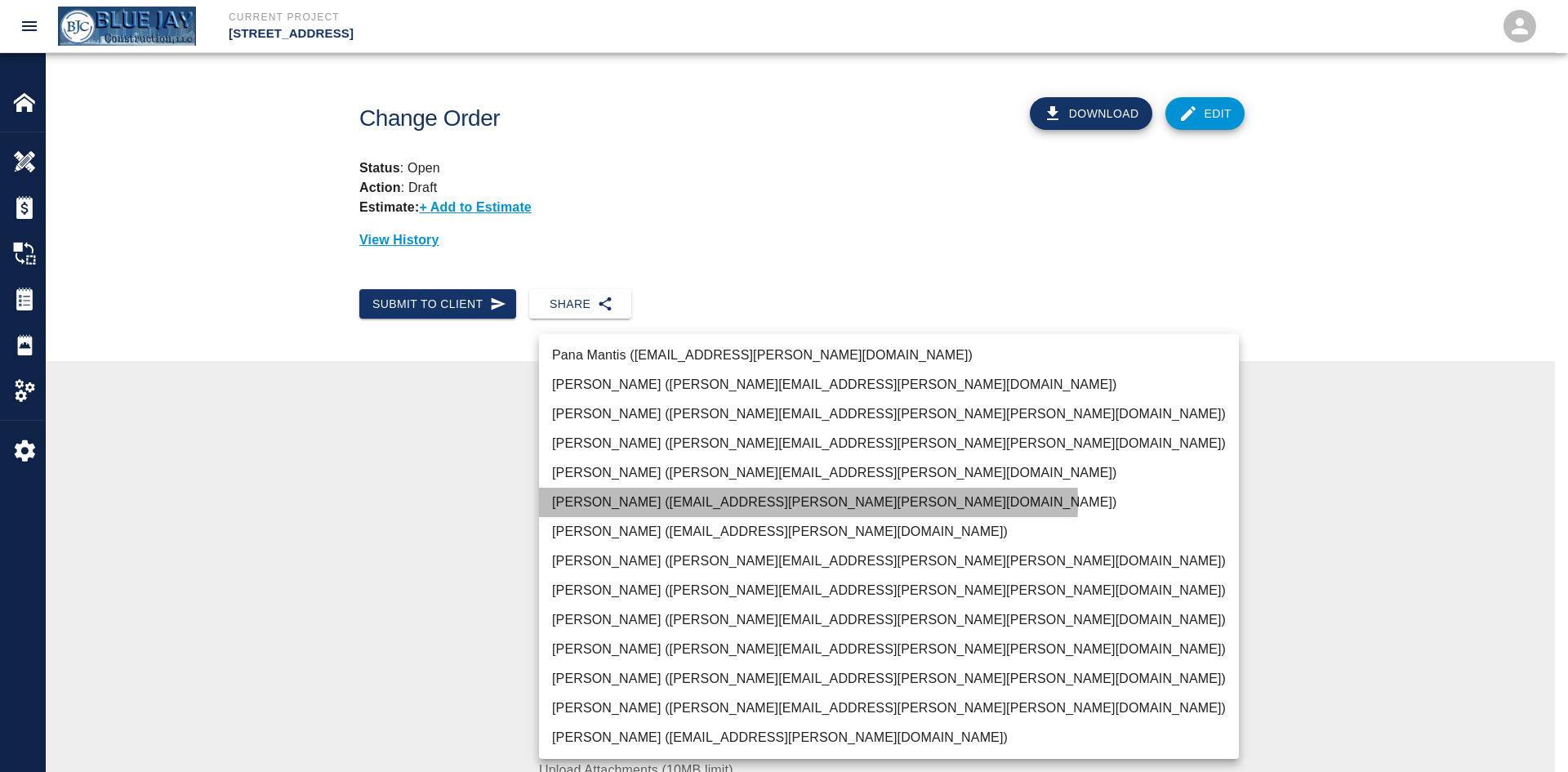
drag, startPoint x: 808, startPoint y: 503, endPoint x: 758, endPoint y: 504, distance: 50.0
click at [808, 502] on li "Indigo Breza (indigo.breza@whiting-turner.com)" at bounding box center [889, 502] width 700 height 29
type input "e78ae711-0fd6-4e18-bb8b-b399932e647c"
click at [646, 507] on li "Indigo Breza (indigo.breza@whiting-turner.com)" at bounding box center [889, 502] width 700 height 29
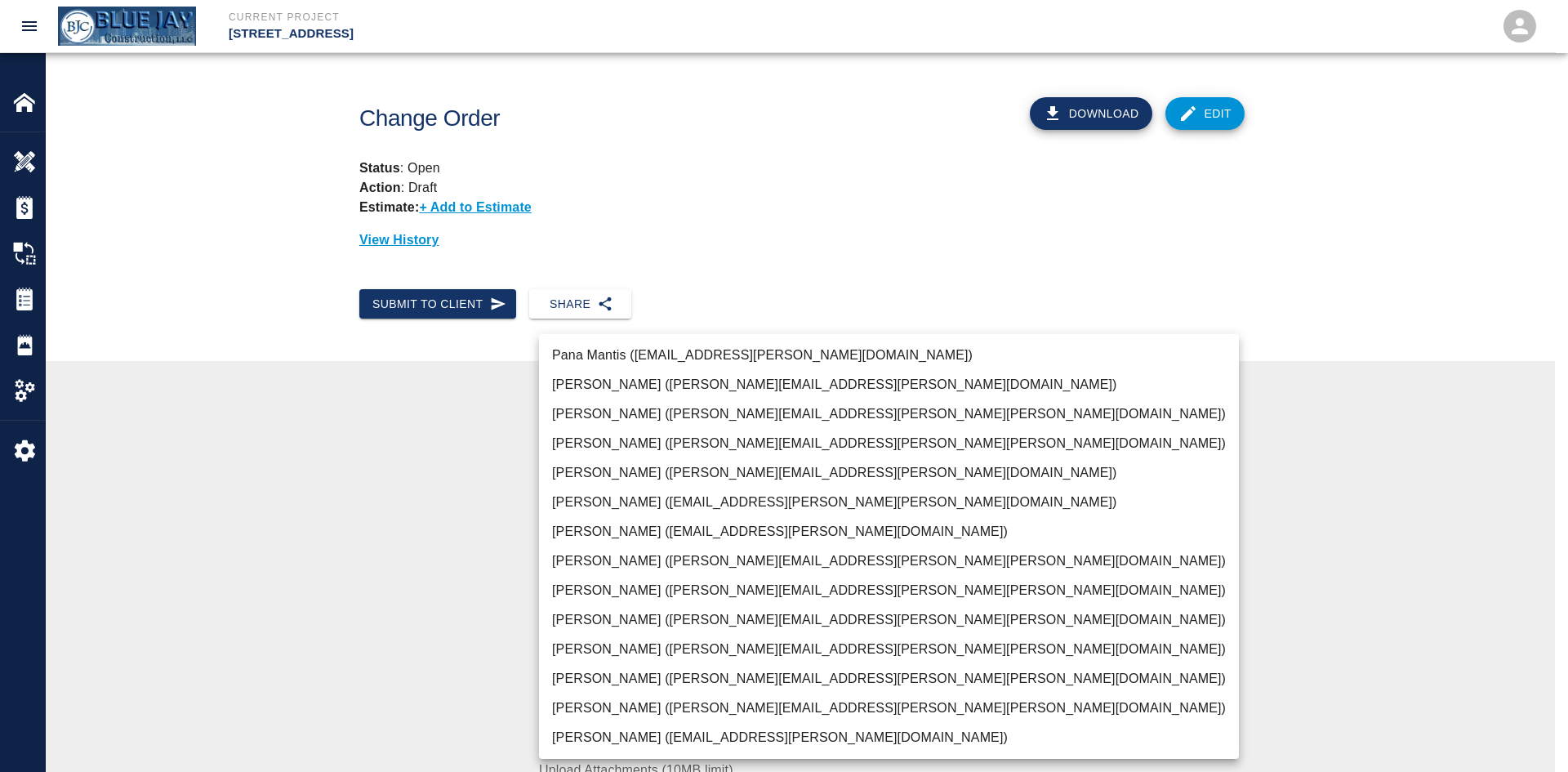
click at [450, 498] on div at bounding box center [784, 386] width 1568 height 772
click at [691, 502] on body "Current Project 111 Mass Ave Renovation Home 111 Mass Ave Renovation Overview E…" at bounding box center [784, 386] width 1568 height 772
click at [974, 517] on li "Mark Cutair (mark.cutair@whiting-turner.com)" at bounding box center [889, 532] width 700 height 29
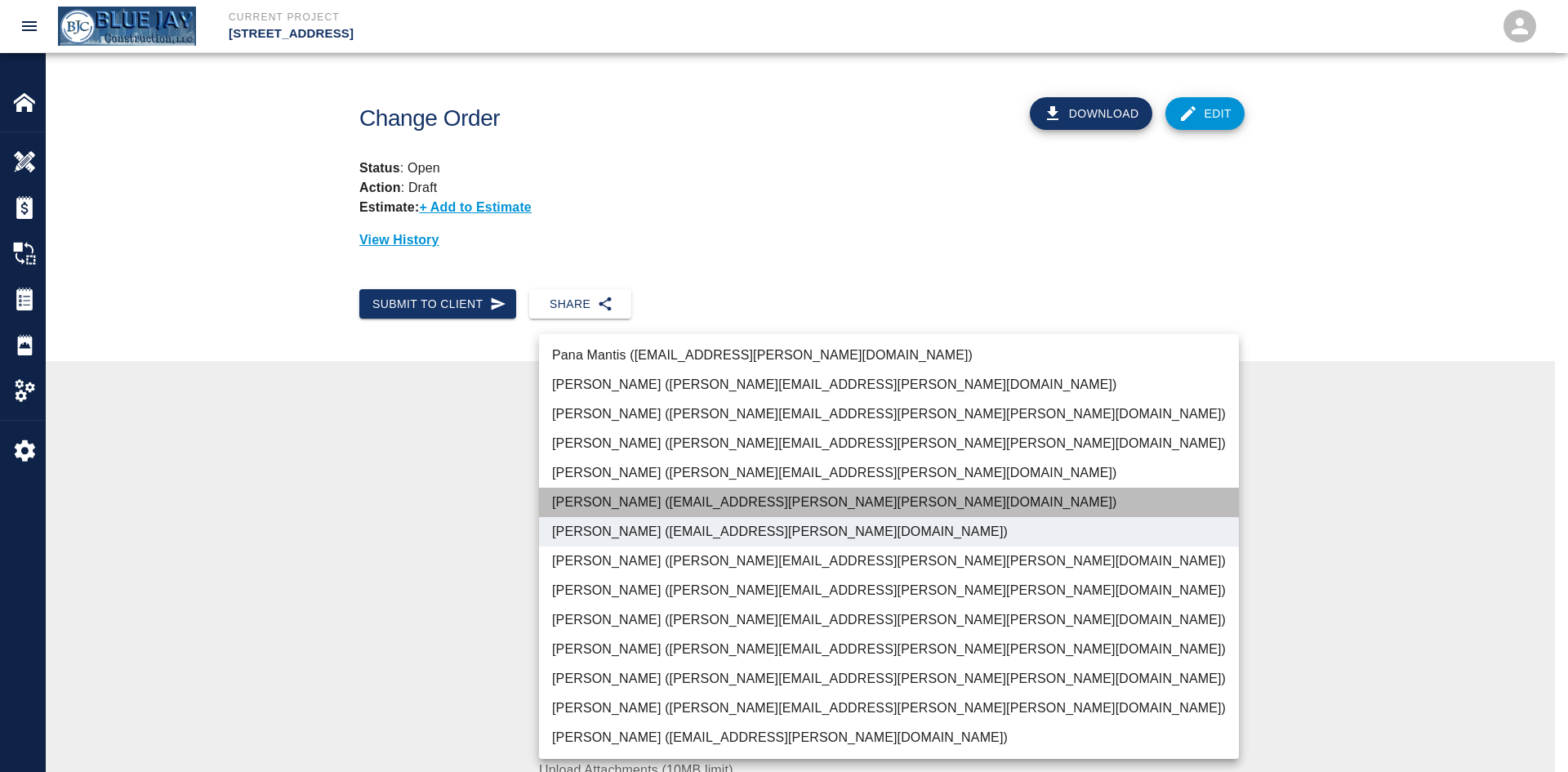
click at [974, 496] on li "Indigo Breza (indigo.breza@whiting-turner.com)" at bounding box center [889, 502] width 700 height 29
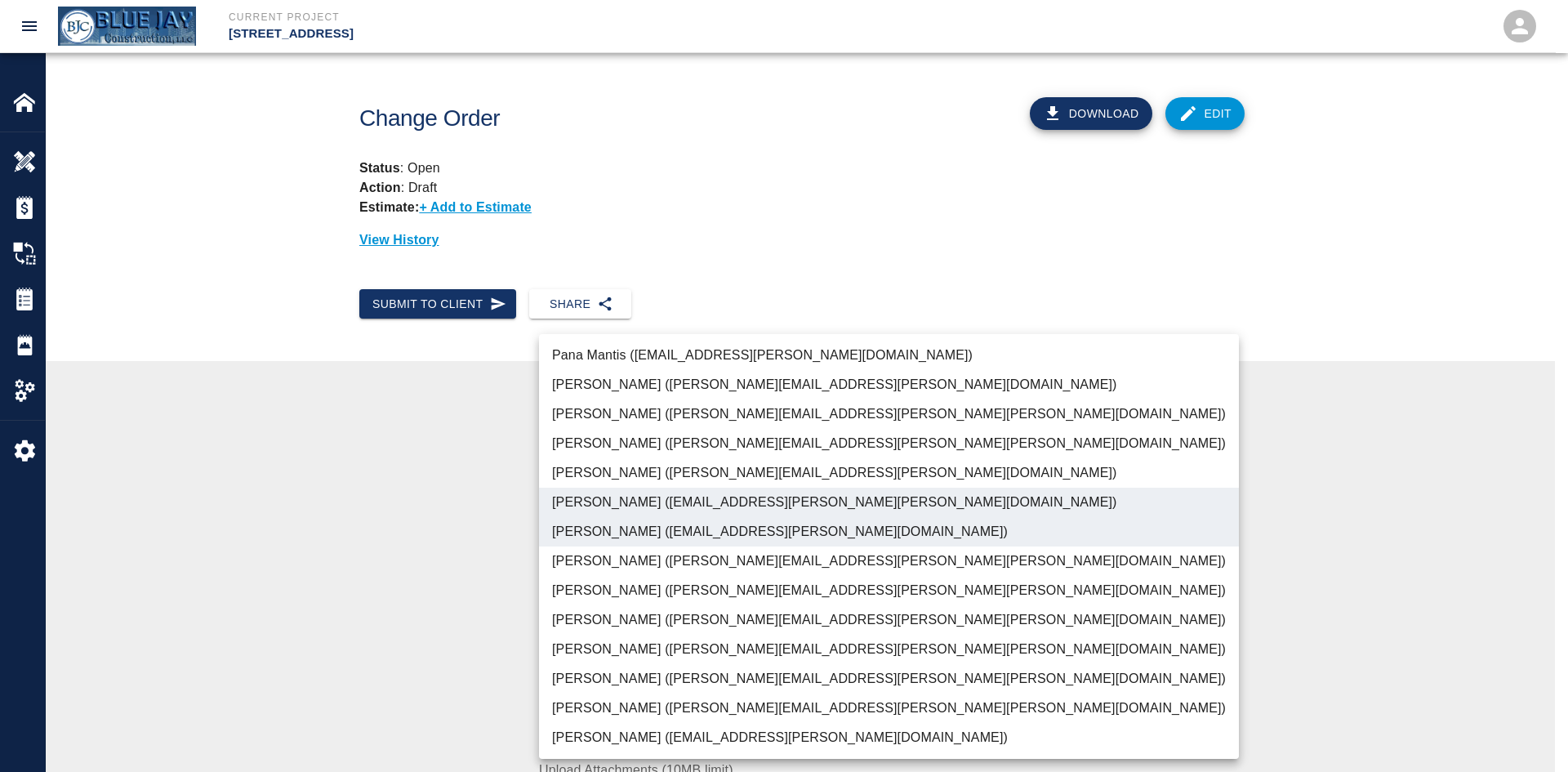
click at [974, 495] on li "Indigo Breza (indigo.breza@whiting-turner.com)" at bounding box center [889, 502] width 700 height 29
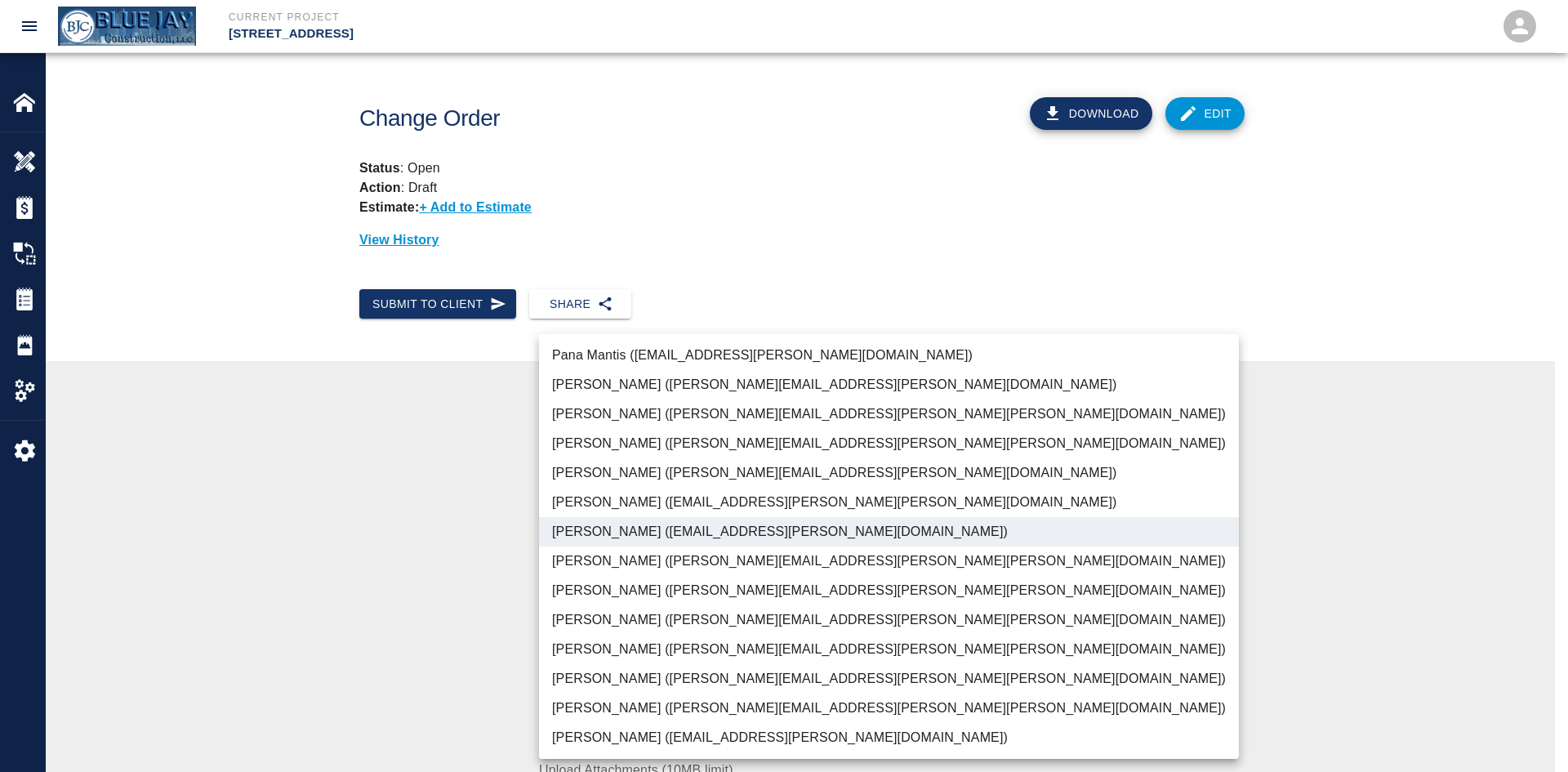
click at [974, 495] on li "Indigo Breza (indigo.breza@whiting-turner.com)" at bounding box center [889, 502] width 700 height 29
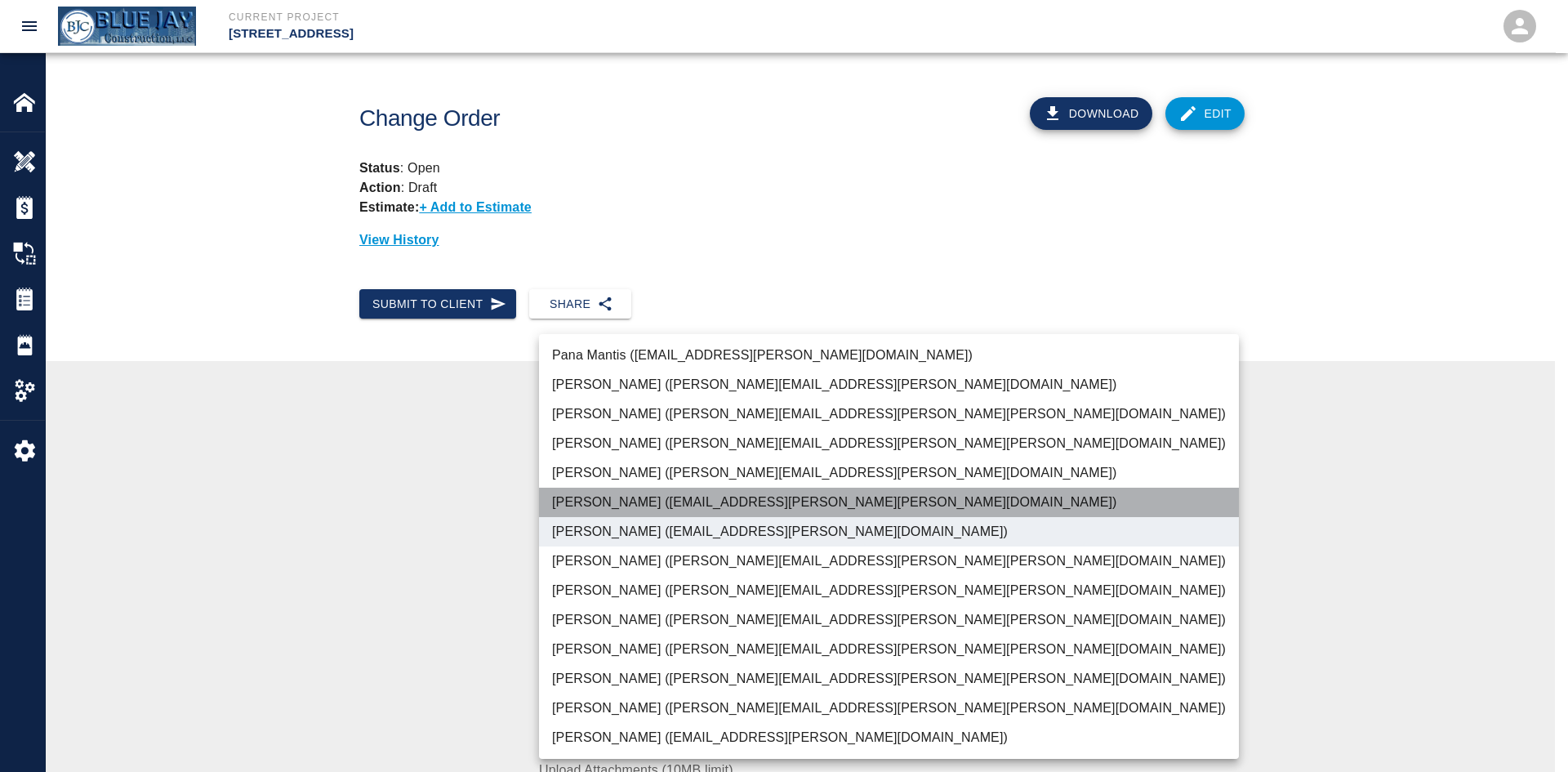
click at [974, 495] on li "Indigo Breza (indigo.breza@whiting-turner.com)" at bounding box center [889, 502] width 700 height 29
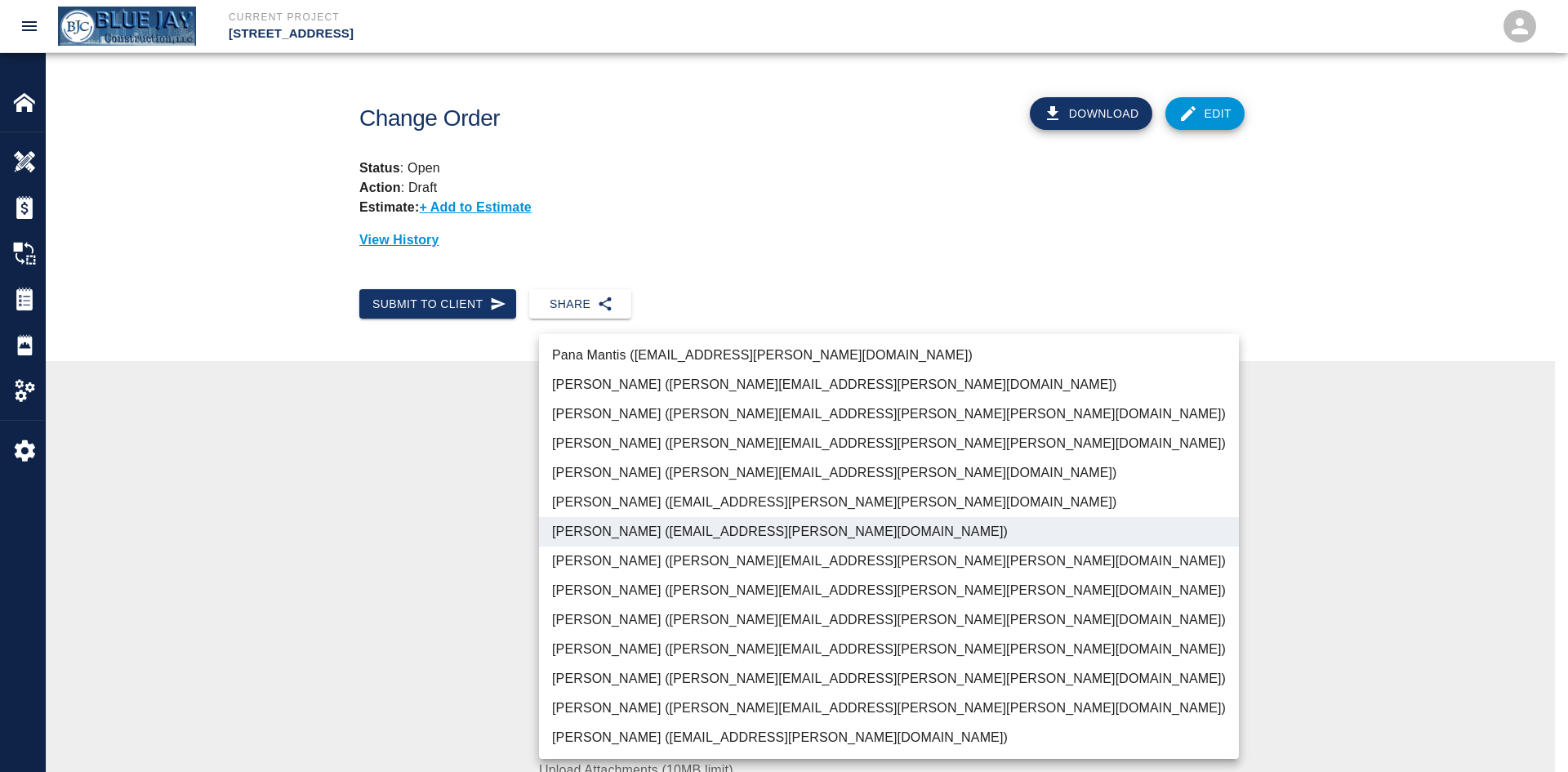
click at [1316, 522] on div at bounding box center [784, 386] width 1568 height 772
click at [1027, 487] on body "Current Project 111 Mass Ave Renovation Home 111 Mass Ave Renovation Overview E…" at bounding box center [784, 386] width 1568 height 772
click at [825, 493] on li "Indigo Breza (indigo.breza@whiting-turner.com)" at bounding box center [889, 502] width 700 height 29
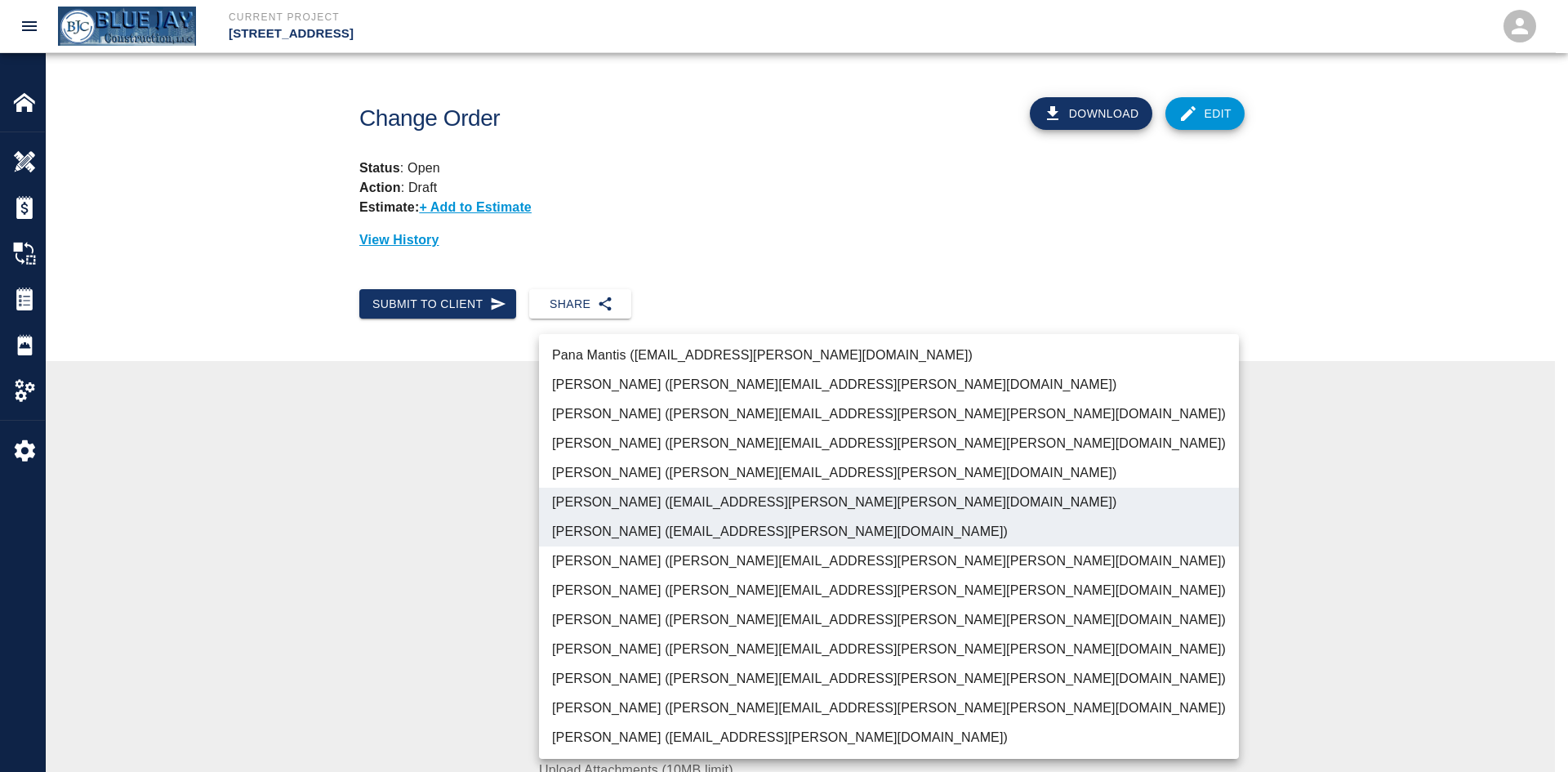
click at [825, 493] on li "Indigo Breza (indigo.breza@whiting-turner.com)" at bounding box center [889, 502] width 700 height 29
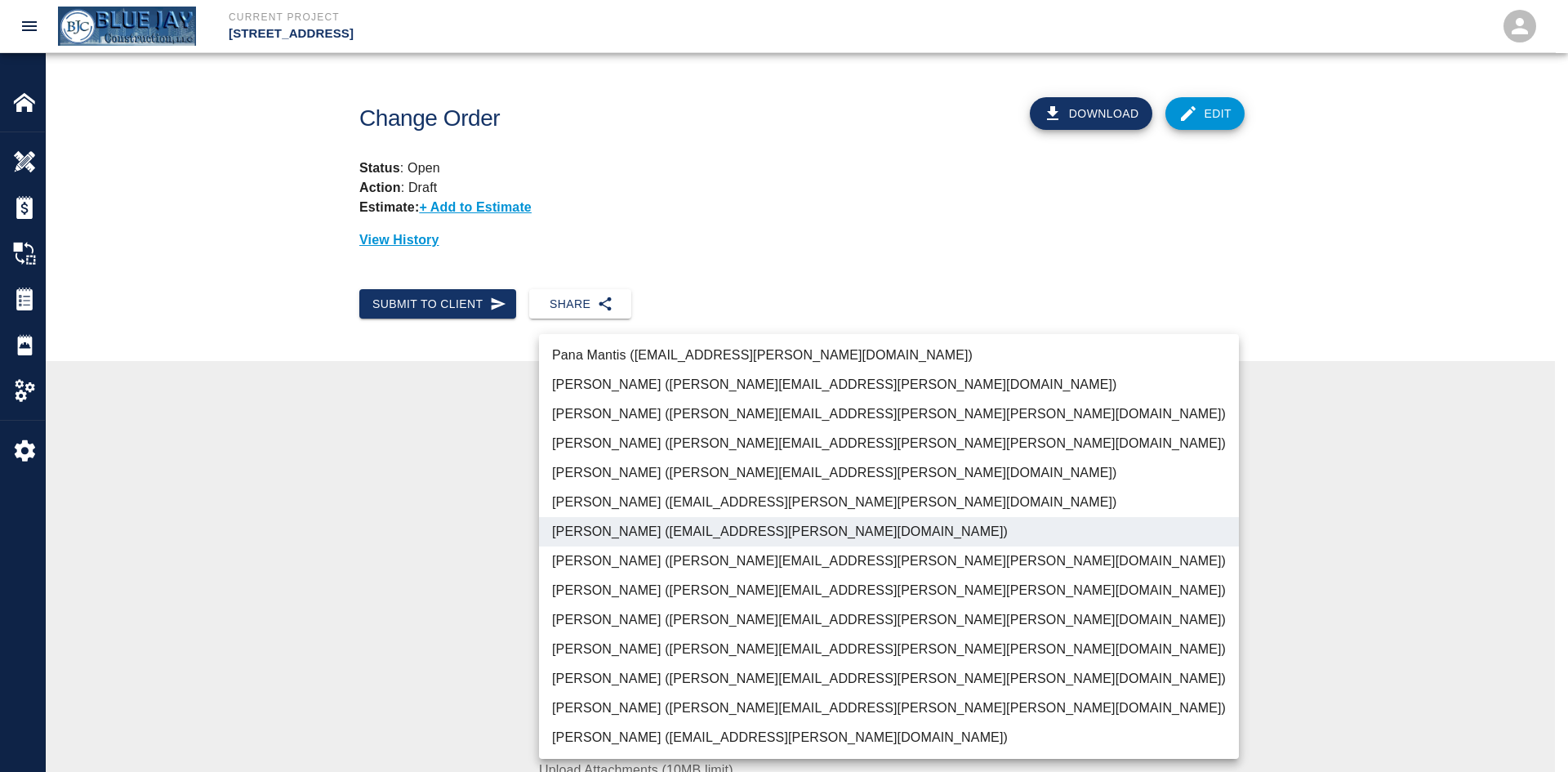
click at [824, 501] on li "Indigo Breza (indigo.breza@whiting-turner.com)" at bounding box center [889, 502] width 700 height 29
type input "bcde0363-3c2d-4ad0-82b1-52f7cfcde7db,e78ae711-0fd6-4e18-bb8b-b399932e647c"
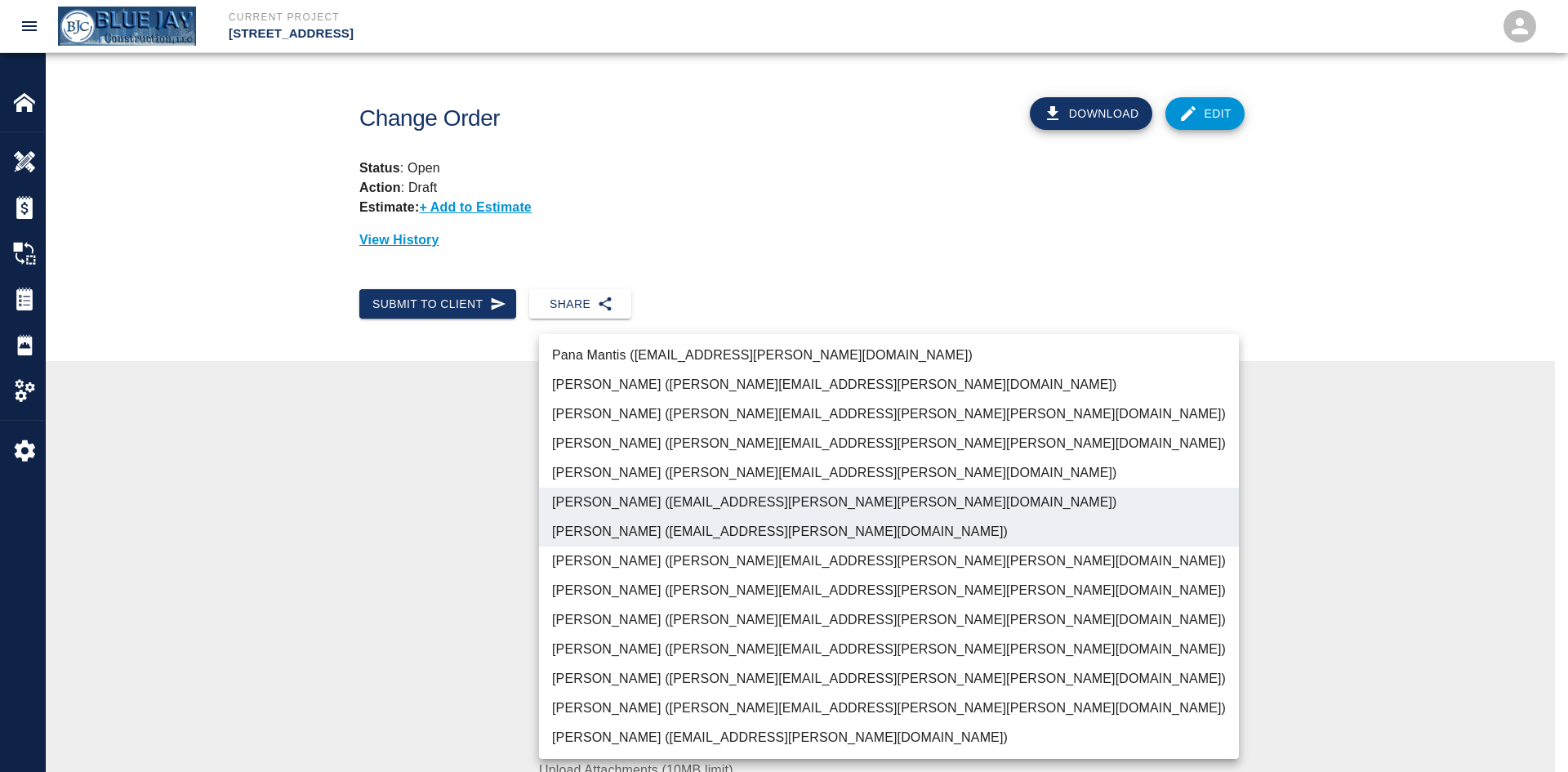
click at [1337, 498] on div at bounding box center [784, 386] width 1568 height 772
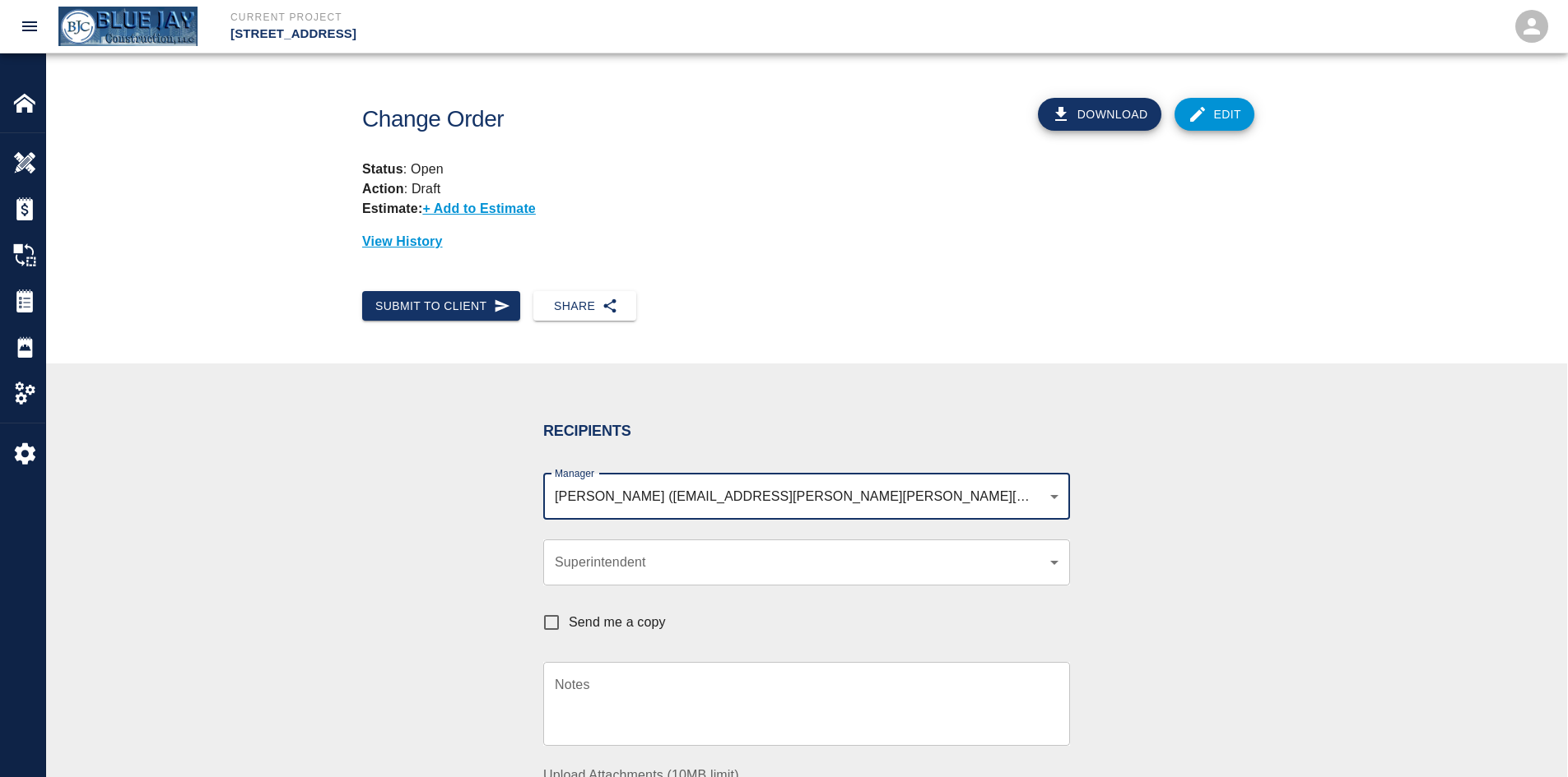
click at [833, 552] on body "Current Project 111 Mass Ave Renovation Home 111 Mass Ave Renovation Overview E…" at bounding box center [784, 388] width 1568 height 777
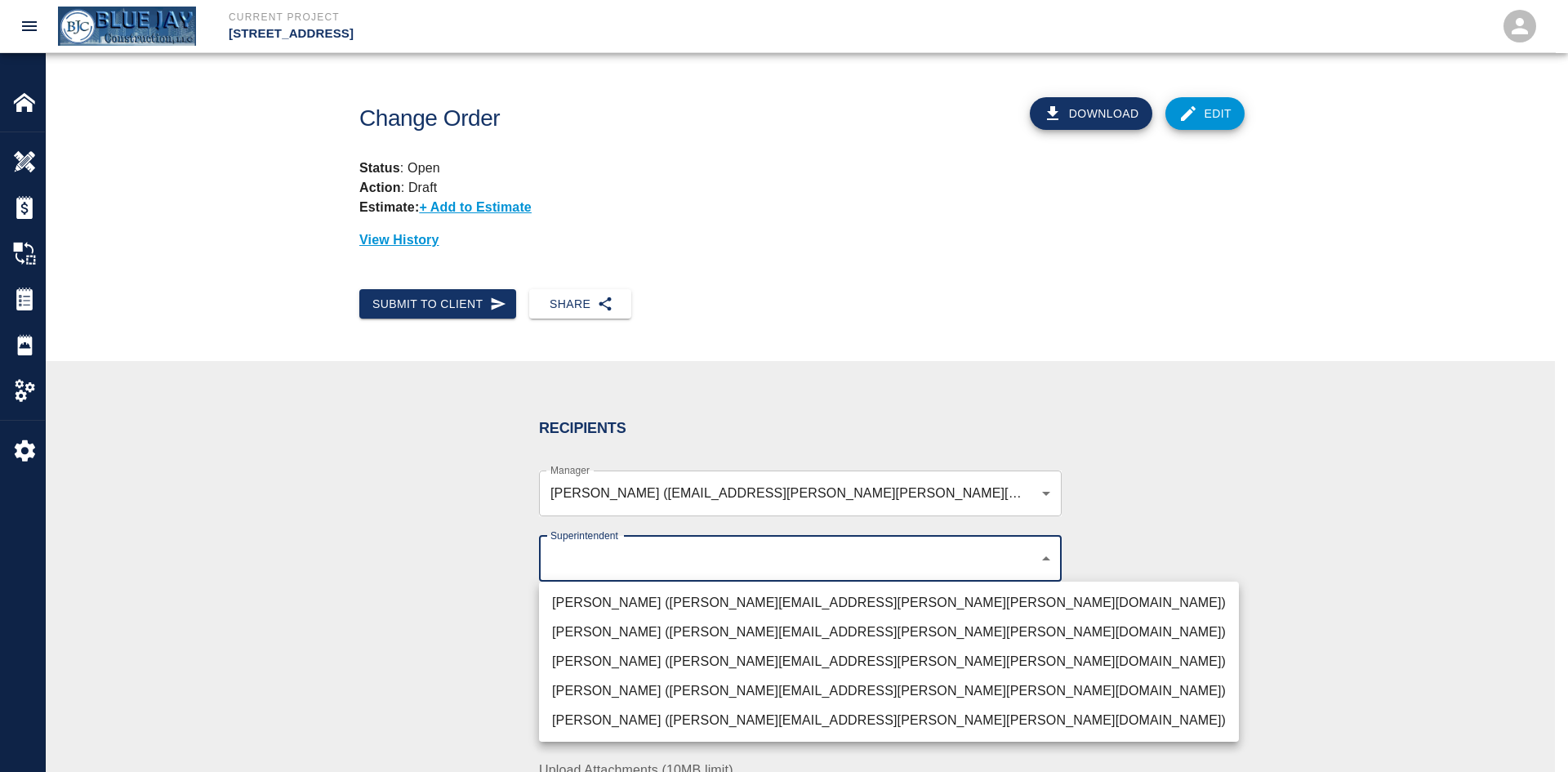
drag, startPoint x: 484, startPoint y: 635, endPoint x: 521, endPoint y: 620, distance: 39.9
click at [484, 635] on div at bounding box center [784, 386] width 1568 height 772
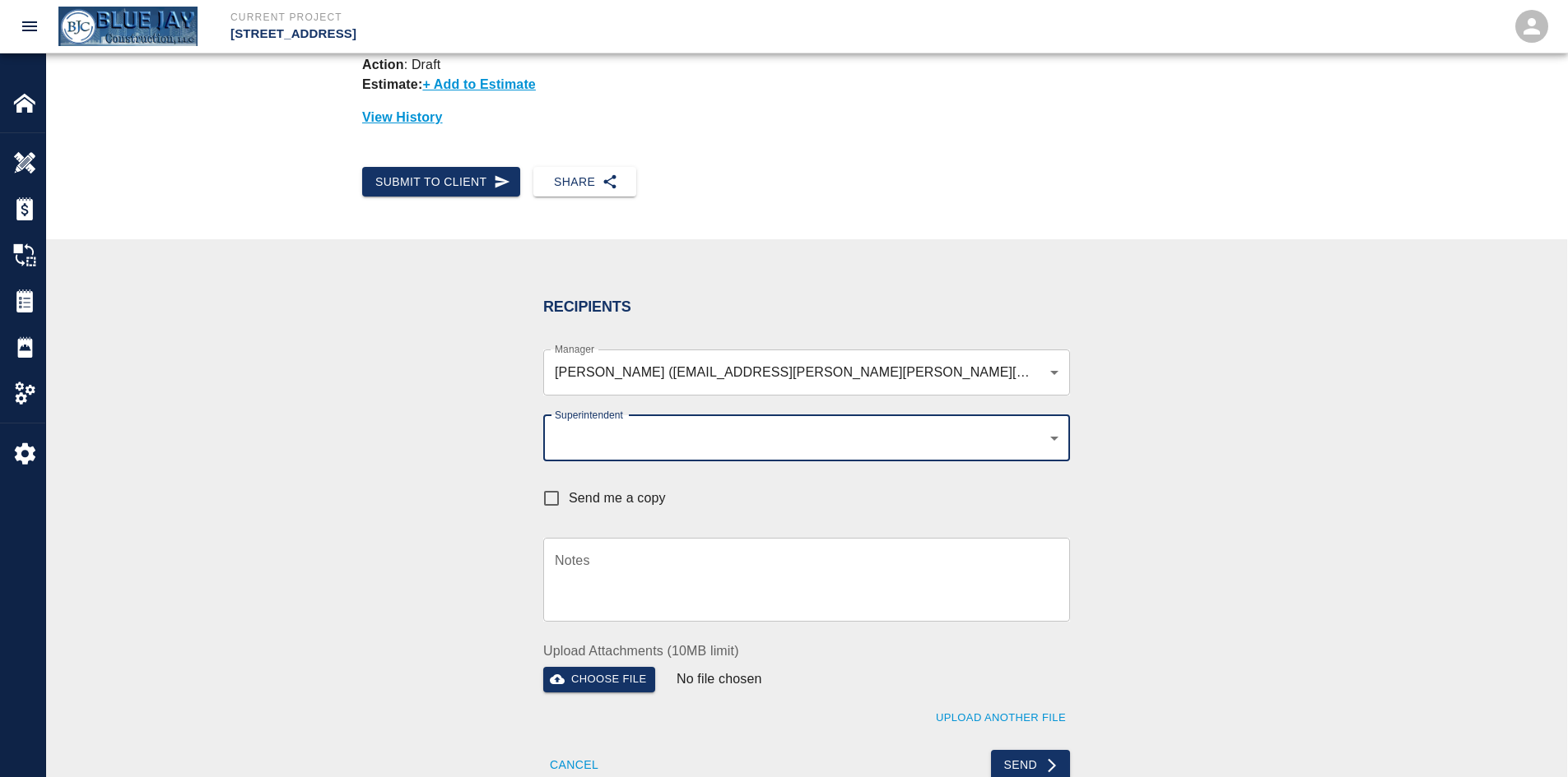
scroll to position [247, 0]
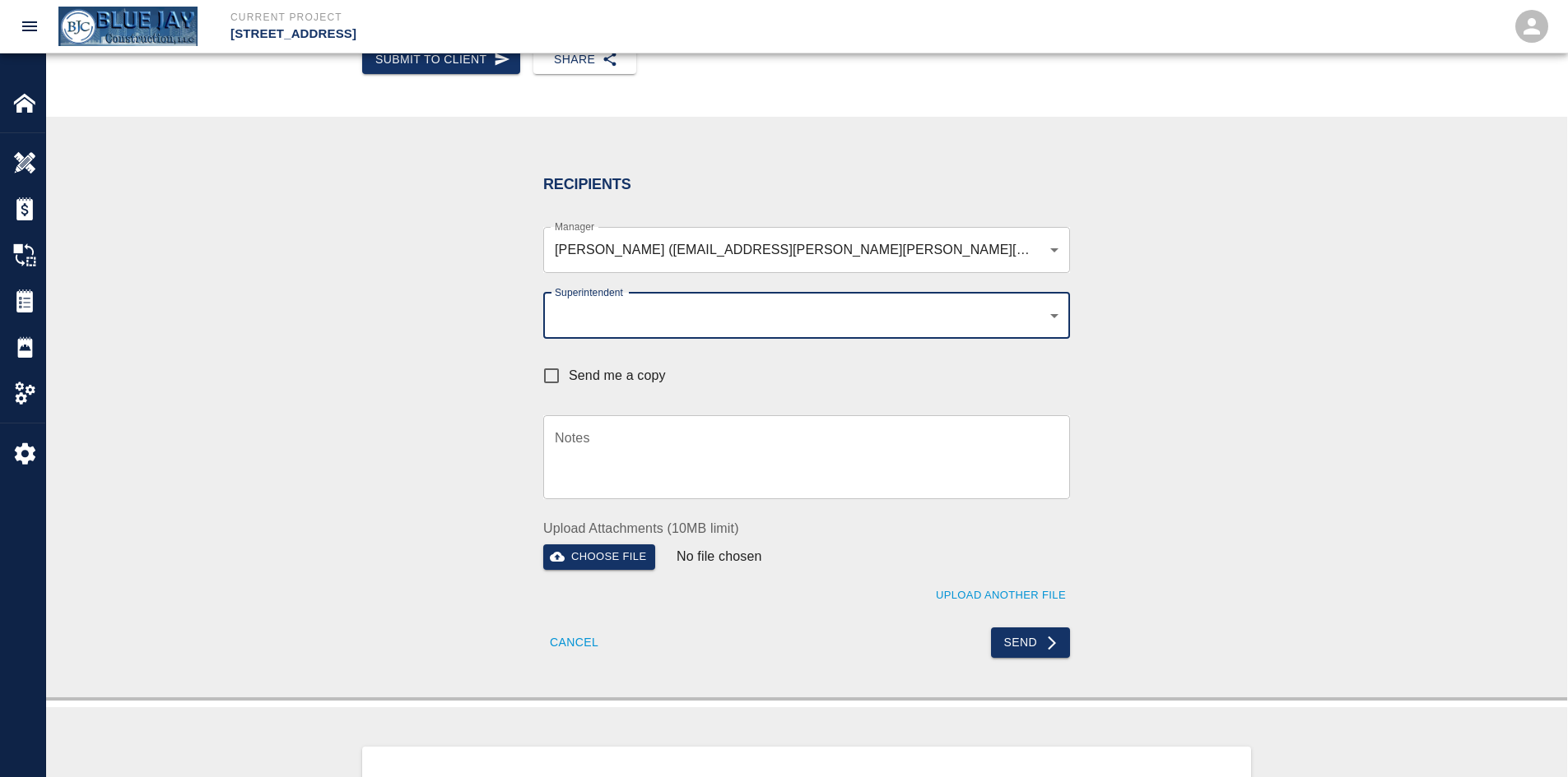
click at [630, 299] on div "​ Superintendent" at bounding box center [807, 315] width 527 height 46
click at [630, 315] on body "Current Project 111 Mass Ave Renovation Home 111 Mass Ave Renovation Overview E…" at bounding box center [784, 141] width 1568 height 777
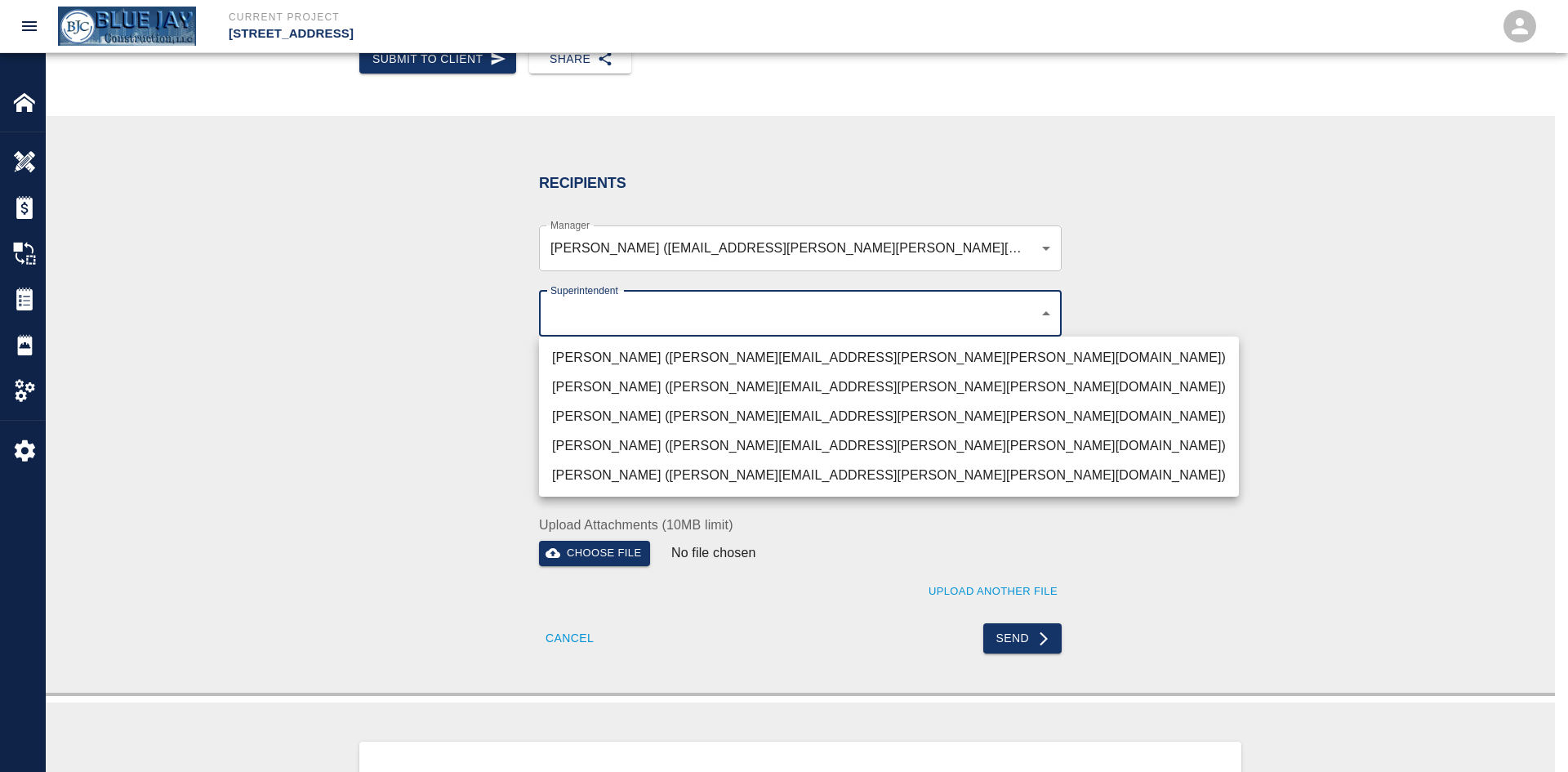
click at [428, 377] on div at bounding box center [784, 386] width 1568 height 772
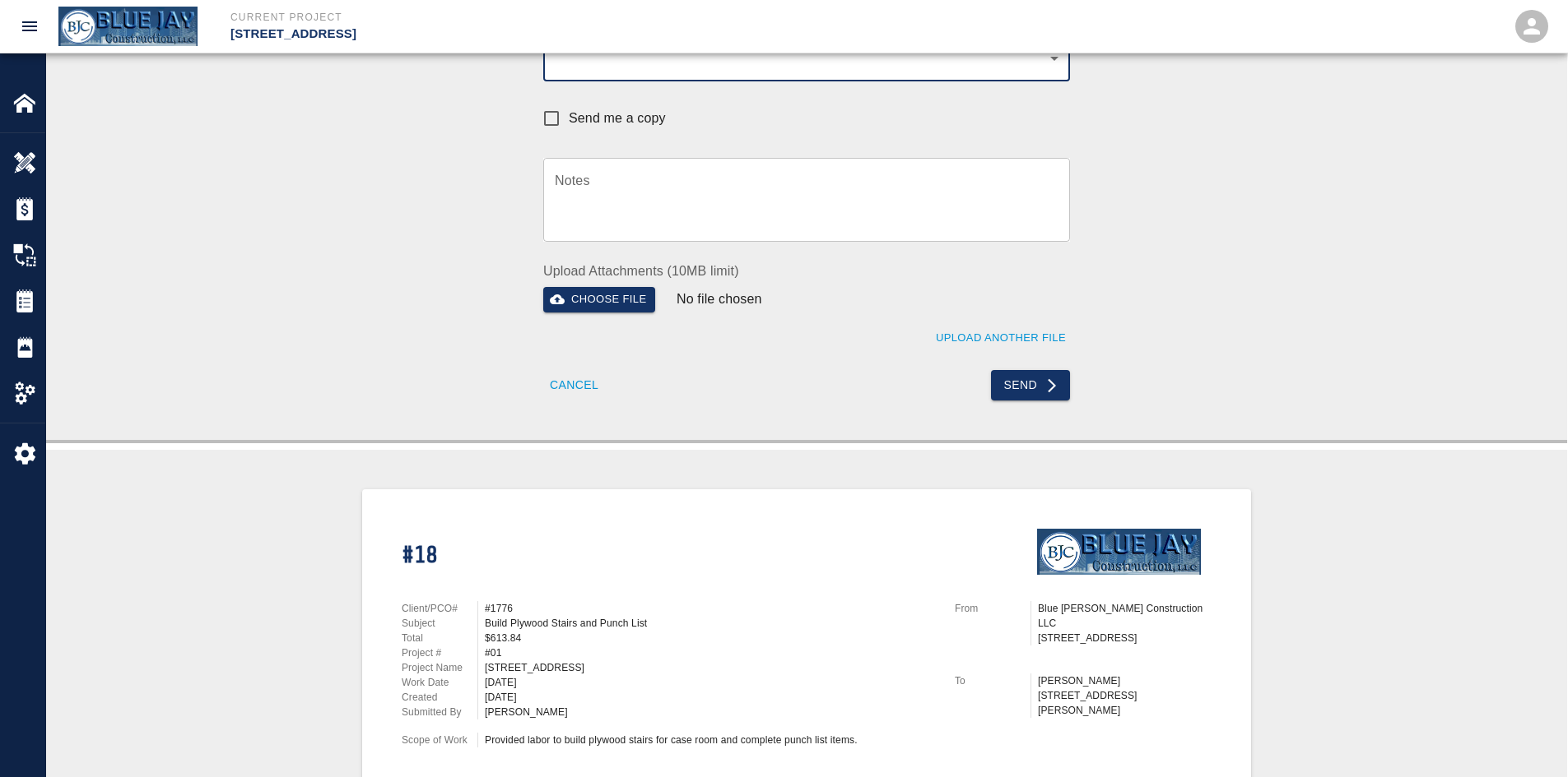
scroll to position [329, 0]
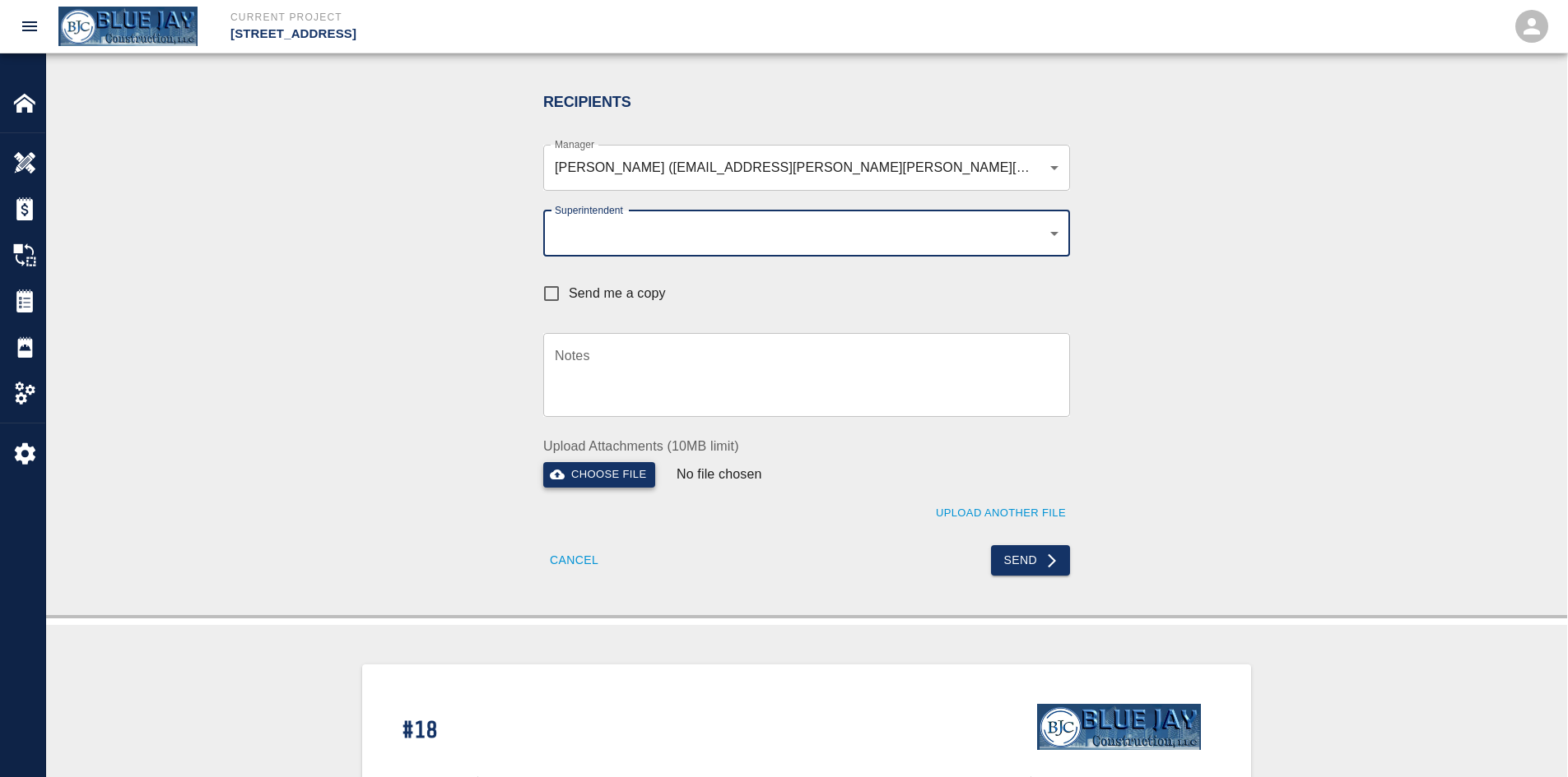
click at [611, 481] on button "Choose file" at bounding box center [599, 475] width 112 height 26
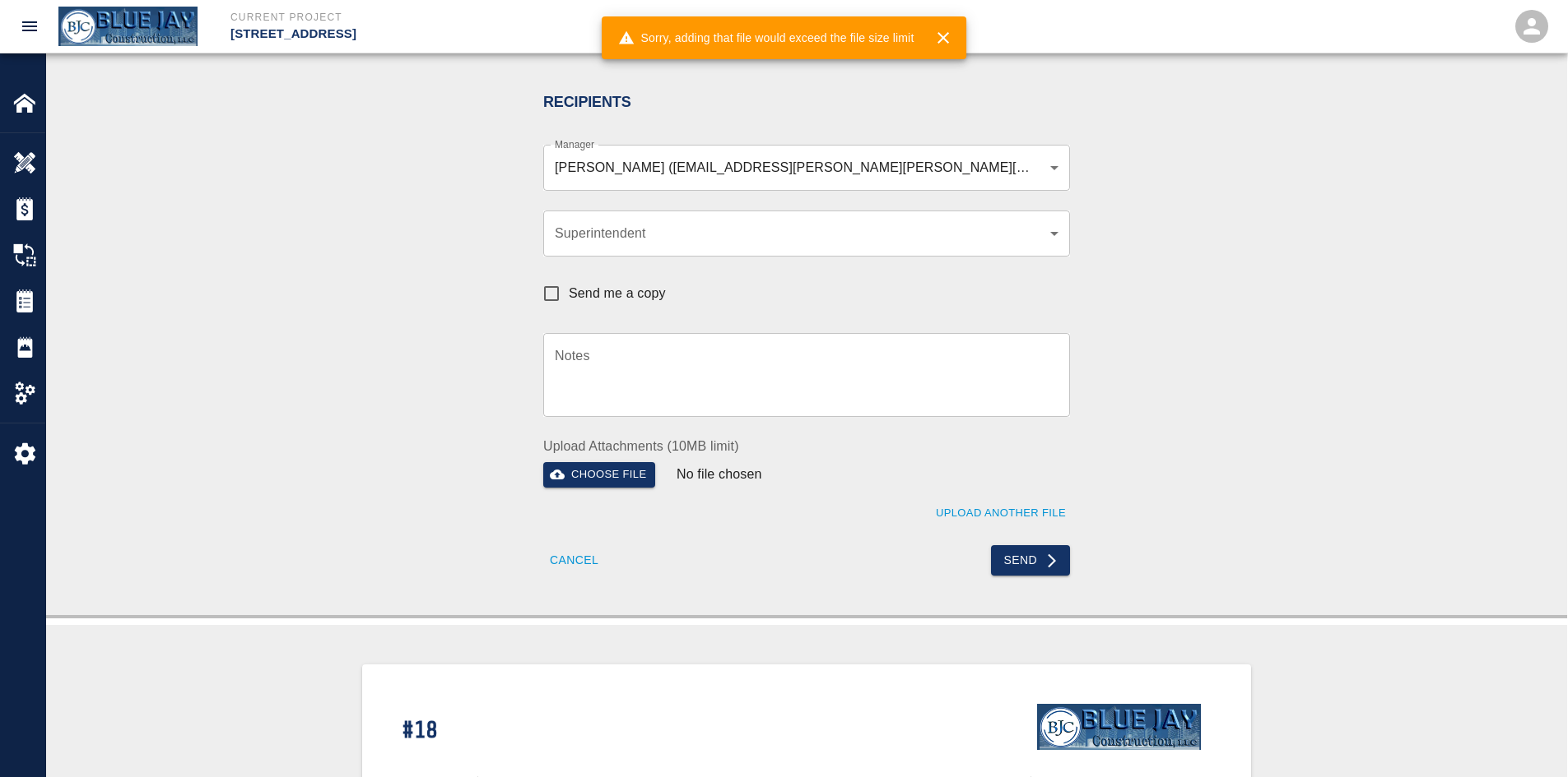
click at [1175, 431] on div "Recipients Manager Indigo Breza (indigo.breza@whiting-turner.com) , Mark Cutair…" at bounding box center [807, 325] width 888 height 502
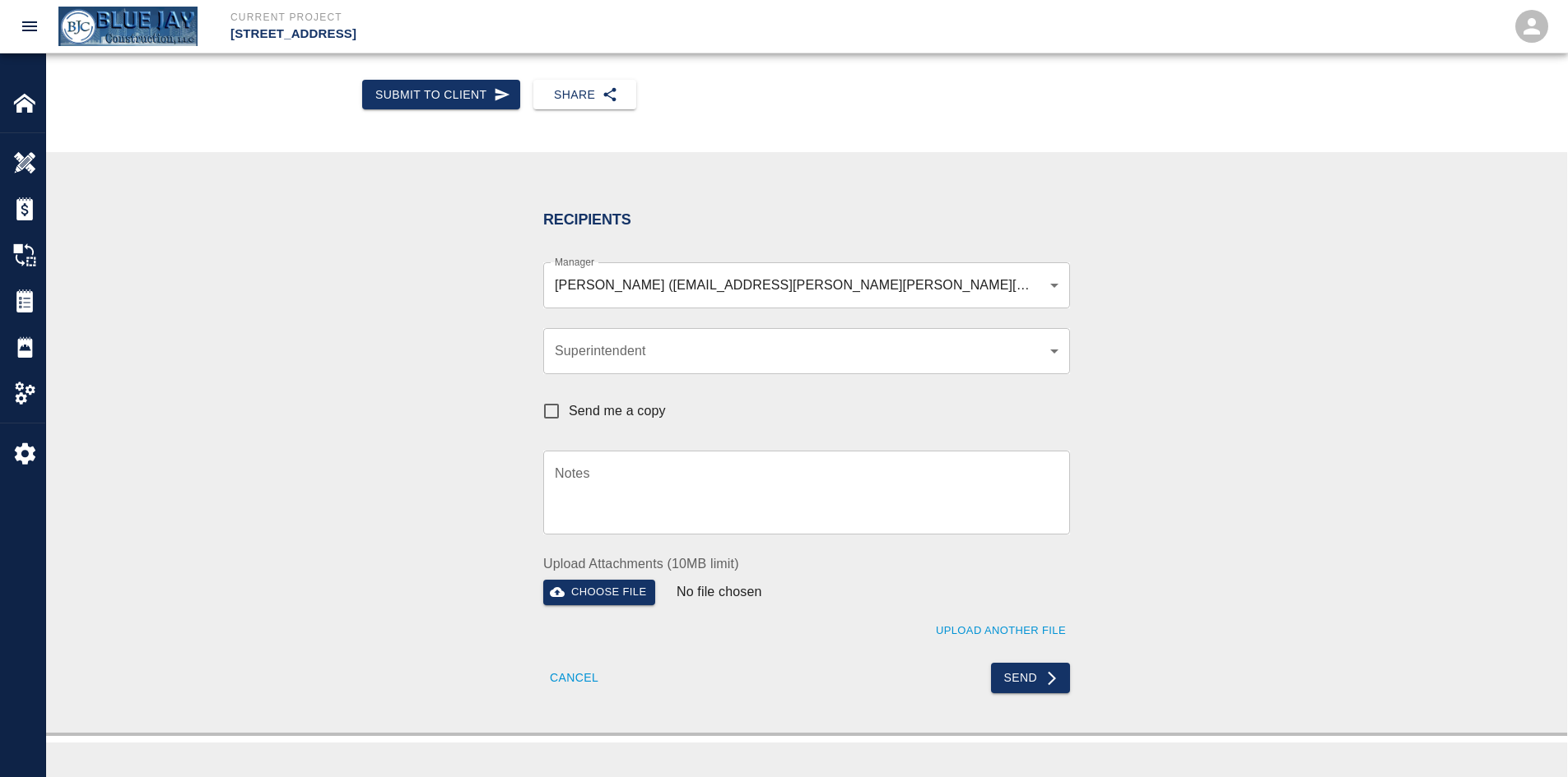
scroll to position [310, 0]
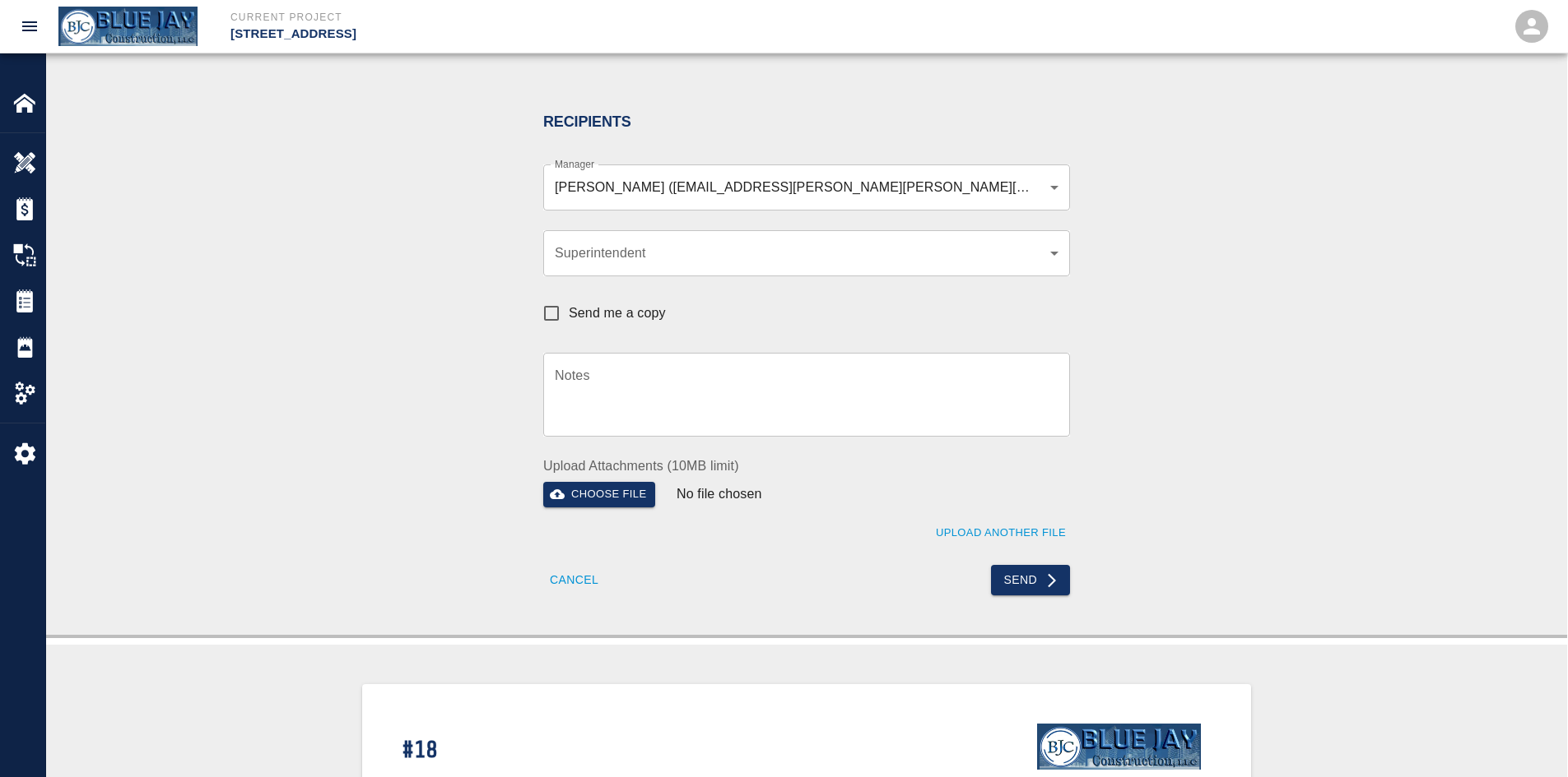
click at [643, 314] on span "Send me a copy" at bounding box center [617, 314] width 97 height 20
click at [569, 314] on input "Send me a copy" at bounding box center [551, 313] width 34 height 34
click at [1036, 587] on button "Send" at bounding box center [1031, 580] width 80 height 30
checkbox input "false"
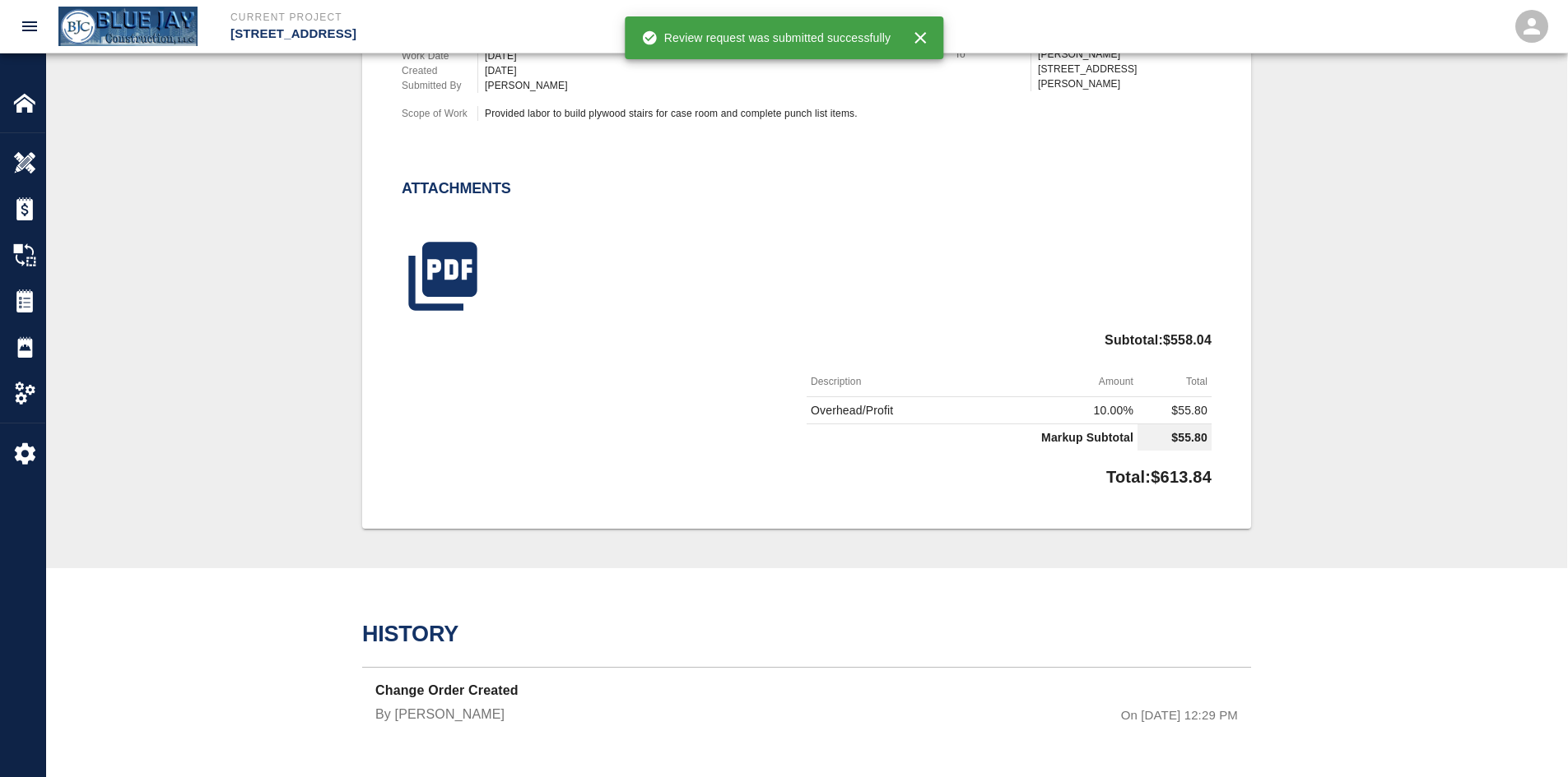
scroll to position [551, 0]
click at [432, 250] on icon "button" at bounding box center [443, 277] width 68 height 68
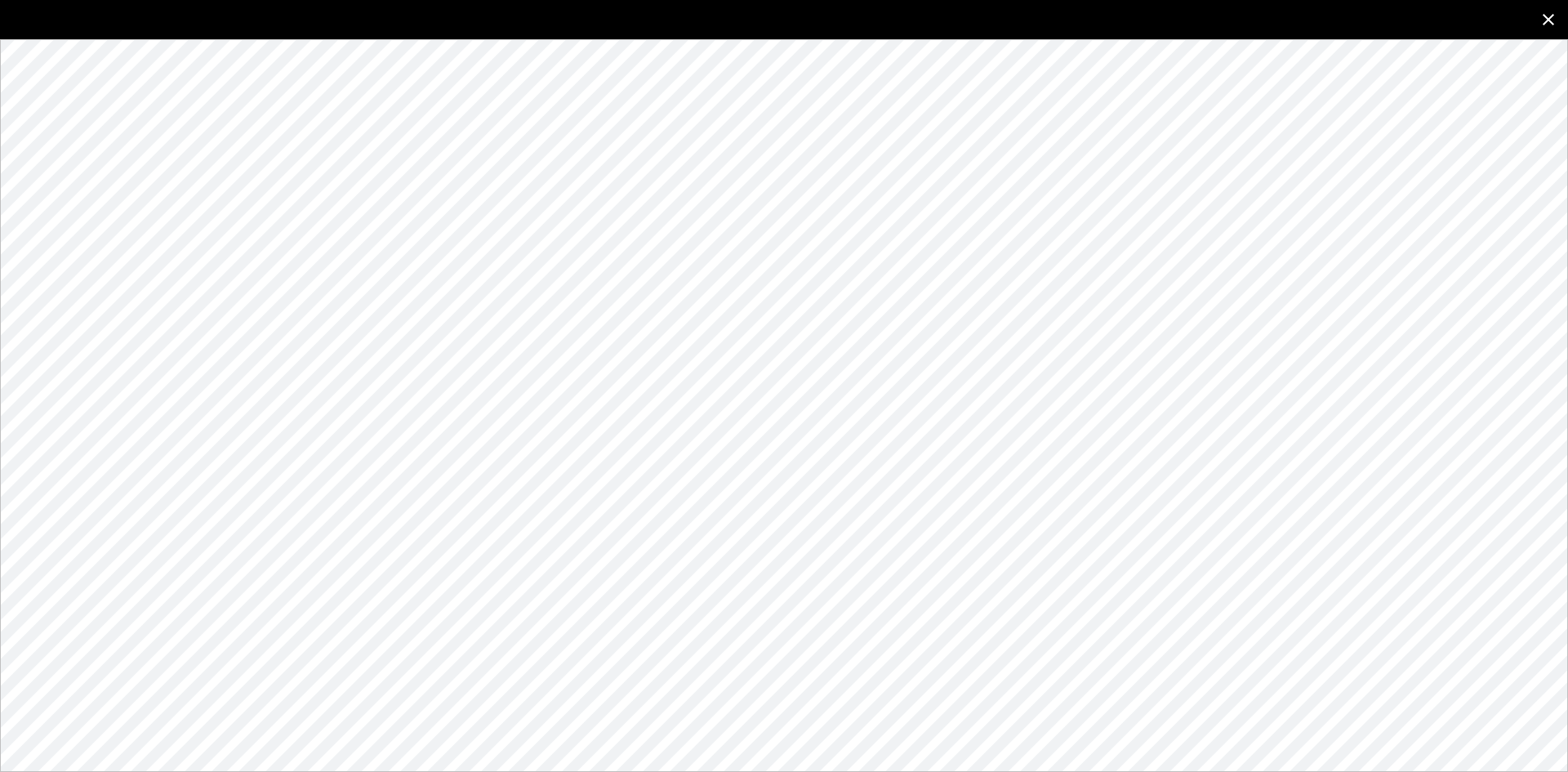
click at [1551, 20] on icon "close" at bounding box center [1549, 20] width 20 height 20
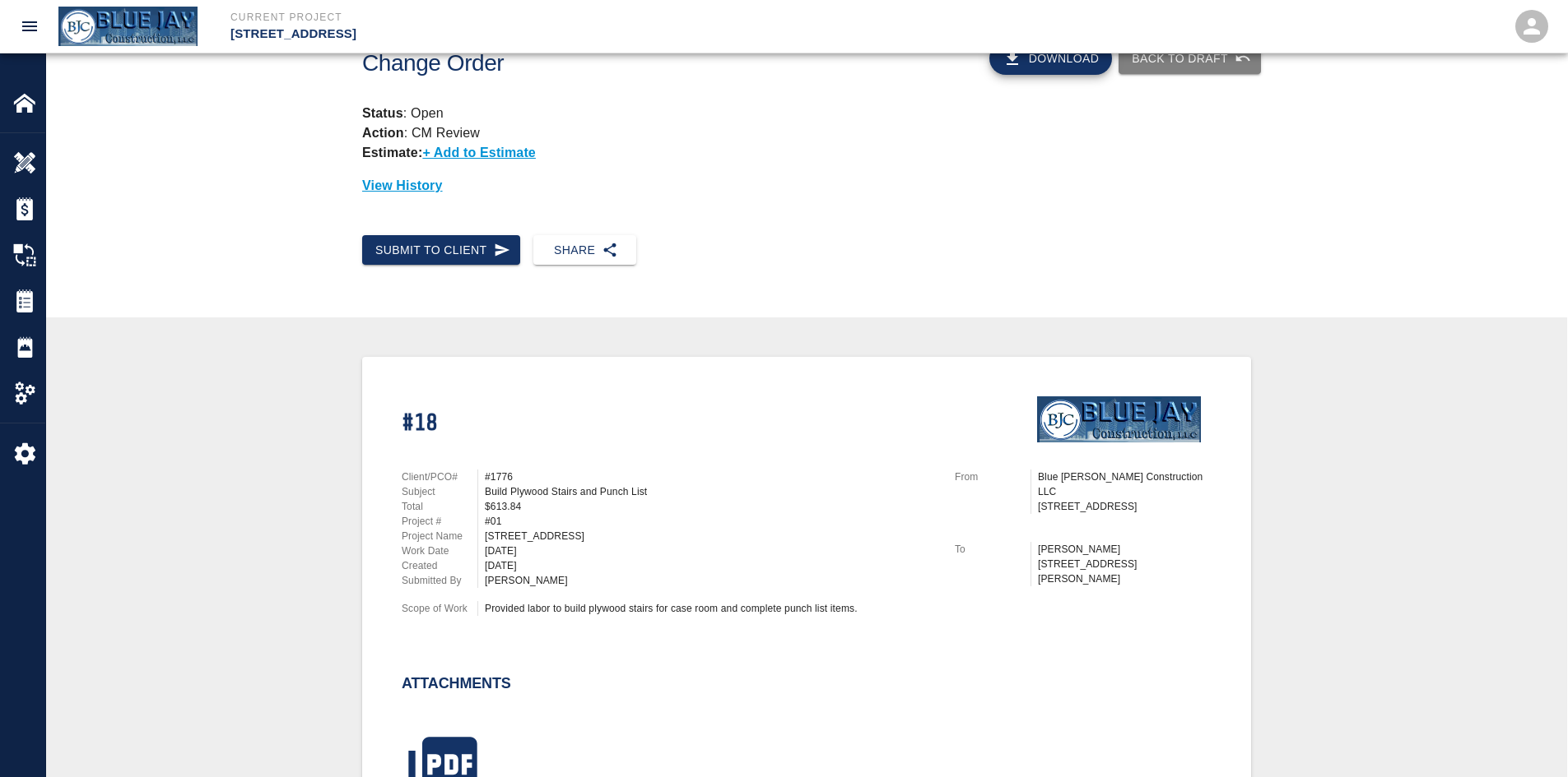
scroll to position [0, 0]
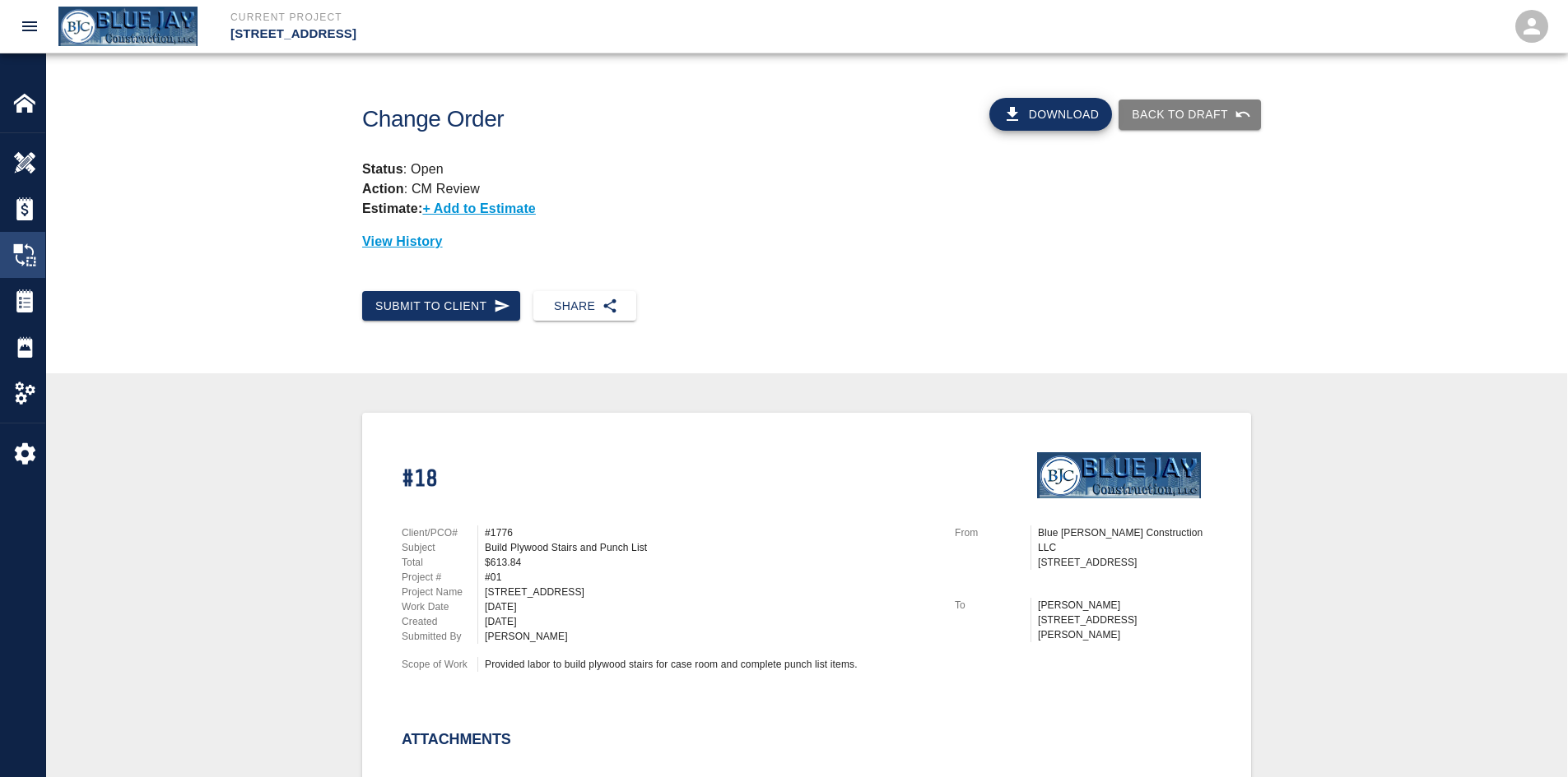
click at [22, 256] on img at bounding box center [25, 255] width 23 height 23
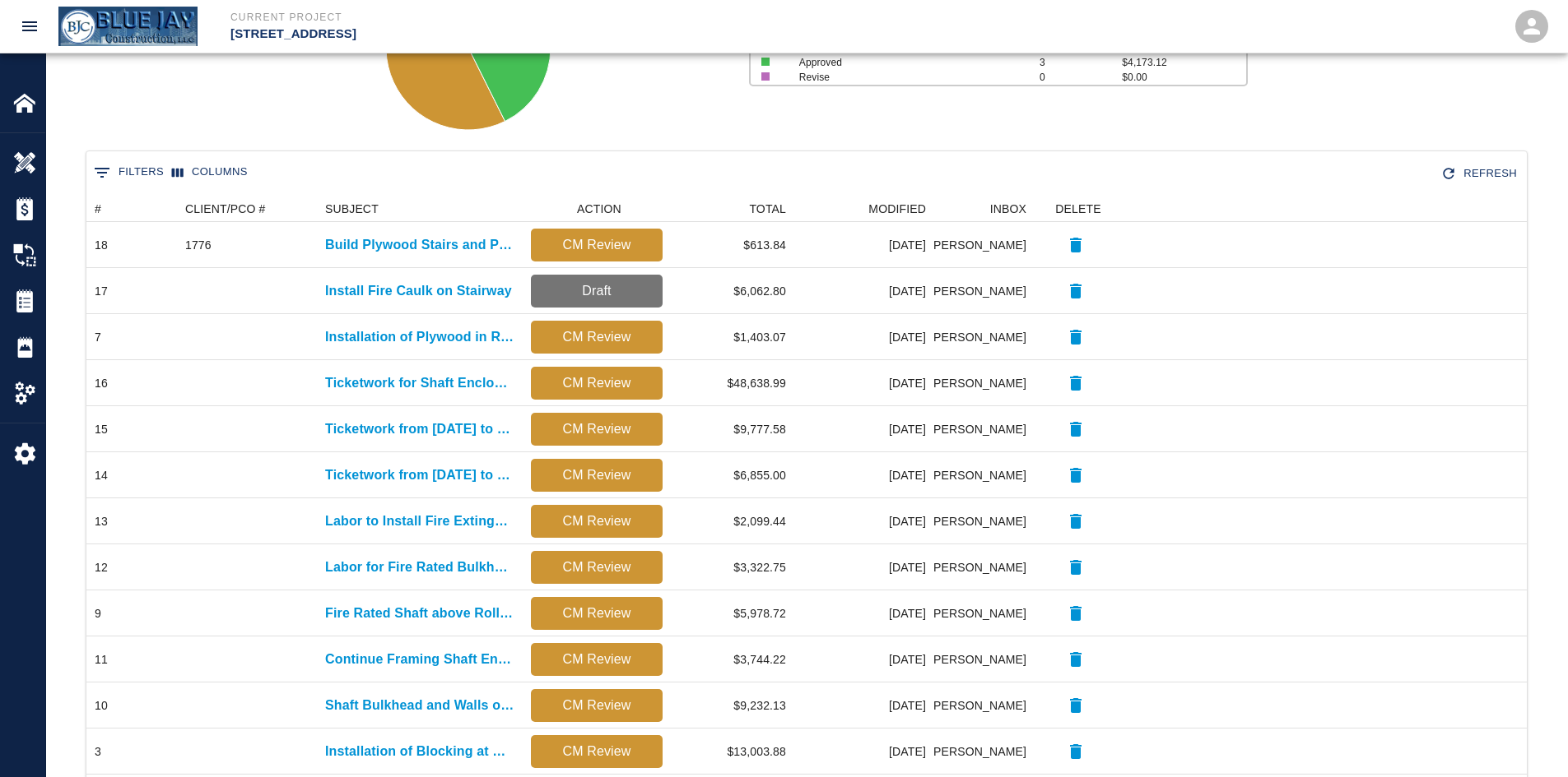
scroll to position [127, 0]
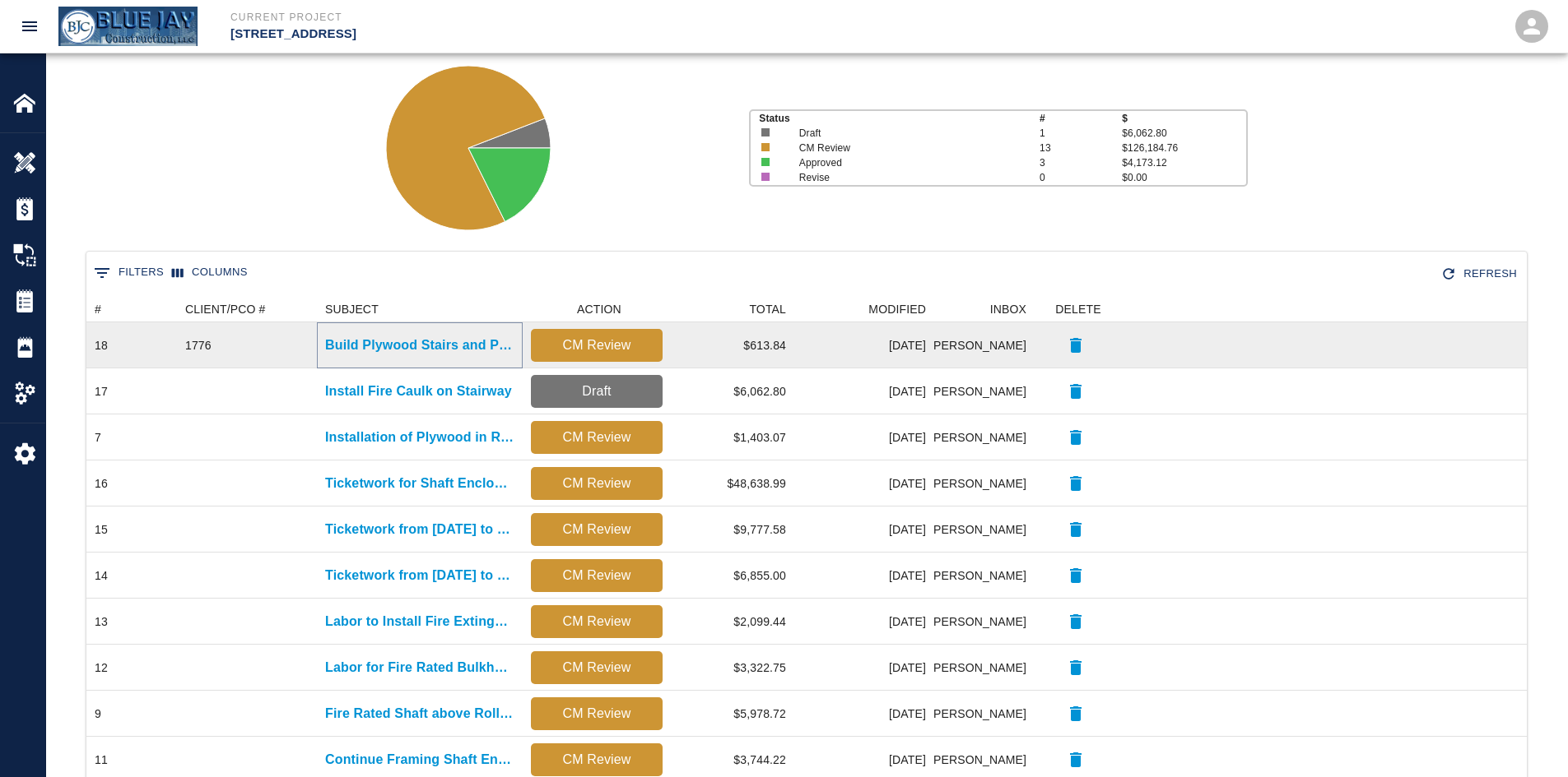
click at [387, 347] on p "Build Plywood Stairs and Punch List" at bounding box center [419, 346] width 190 height 20
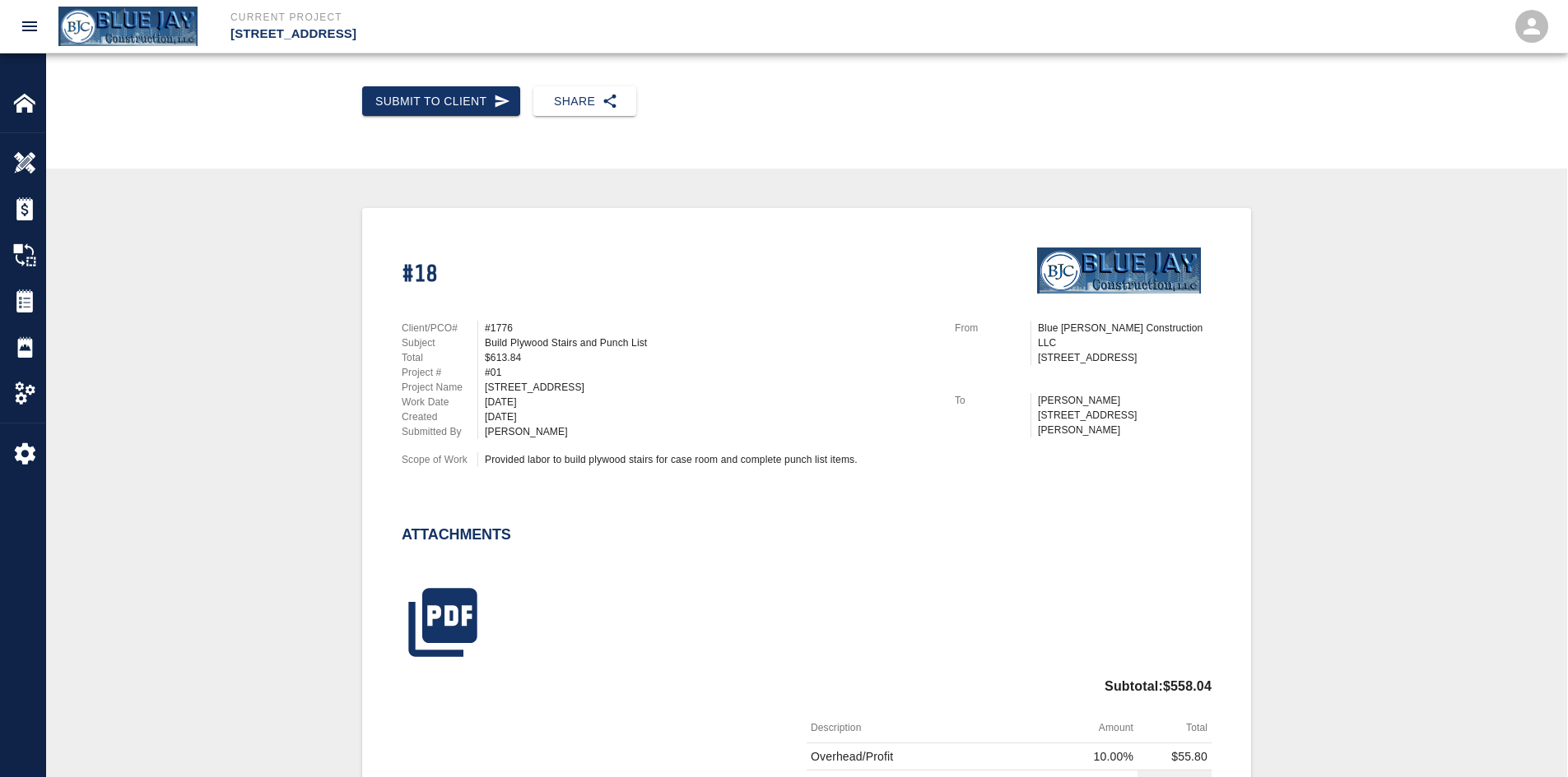
scroll to position [329, 0]
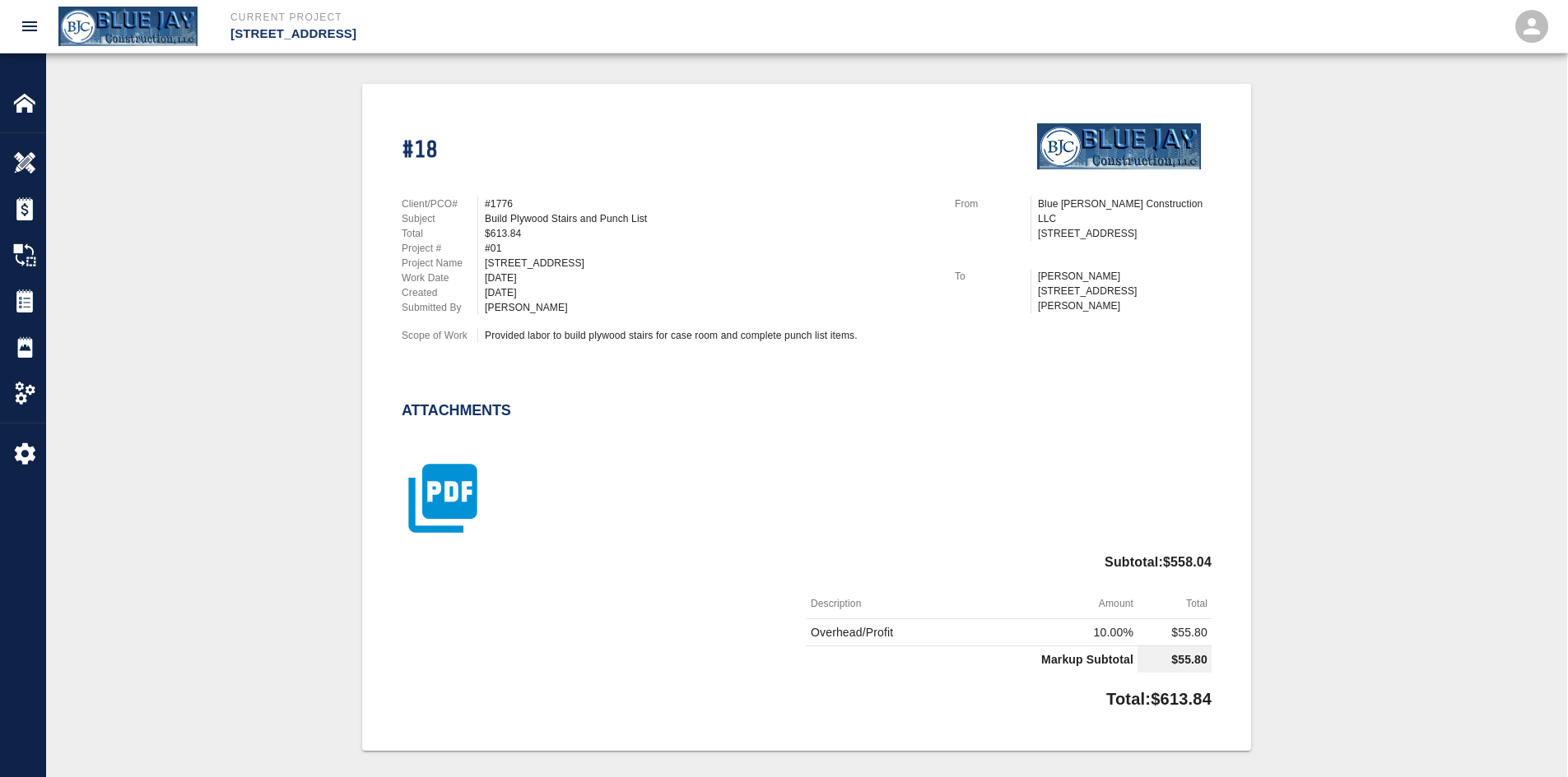
click at [445, 508] on icon "button" at bounding box center [443, 499] width 68 height 68
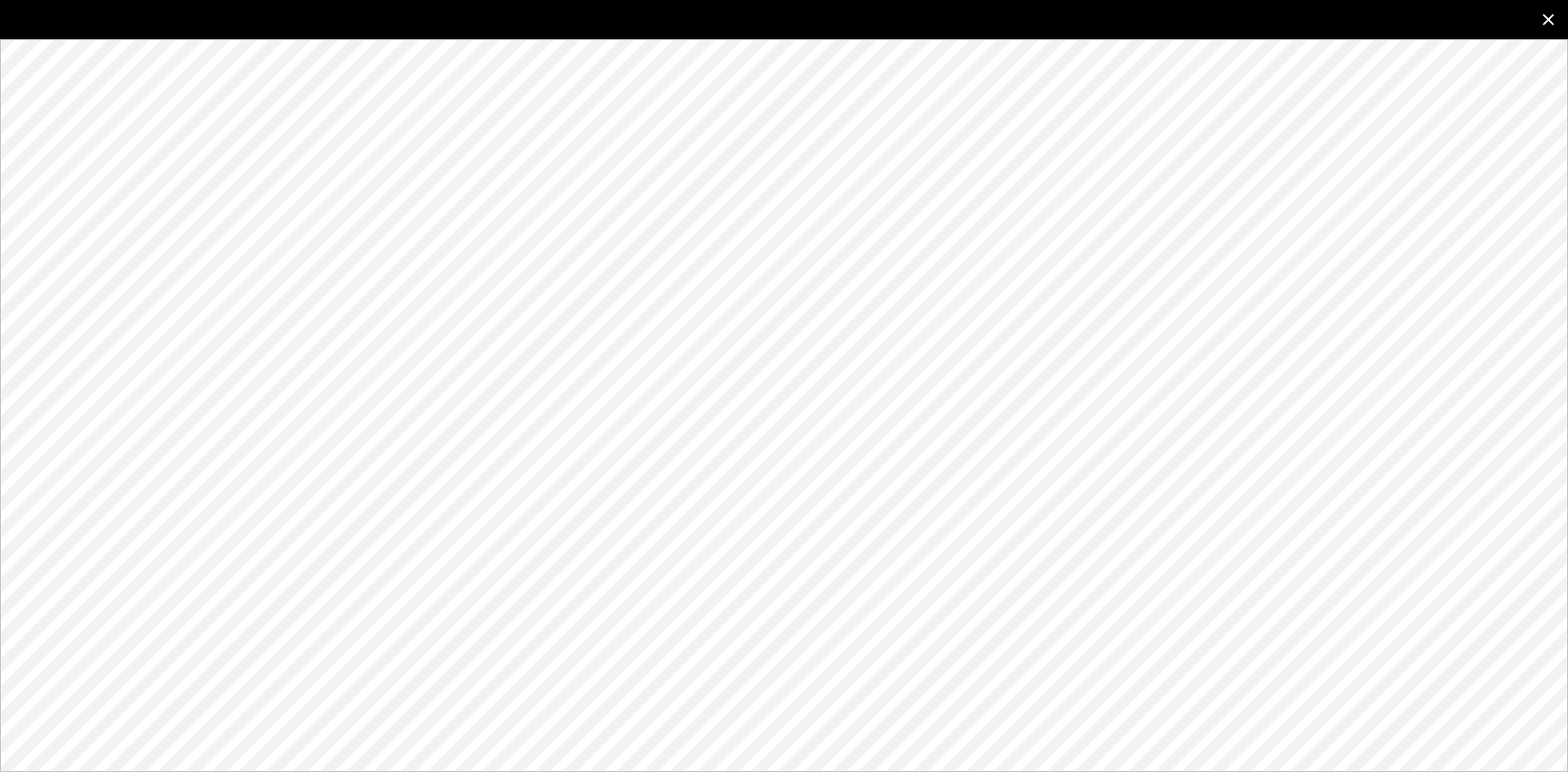
click at [1553, 9] on button "close" at bounding box center [1548, 19] width 39 height 39
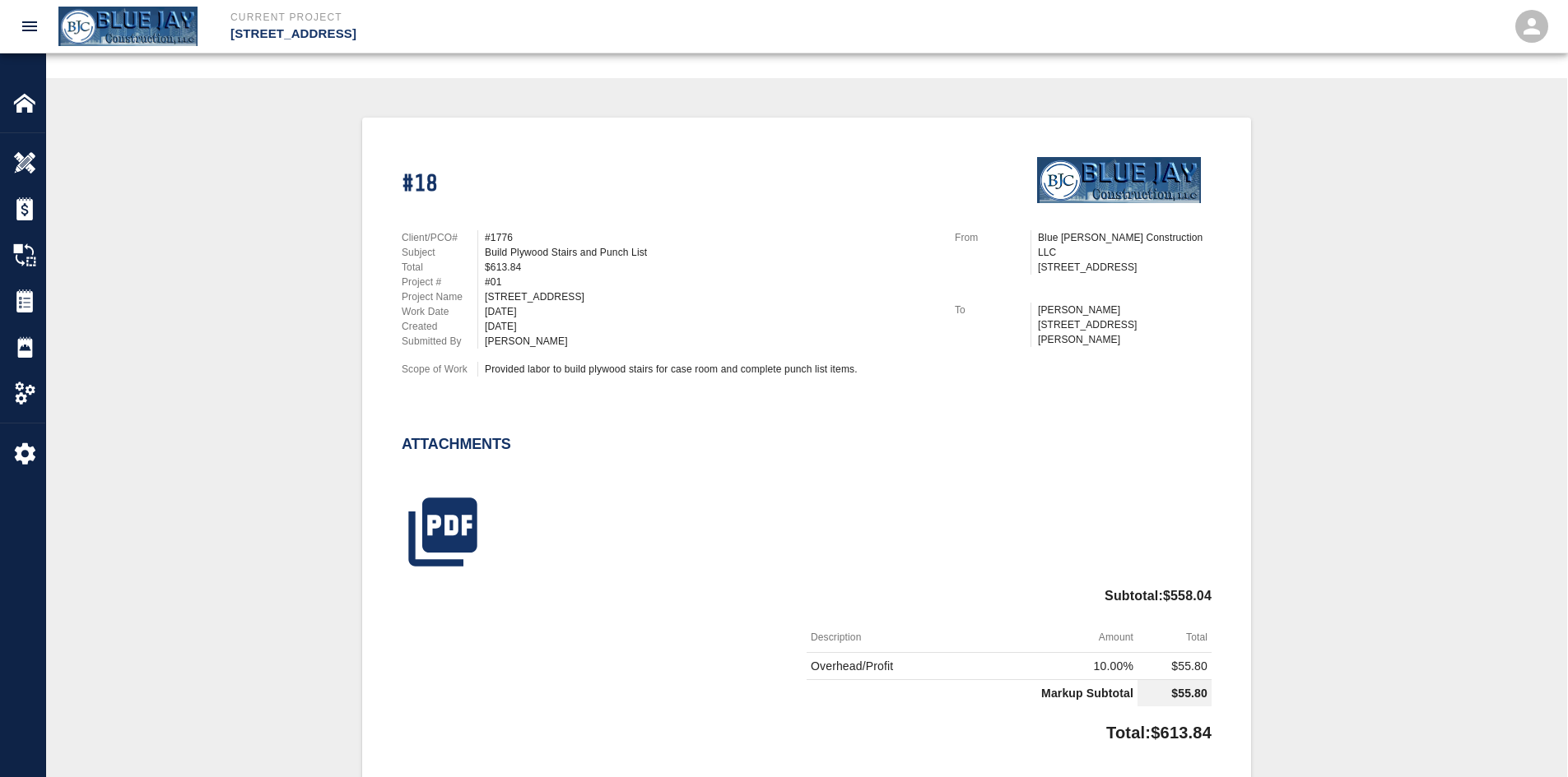
scroll to position [0, 0]
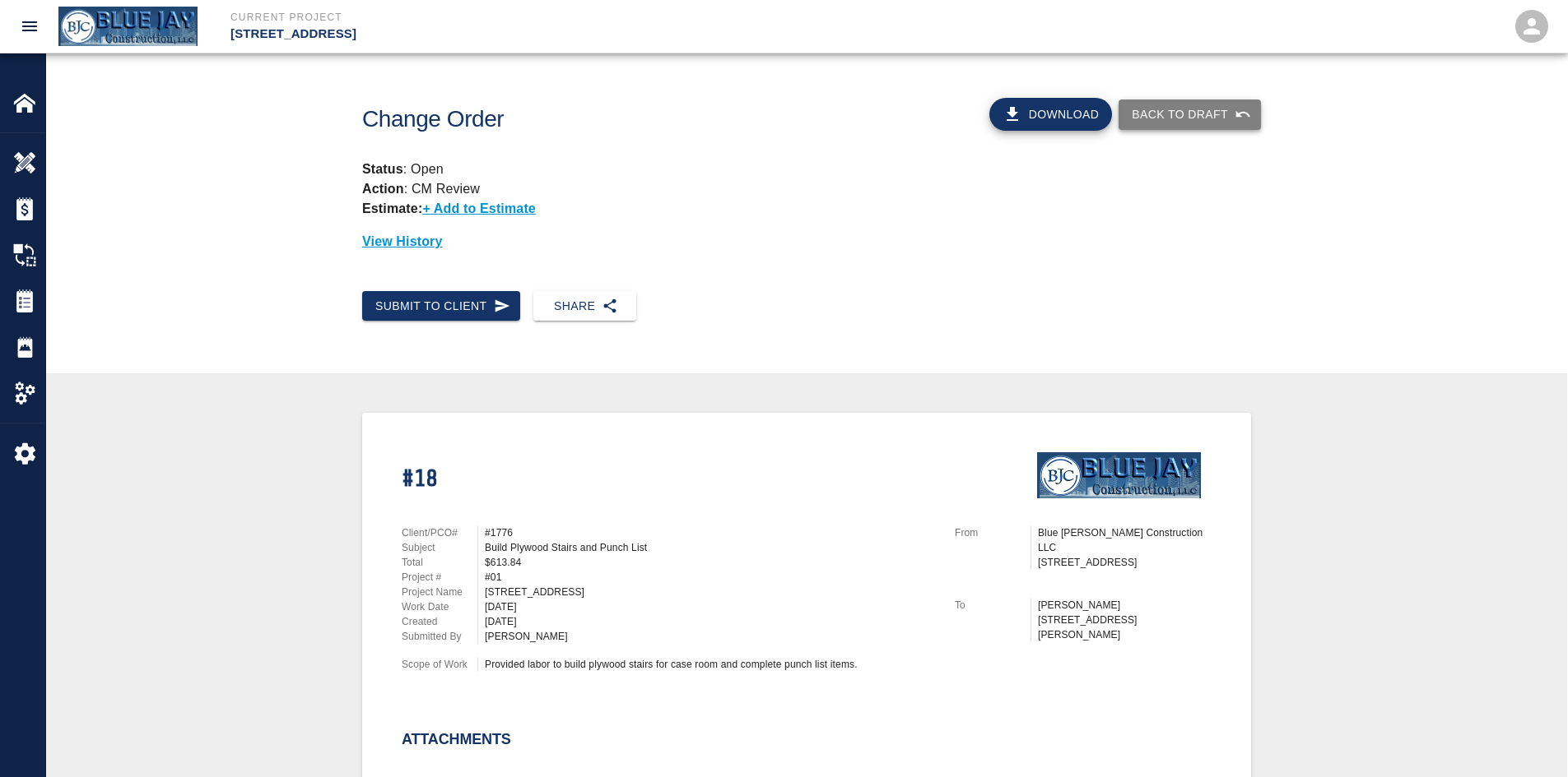
click at [1192, 103] on button "Back to Draft" at bounding box center [1189, 114] width 143 height 30
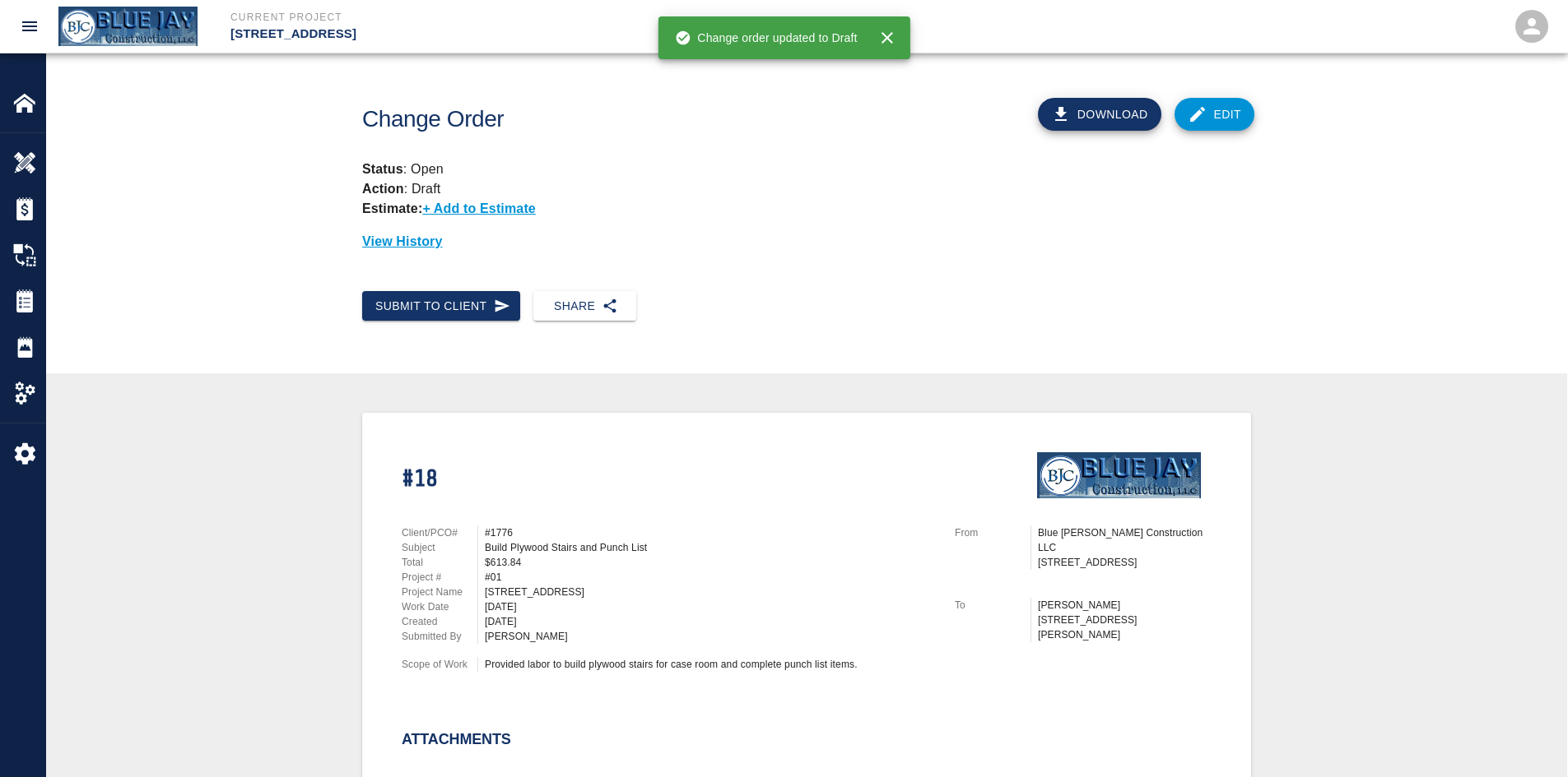
click at [1216, 118] on link "Edit" at bounding box center [1215, 114] width 81 height 33
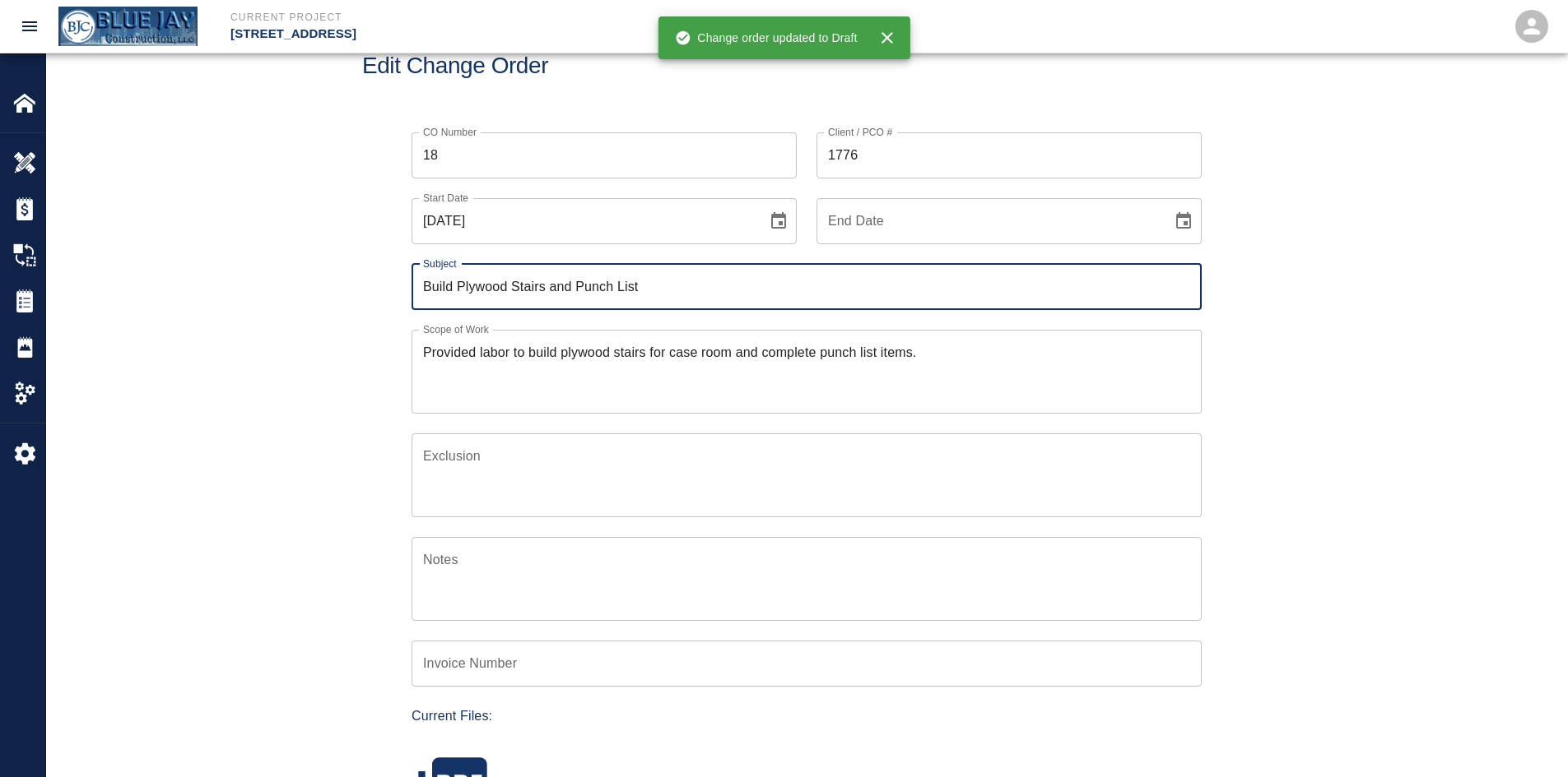
scroll to position [83, 0]
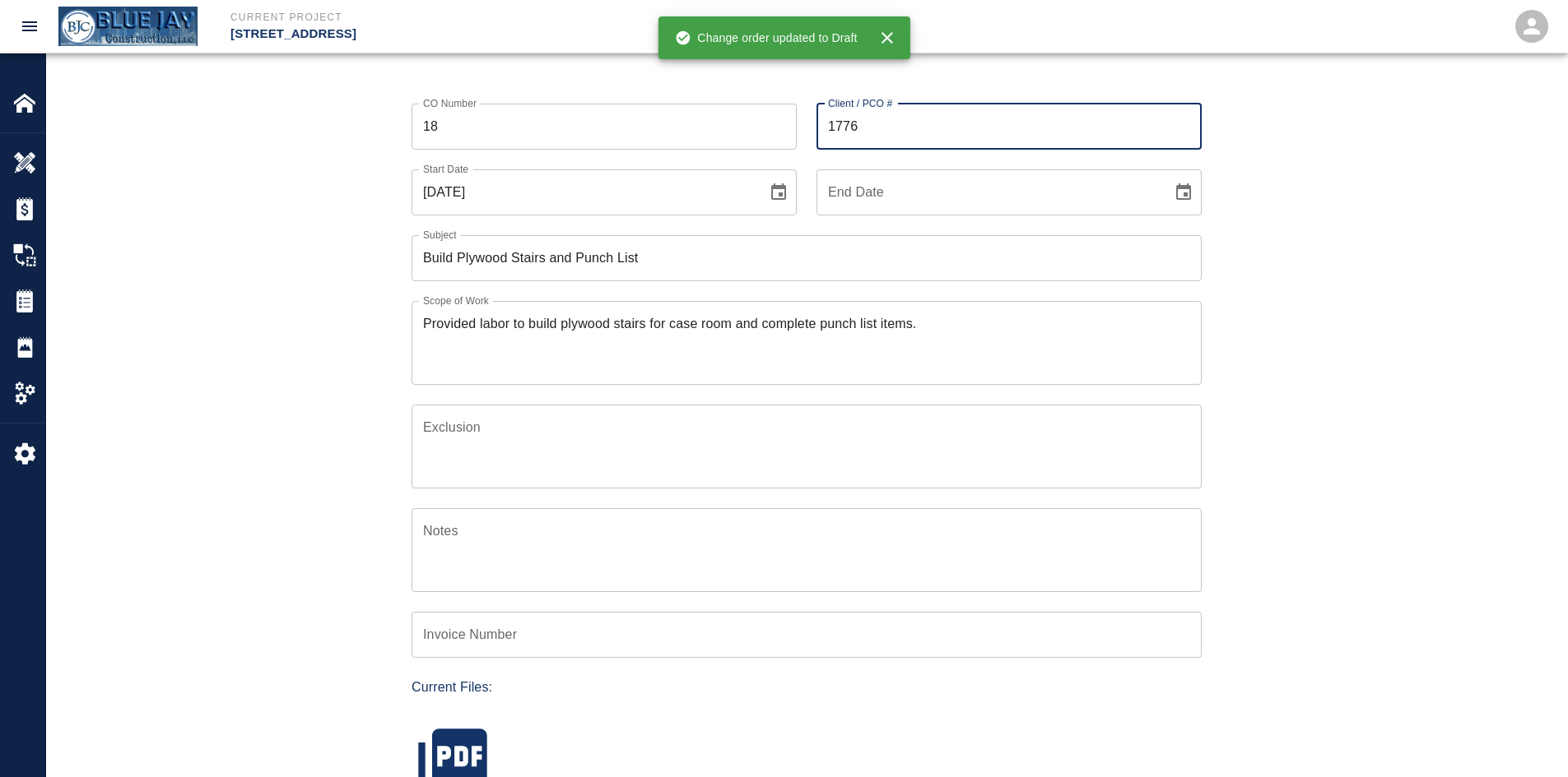
click at [865, 132] on input "1776" at bounding box center [1009, 126] width 385 height 46
click at [866, 130] on input "1776" at bounding box center [1009, 126] width 385 height 46
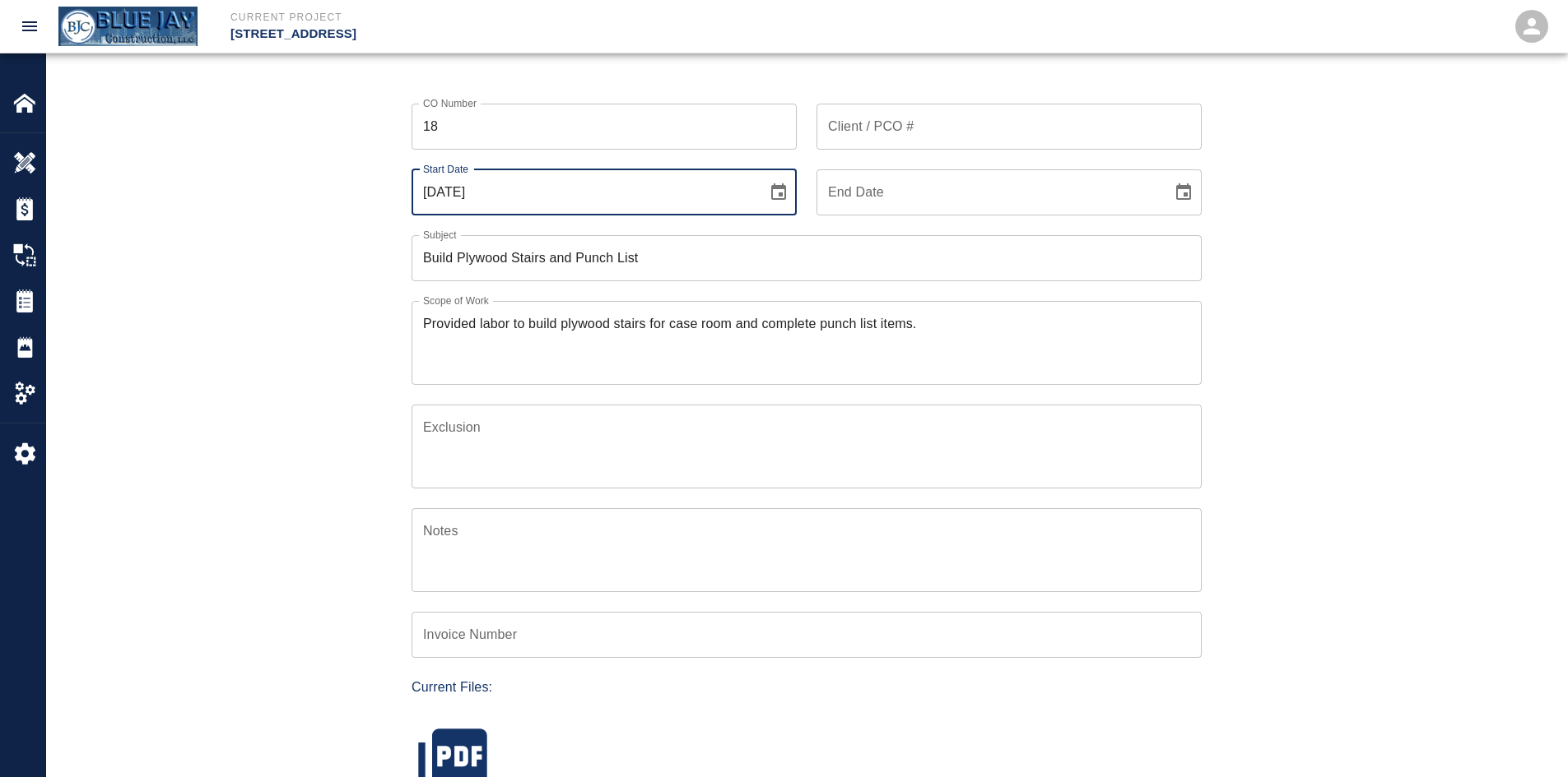
click at [625, 199] on input "09/03/2025" at bounding box center [584, 192] width 344 height 46
click at [773, 194] on icon "Choose date, selected date is Sep 3, 2025" at bounding box center [779, 192] width 15 height 17
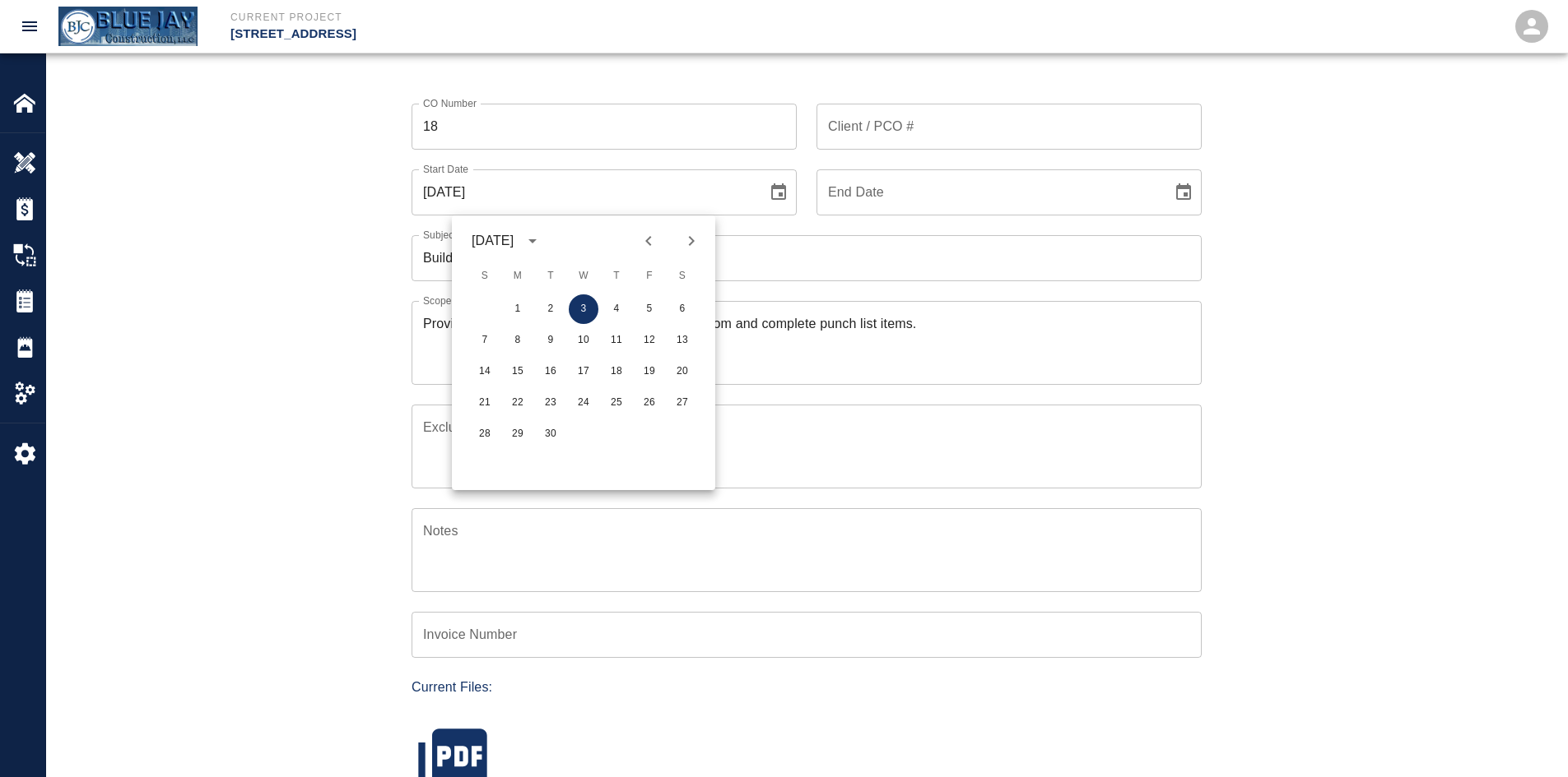
click at [646, 238] on icon "Previous month" at bounding box center [649, 241] width 20 height 20
click at [618, 338] on button "7" at bounding box center [616, 340] width 29 height 29
type input "08/07/2025"
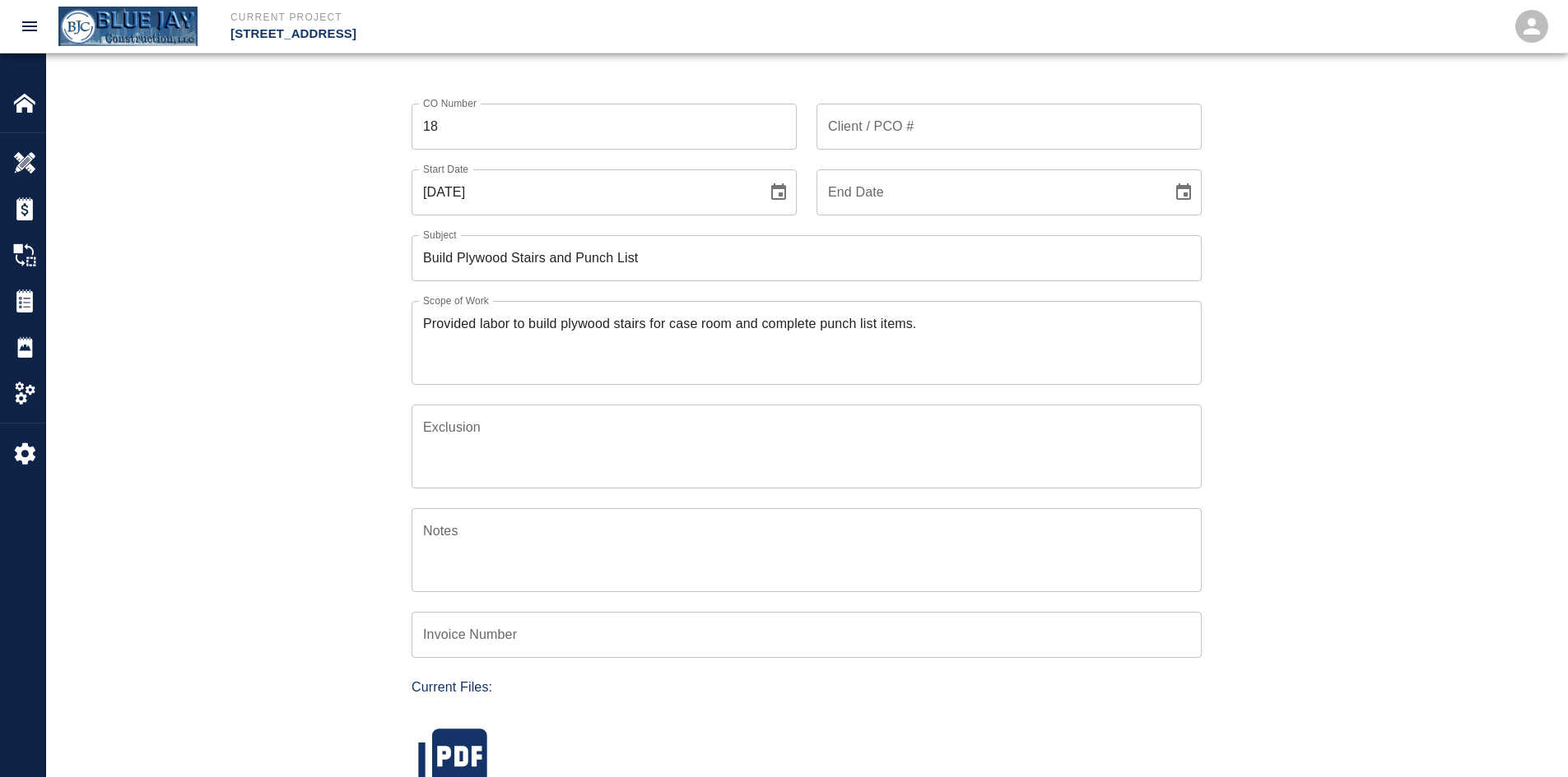
click at [1384, 278] on div "CO Number 18 CO Number Client / PCO # Client / PCO # Start Date 08/07/2025 Star…" at bounding box center [806, 540] width 1520 height 912
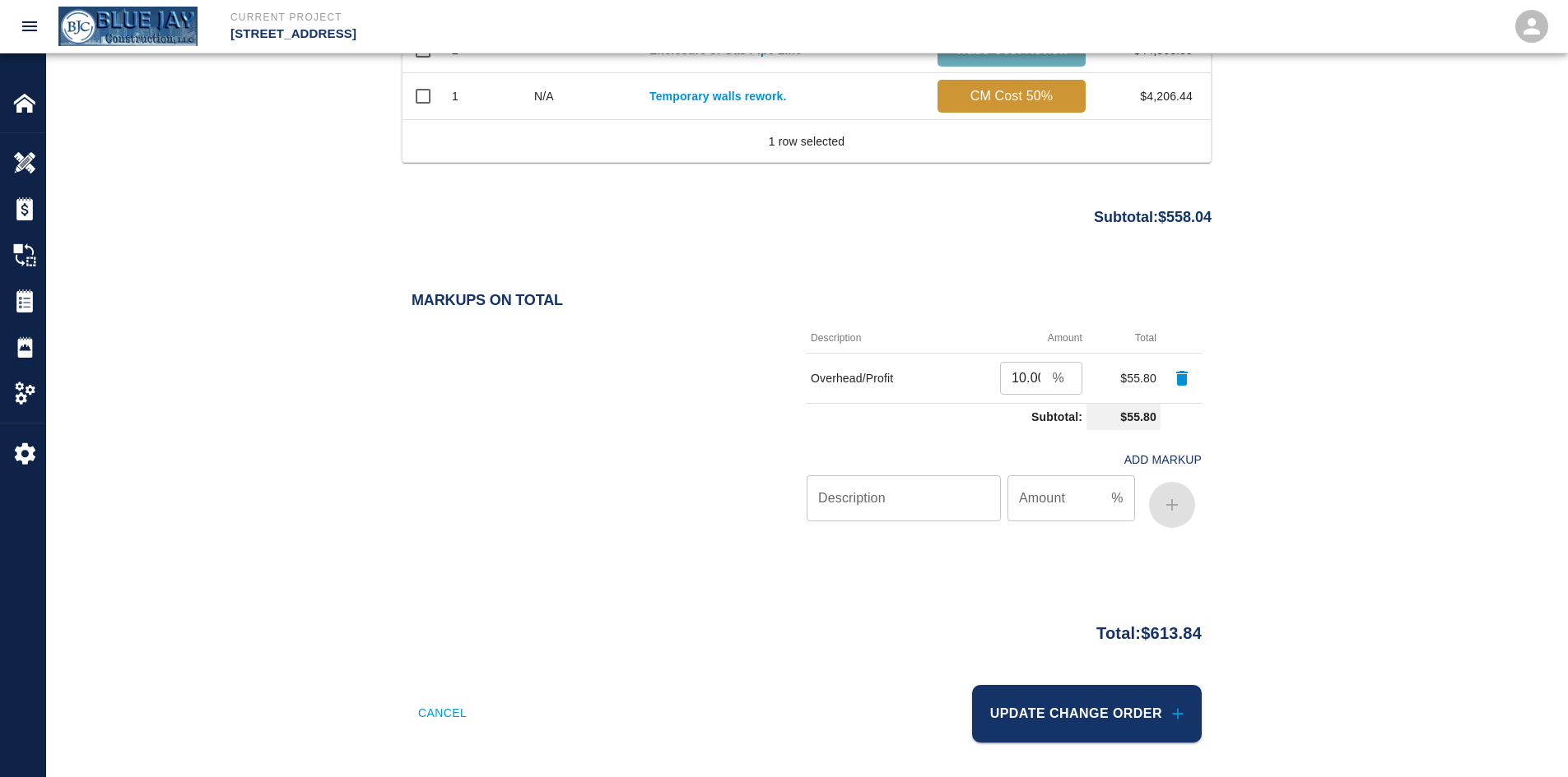
scroll to position [1246, 0]
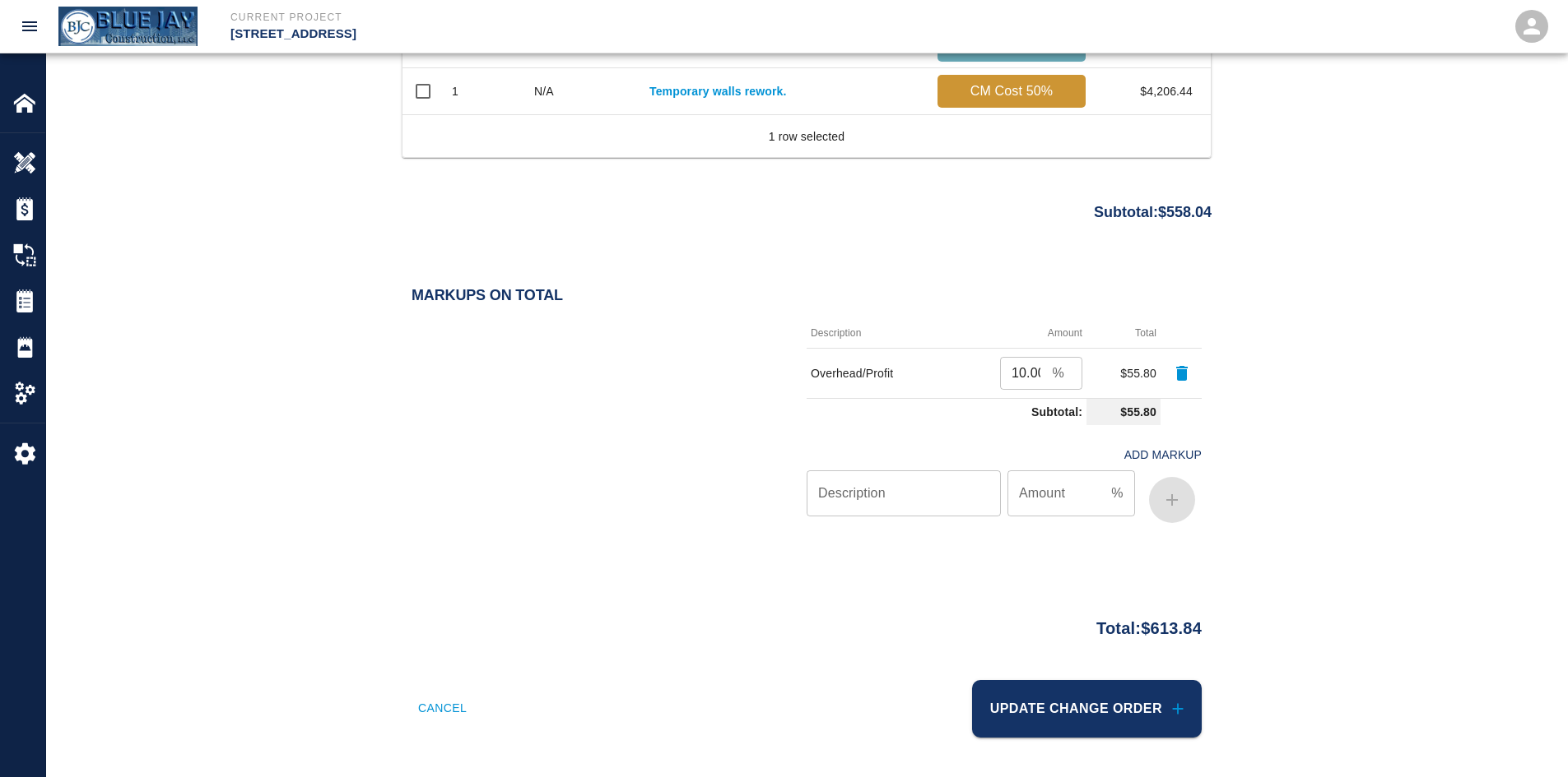
click at [1105, 705] on button "Update Change Order" at bounding box center [1086, 709] width 230 height 58
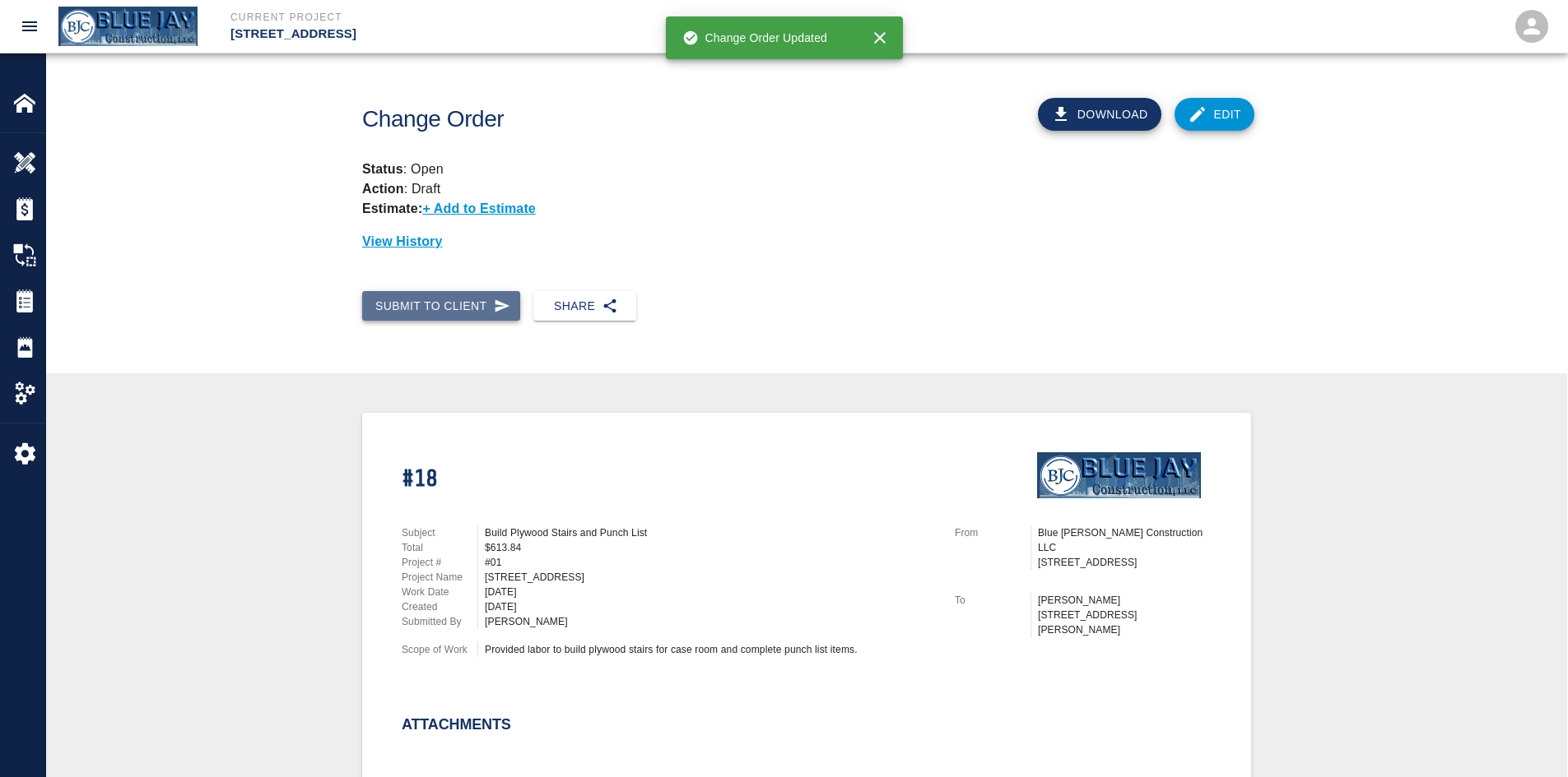
click at [474, 315] on button "Submit to Client" at bounding box center [441, 306] width 158 height 30
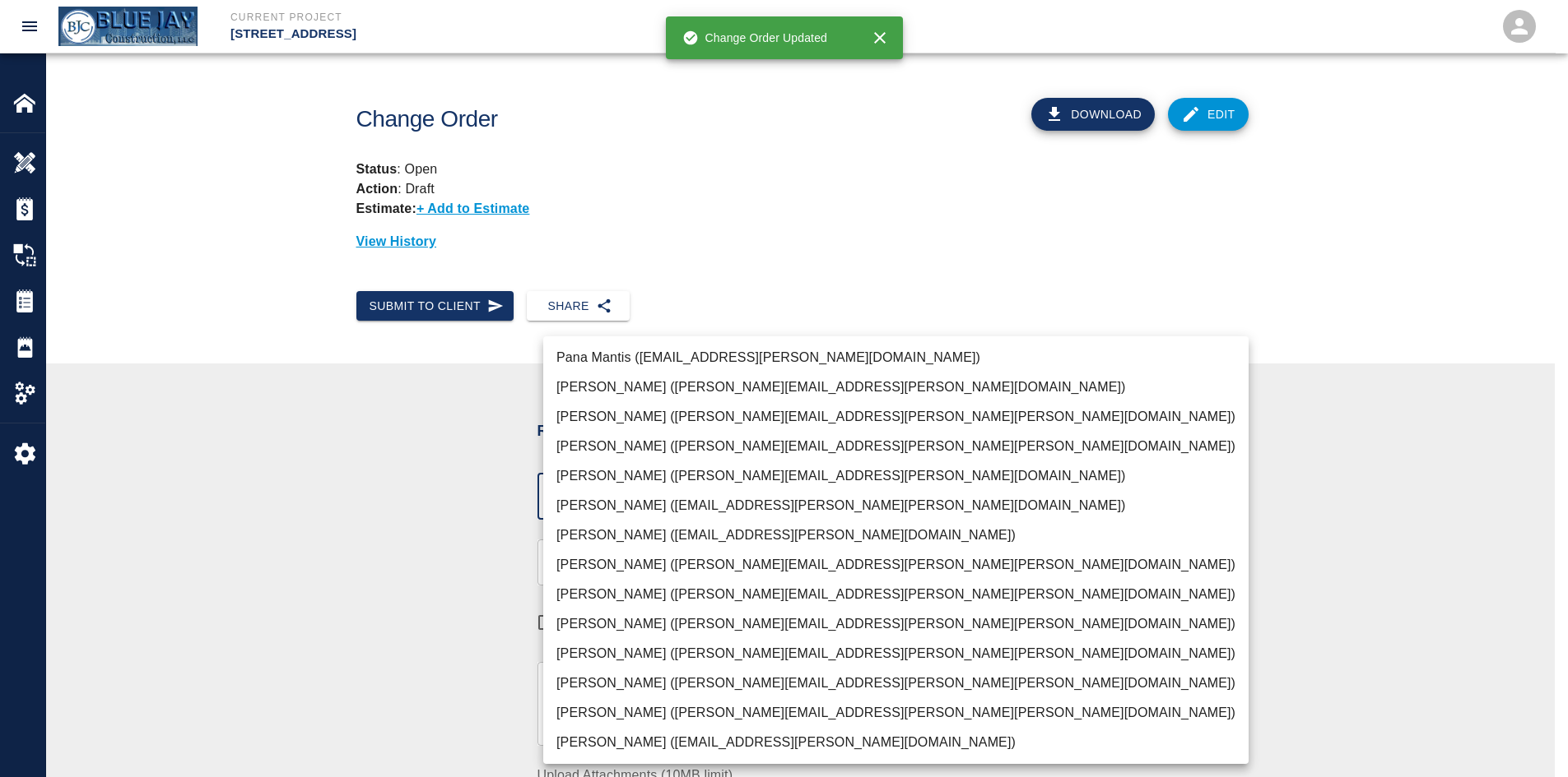
click at [629, 498] on body "Current Project 111 Mass Ave Renovation Home 111 Mass Ave Renovation Overview E…" at bounding box center [784, 388] width 1568 height 777
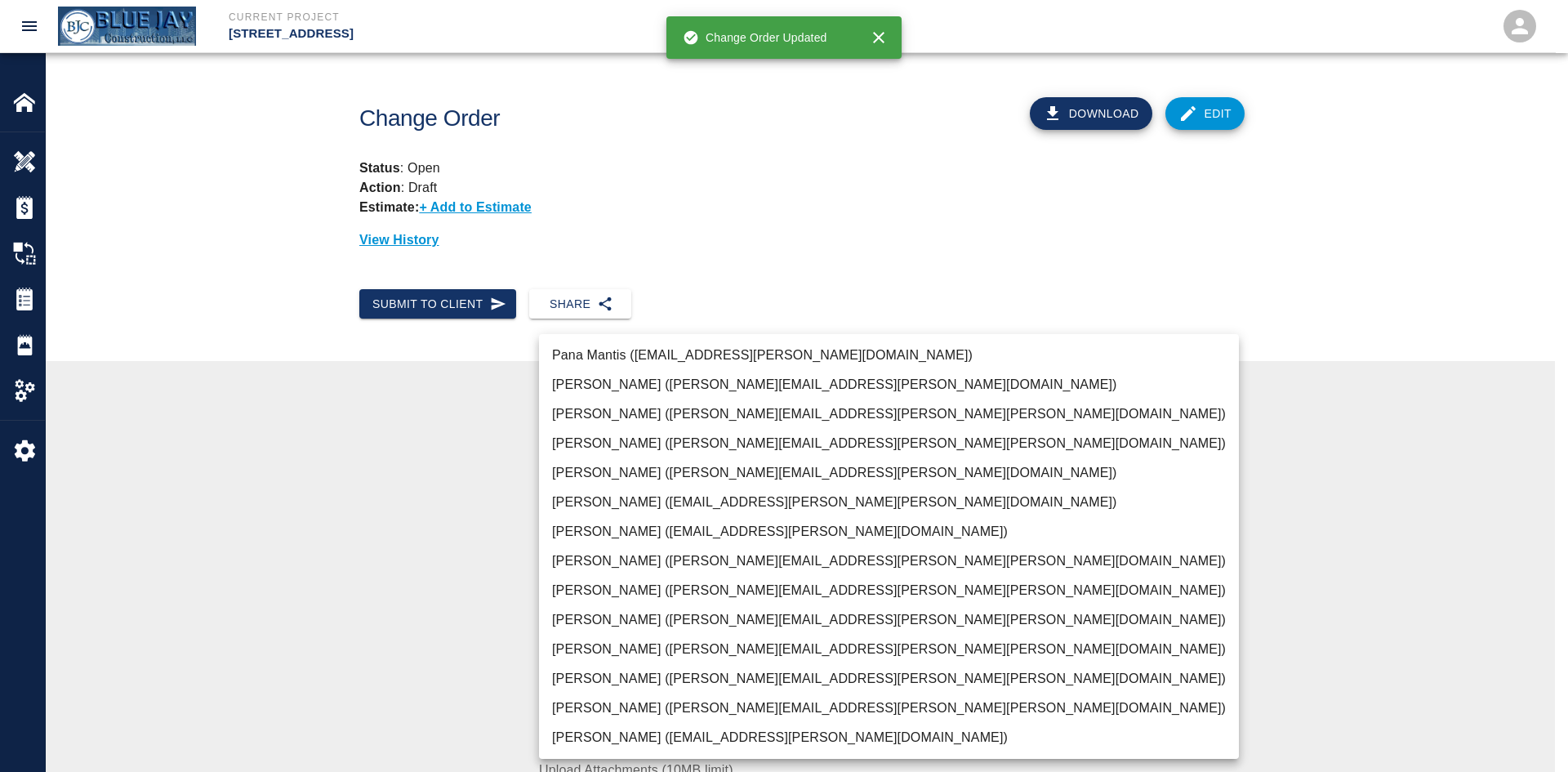
click at [619, 499] on li "Indigo Breza (indigo.breza@whiting-turner.com)" at bounding box center [889, 502] width 700 height 29
type input "e78ae711-0fd6-4e18-bb8b-b399932e647c"
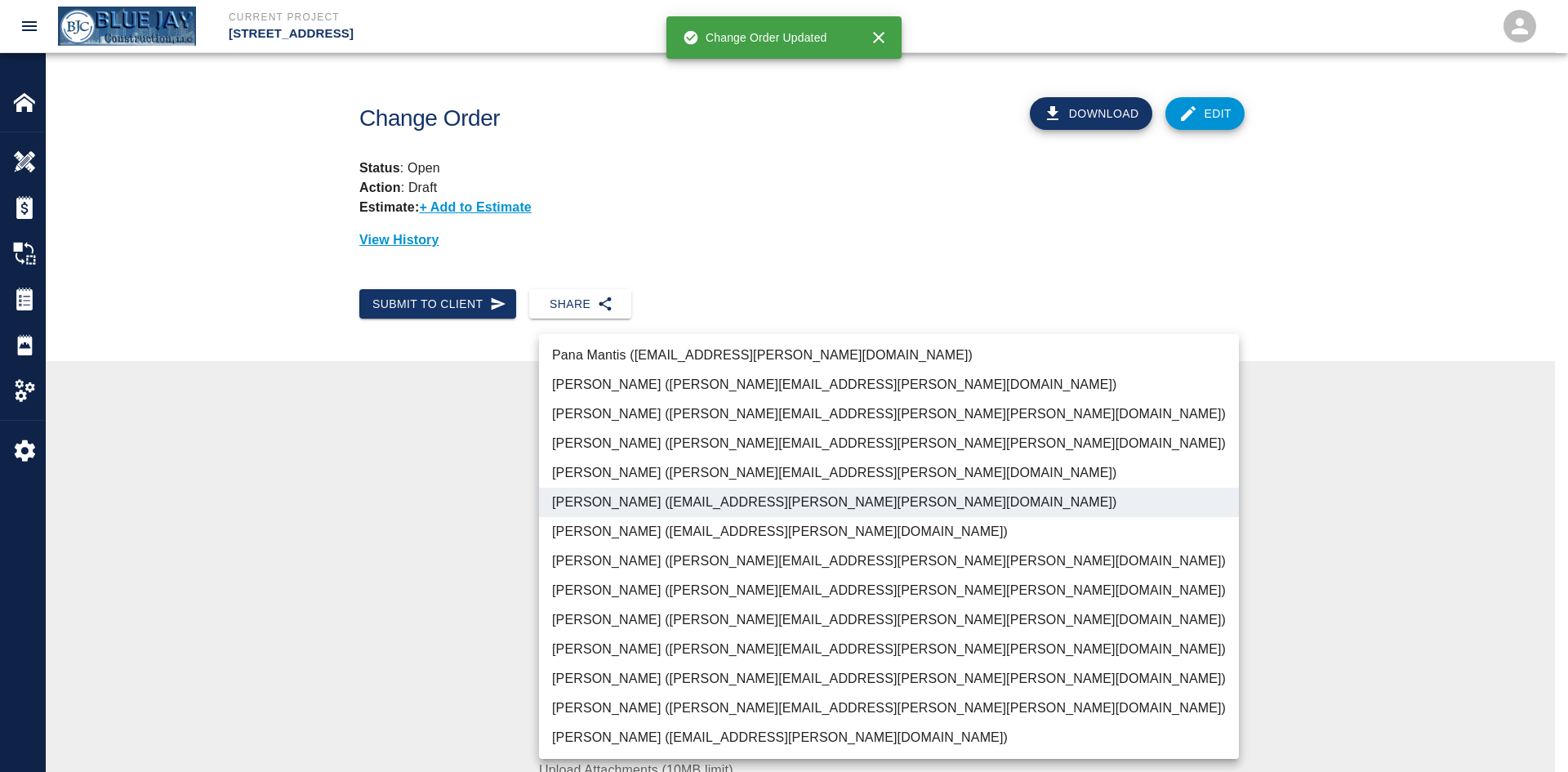
click at [328, 499] on div at bounding box center [784, 386] width 1568 height 772
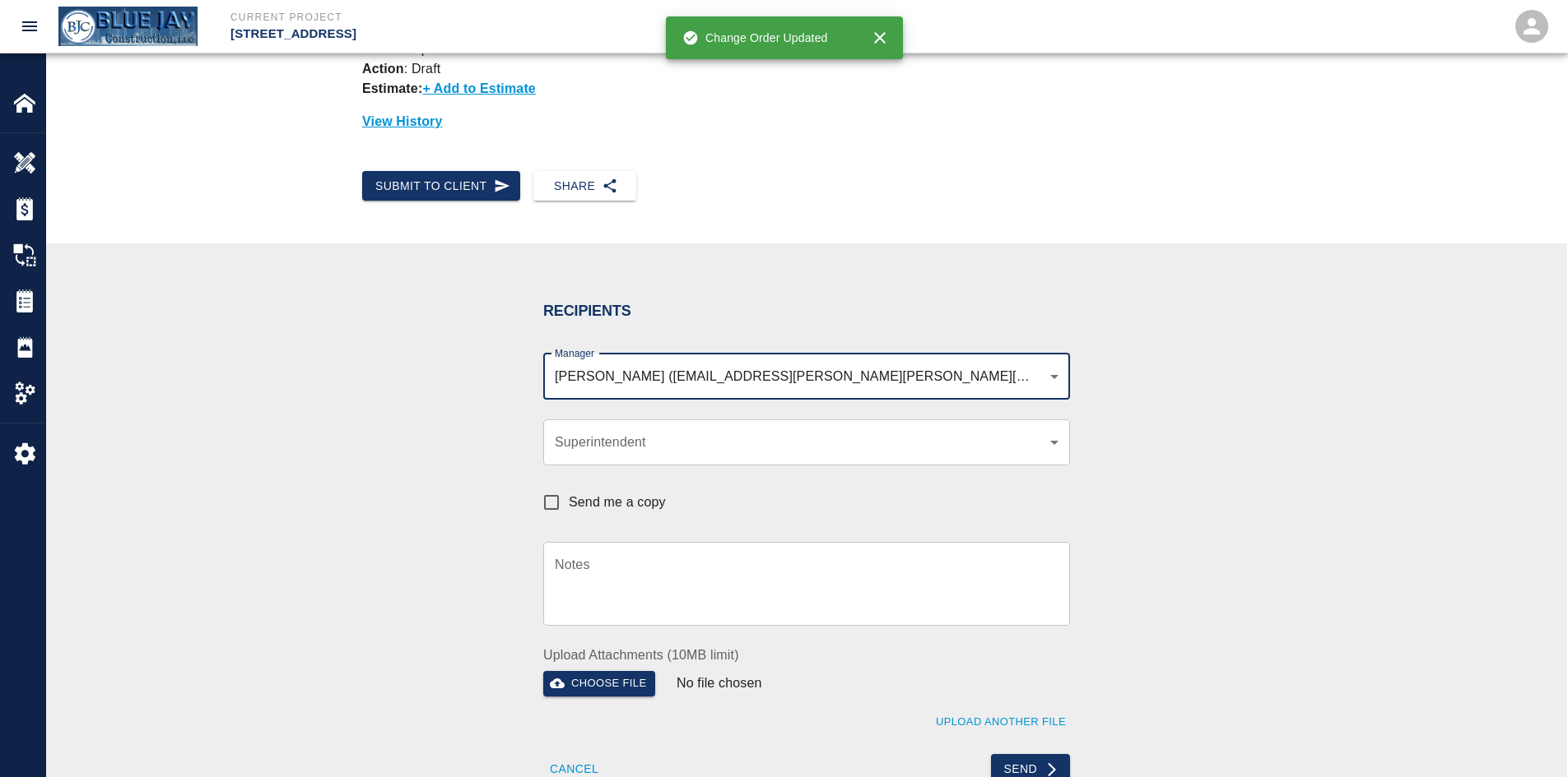
scroll to position [247, 0]
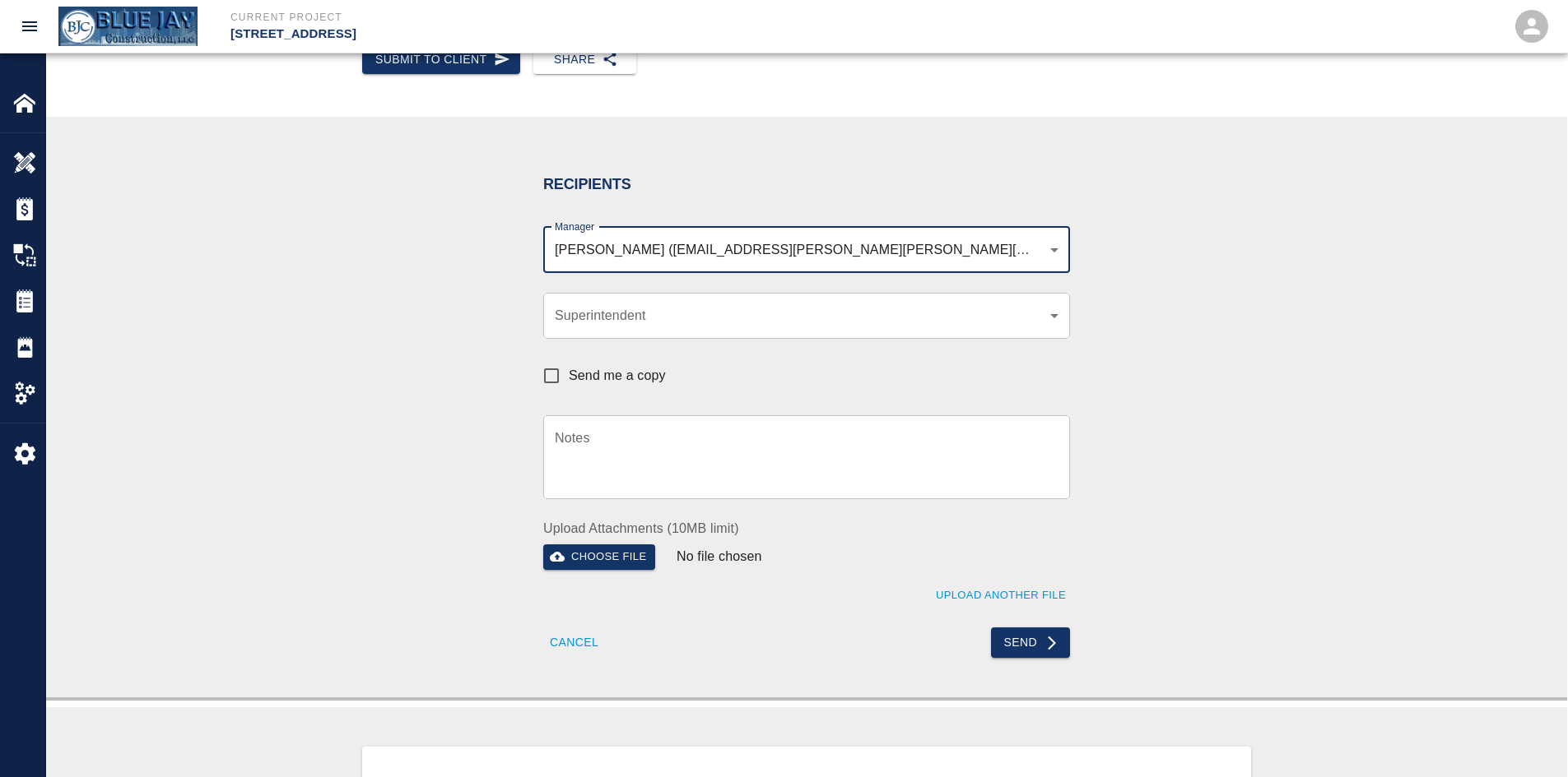
click at [598, 371] on span "Send me a copy" at bounding box center [617, 376] width 97 height 20
click at [569, 371] on input "Send me a copy" at bounding box center [551, 376] width 34 height 34
checkbox input "true"
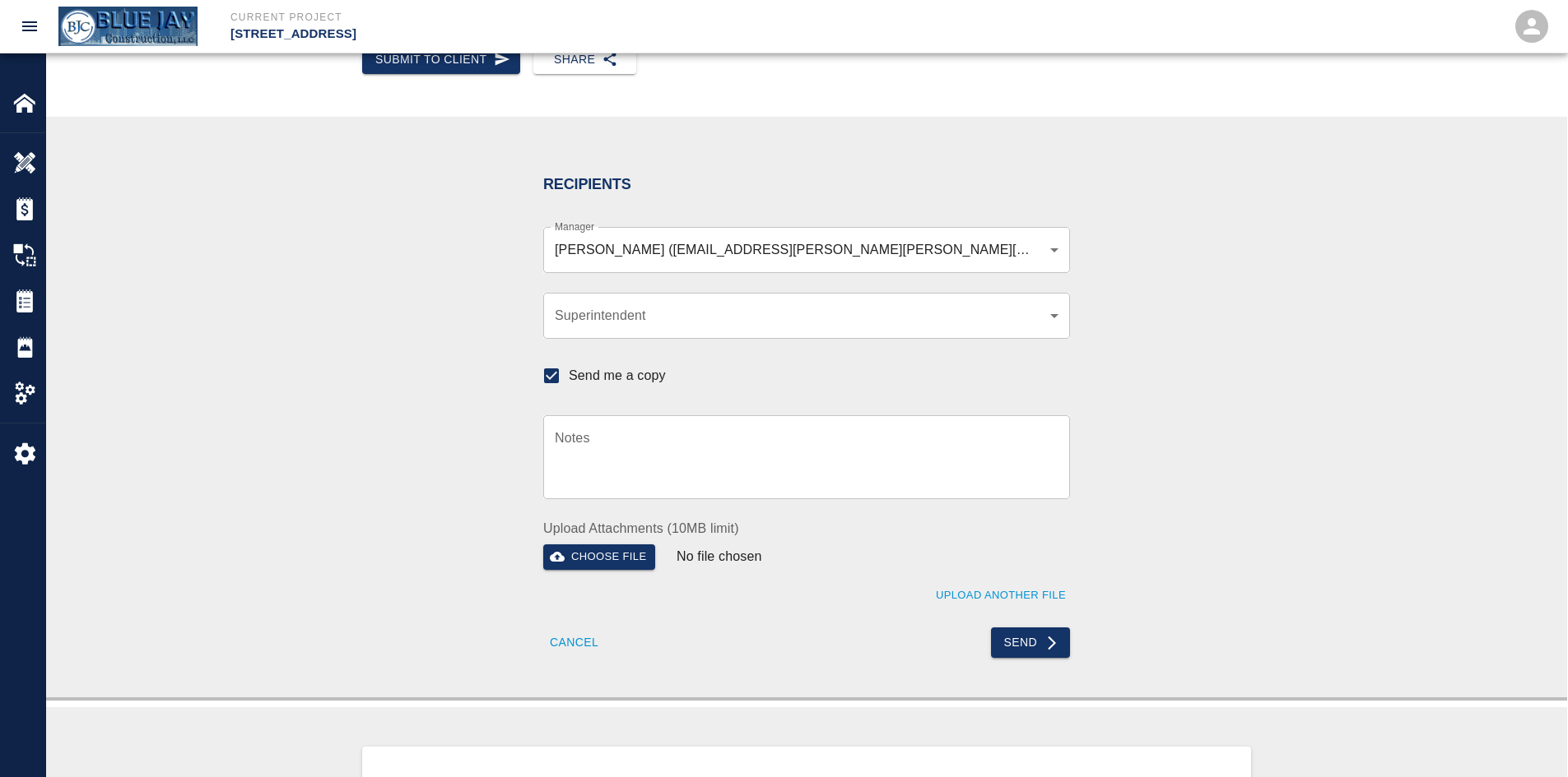
click at [1023, 636] on button "Send" at bounding box center [1031, 643] width 80 height 30
checkbox input "false"
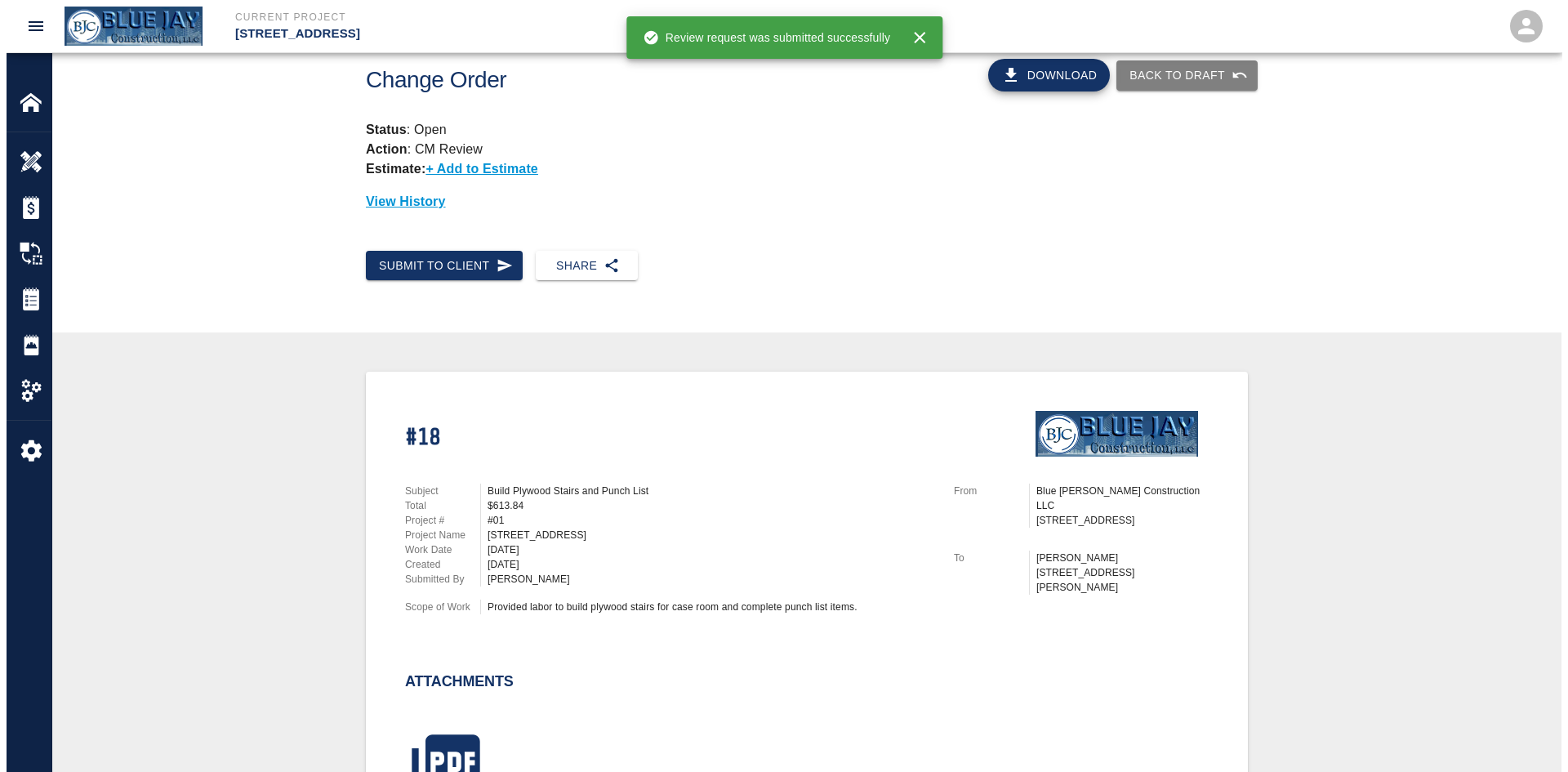
scroll to position [0, 0]
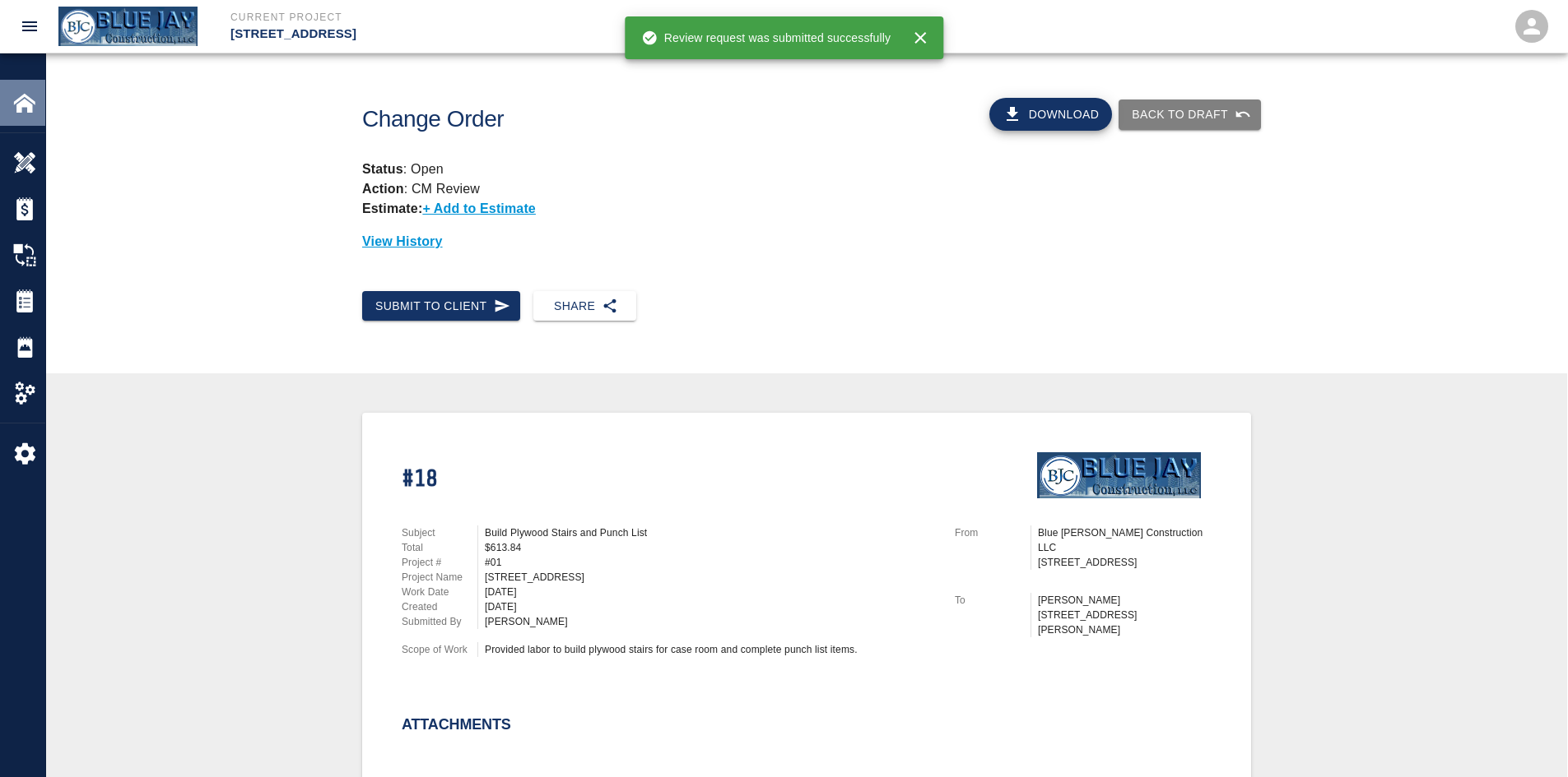
click at [22, 87] on div "Home" at bounding box center [23, 103] width 45 height 46
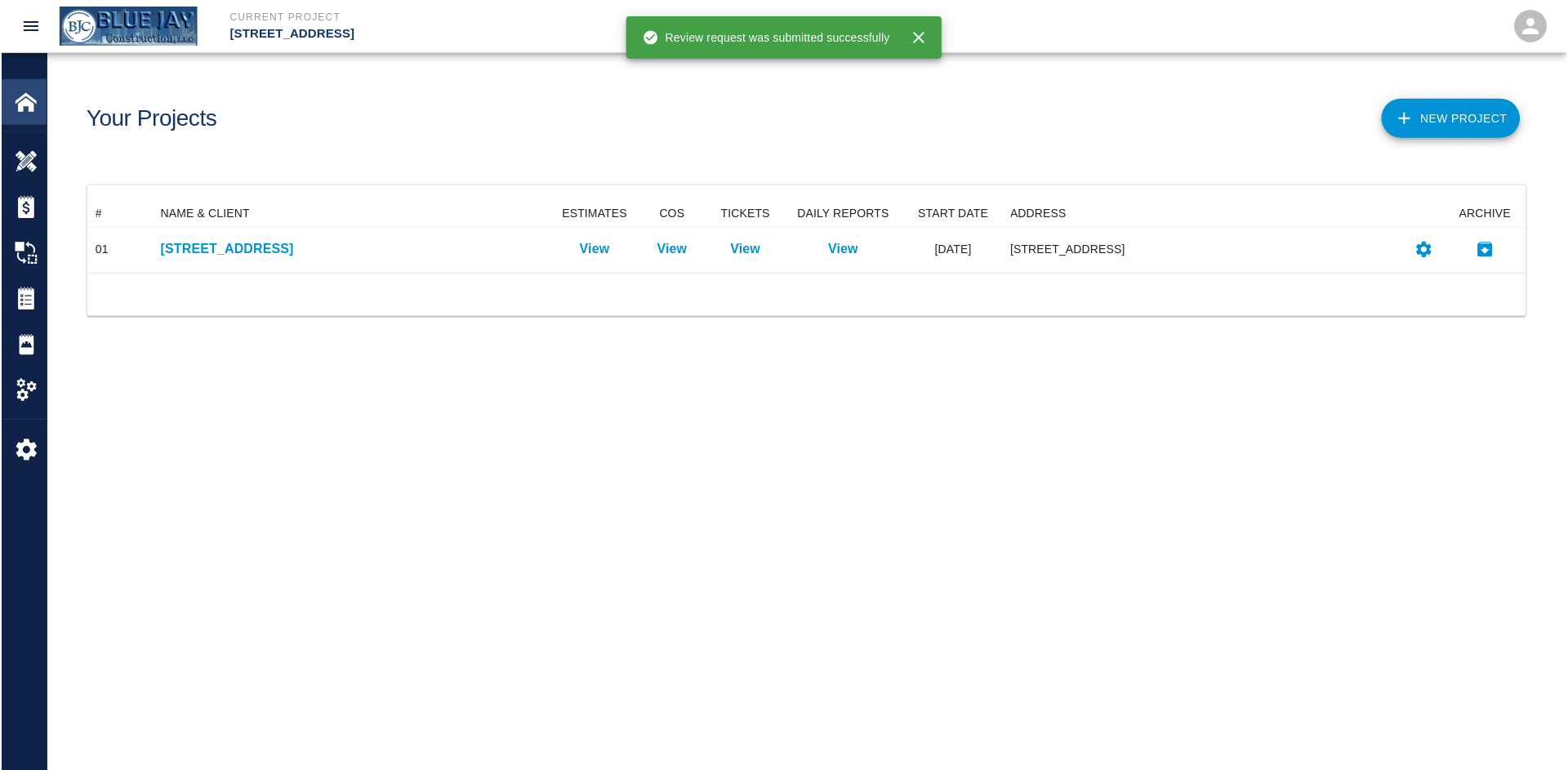
scroll to position [60, 1430]
